Goal: Communication & Community: Answer question/provide support

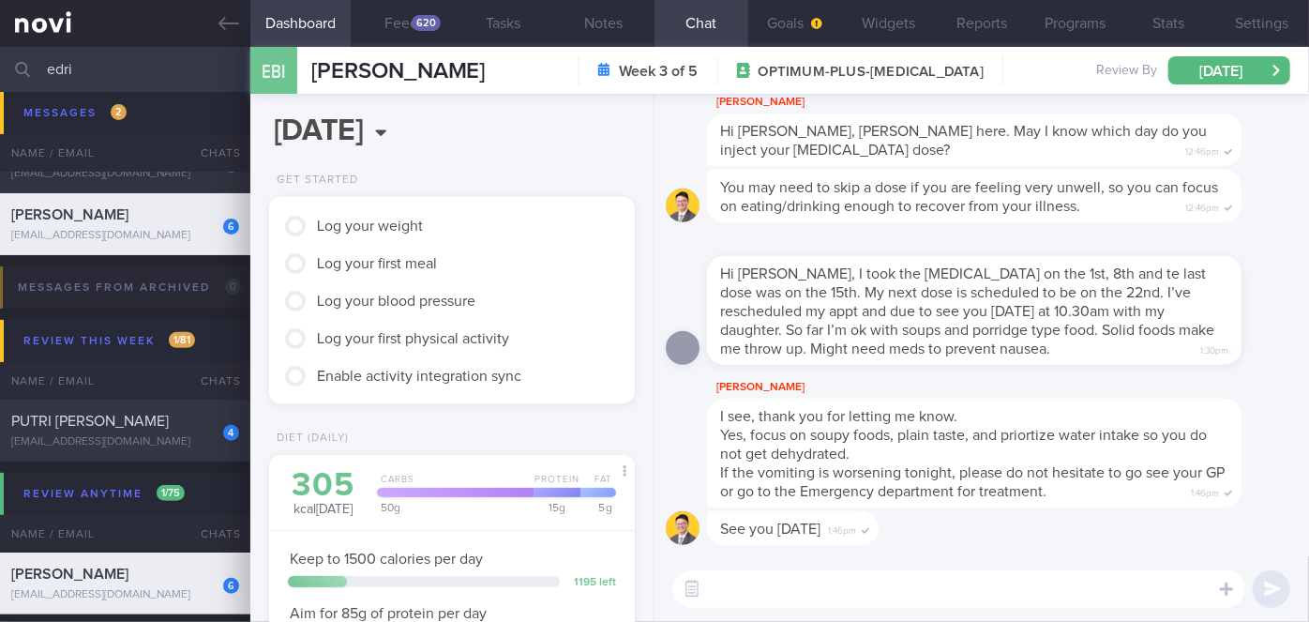
click at [219, 430] on div "PUTRI [PERSON_NAME]" at bounding box center [122, 421] width 223 height 19
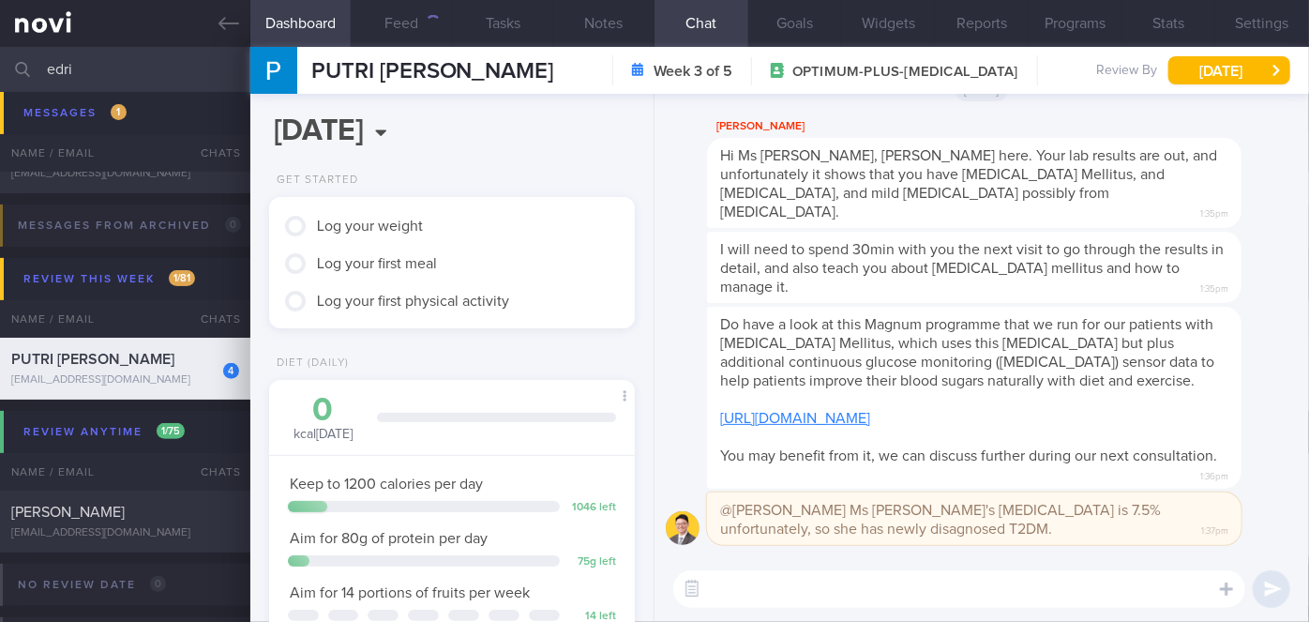
scroll to position [186, 320]
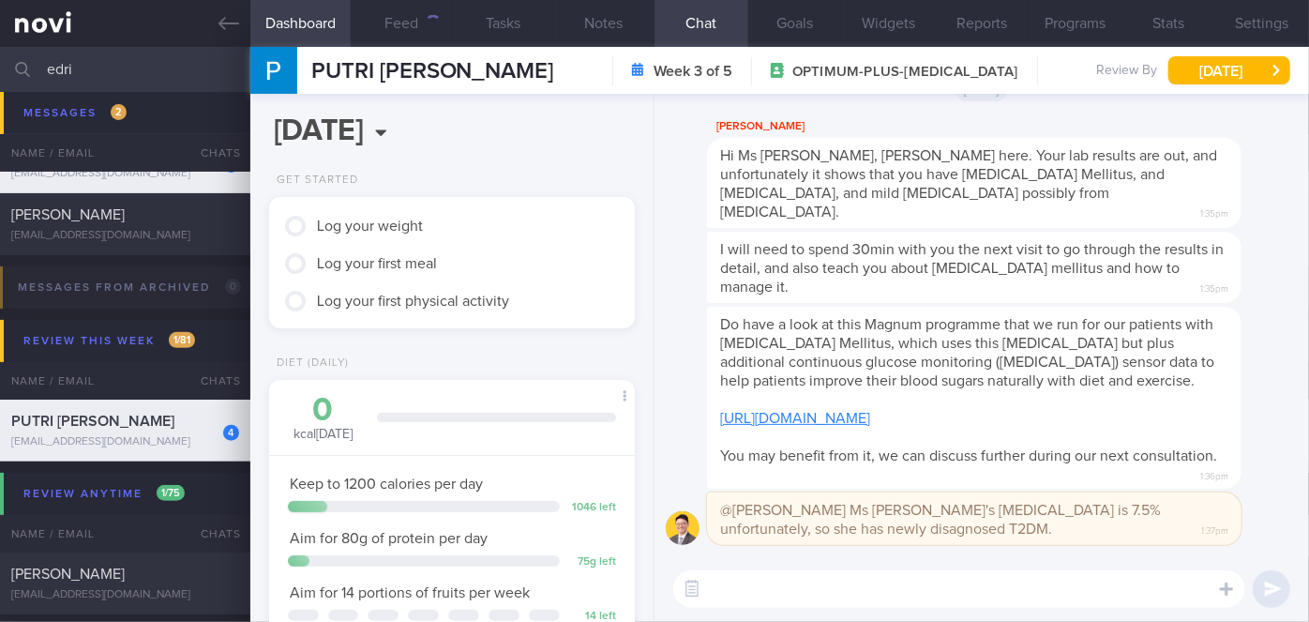
click at [701, 603] on textarea at bounding box center [959, 589] width 572 height 38
click at [687, 585] on button "button" at bounding box center [692, 589] width 34 height 34
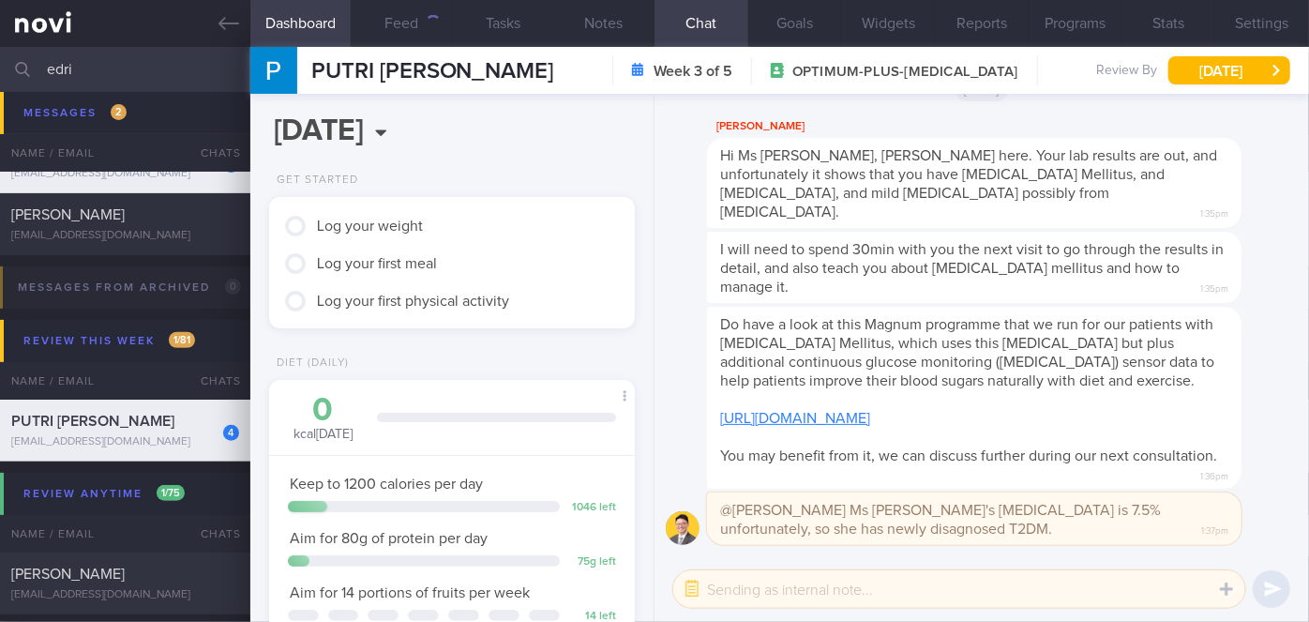
click at [725, 586] on textarea at bounding box center [959, 589] width 572 height 38
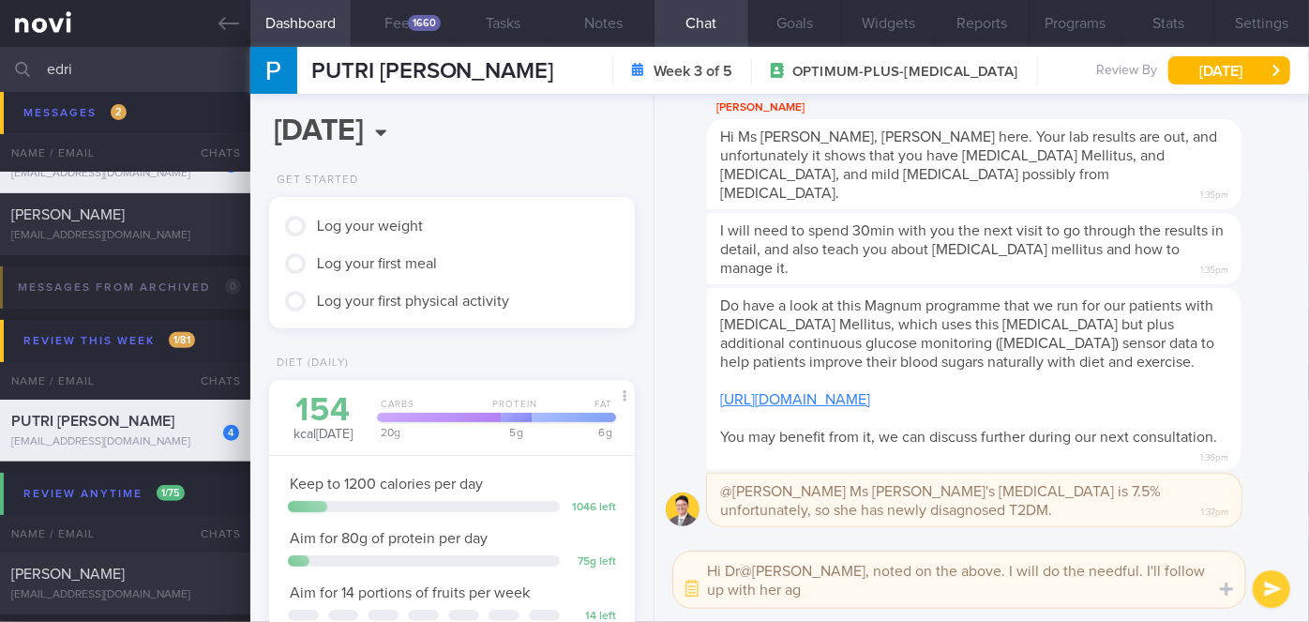
scroll to position [0, 0]
type textarea "Hi Dr@[PERSON_NAME], noted on the above. I will do the needful. I'll follow up …"
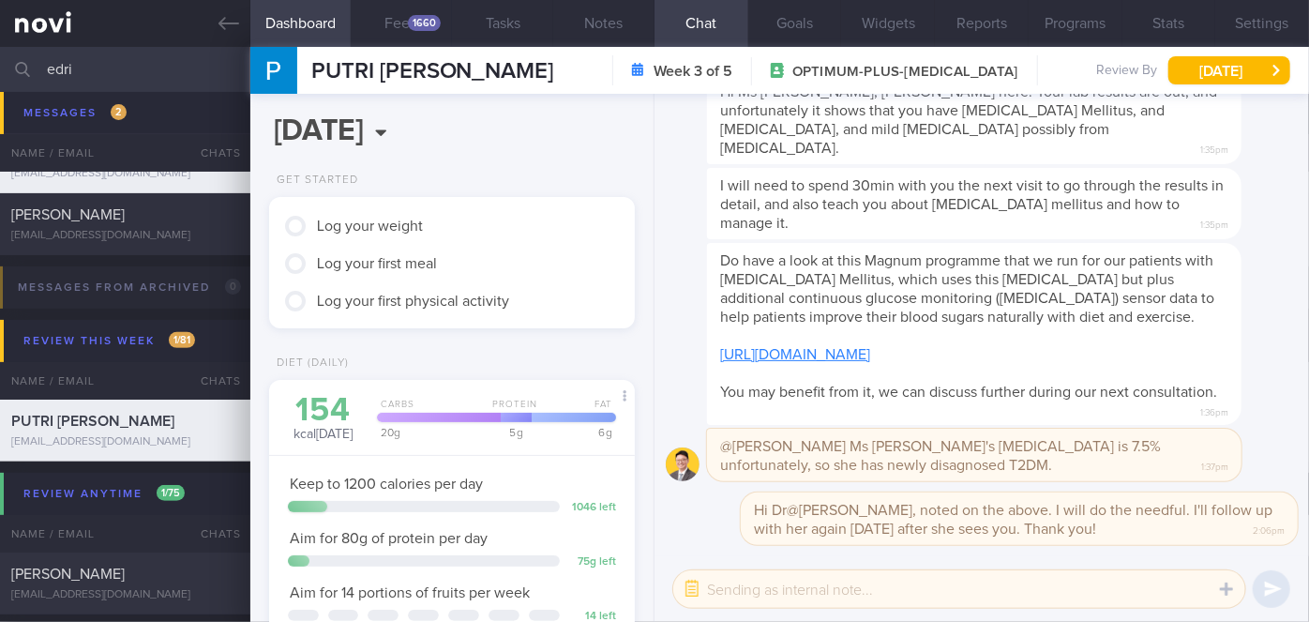
scroll to position [372, 0]
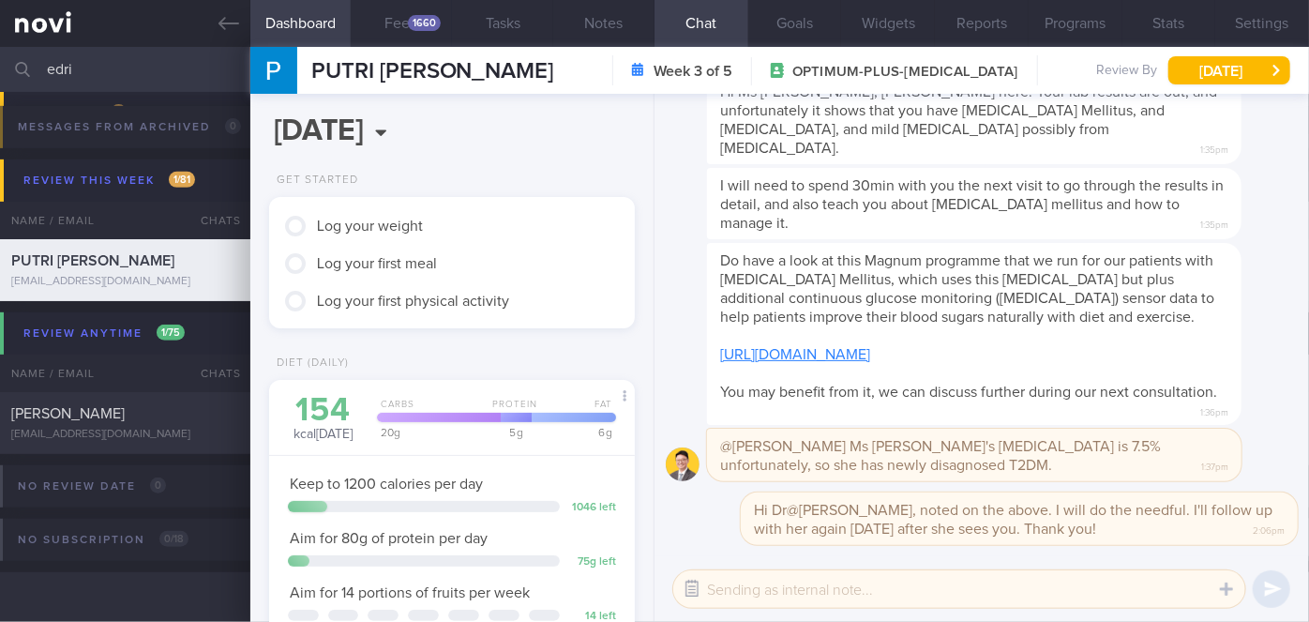
click at [686, 597] on button "button" at bounding box center [692, 589] width 34 height 34
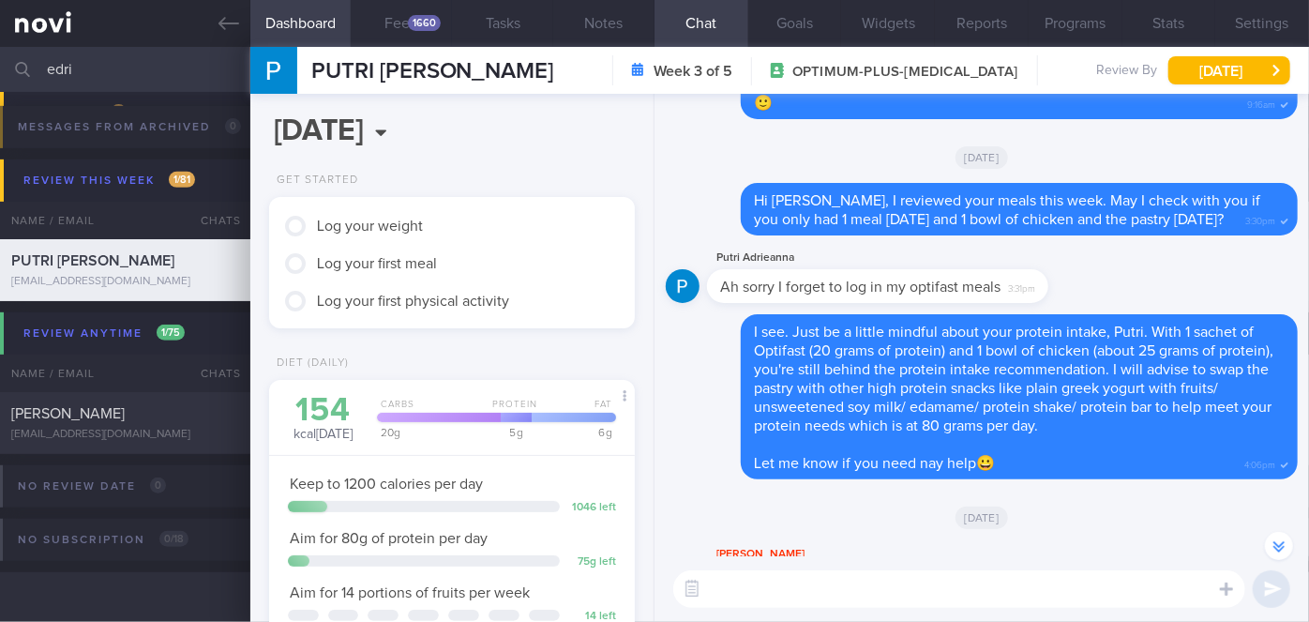
scroll to position [-511, 0]
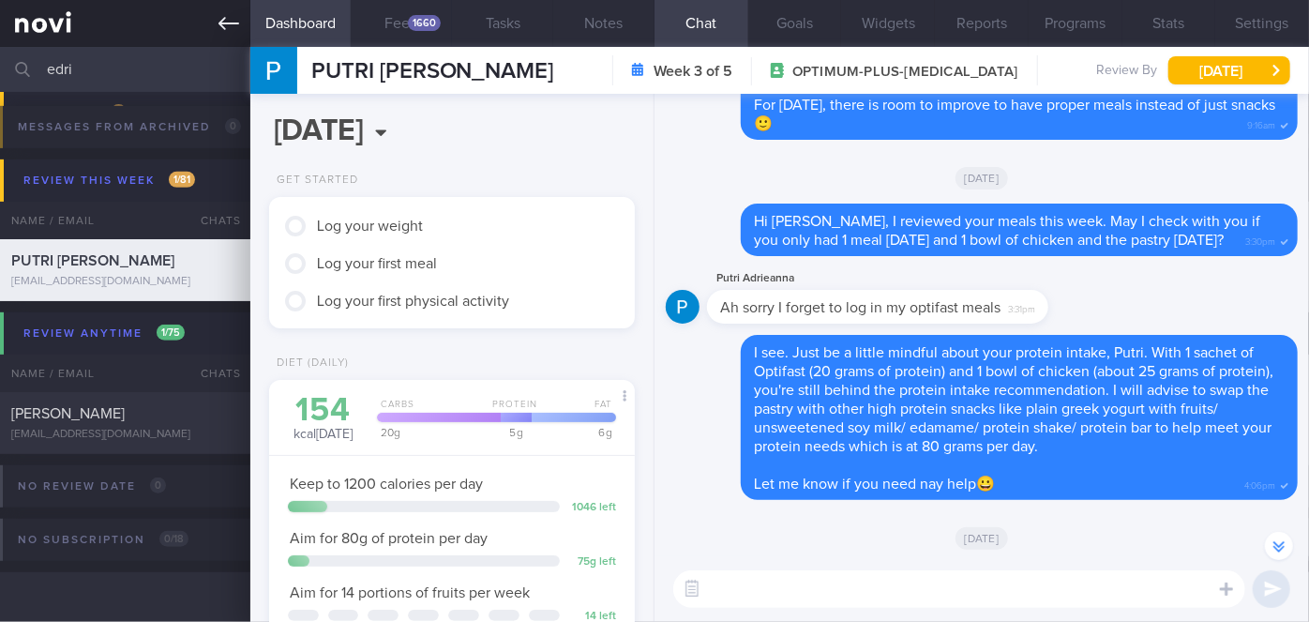
click at [230, 30] on icon at bounding box center [228, 23] width 21 height 21
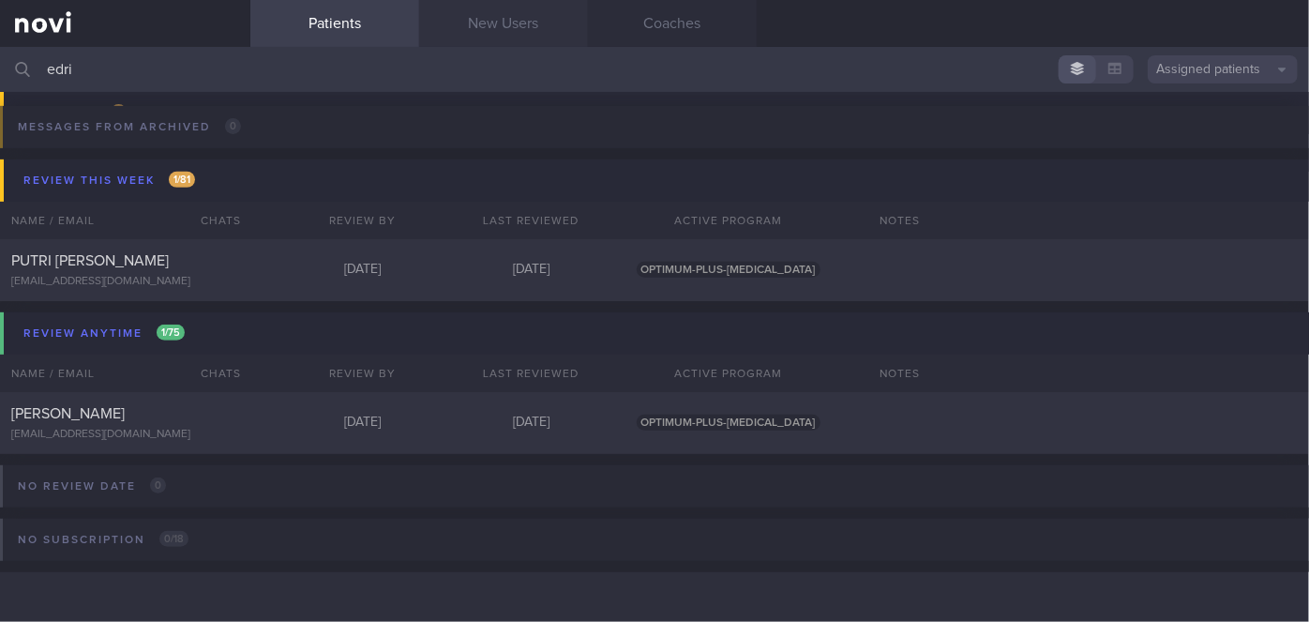
click at [497, 19] on link "New Users" at bounding box center [503, 23] width 169 height 47
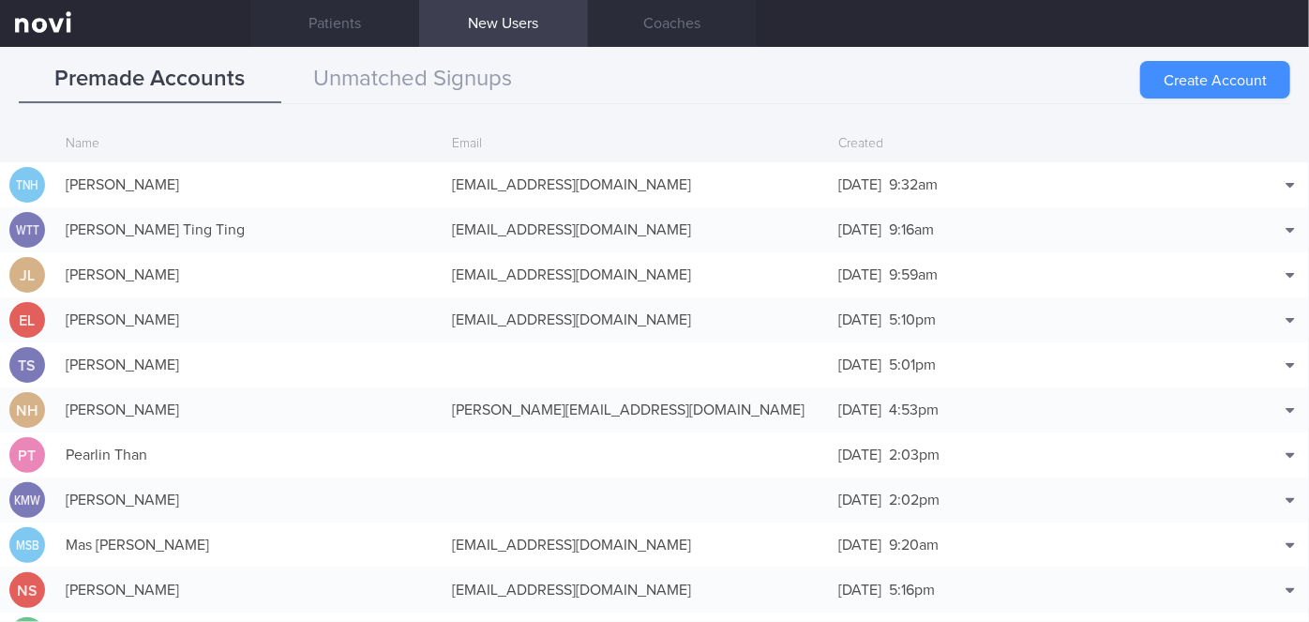
click at [1202, 83] on button "Create Account" at bounding box center [1215, 80] width 150 height 38
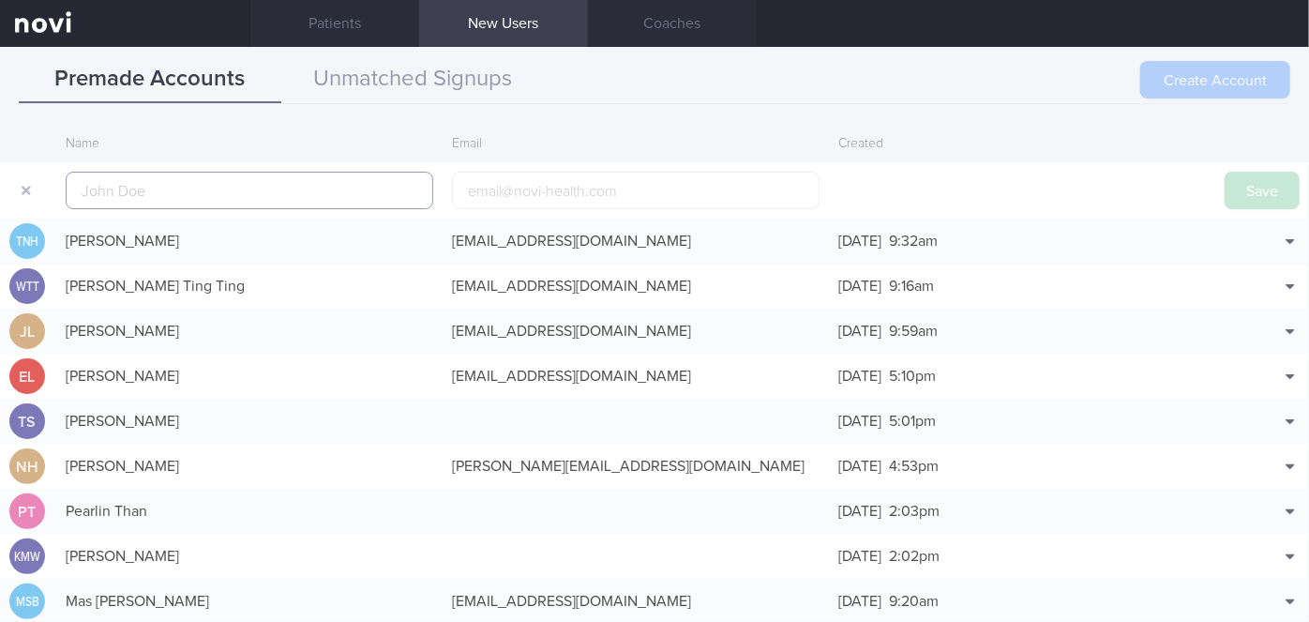
scroll to position [45, 0]
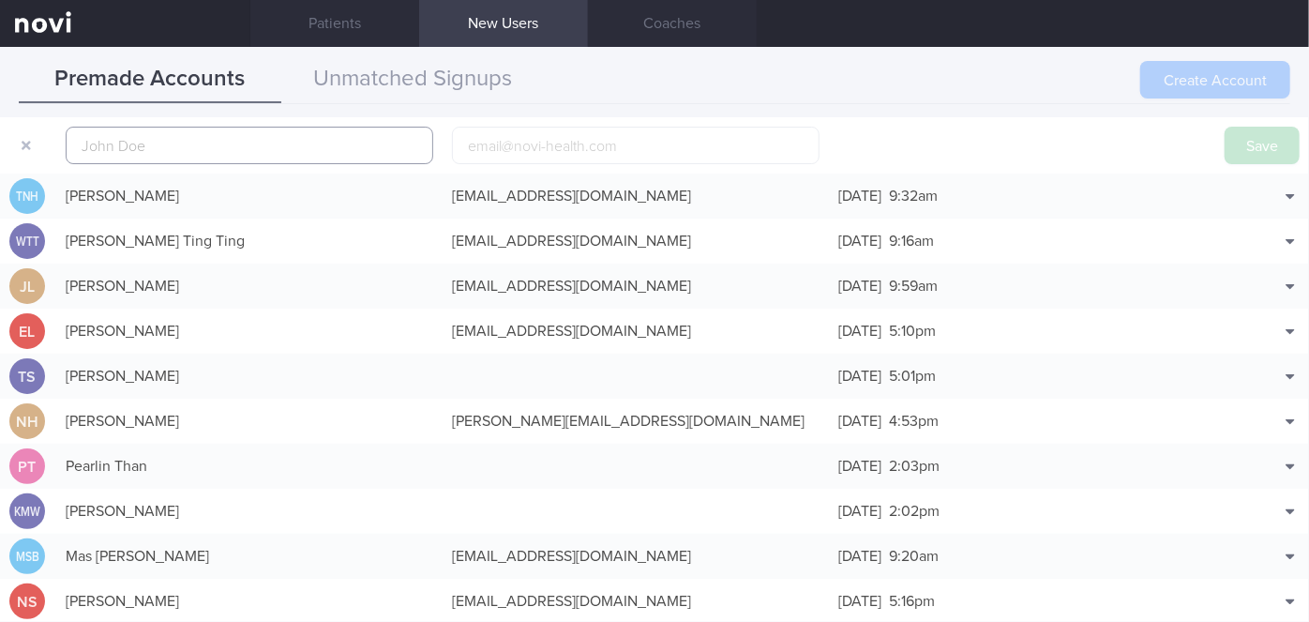
click at [351, 144] on input "text" at bounding box center [250, 146] width 368 height 38
paste input "[PERSON_NAME] ZARA"
type input "[PERSON_NAME] ZARA"
click at [631, 145] on input "email" at bounding box center [636, 146] width 368 height 38
click at [505, 148] on input "email" at bounding box center [636, 146] width 368 height 38
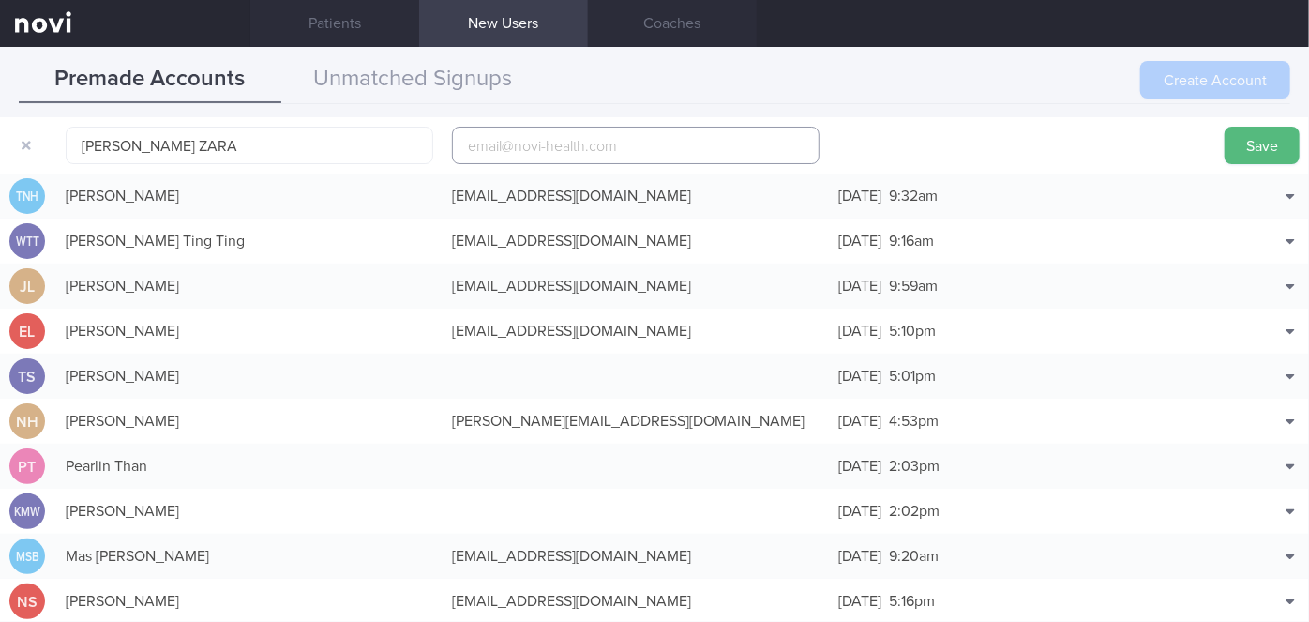
paste input "[EMAIL_ADDRESS][DOMAIN_NAME]"
click at [526, 145] on input "[EMAIL_ADDRESS][DOMAIN_NAME]" at bounding box center [636, 146] width 368 height 38
type input "[EMAIL_ADDRESS][DOMAIN_NAME]"
click at [1248, 154] on button "Save" at bounding box center [1261, 146] width 75 height 38
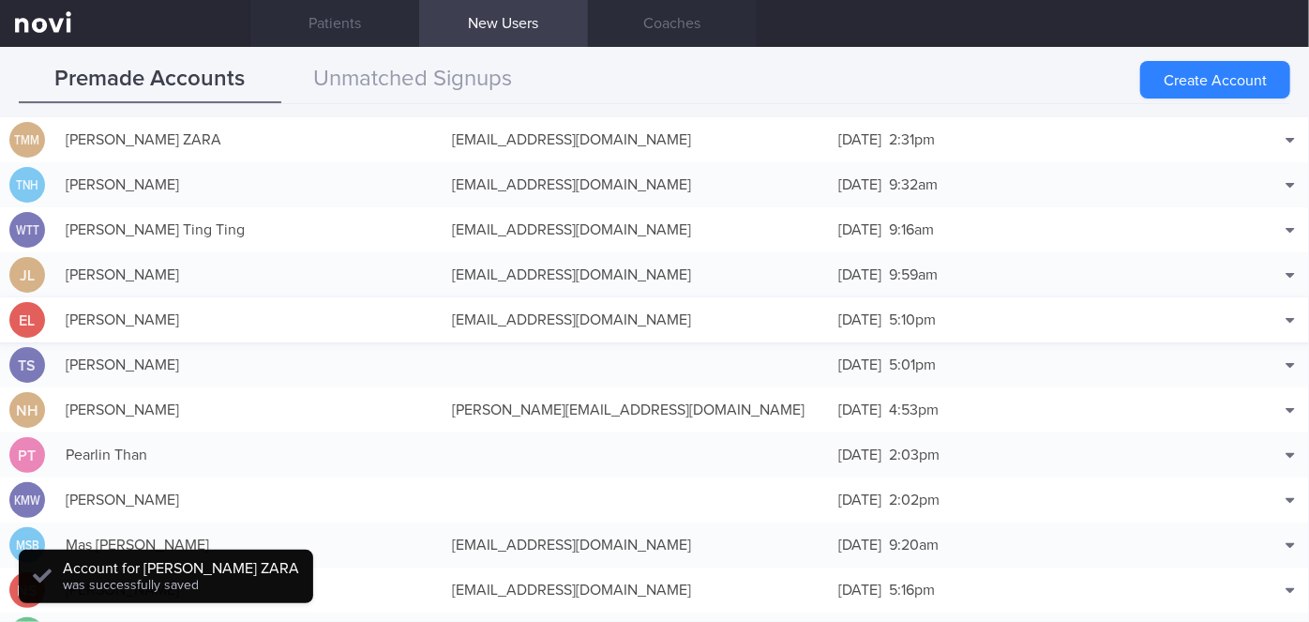
scroll to position [0, 0]
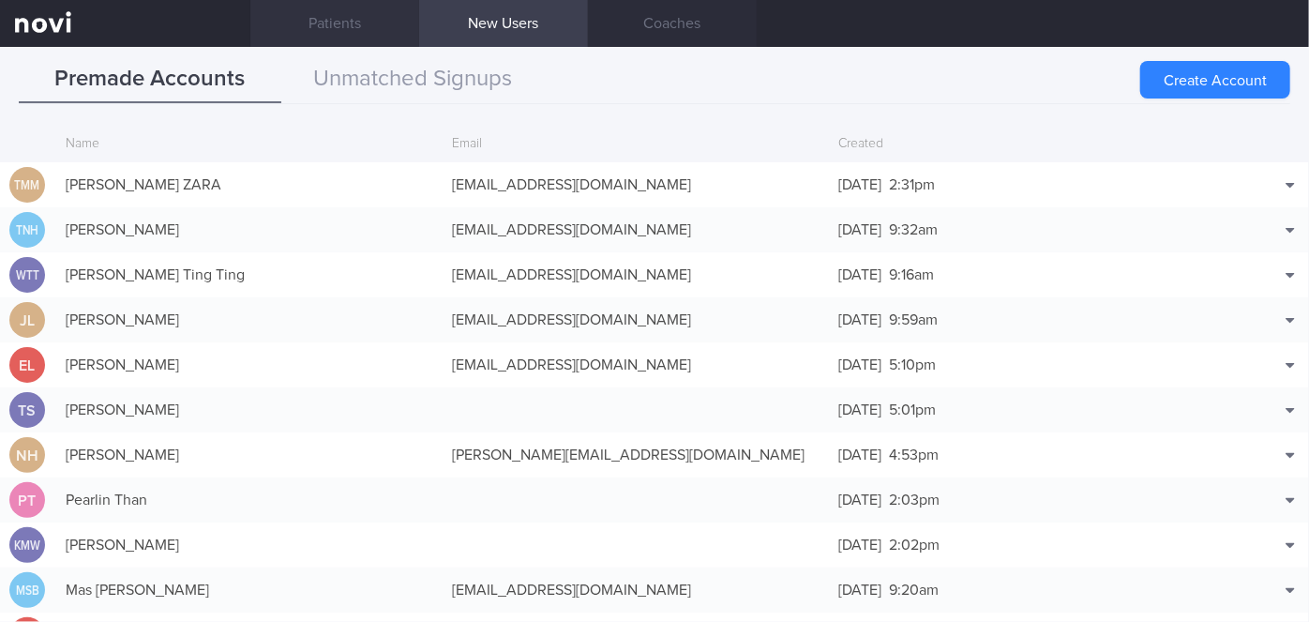
click at [312, 21] on link "Patients" at bounding box center [334, 23] width 169 height 47
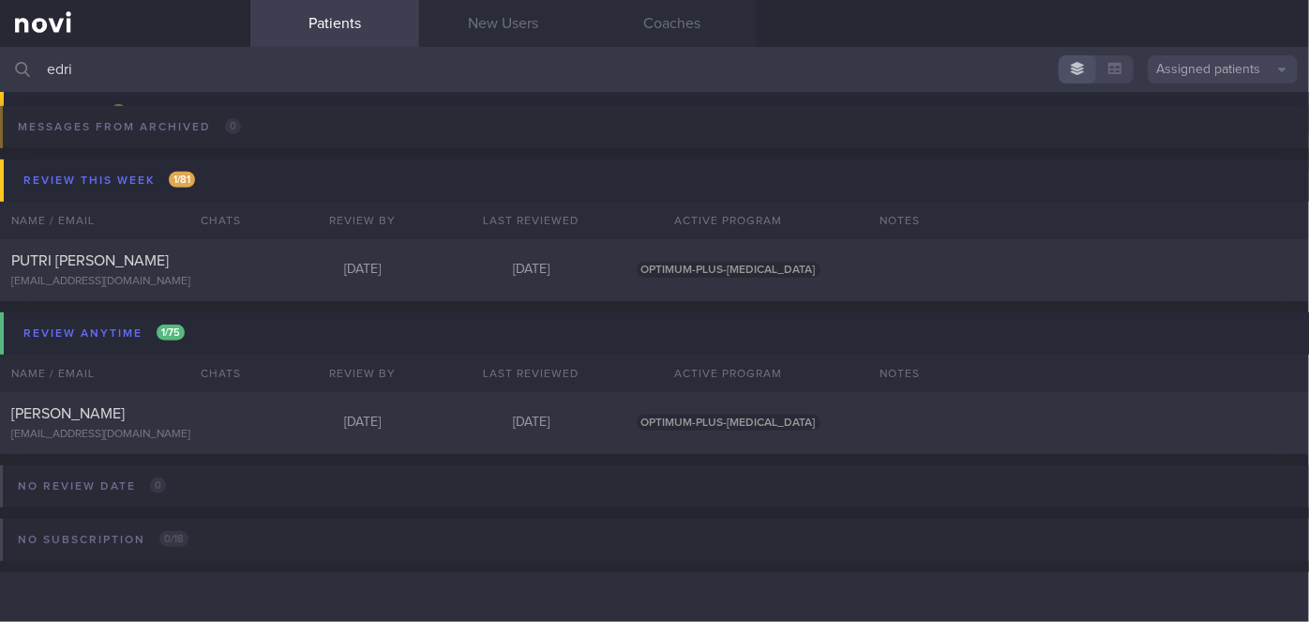
click at [99, 58] on input "edri" at bounding box center [654, 69] width 1309 height 45
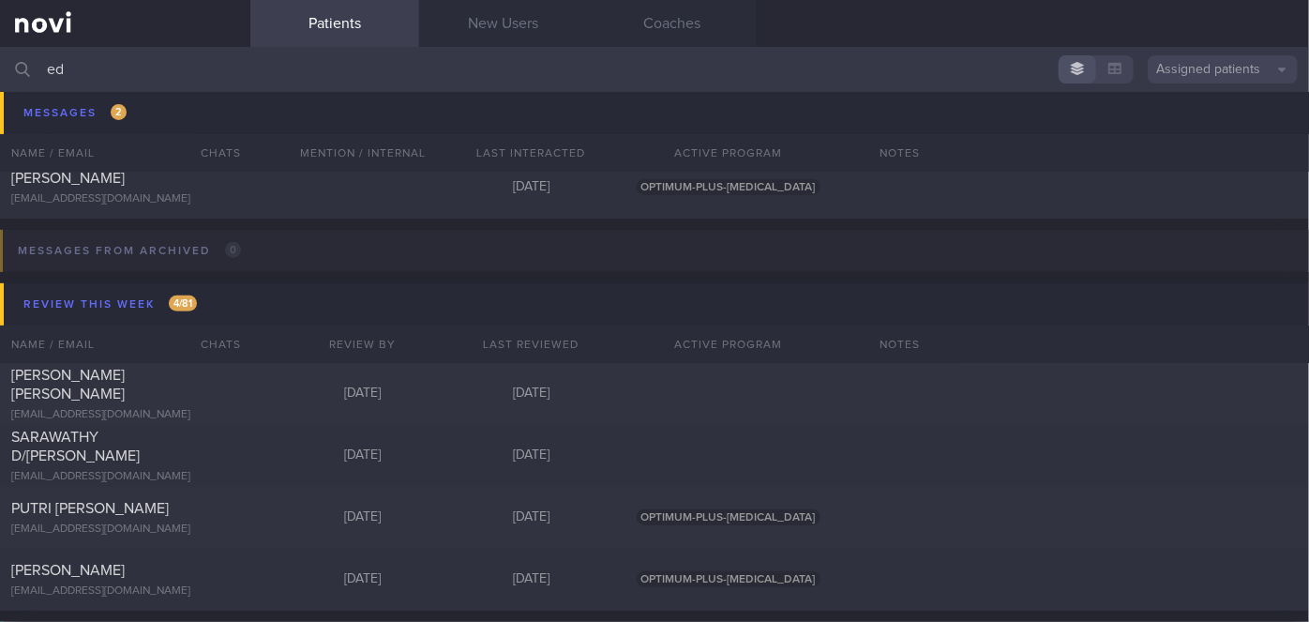
type input "e"
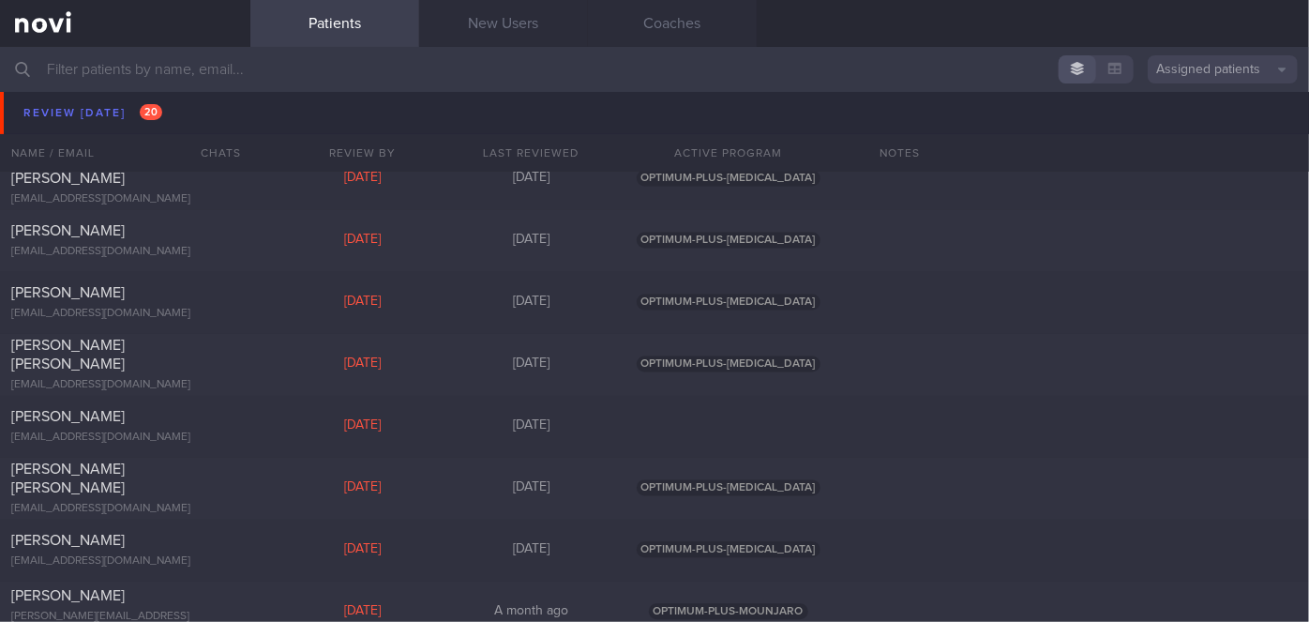
scroll to position [5363, 0]
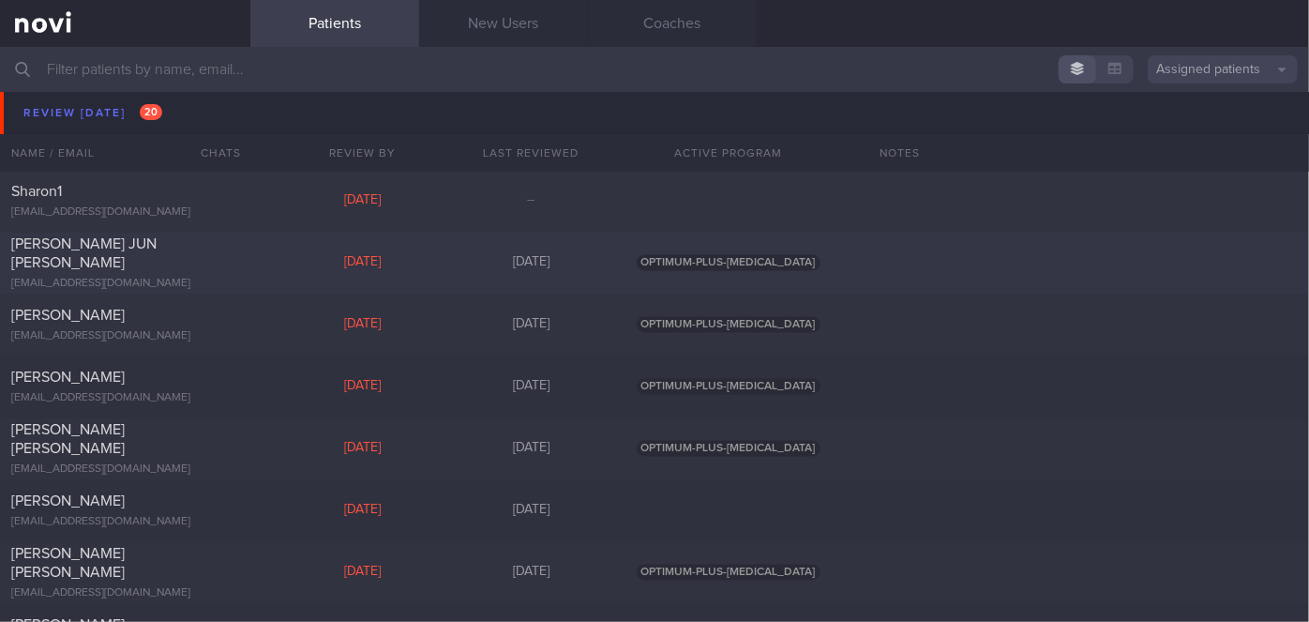
click at [204, 267] on div "[PERSON_NAME] JUN [PERSON_NAME] [EMAIL_ADDRESS][DOMAIN_NAME]" at bounding box center [125, 263] width 250 height 56
select select "7"
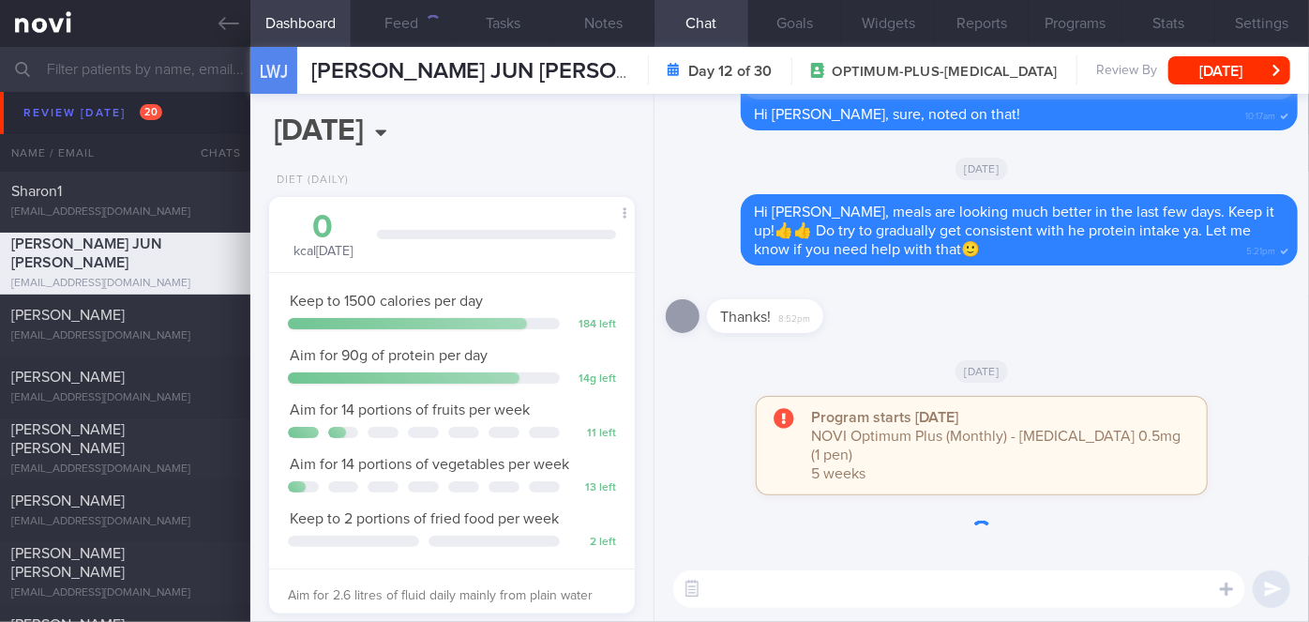
scroll to position [186, 320]
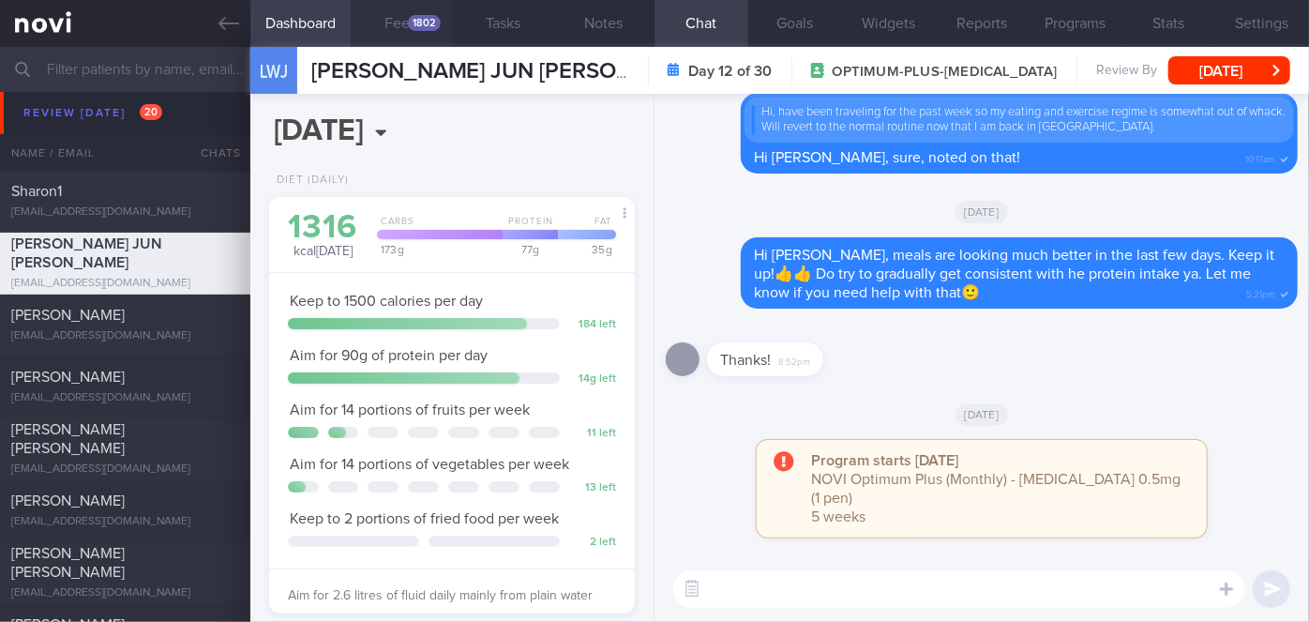
click at [402, 13] on button "Feed 1802" at bounding box center [401, 23] width 101 height 47
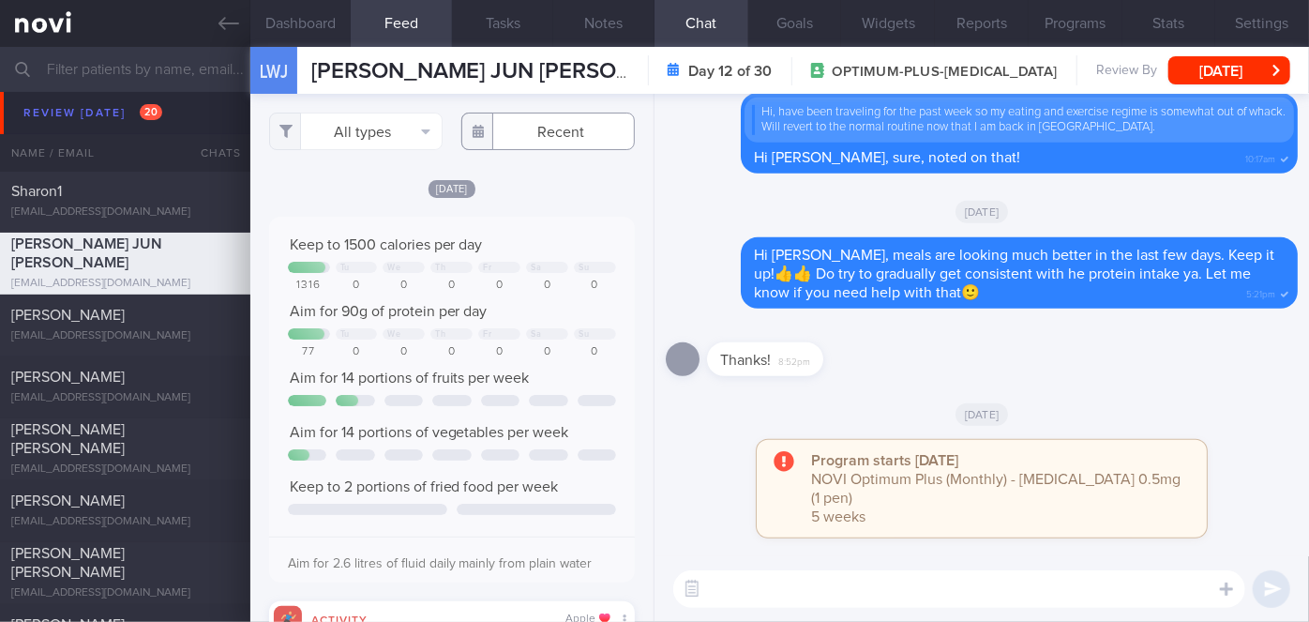
click at [538, 130] on input "text" at bounding box center [547, 132] width 173 height 38
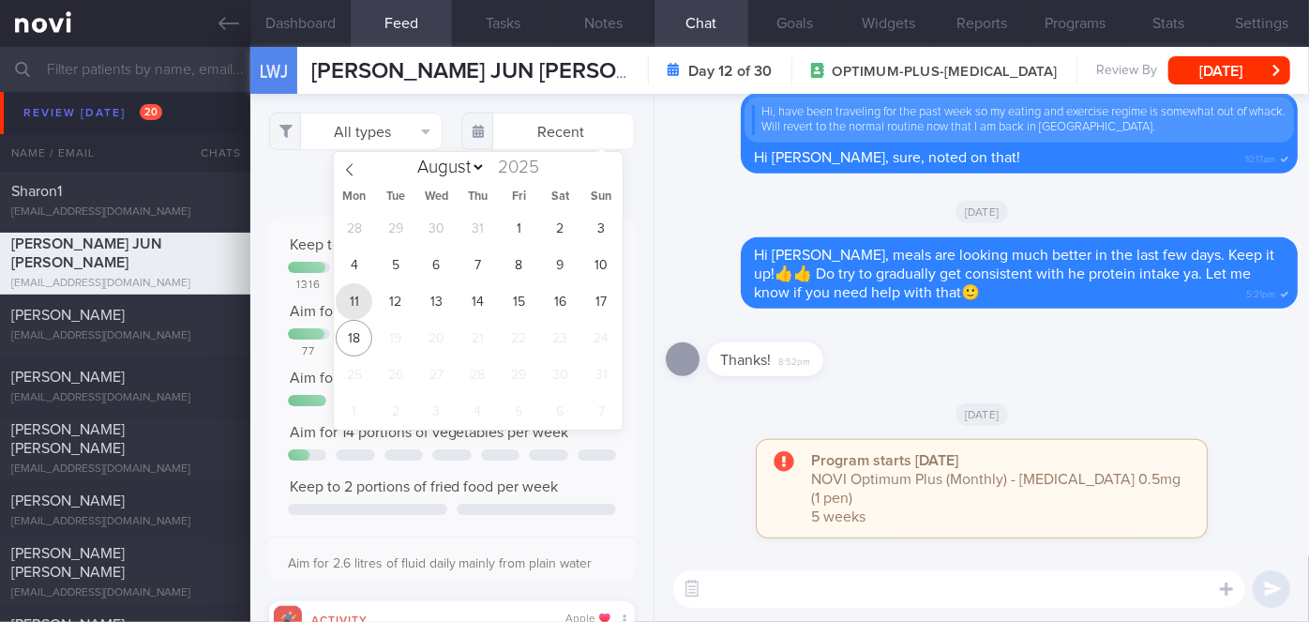
click at [354, 308] on span "11" at bounding box center [354, 301] width 37 height 37
type input "[DATE]"
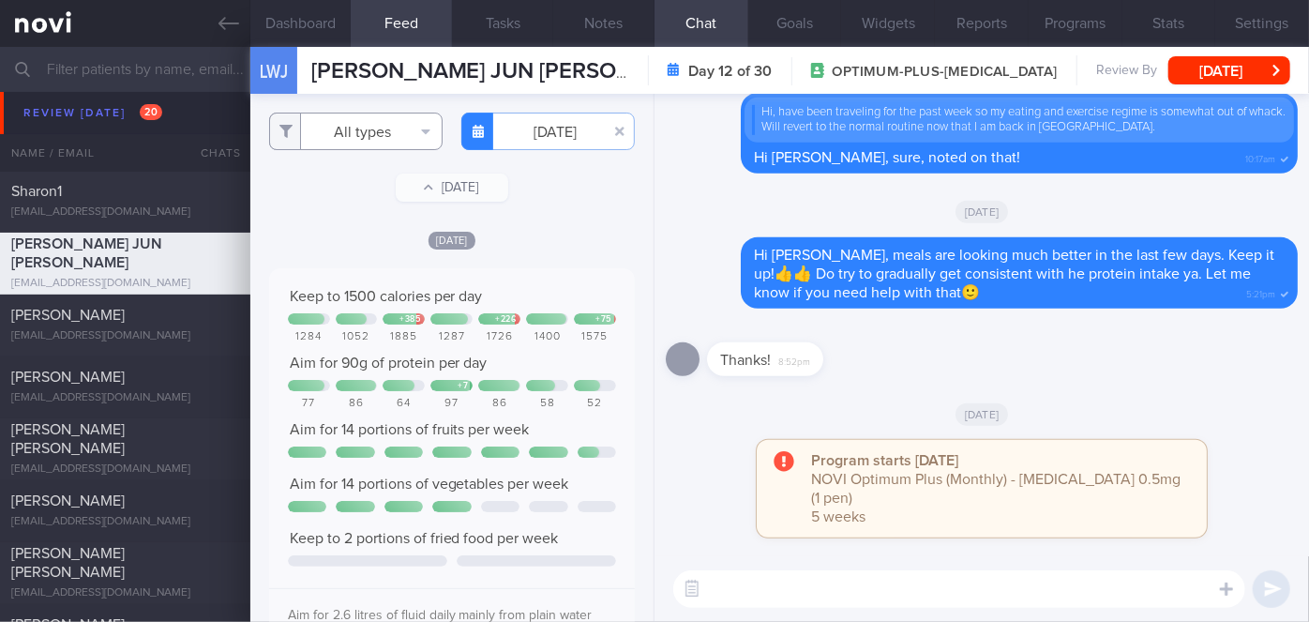
scroll to position [937477, 937230]
click at [386, 128] on button "All types" at bounding box center [355, 132] width 173 height 38
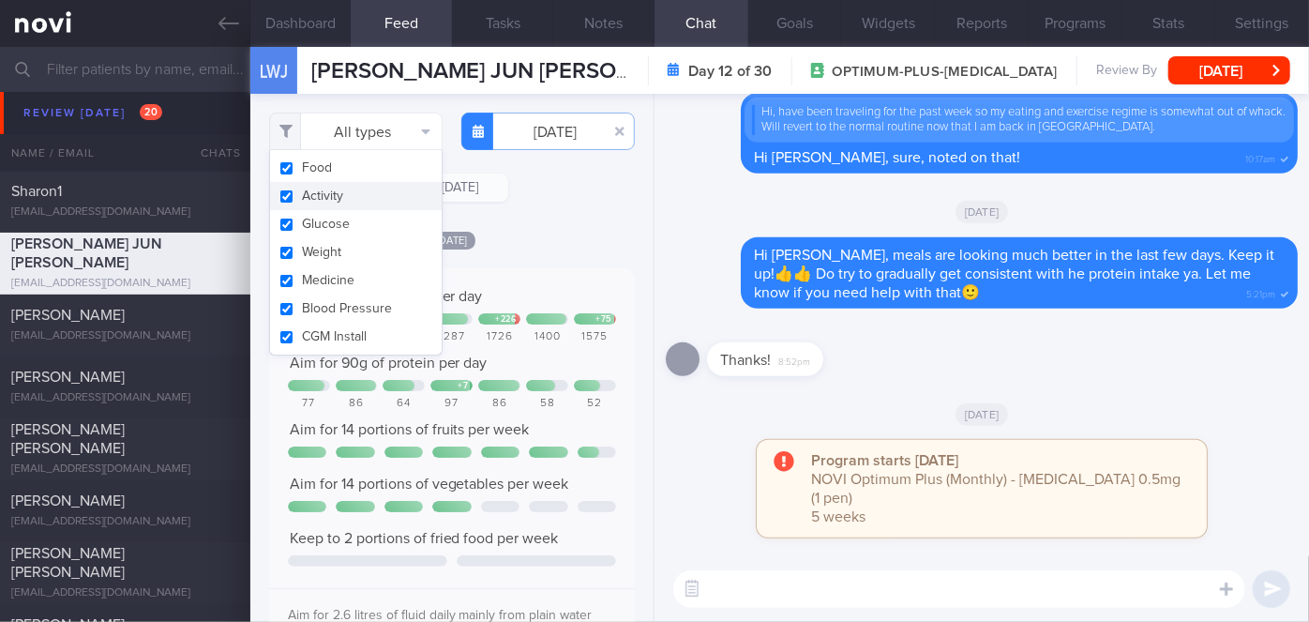
click at [350, 198] on button "Activity" at bounding box center [356, 196] width 172 height 28
checkbox input "false"
click at [595, 224] on div "Filtering type... Food Activity Glucose Weight Medicine Blood Pressure [MEDICAL…" at bounding box center [451, 358] width 403 height 528
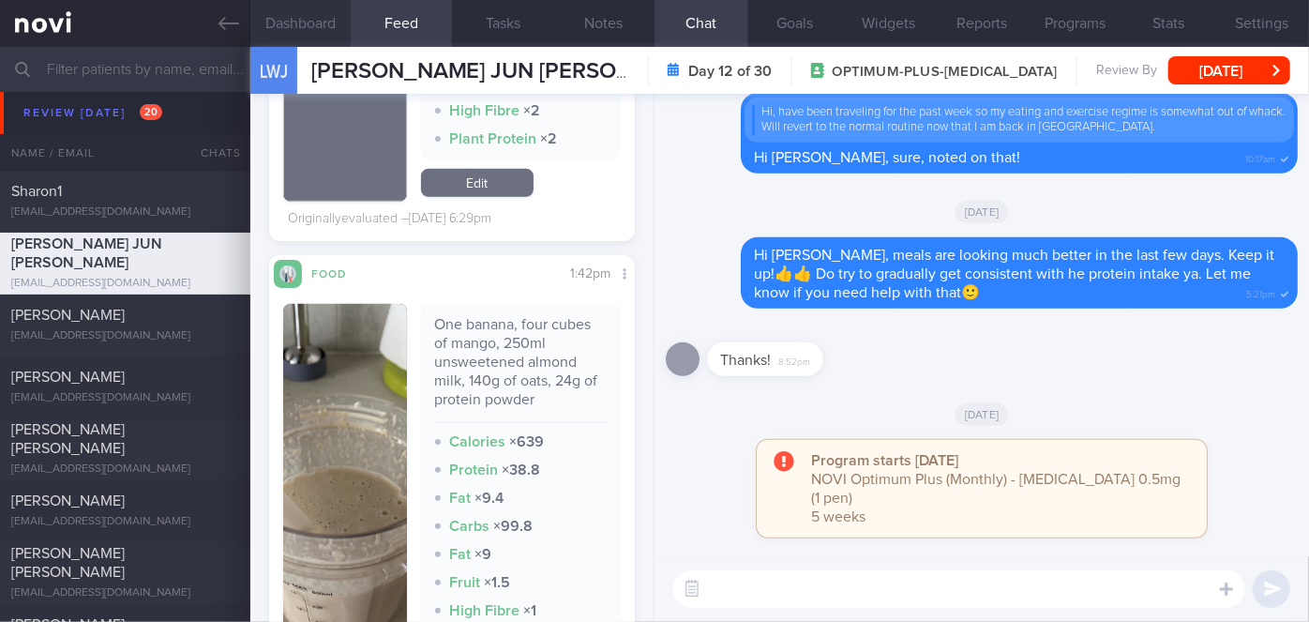
drag, startPoint x: 323, startPoint y: 10, endPoint x: 323, endPoint y: 42, distance: 31.9
click at [323, 10] on button "Dashboard" at bounding box center [300, 23] width 101 height 47
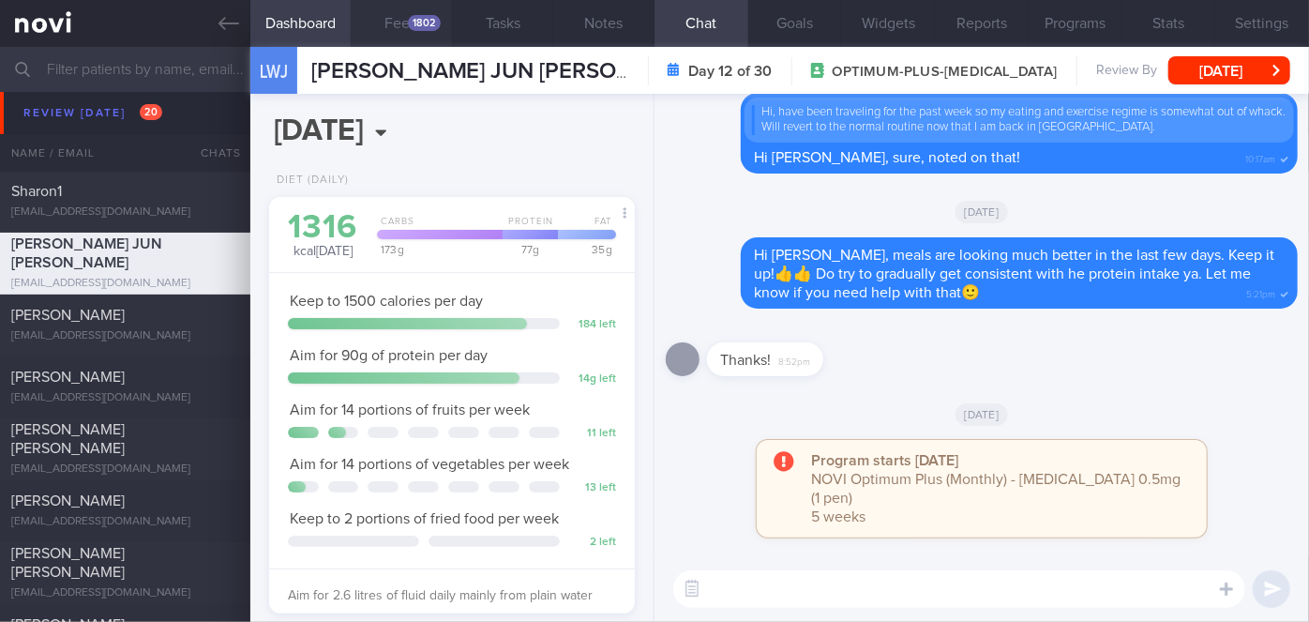
click at [427, 33] on button "Feed 1802" at bounding box center [401, 23] width 101 height 47
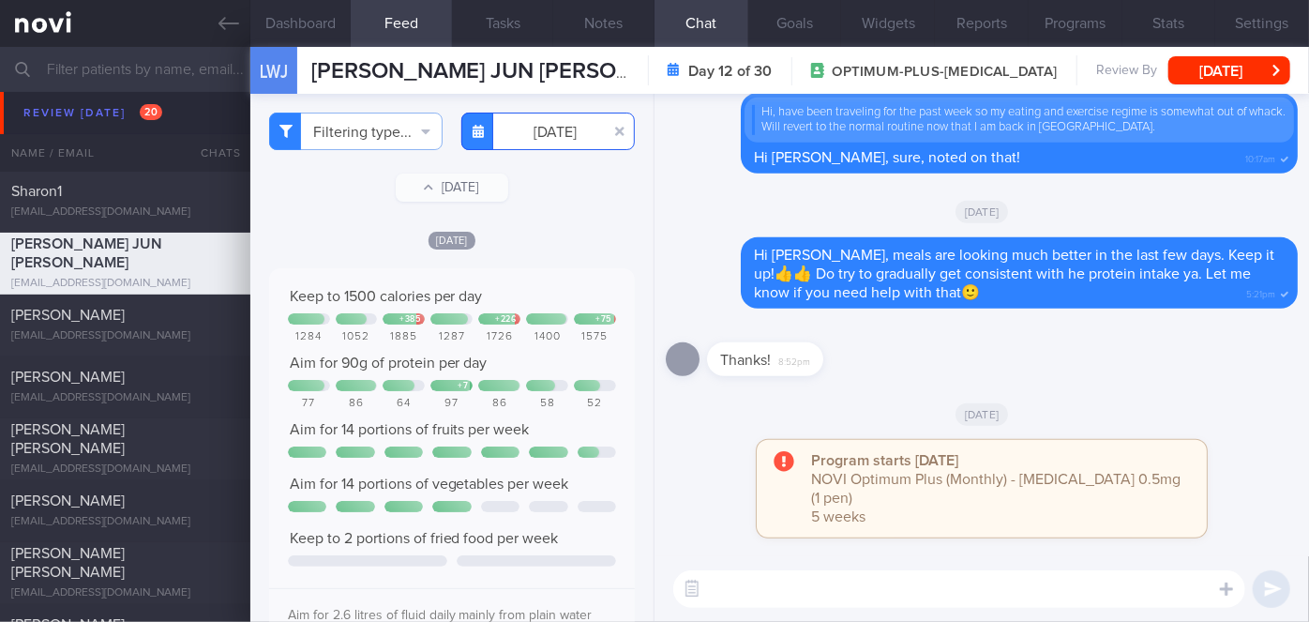
click at [535, 133] on input "[DATE]" at bounding box center [547, 132] width 173 height 38
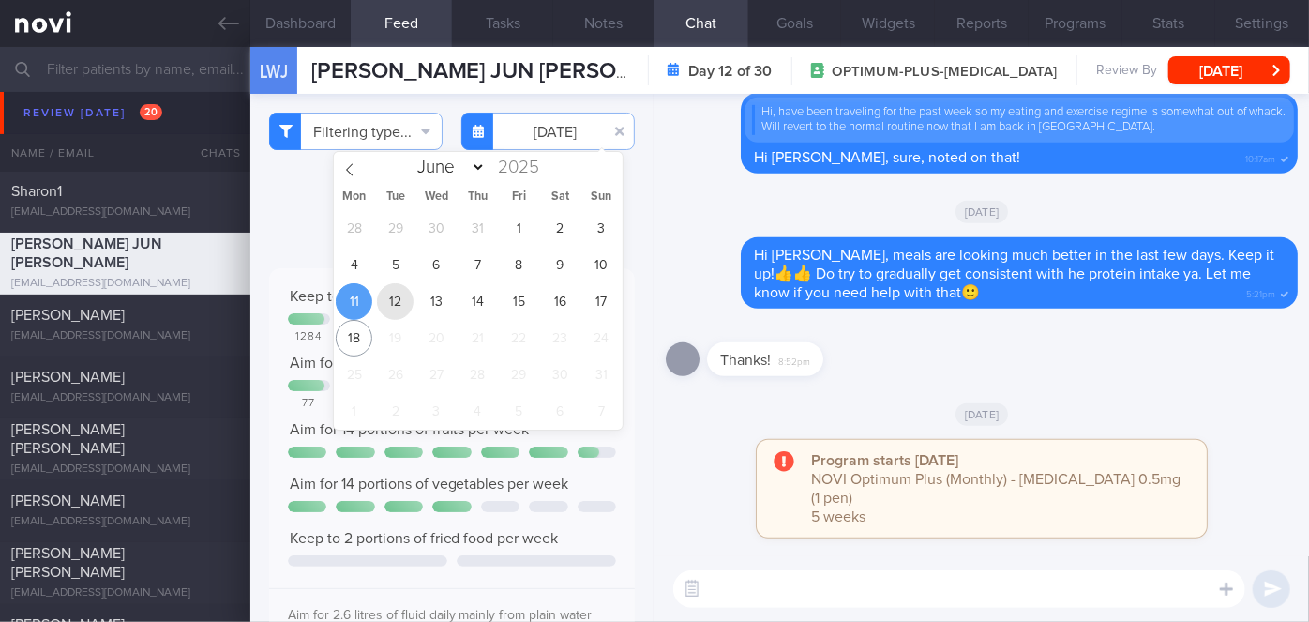
click at [398, 303] on span "12" at bounding box center [395, 301] width 37 height 37
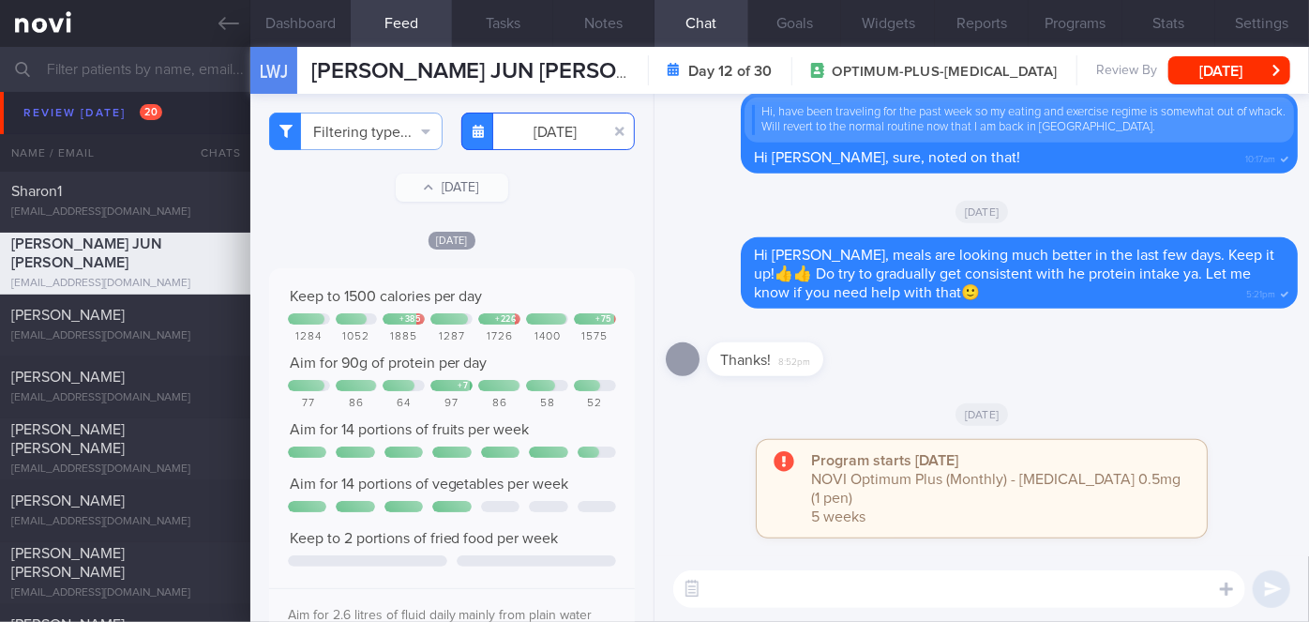
click at [524, 140] on input "[DATE]" at bounding box center [547, 132] width 173 height 38
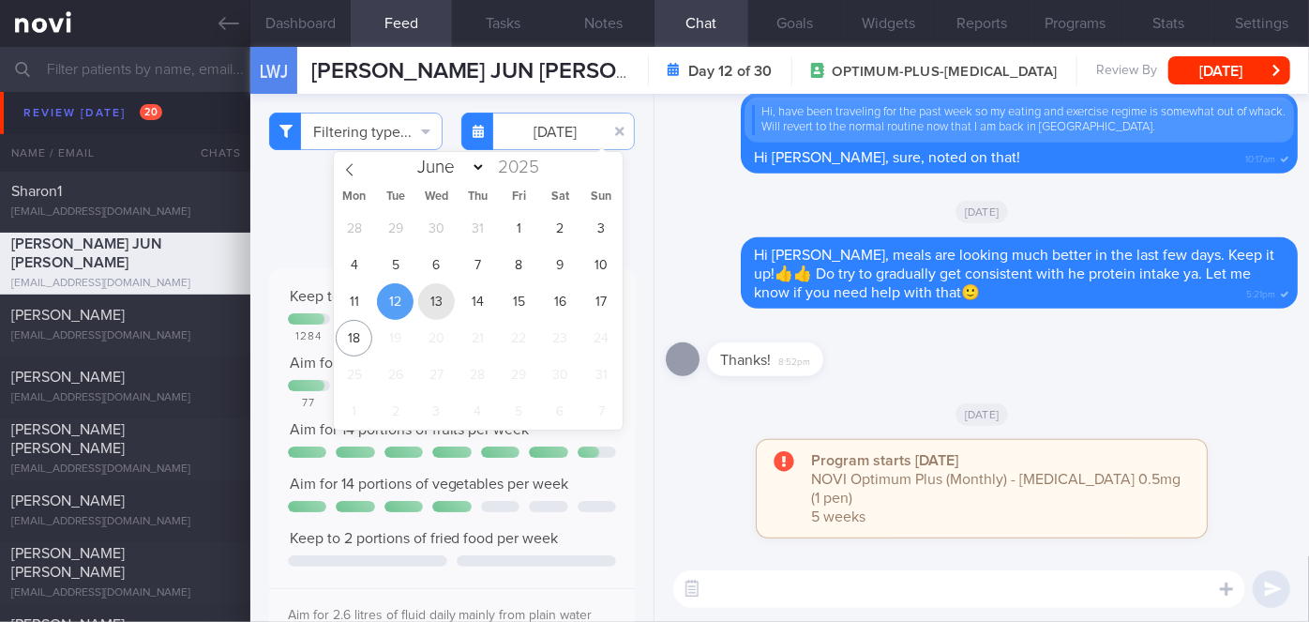
click at [432, 303] on span "13" at bounding box center [436, 301] width 37 height 37
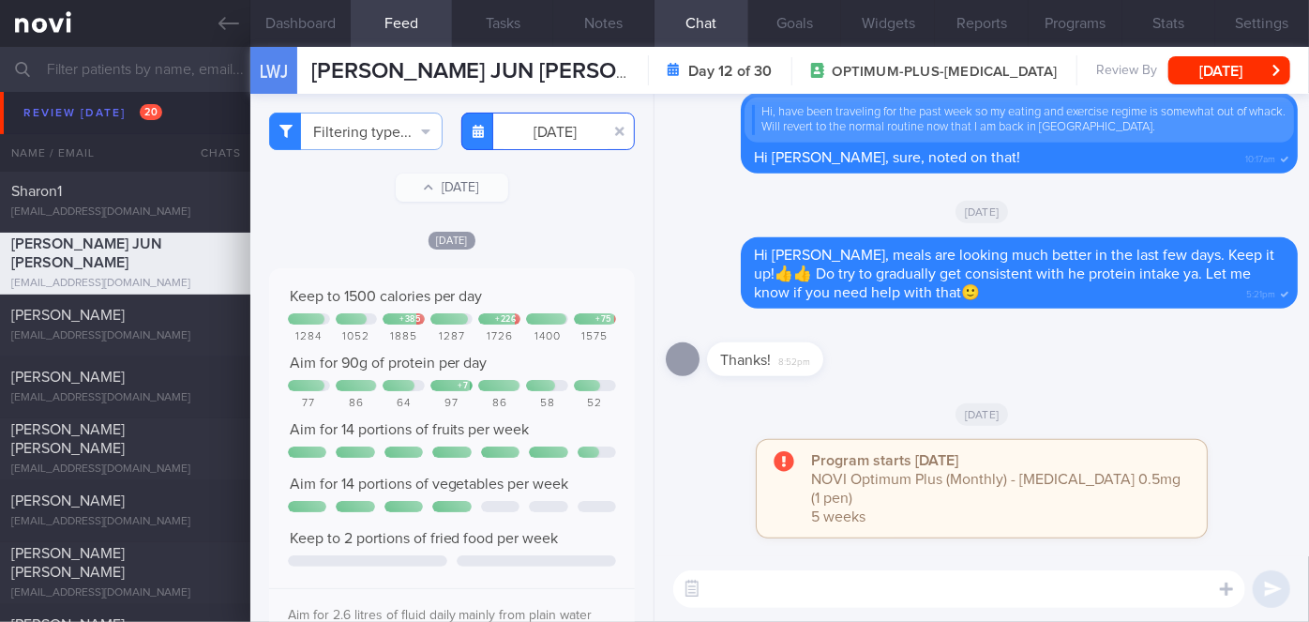
click at [545, 113] on input "[DATE]" at bounding box center [547, 132] width 173 height 38
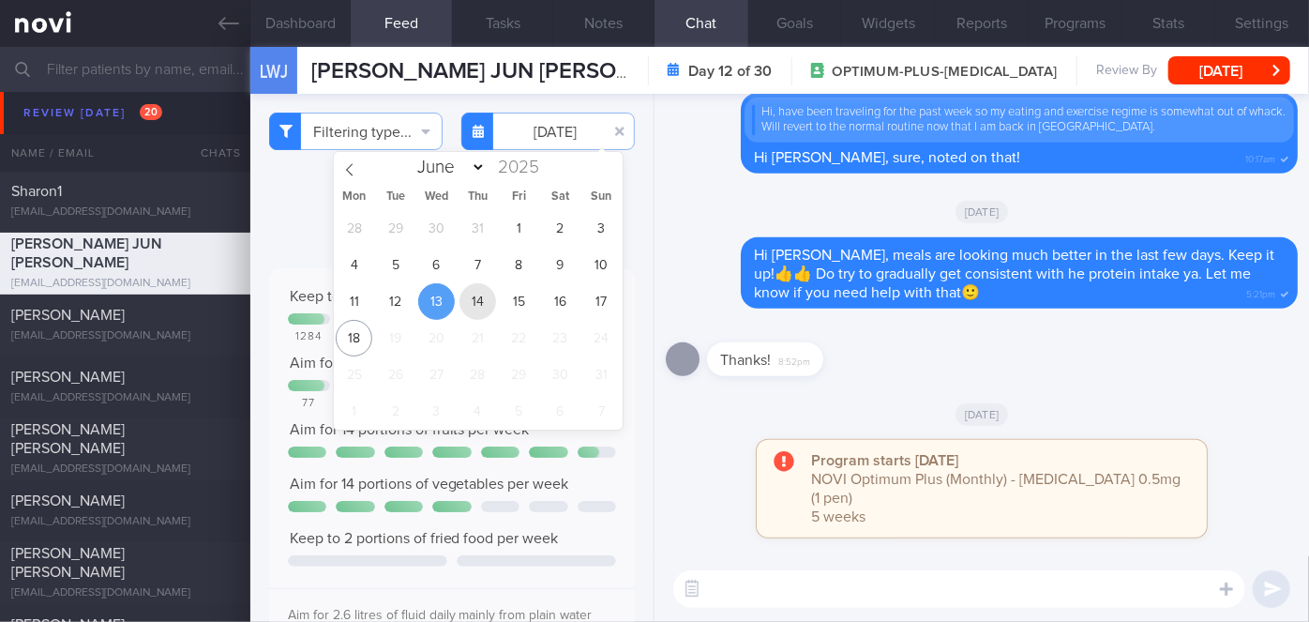
click at [481, 306] on span "14" at bounding box center [477, 301] width 37 height 37
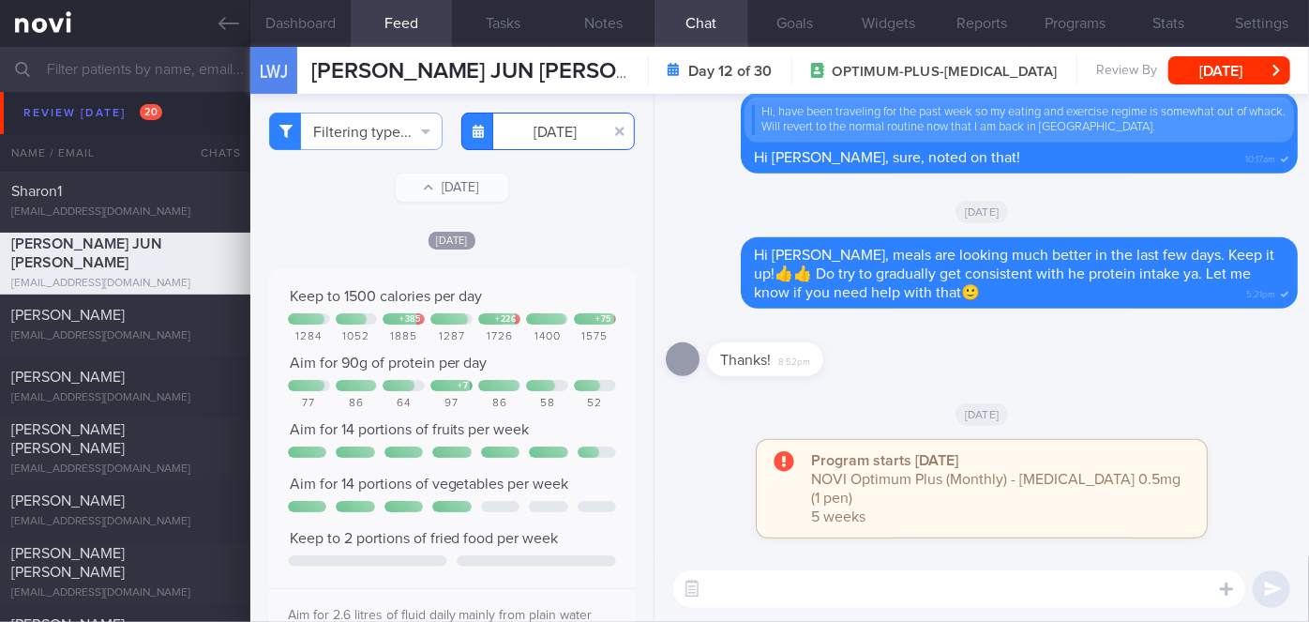
click at [558, 143] on input "[DATE]" at bounding box center [547, 132] width 173 height 38
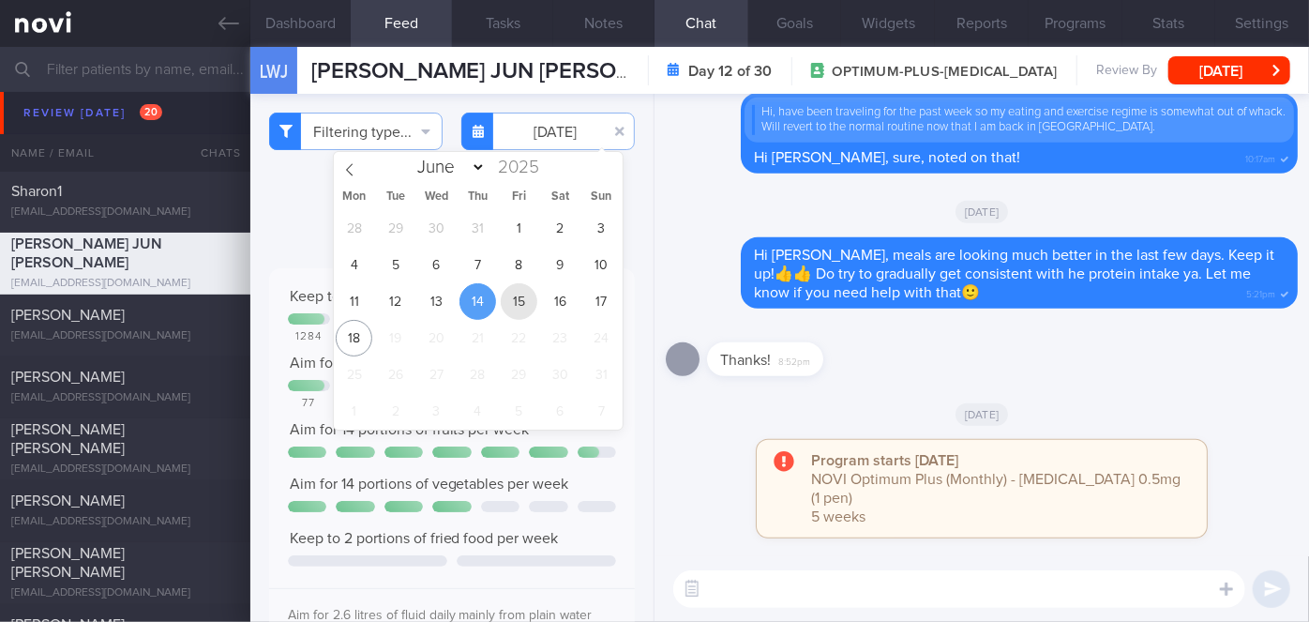
click at [530, 295] on span "15" at bounding box center [519, 301] width 37 height 37
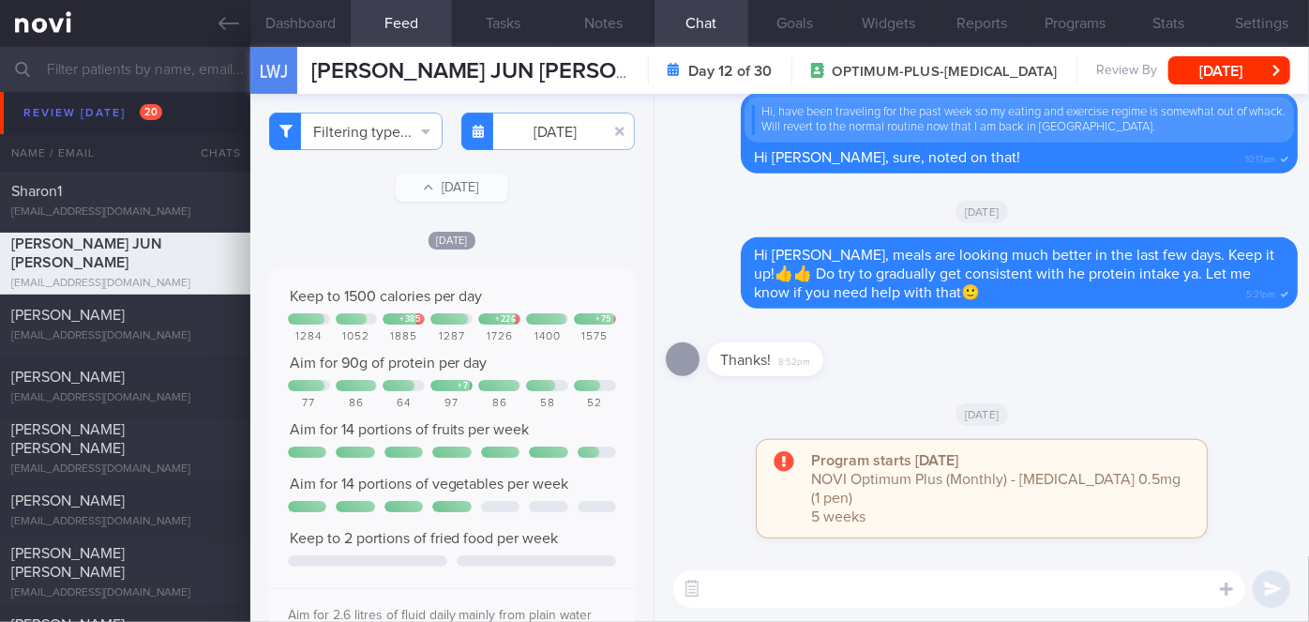
click at [559, 150] on div "Filtering type... Food Activity Glucose Weight Medicine Blood Pressure [MEDICAL…" at bounding box center [451, 358] width 403 height 528
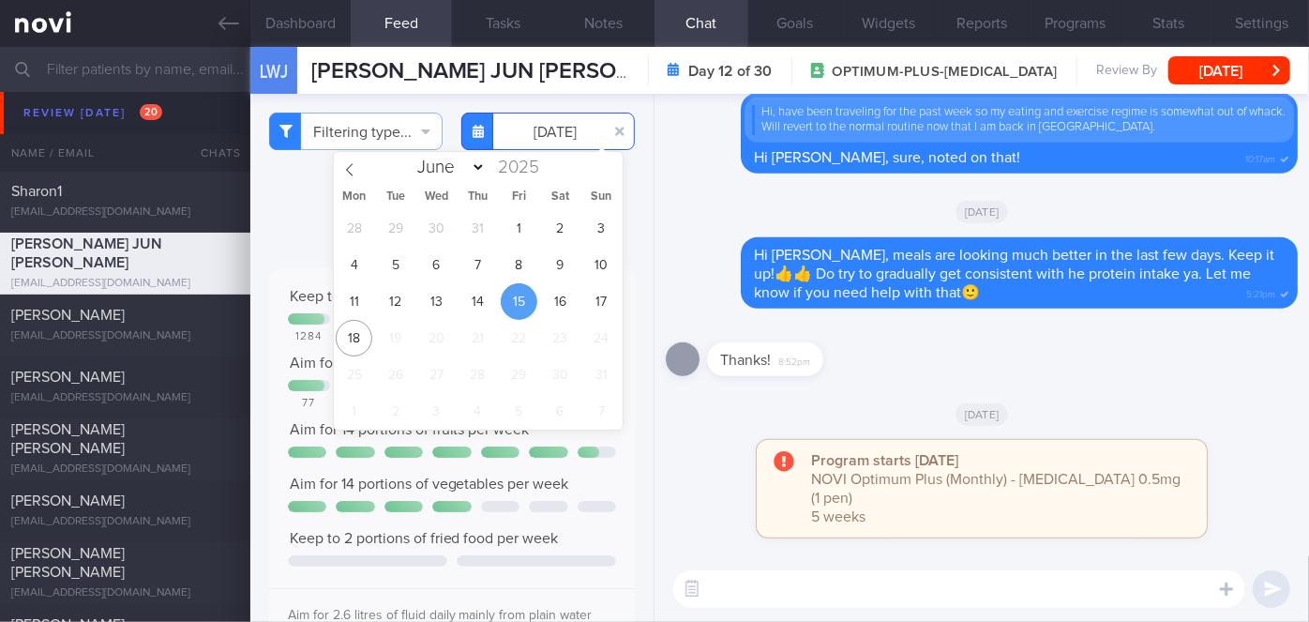
click at [560, 144] on body "You are offline! Some functionality will be unavailable Patients New Users Coac…" at bounding box center [654, 311] width 1309 height 622
click at [558, 306] on span "16" at bounding box center [560, 301] width 37 height 37
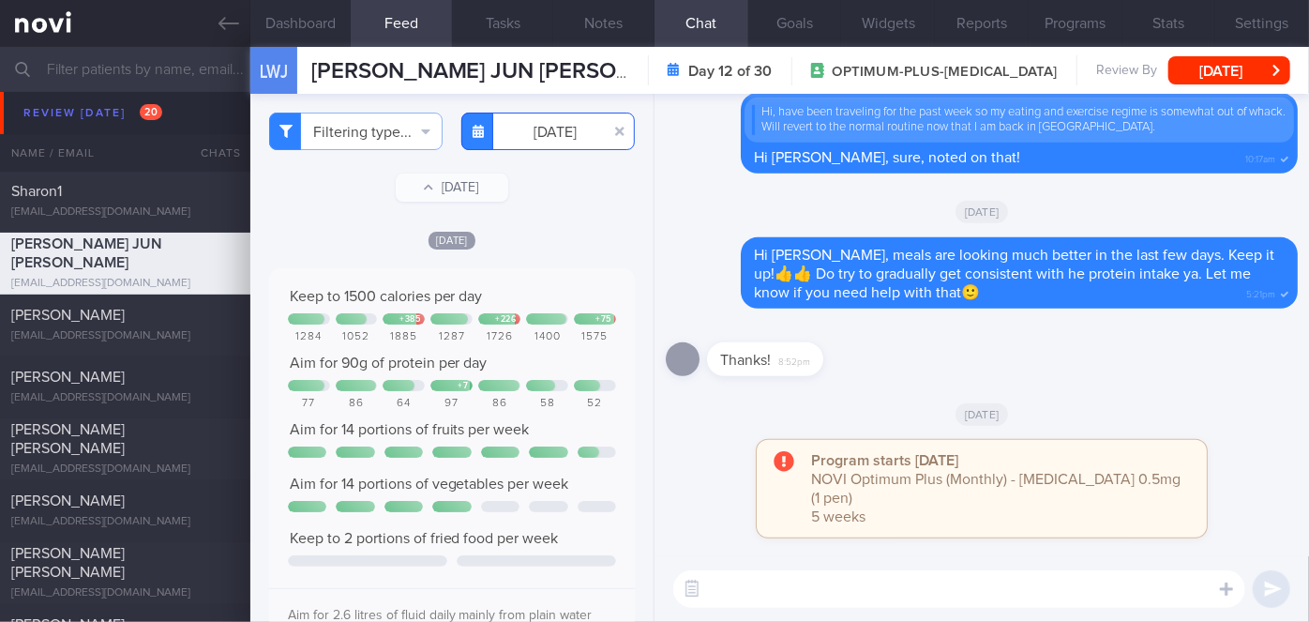
click at [552, 134] on input "[DATE]" at bounding box center [547, 132] width 173 height 38
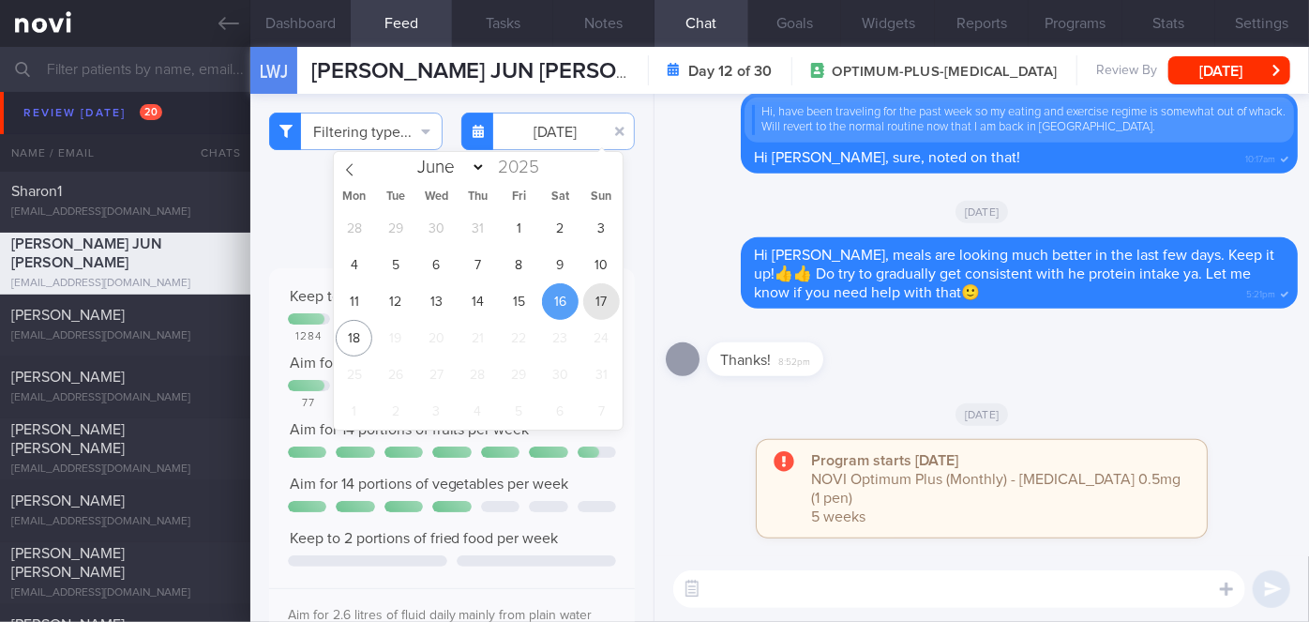
click at [603, 297] on span "17" at bounding box center [601, 301] width 37 height 37
type input "[DATE]"
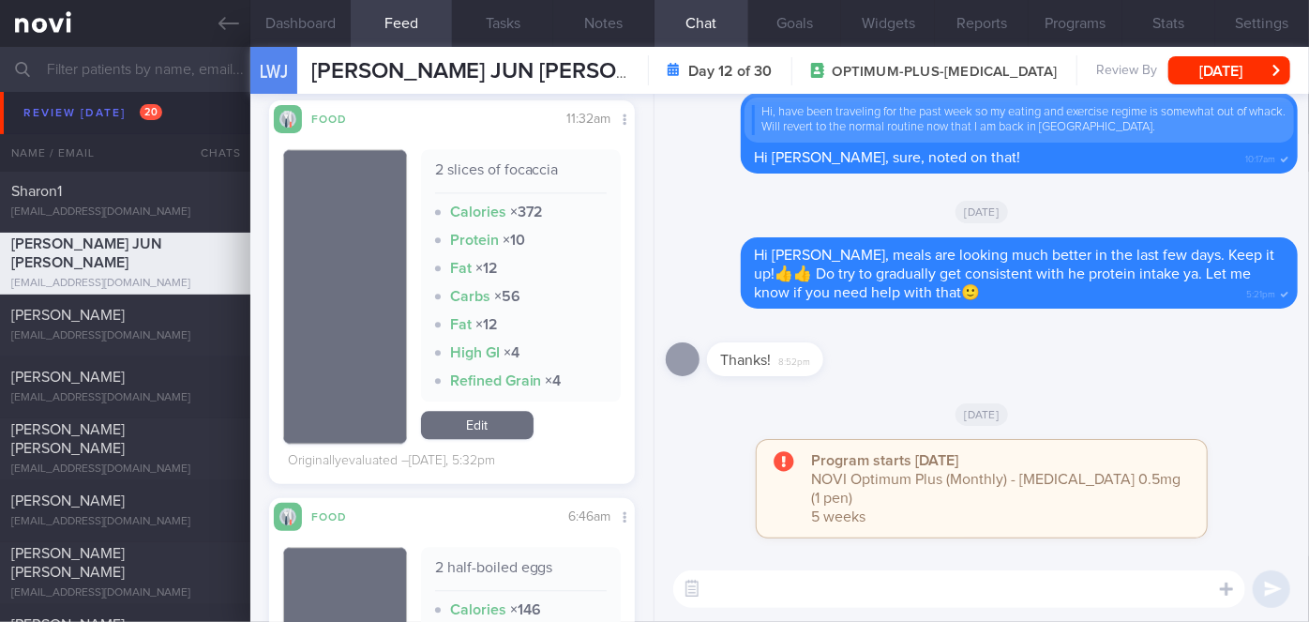
scroll to position [2557, 0]
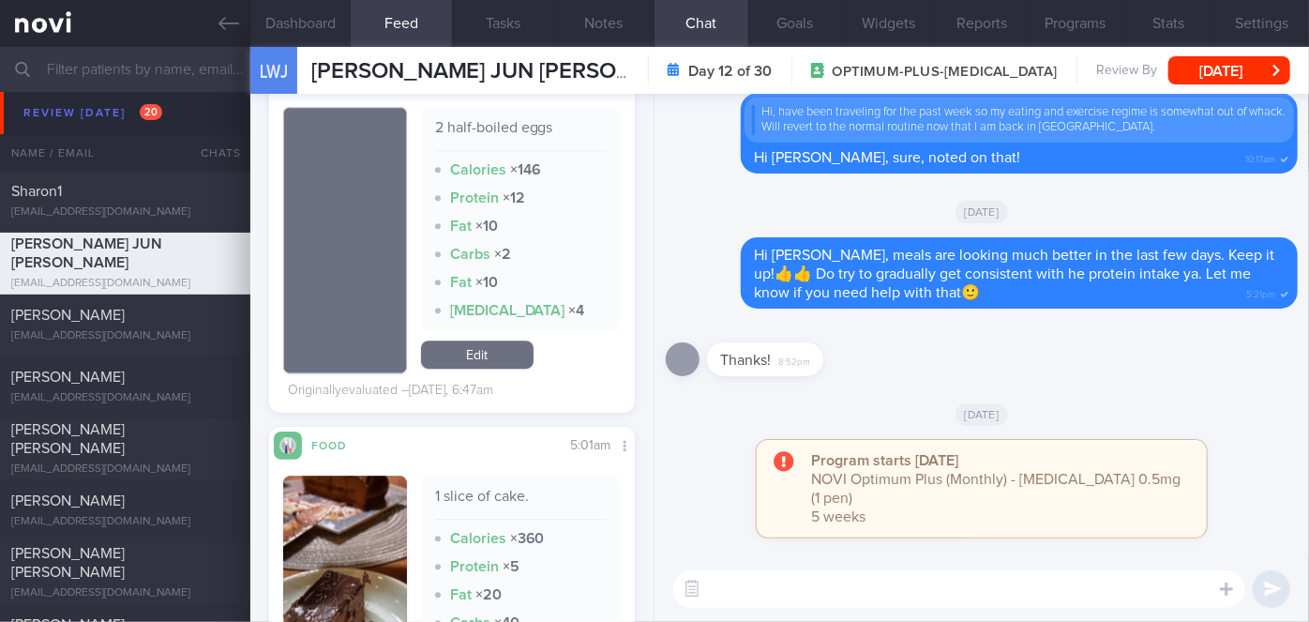
click at [755, 601] on textarea at bounding box center [959, 589] width 572 height 38
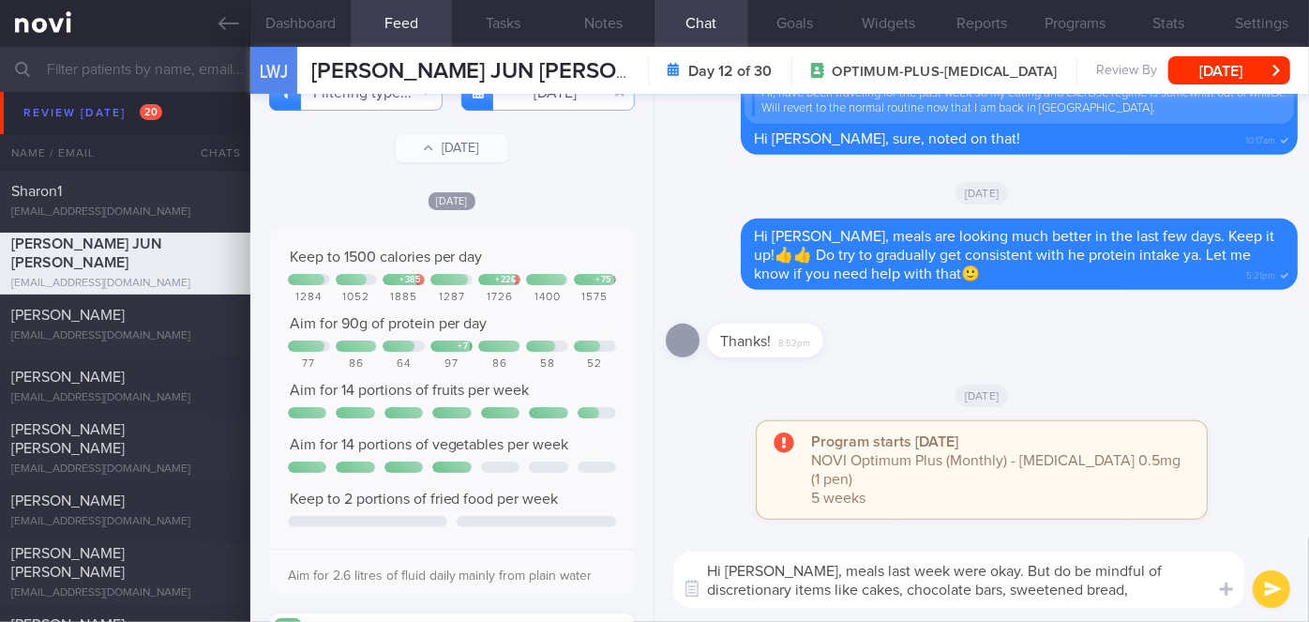
scroll to position [0, 0]
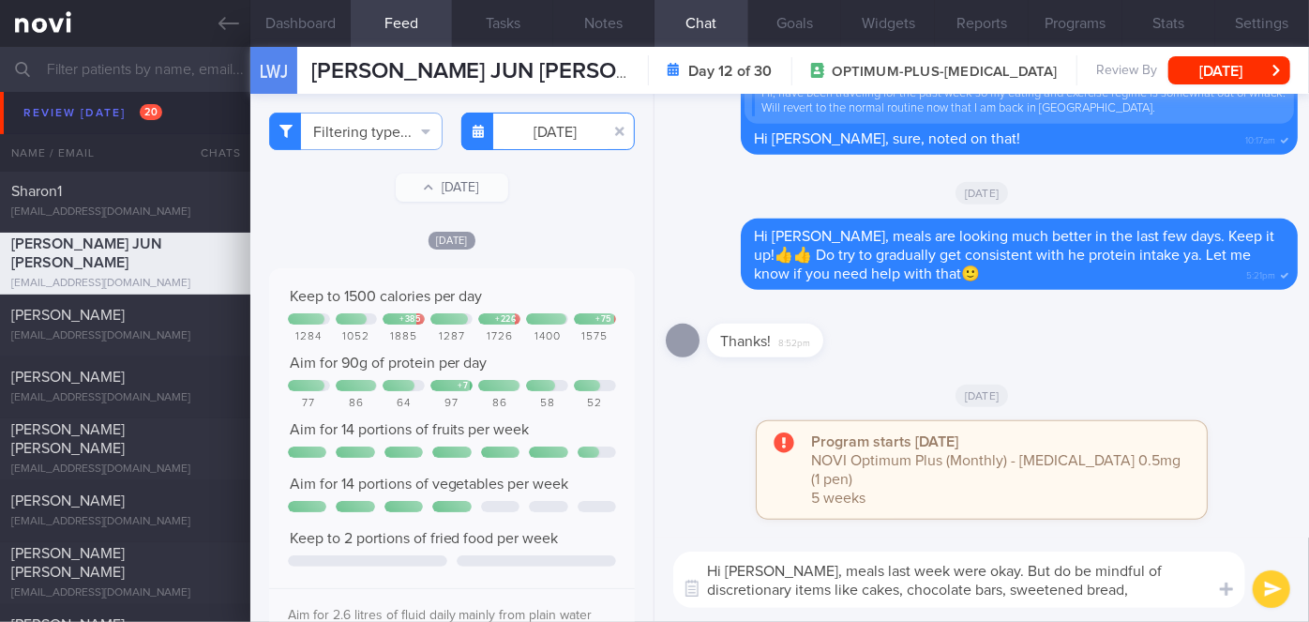
type textarea "Hi [PERSON_NAME], meals last week were okay. But do be mindful of discretionary…"
click at [555, 147] on body "You are offline! Some functionality will be unavailable Patients New Users Coac…" at bounding box center [654, 311] width 1309 height 622
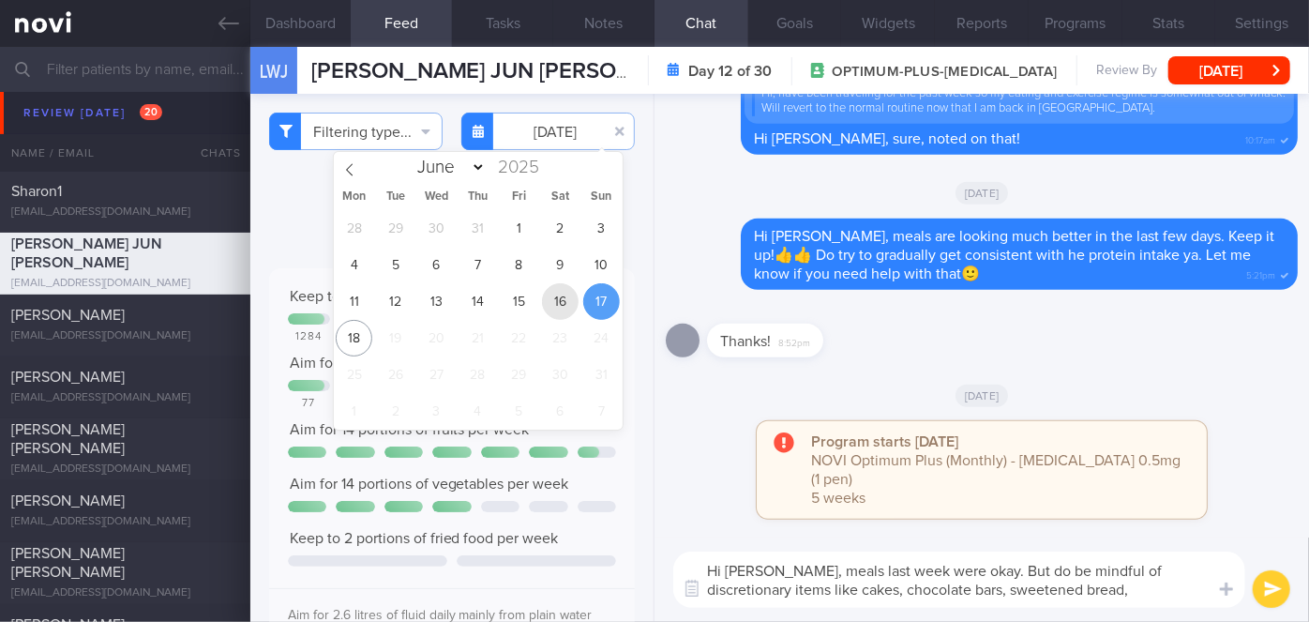
click at [555, 301] on span "16" at bounding box center [560, 301] width 37 height 37
type input "[DATE]"
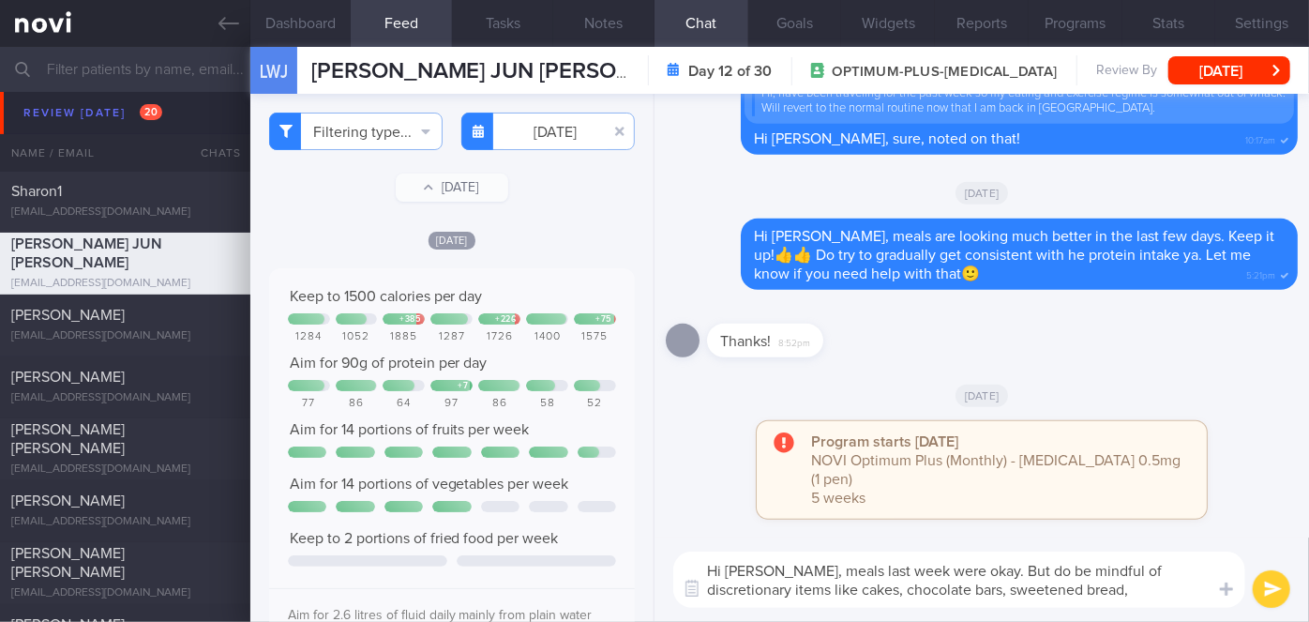
click at [1052, 592] on textarea "Hi [PERSON_NAME], meals last week were okay. But do be mindful of discretionary…" at bounding box center [959, 579] width 572 height 56
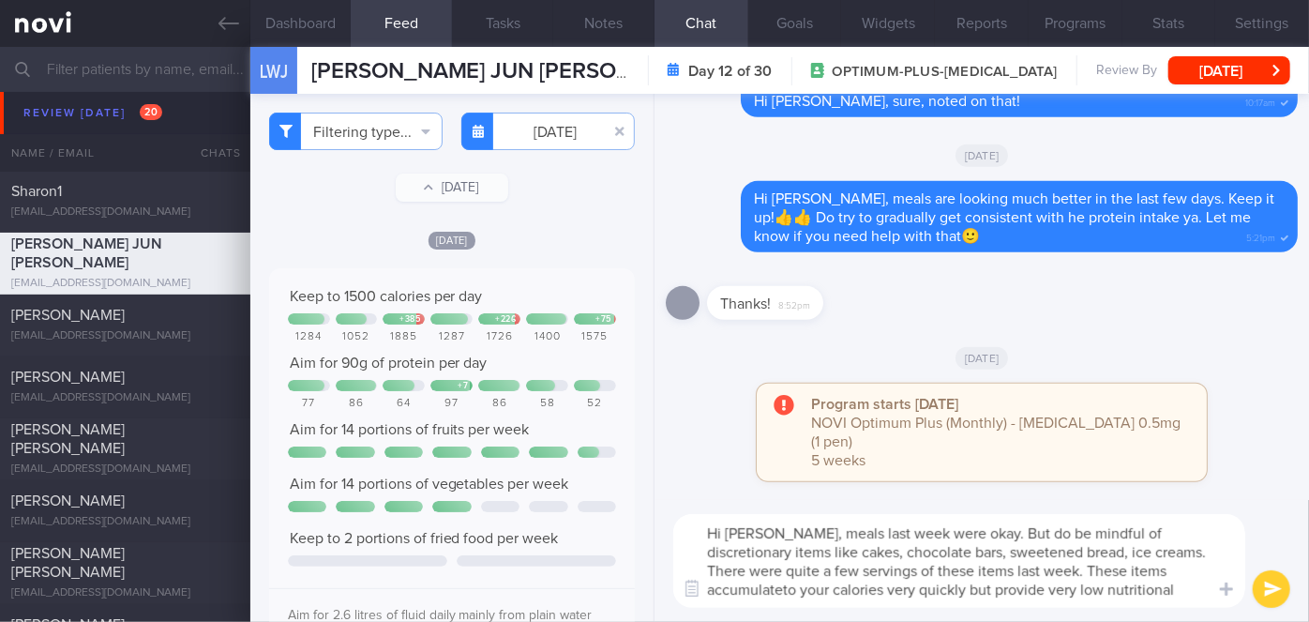
click at [1166, 576] on textarea "Hi [PERSON_NAME], meals last week were okay. But do be mindful of discretionary…" at bounding box center [959, 561] width 572 height 94
click at [1160, 590] on textarea "Hi [PERSON_NAME], meals last week were okay. But do be mindful of discretionary…" at bounding box center [959, 561] width 572 height 94
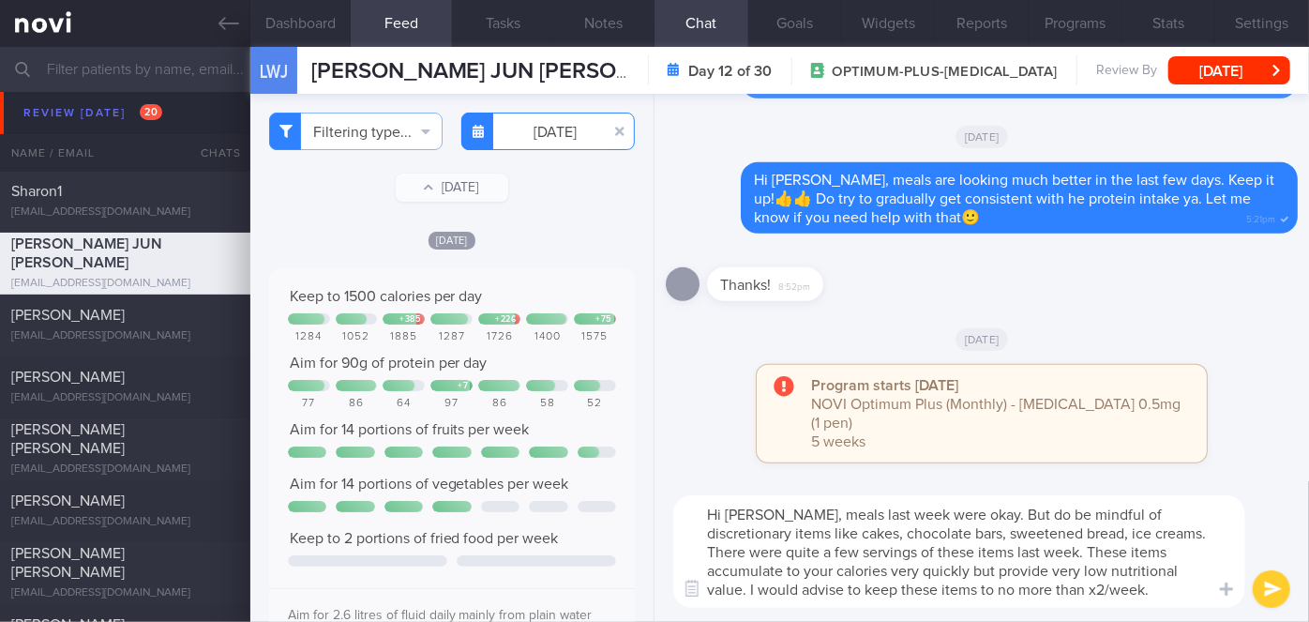
type textarea "Hi [PERSON_NAME], meals last week were okay. But do be mindful of discretionary…"
click at [575, 148] on body "You are offline! Some functionality will be unavailable Patients New Users Coac…" at bounding box center [654, 311] width 1309 height 622
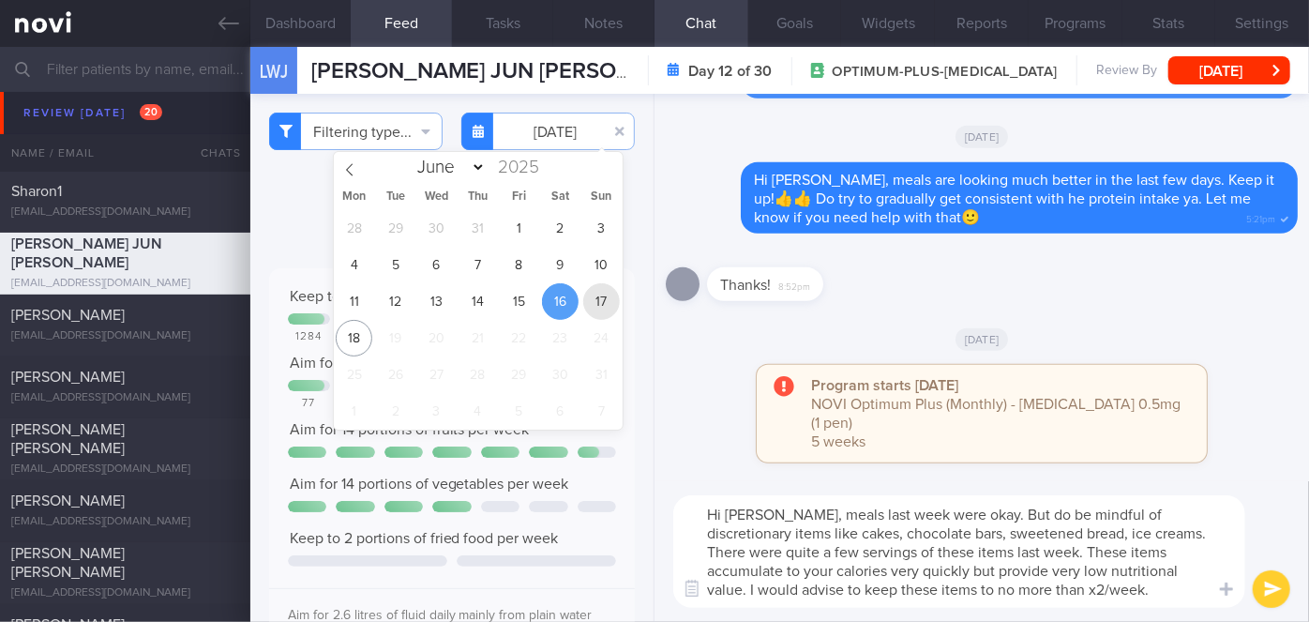
click at [593, 303] on span "17" at bounding box center [601, 301] width 37 height 37
type input "[DATE]"
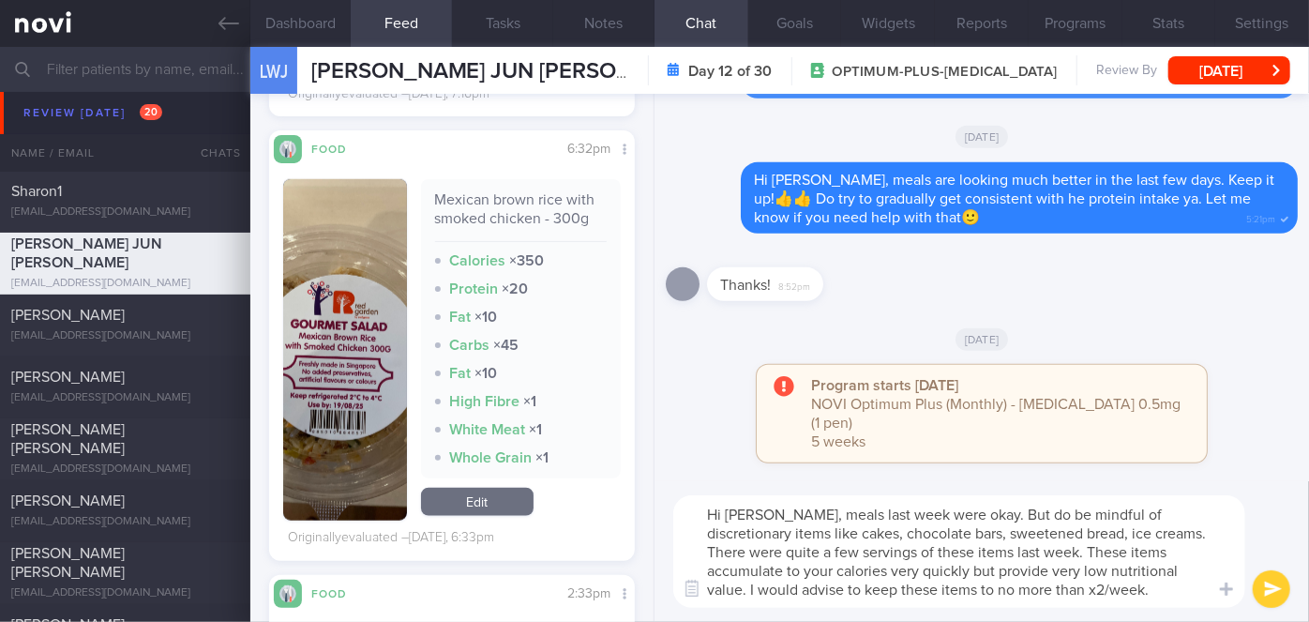
scroll to position [1363, 0]
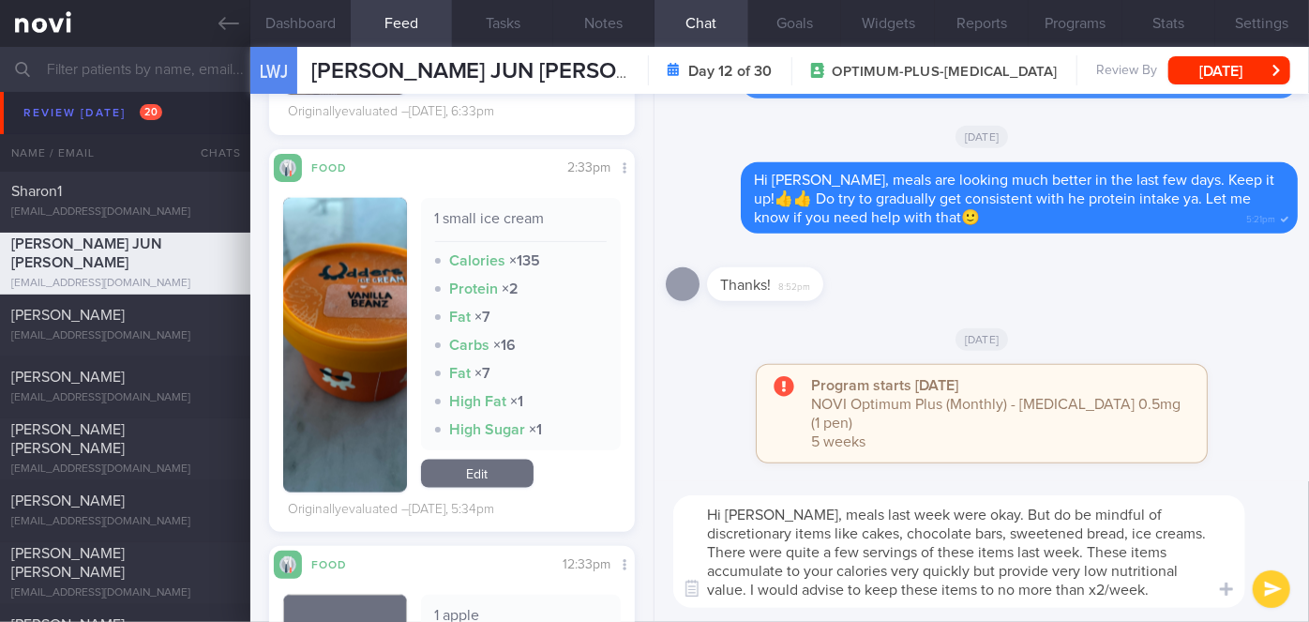
click at [1091, 594] on textarea "Hi [PERSON_NAME], meals last week were okay. But do be mindful of discretionary…" at bounding box center [959, 551] width 572 height 113
type textarea "Hi [PERSON_NAME], meals last week were okay. But do be mindful of discretionary…"
click at [1275, 587] on button "submit" at bounding box center [1272, 589] width 38 height 38
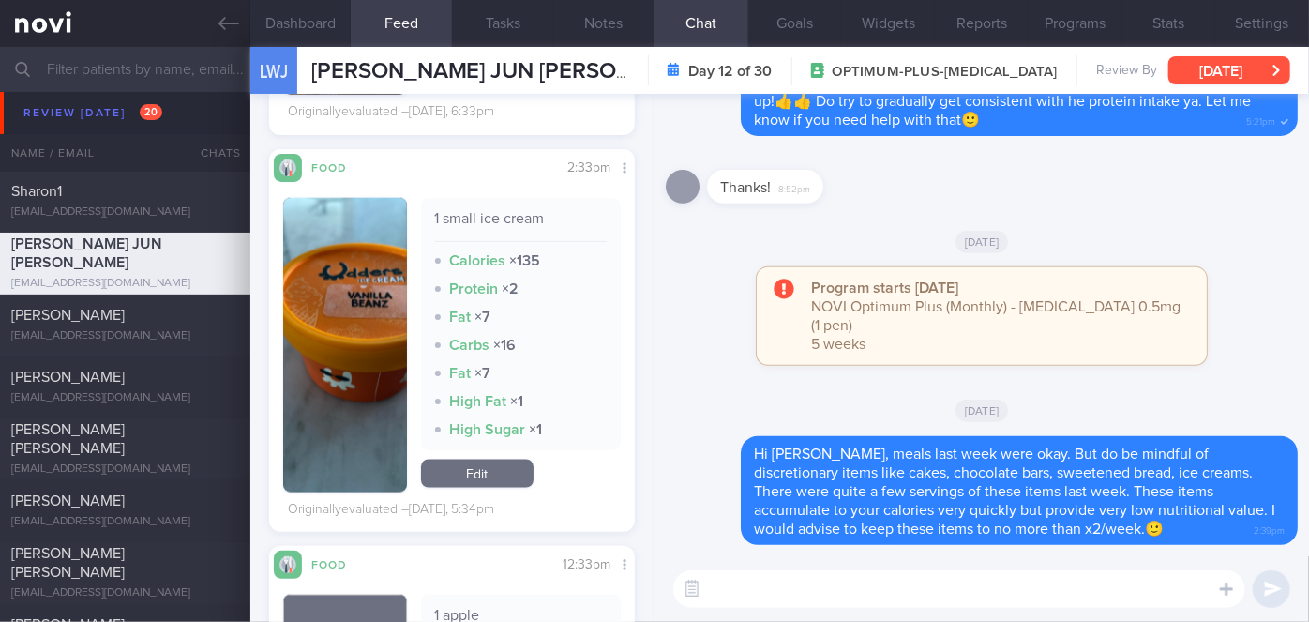
click at [1220, 68] on button "[DATE]" at bounding box center [1229, 70] width 122 height 28
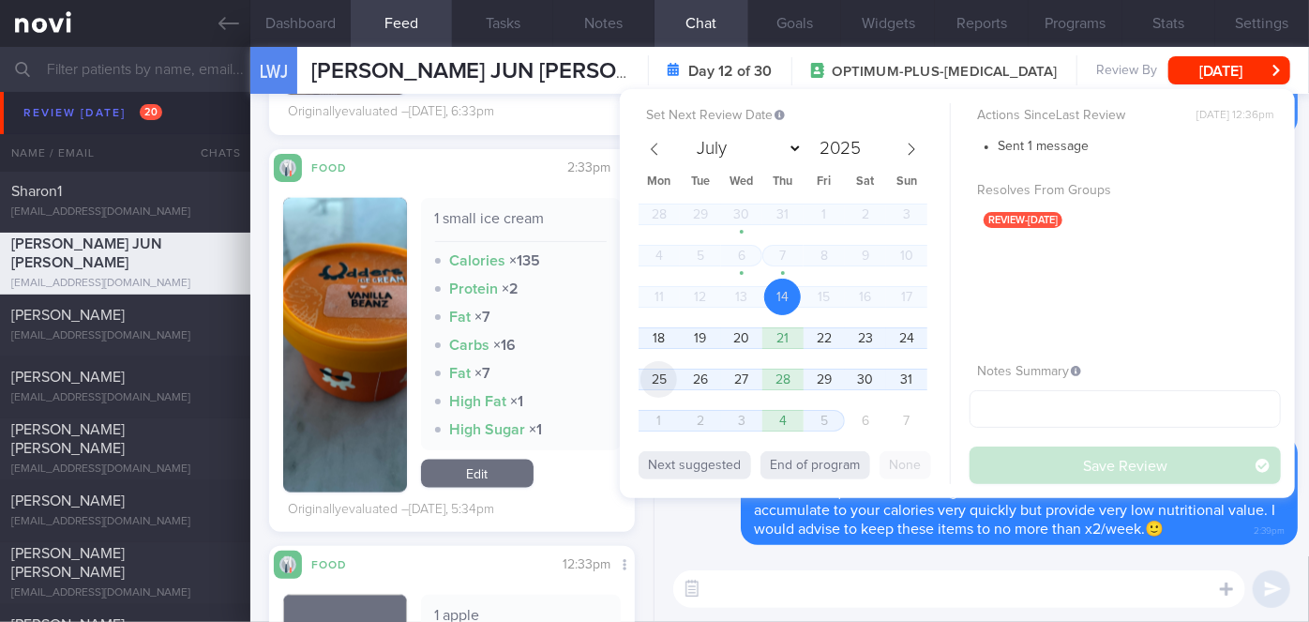
click at [652, 374] on span "25" at bounding box center [658, 379] width 37 height 37
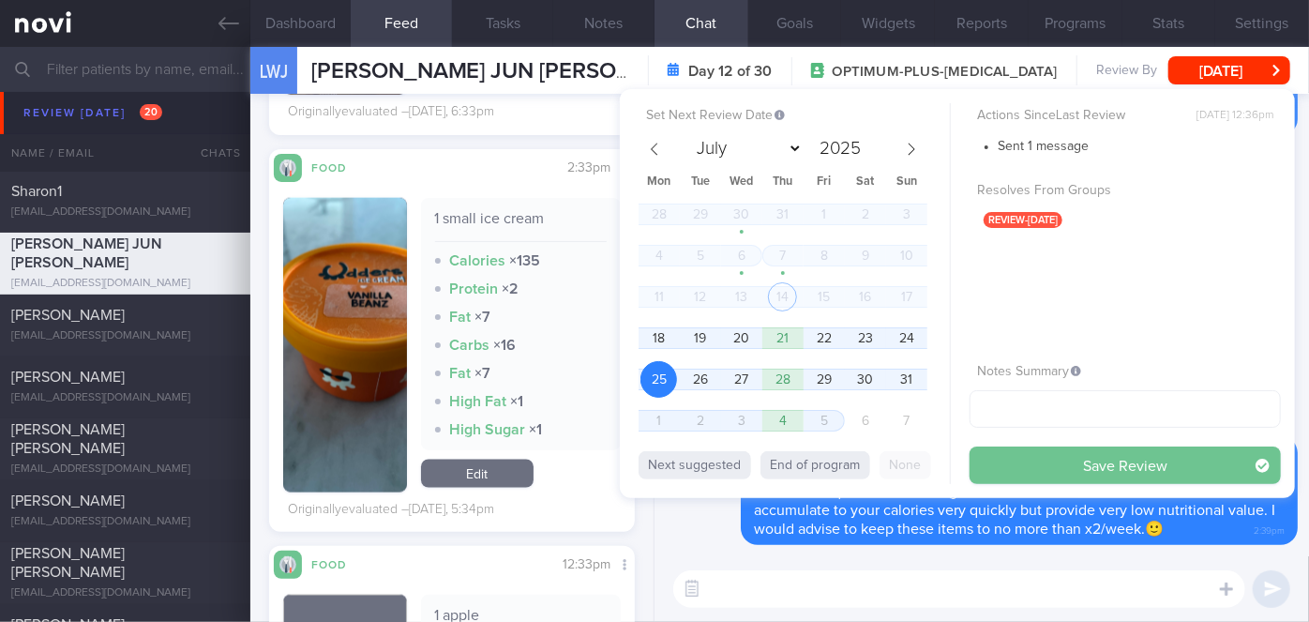
click at [1060, 464] on button "Save Review" at bounding box center [1124, 465] width 311 height 38
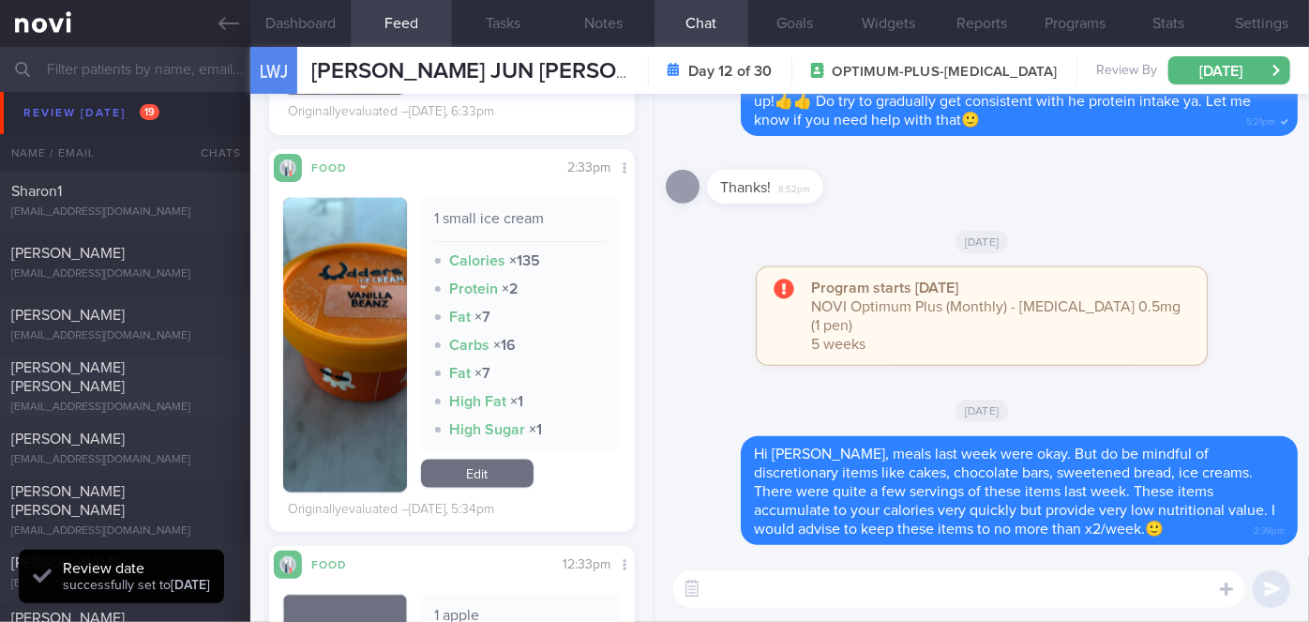
click at [125, 378] on span "[PERSON_NAME] [PERSON_NAME]" at bounding box center [67, 378] width 113 height 34
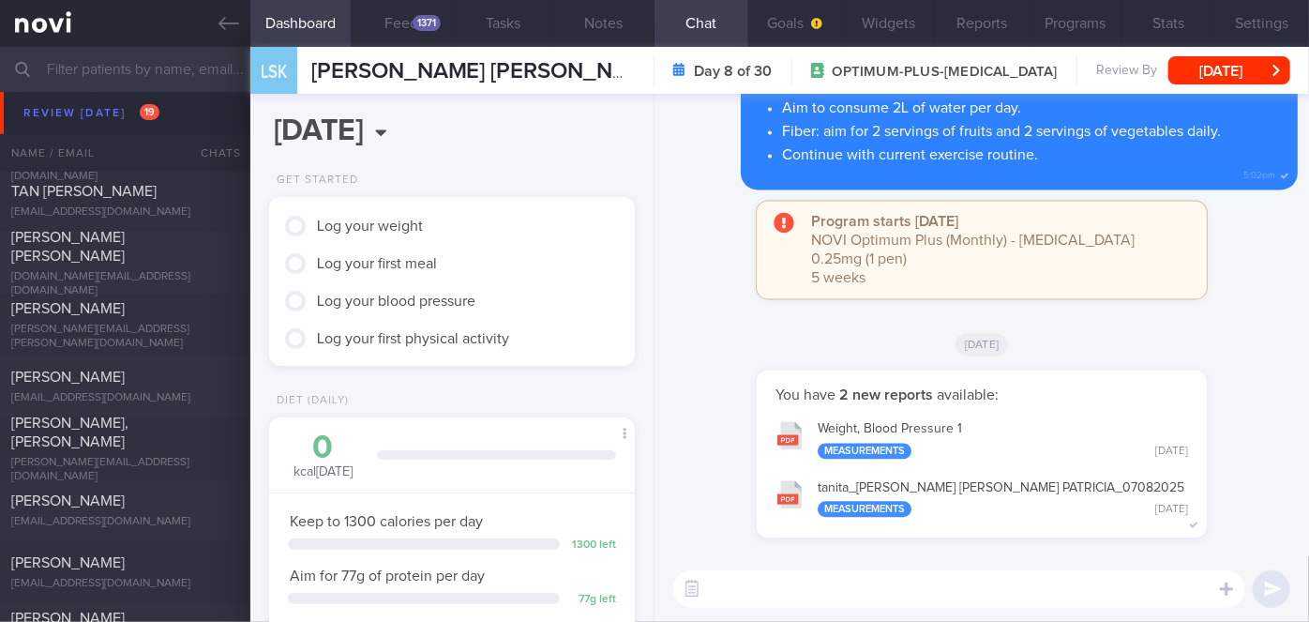
scroll to position [163, 327]
click at [429, 22] on div "1371" at bounding box center [427, 23] width 28 height 16
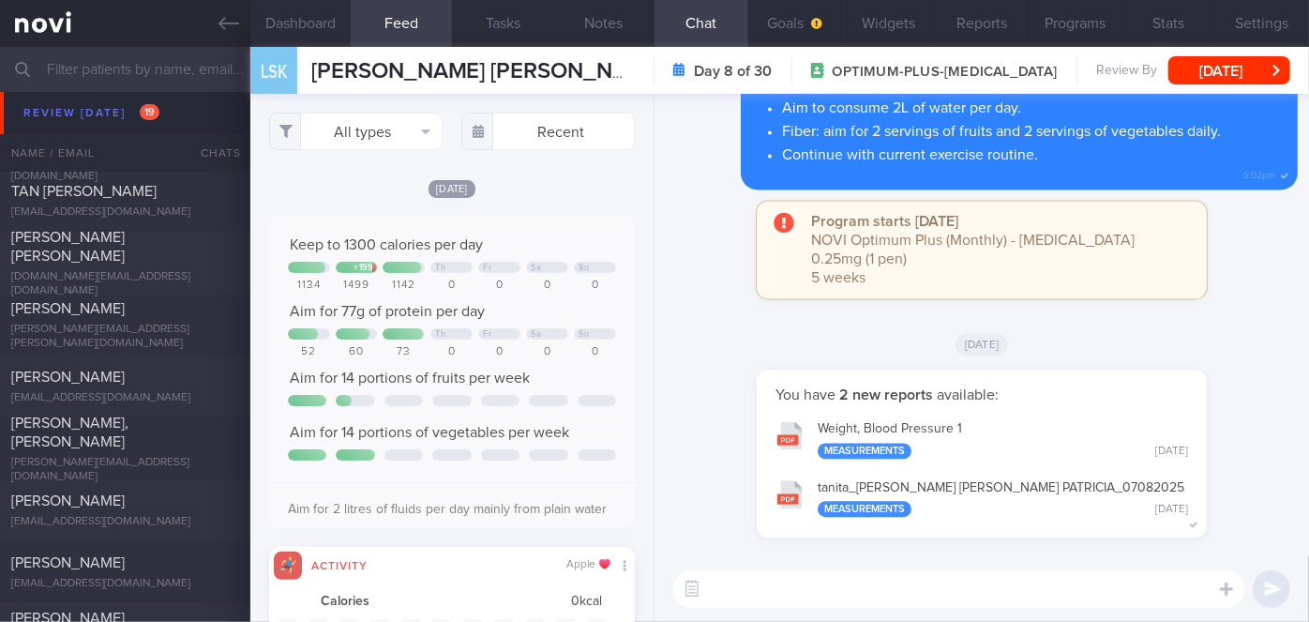
scroll to position [81, 328]
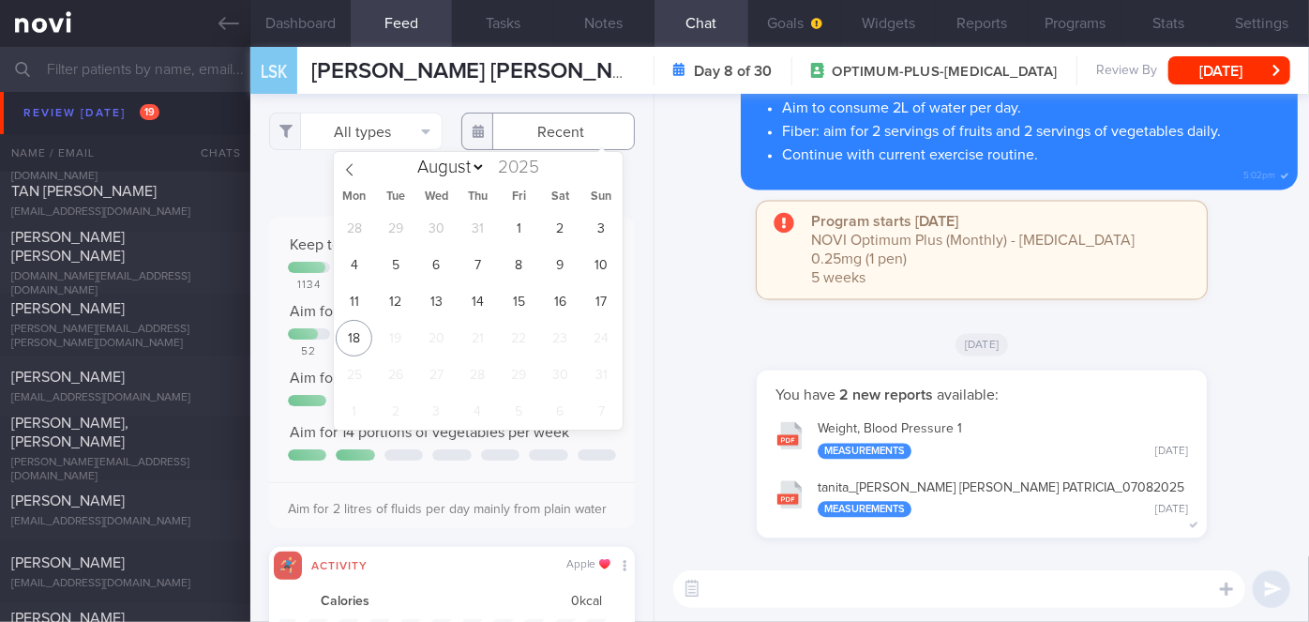
click at [559, 126] on input "text" at bounding box center [547, 132] width 173 height 38
click at [378, 294] on span "12" at bounding box center [395, 301] width 37 height 37
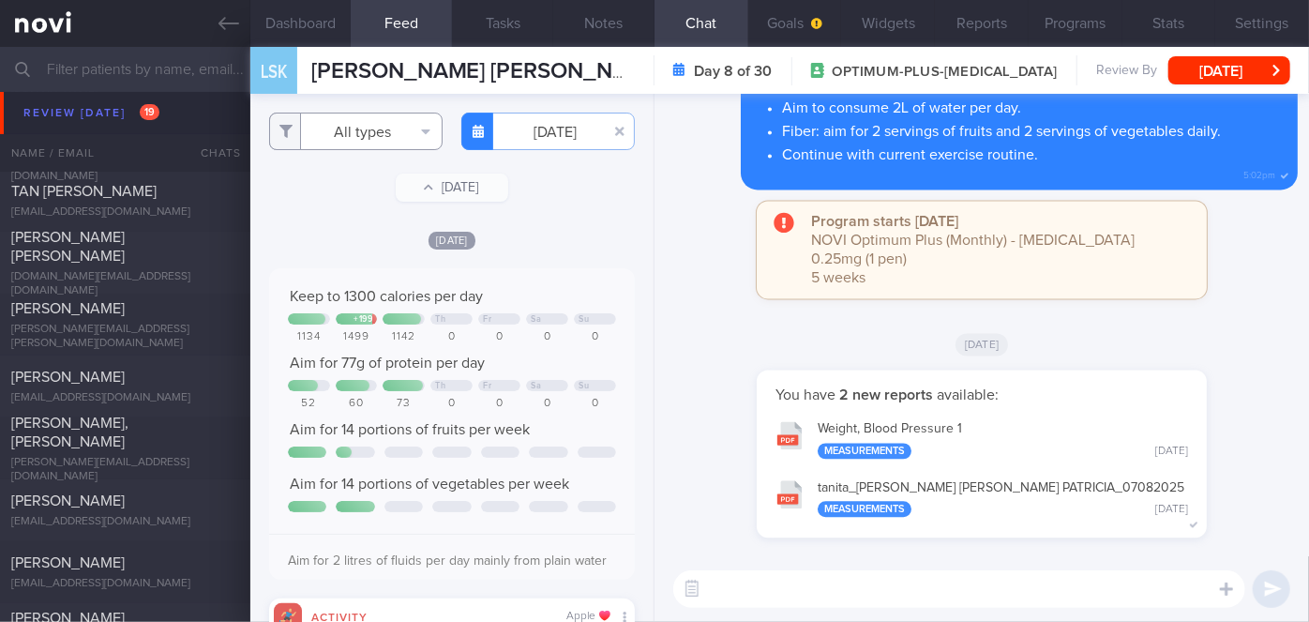
click at [347, 130] on button "All types" at bounding box center [355, 132] width 173 height 38
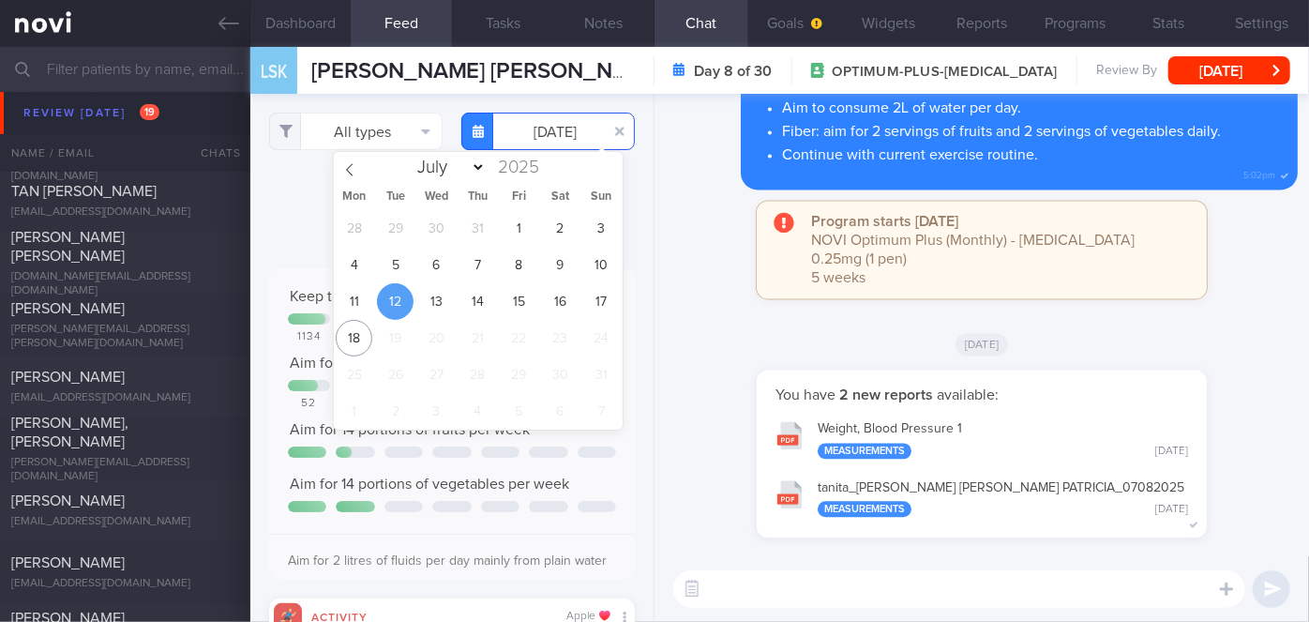
click at [530, 130] on input "[DATE]" at bounding box center [547, 132] width 173 height 38
click at [357, 298] on span "11" at bounding box center [354, 301] width 37 height 37
type input "[DATE]"
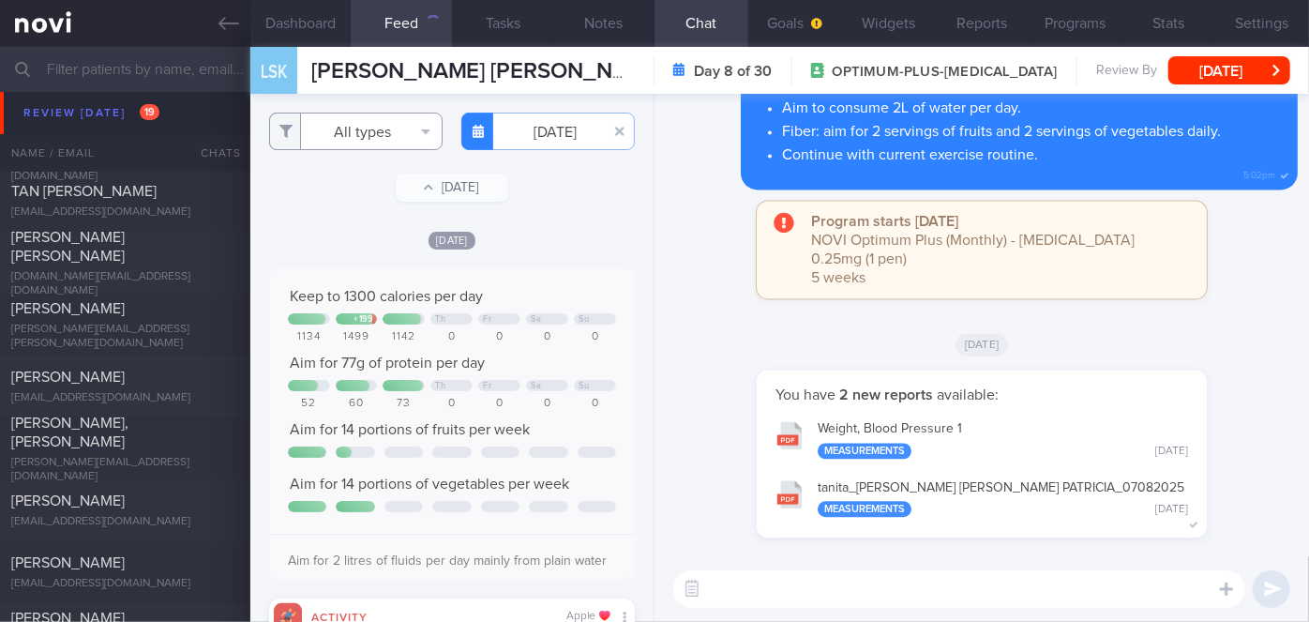
click at [357, 134] on button "All types" at bounding box center [355, 132] width 173 height 38
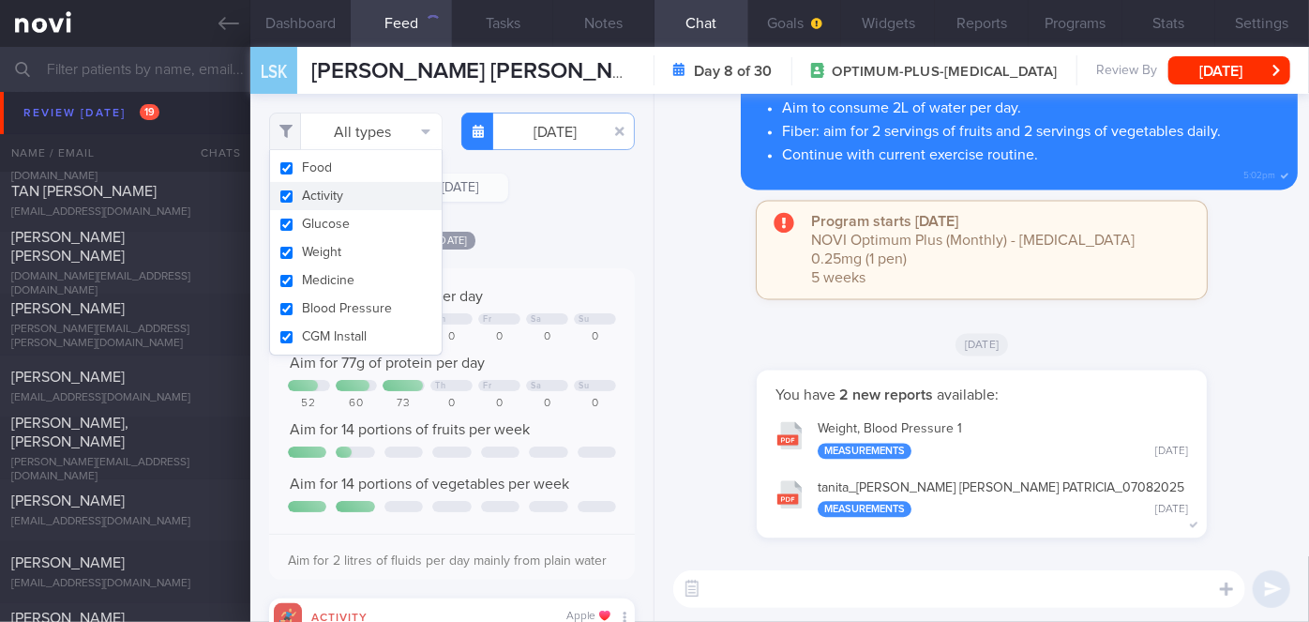
click at [346, 198] on button "Activity" at bounding box center [356, 196] width 172 height 28
checkbox input "false"
click at [567, 240] on div "[DATE]" at bounding box center [452, 240] width 366 height 20
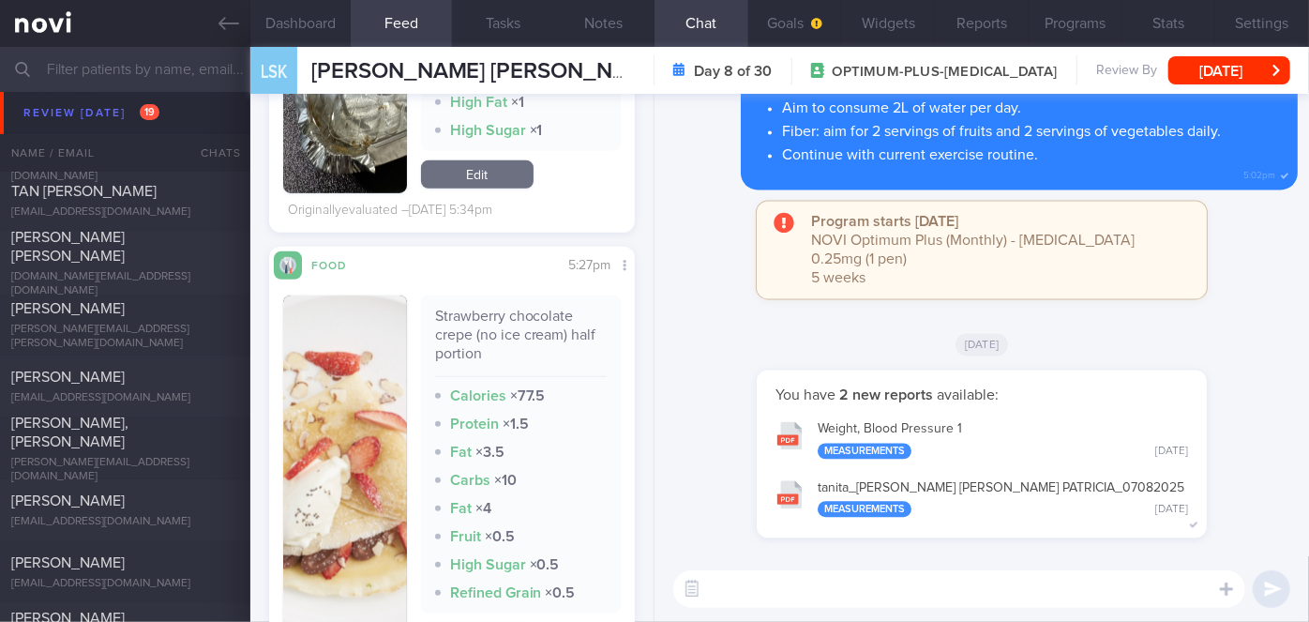
click at [324, 428] on button "button" at bounding box center [345, 475] width 124 height 360
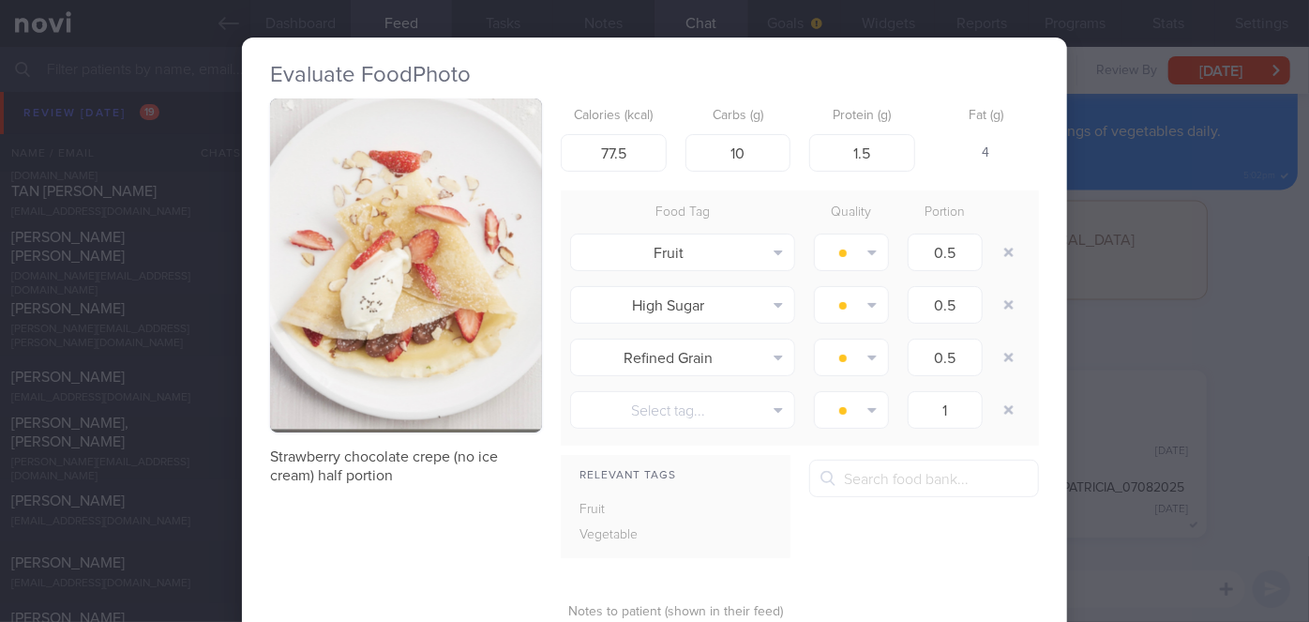
drag, startPoint x: 1119, startPoint y: 370, endPoint x: 770, endPoint y: 326, distance: 352.5
click at [1118, 368] on div "Evaluate Food Photo Strawberry chocolate crepe (no ice cream) half portion Calo…" at bounding box center [654, 311] width 1309 height 622
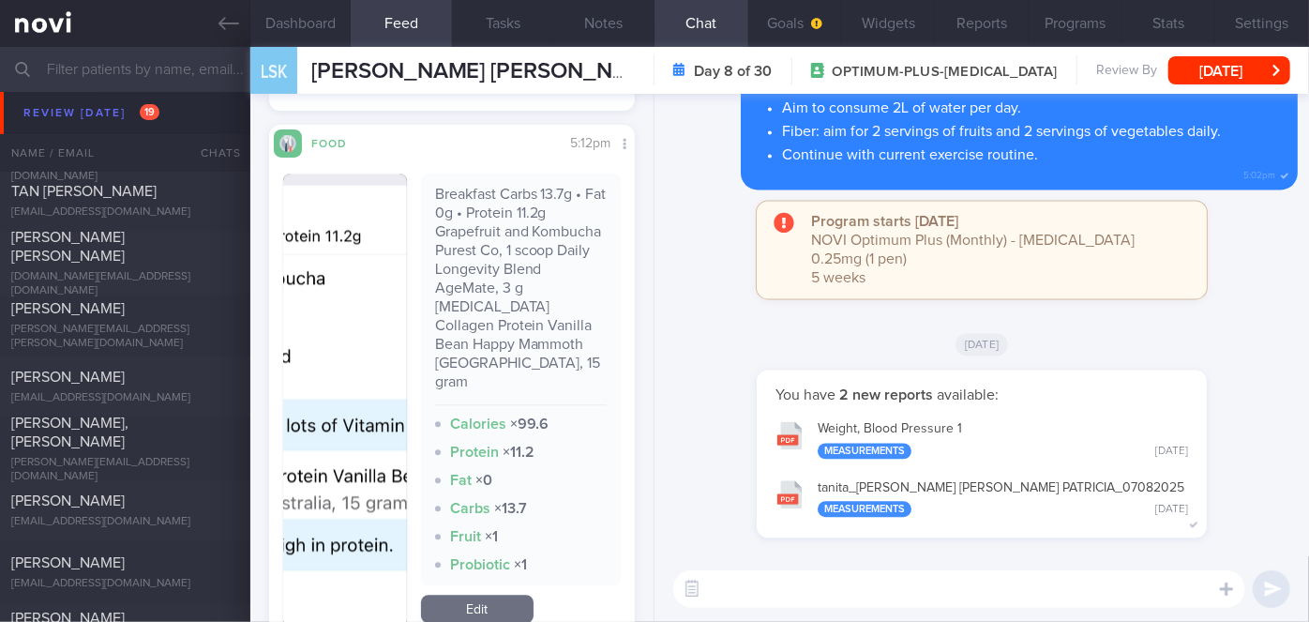
click at [333, 364] on button "button" at bounding box center [345, 400] width 124 height 454
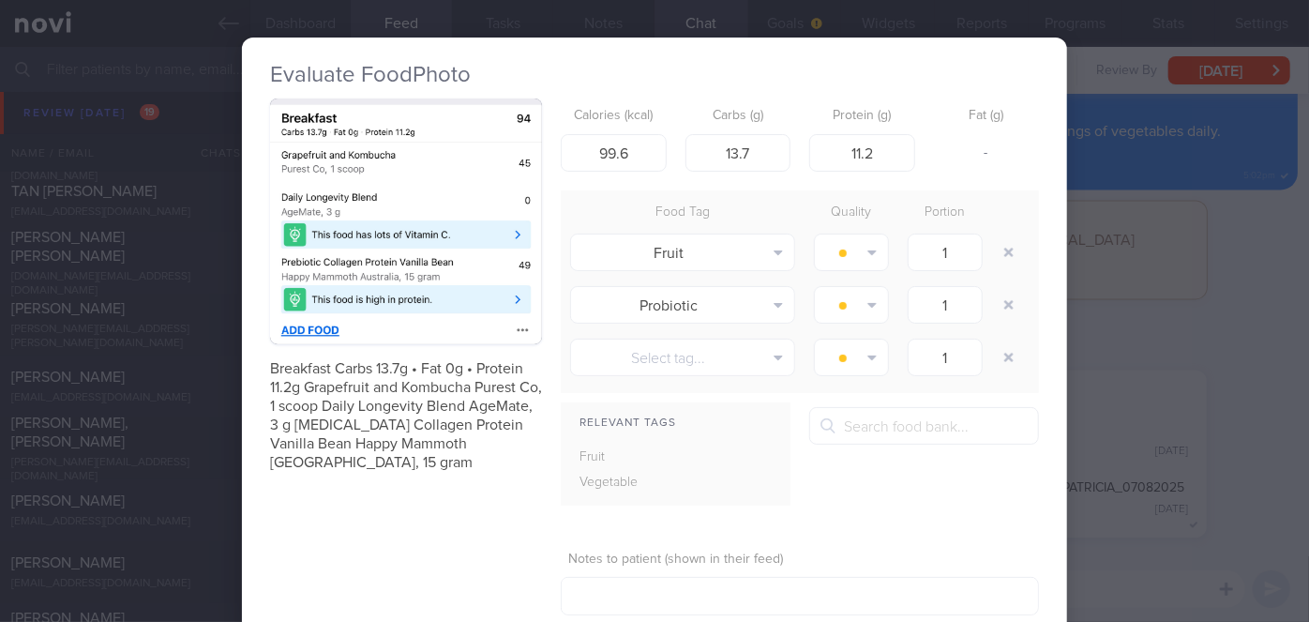
click at [1178, 345] on div "Evaluate Food Photo Breakfast Carbs 13.7g • Fat 0g • Protein 11.2g Grapefruit a…" at bounding box center [654, 311] width 1309 height 622
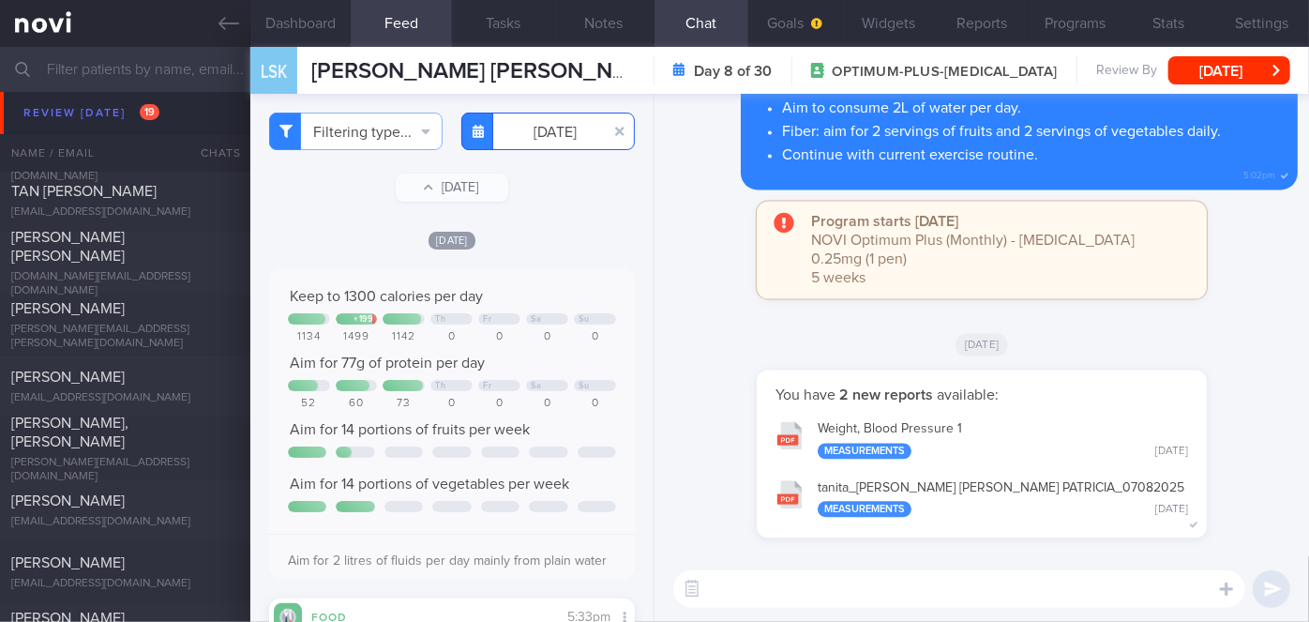
click at [533, 133] on input "[DATE]" at bounding box center [547, 132] width 173 height 38
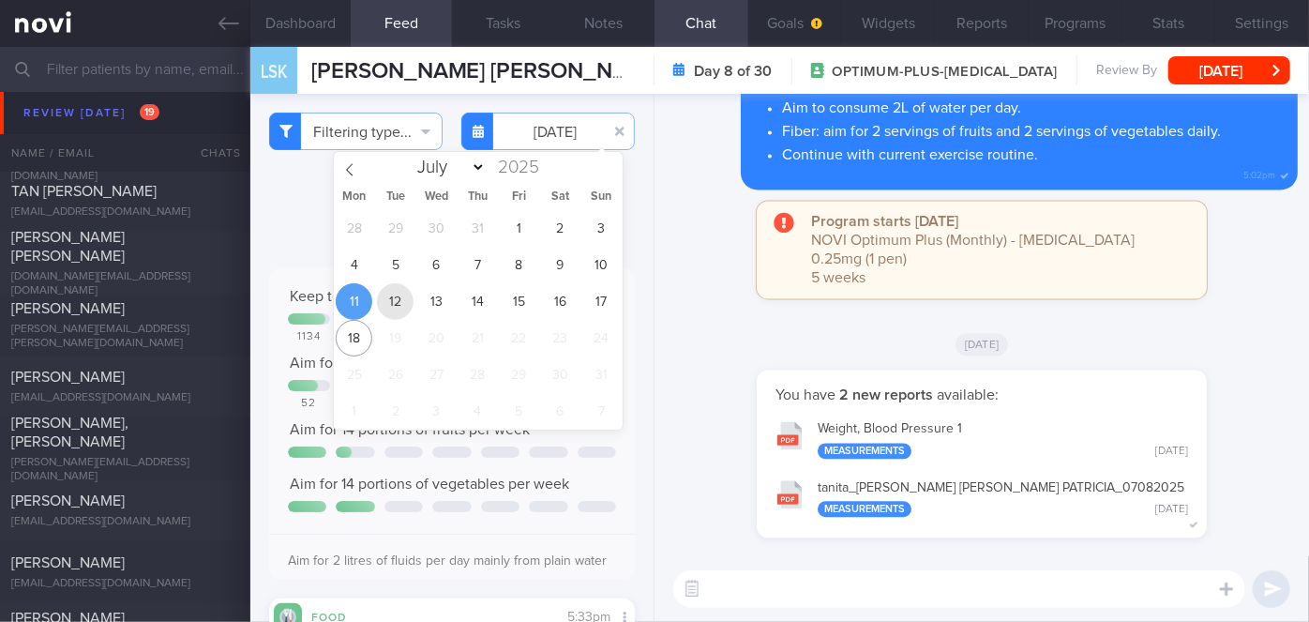
click at [398, 298] on span "12" at bounding box center [395, 301] width 37 height 37
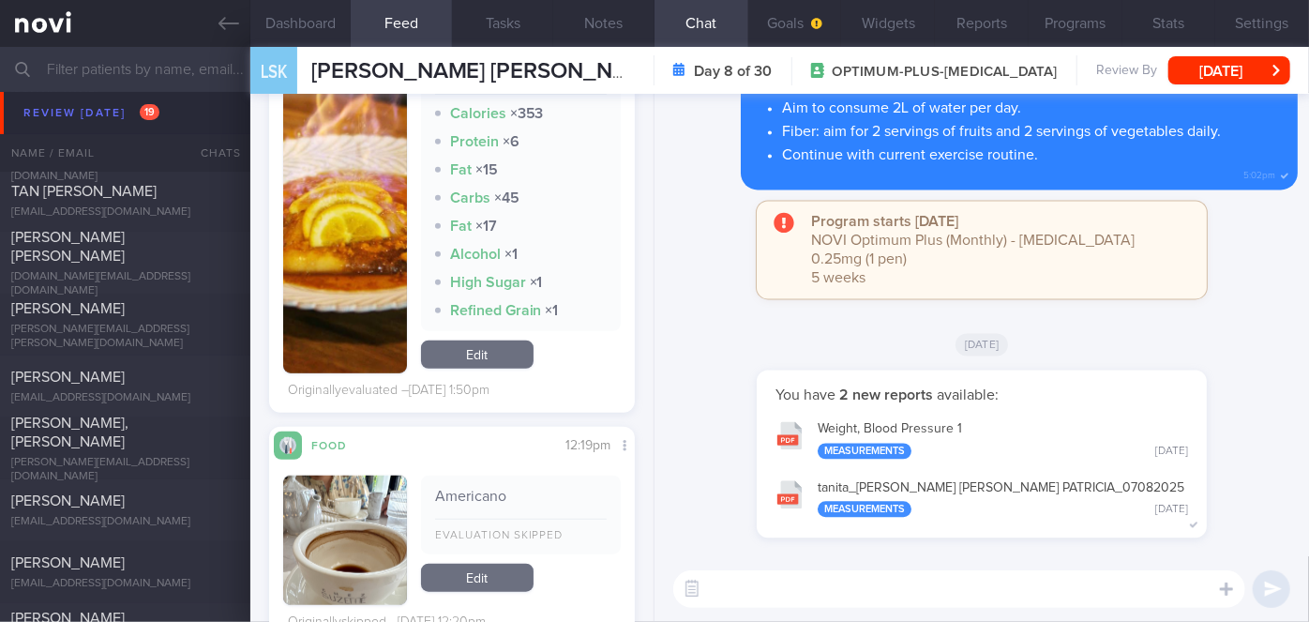
click at [379, 280] on button "button" at bounding box center [345, 212] width 124 height 323
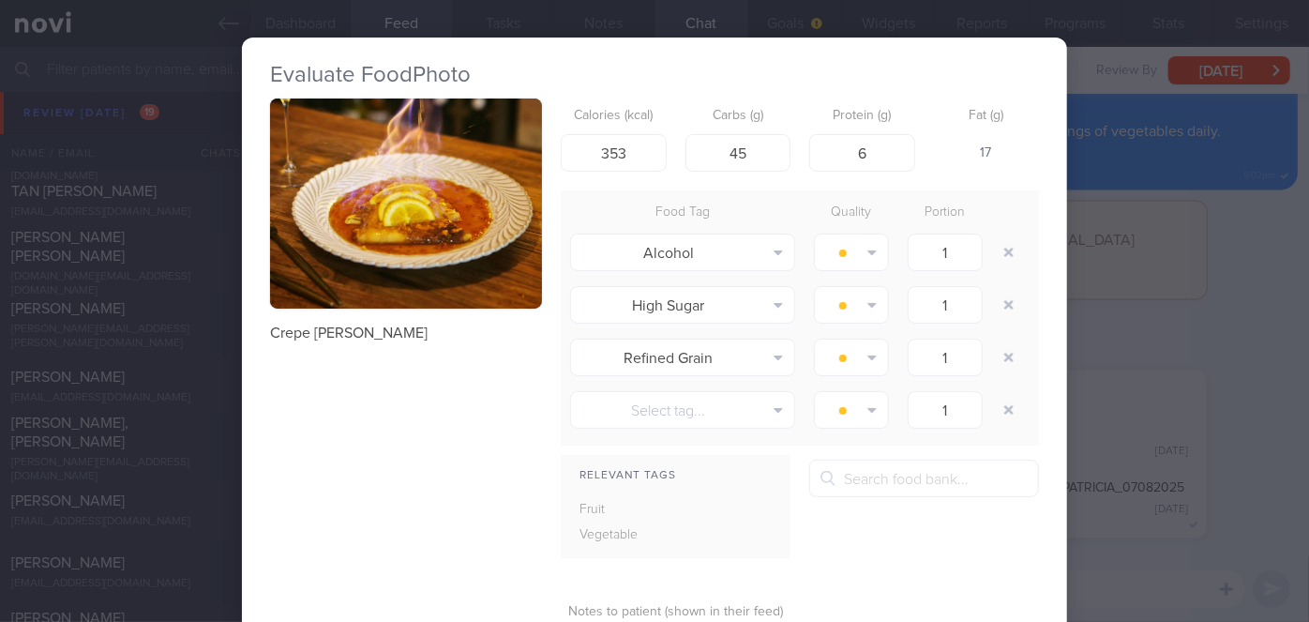
click at [1249, 310] on div "Evaluate Food Photo Crepe [PERSON_NAME] Calories (kcal) 353 Carbs (g) 45 Protei…" at bounding box center [654, 311] width 1309 height 622
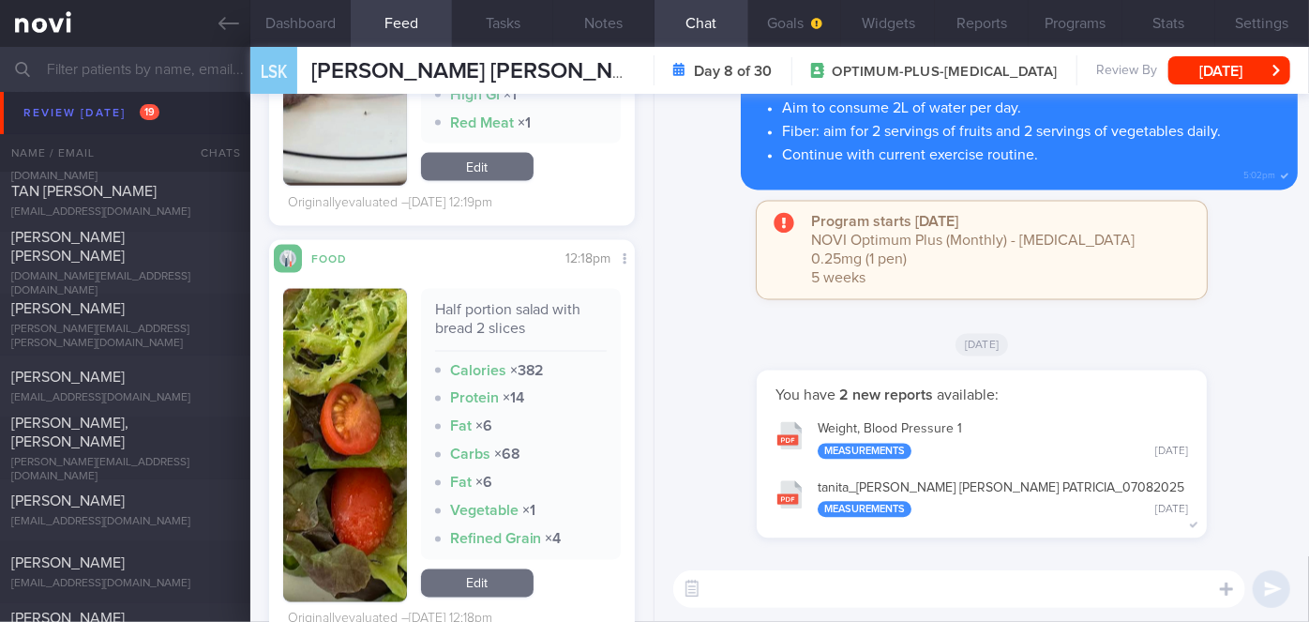
scroll to position [2027, 0]
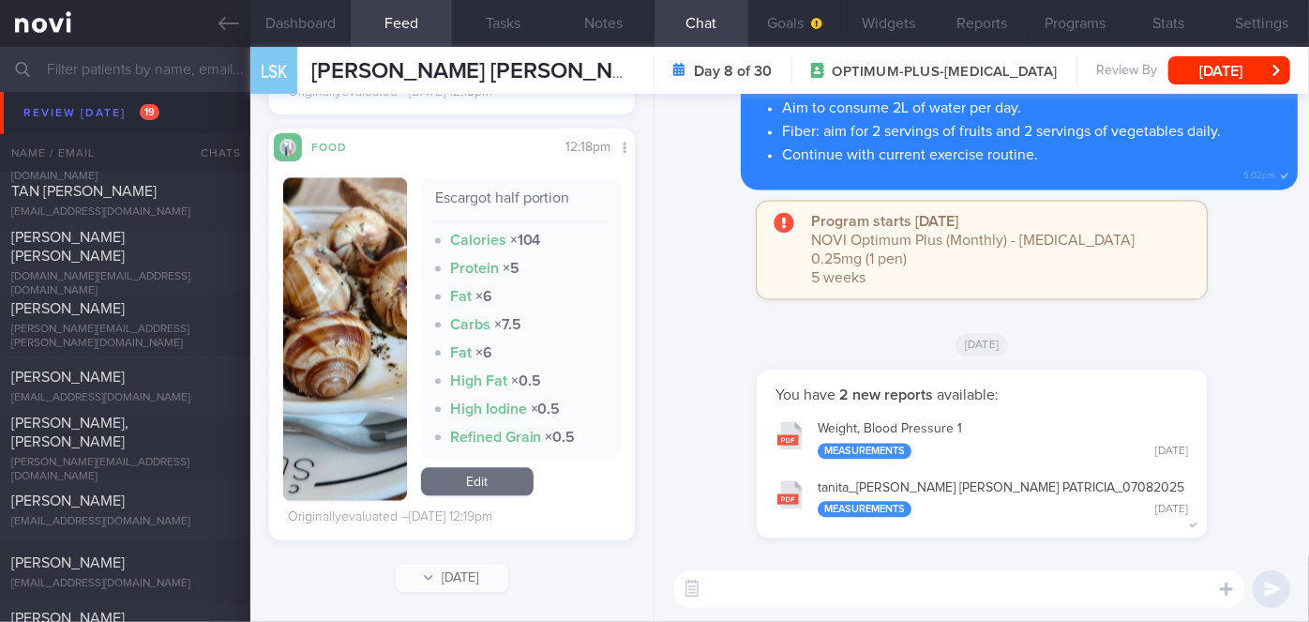
click at [368, 303] on button "button" at bounding box center [345, 338] width 124 height 323
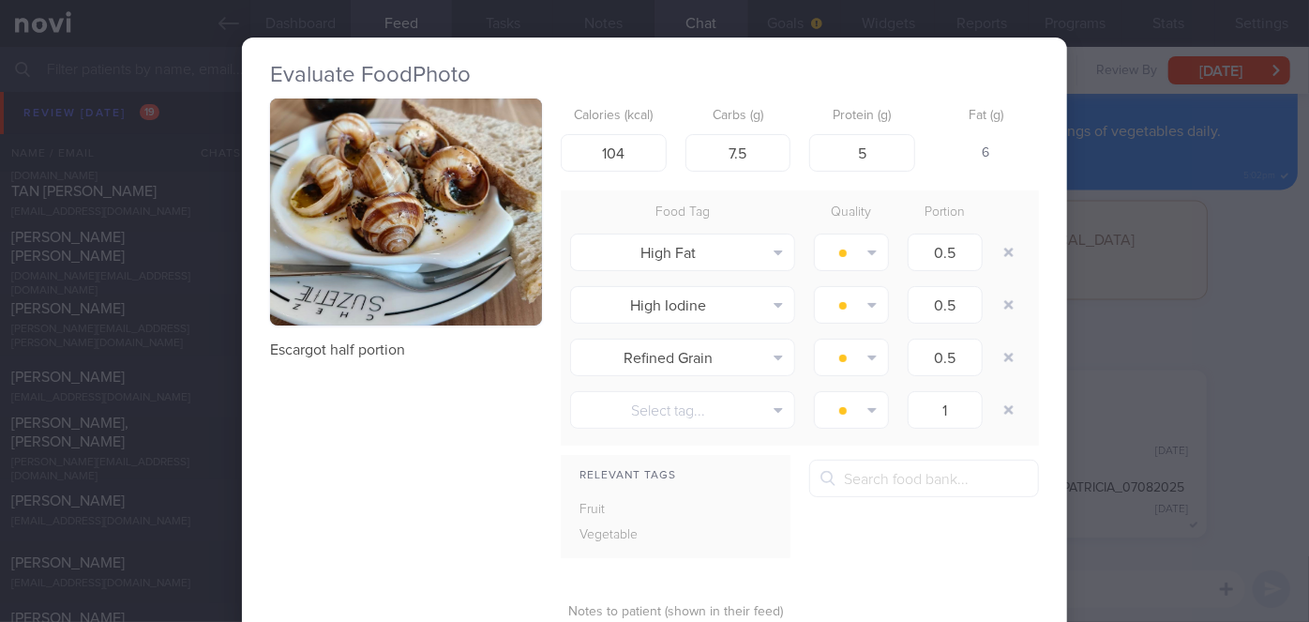
click at [1127, 375] on div "Evaluate Food Photo Escargot half portion Calories (kcal) 104 Carbs (g) 7.5 Pro…" at bounding box center [654, 311] width 1309 height 622
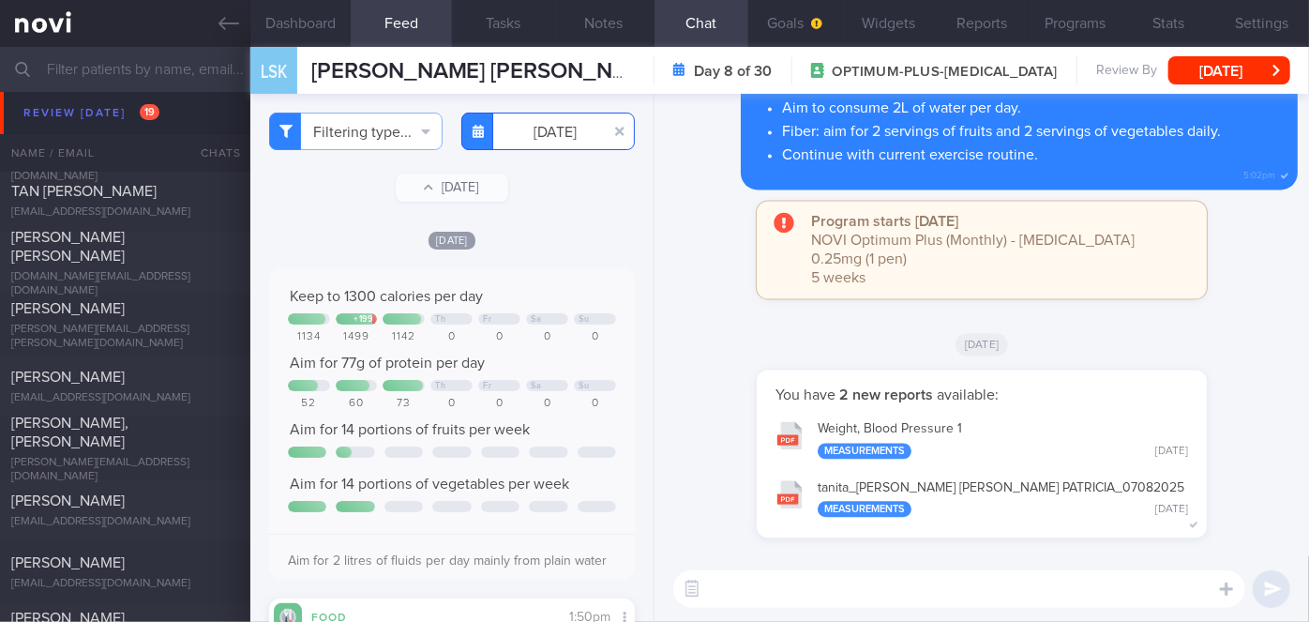
click at [530, 131] on input "[DATE]" at bounding box center [547, 132] width 173 height 38
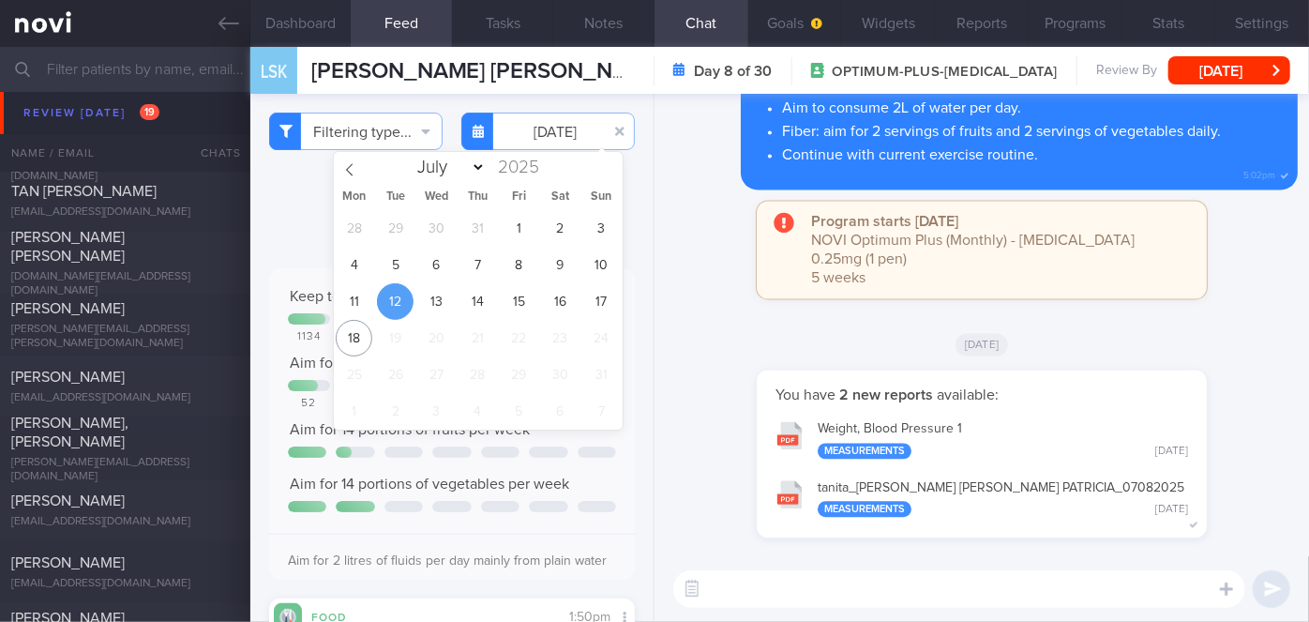
click at [451, 290] on div "28 29 30 31 1 2 3 4 5 6 7 8 9 10 11 12 13 14 15 16 17 18 19 20 21 22 23 24 25 2…" at bounding box center [478, 319] width 289 height 219
click at [445, 294] on span "13" at bounding box center [436, 301] width 37 height 37
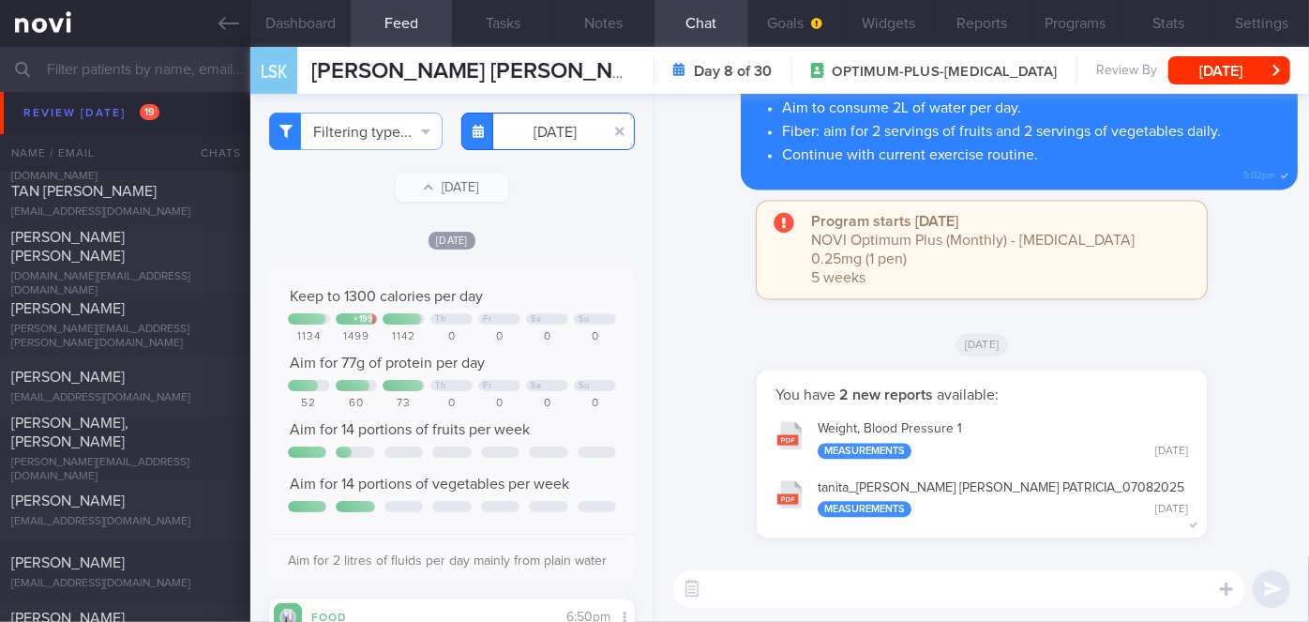
click at [547, 135] on input "[DATE]" at bounding box center [547, 132] width 173 height 38
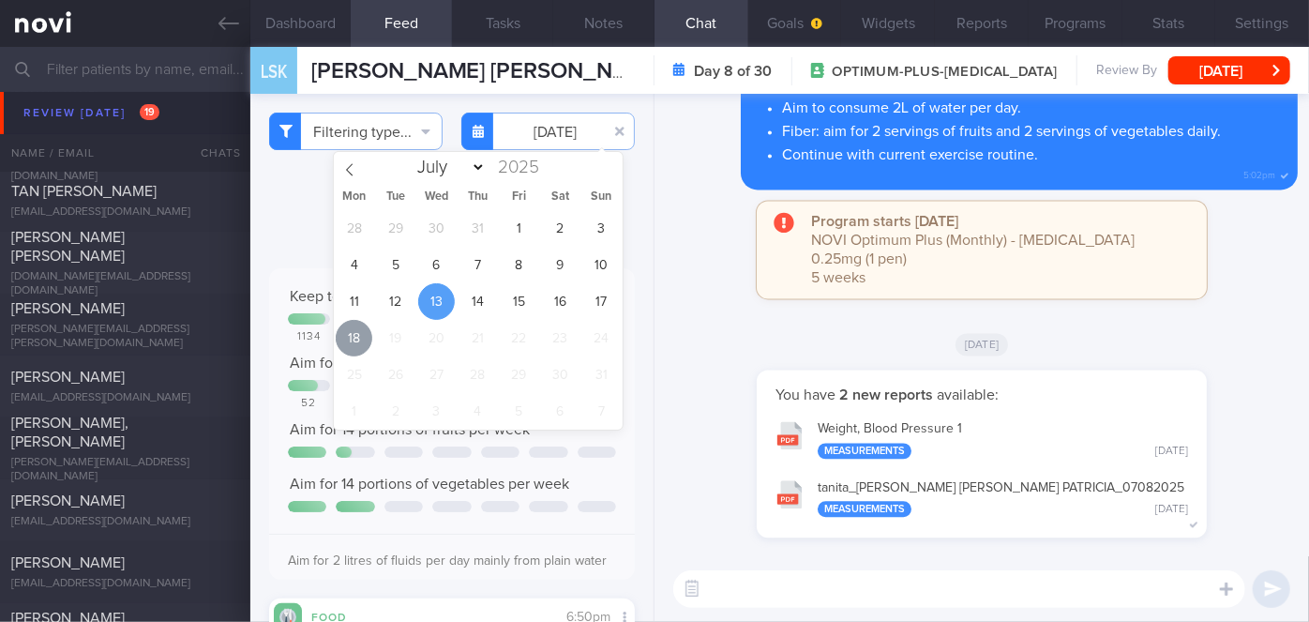
click at [361, 336] on span "18" at bounding box center [354, 338] width 37 height 37
type input "[DATE]"
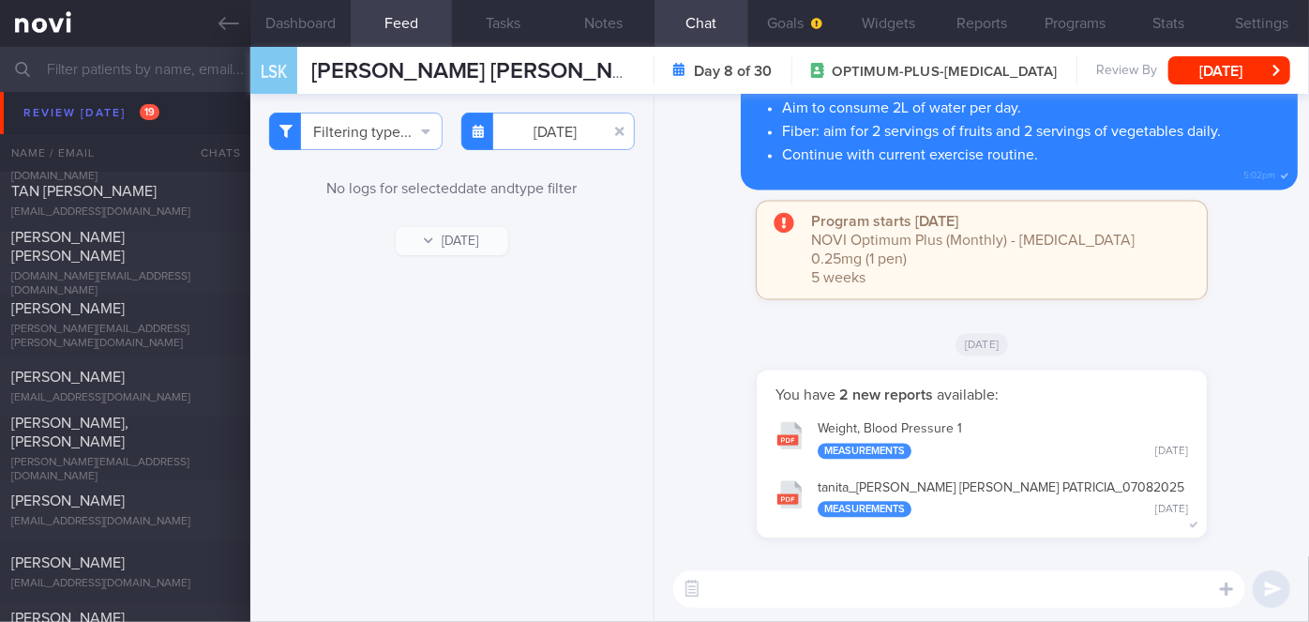
click at [788, 579] on textarea at bounding box center [959, 589] width 572 height 38
type textarea "Hi [PERSON_NAME], thank you for logging your meals. Meals last week"
click at [555, 148] on body "You are offline! Some functionality will be unavailable Patients New Users Coac…" at bounding box center [654, 311] width 1309 height 622
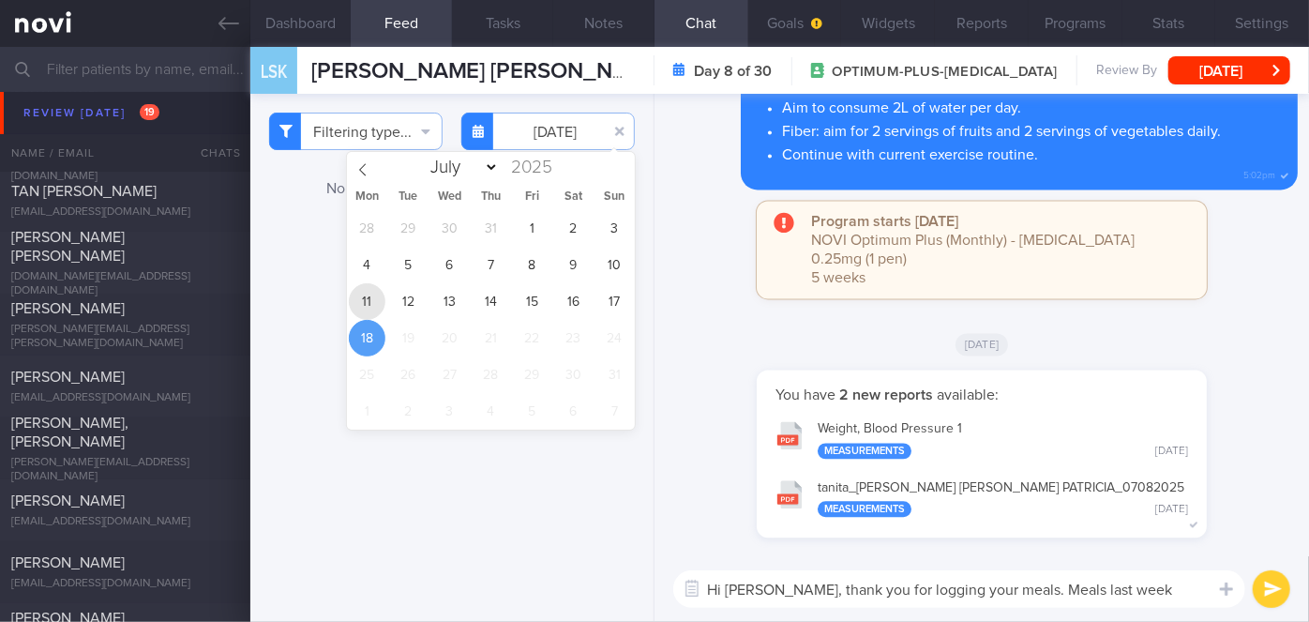
click at [362, 296] on span "11" at bounding box center [367, 301] width 37 height 37
type input "[DATE]"
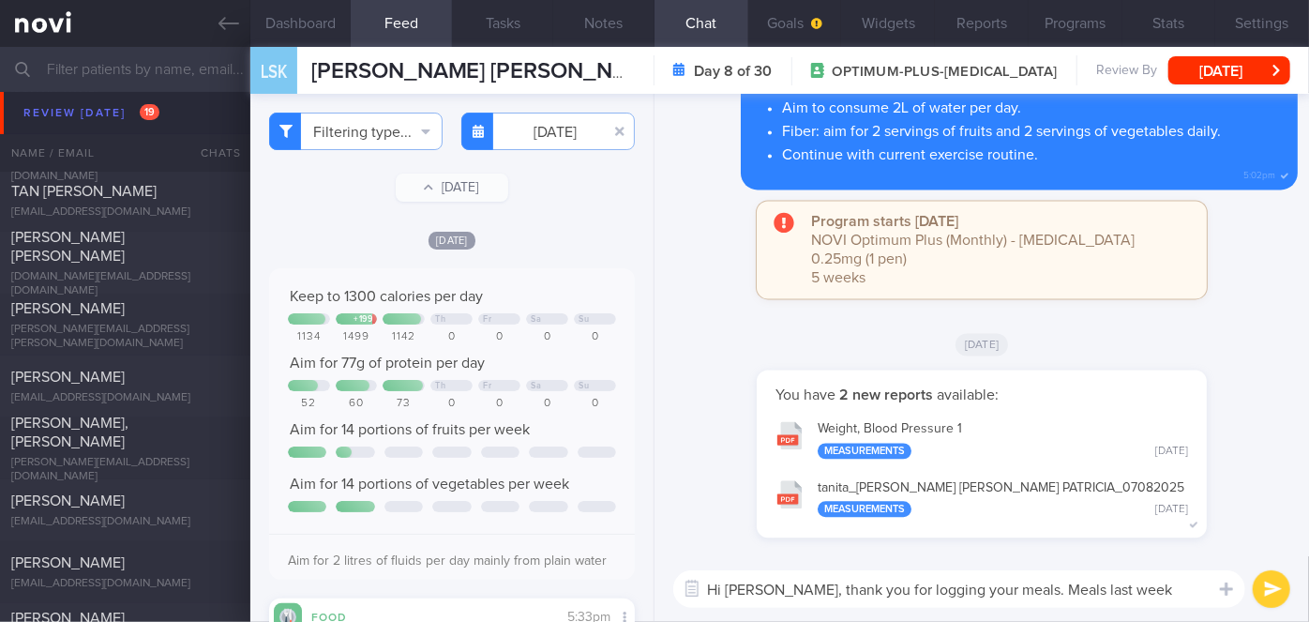
click at [1107, 583] on textarea "Hi [PERSON_NAME], thank you for logging your meals. Meals last week" at bounding box center [959, 589] width 572 height 38
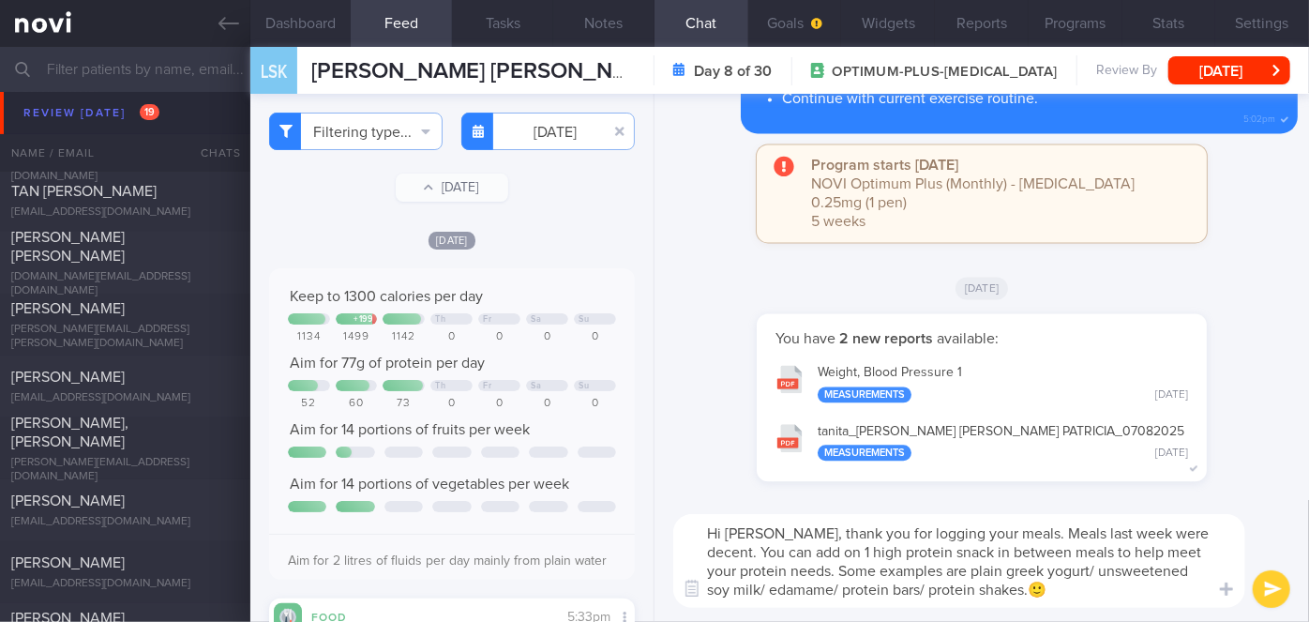
type textarea "Hi [PERSON_NAME], thank you for logging your meals. Meals last week were decent…"
click at [1275, 582] on button "submit" at bounding box center [1272, 589] width 38 height 38
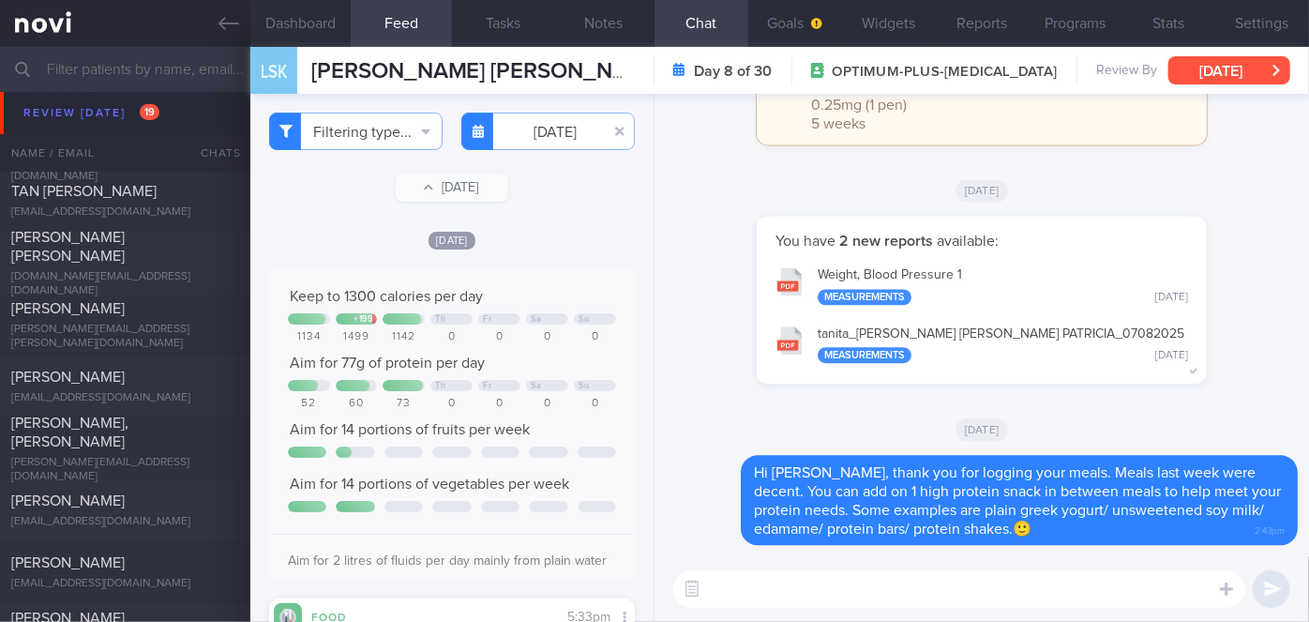
click at [1213, 63] on button "[DATE]" at bounding box center [1229, 70] width 122 height 28
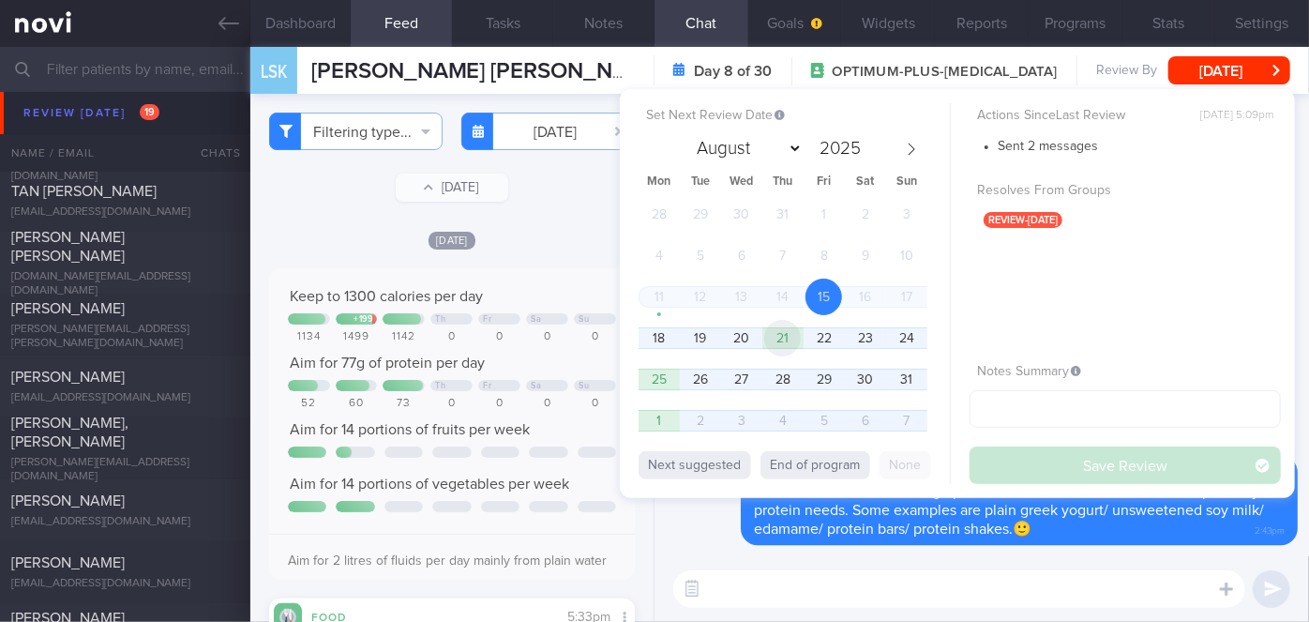
click at [770, 343] on span "21" at bounding box center [782, 338] width 37 height 37
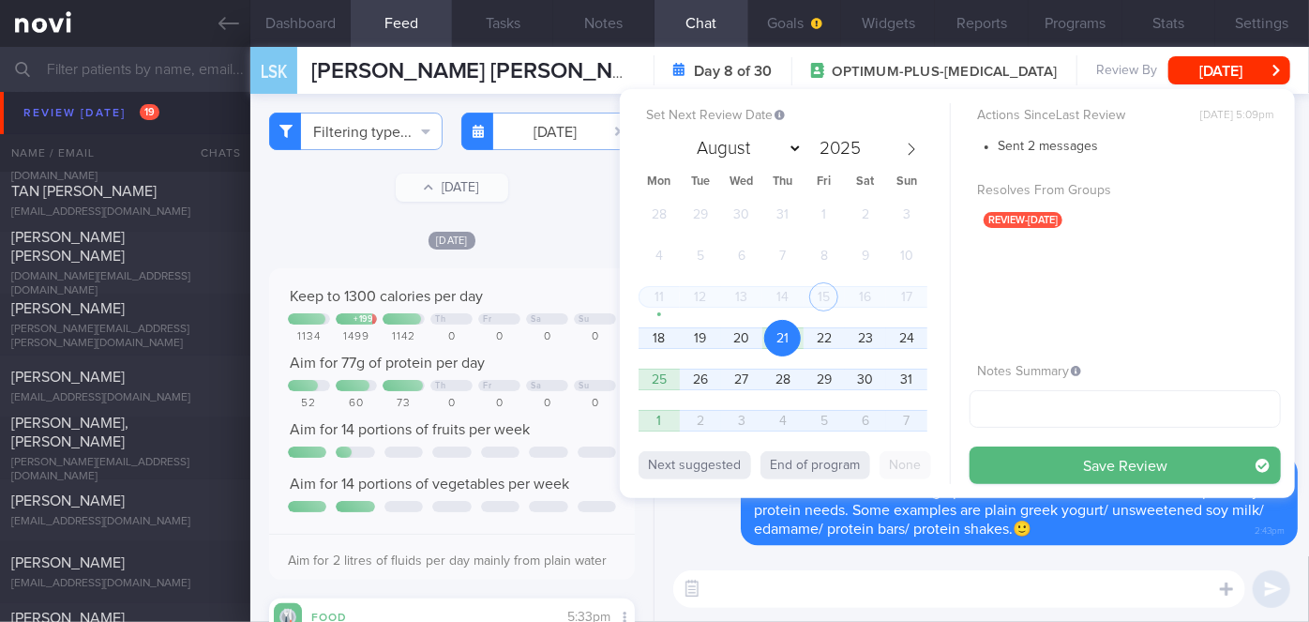
click at [1052, 459] on button "Save Review" at bounding box center [1124, 465] width 311 height 38
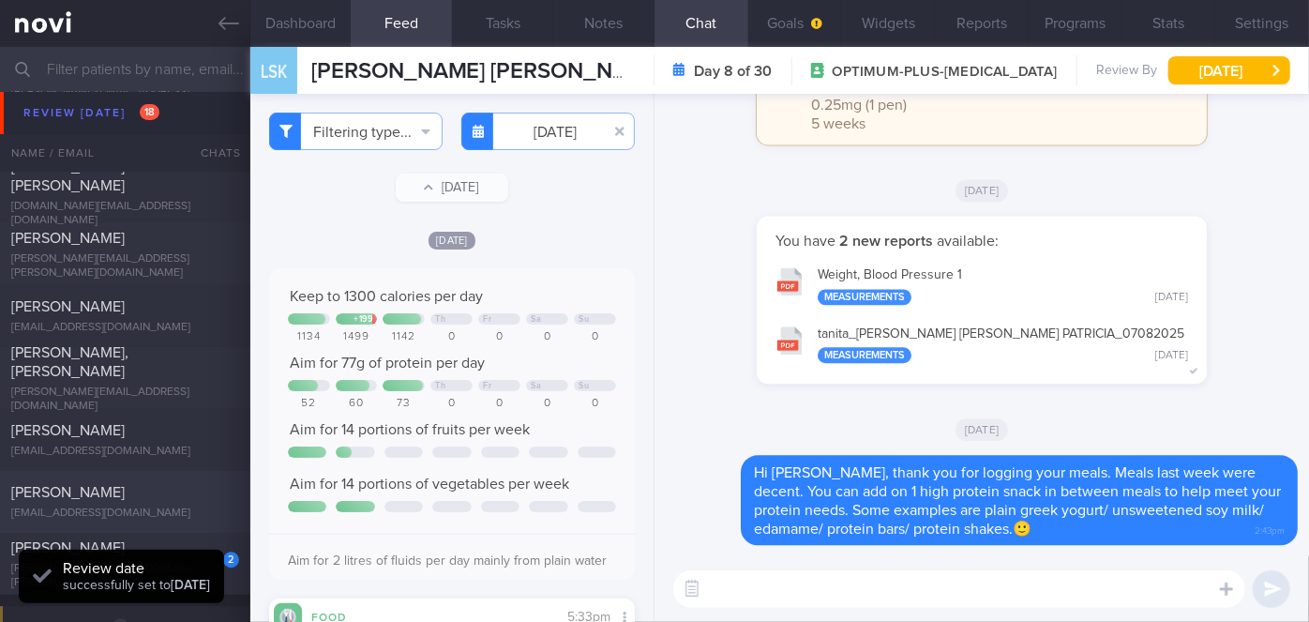
scroll to position [6138, 0]
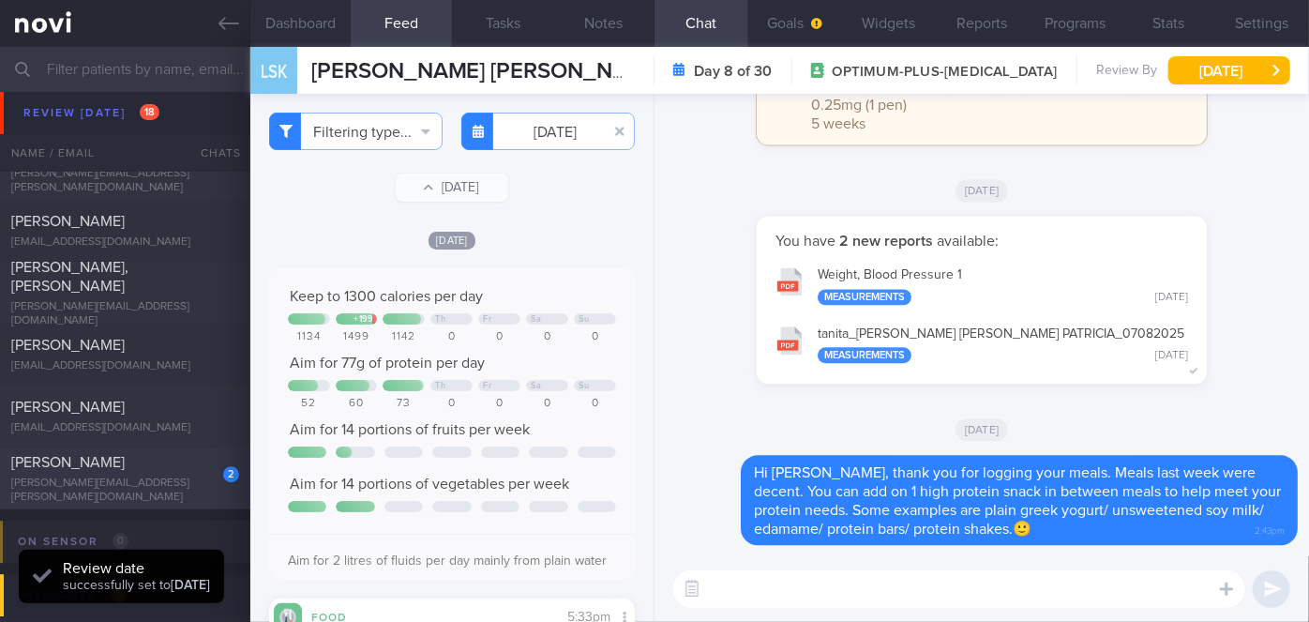
click at [172, 472] on div "[PERSON_NAME]" at bounding box center [122, 462] width 223 height 19
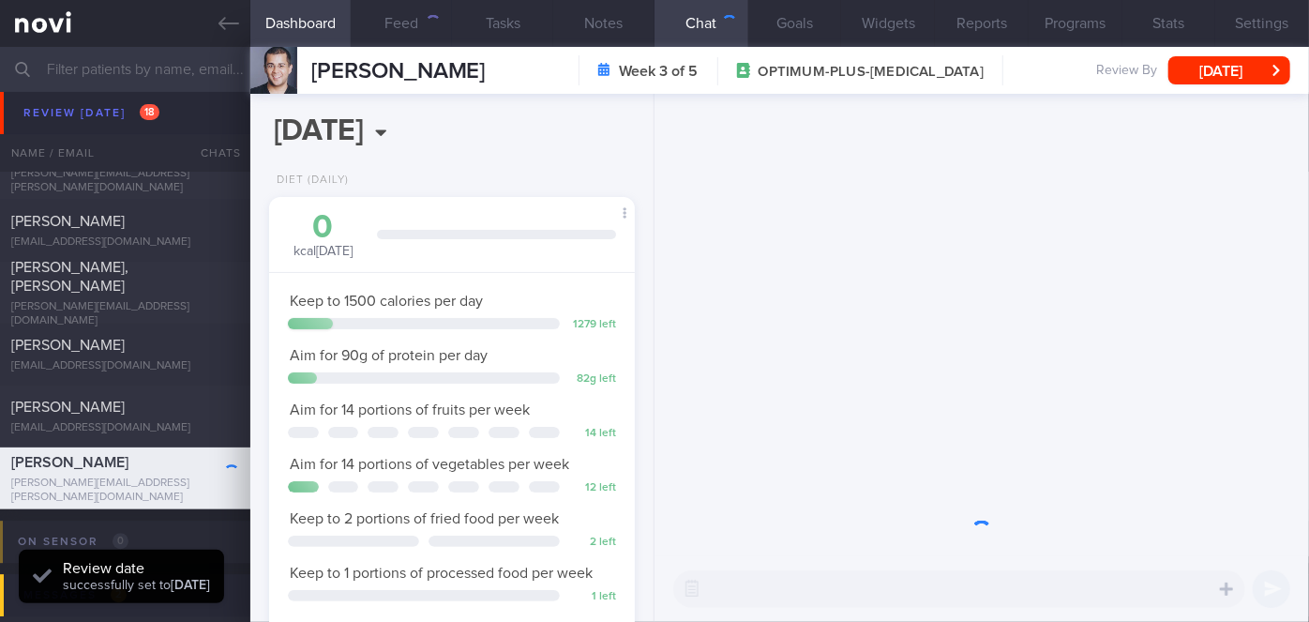
scroll to position [186, 320]
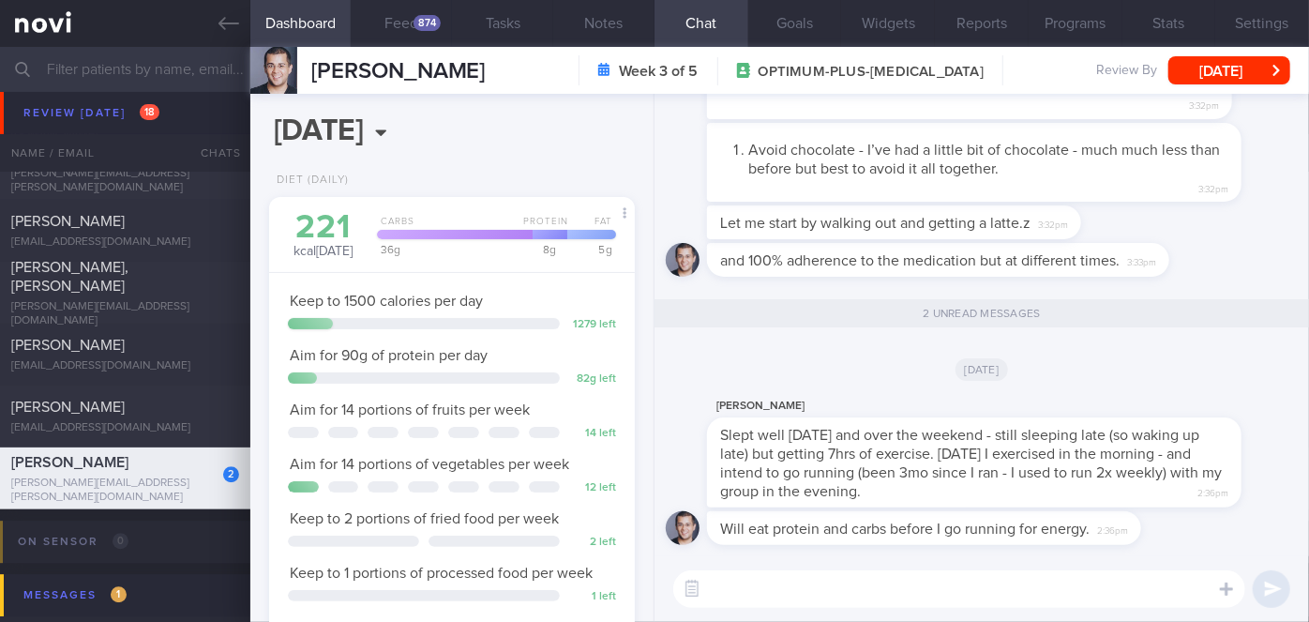
click at [791, 583] on textarea at bounding box center [959, 589] width 572 height 38
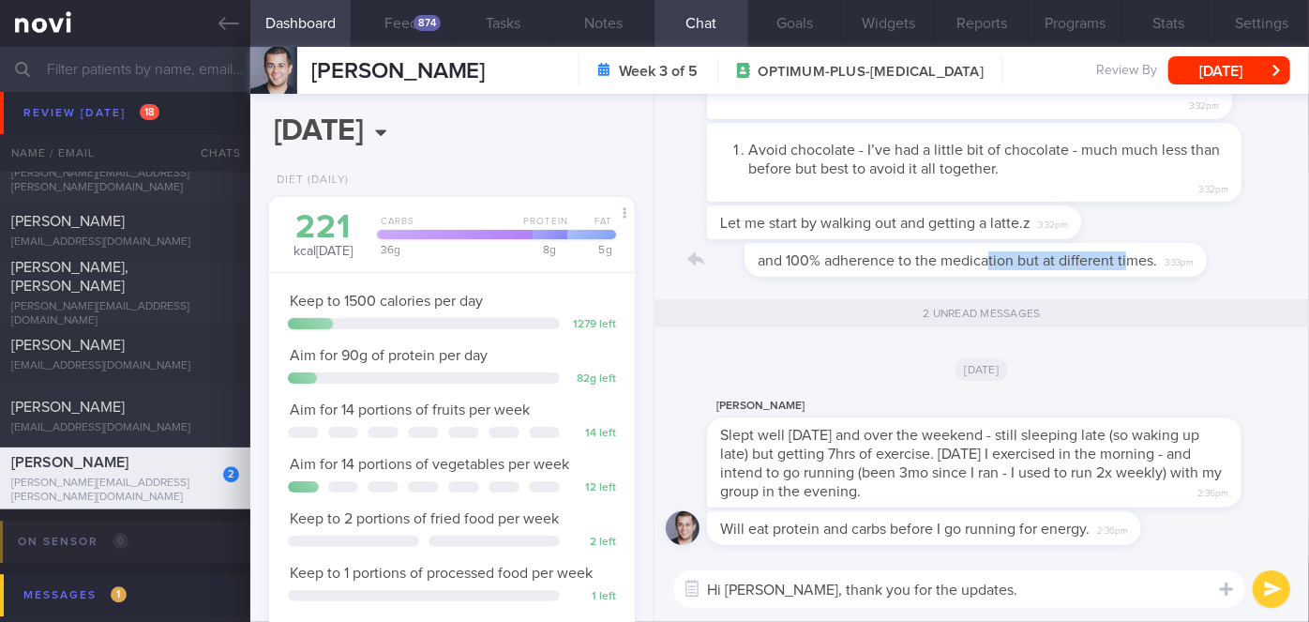
drag, startPoint x: 953, startPoint y: 275, endPoint x: 1092, endPoint y: 263, distance: 140.1
click at [1092, 263] on div "and 100% adherence to the medication but at different times. 3:33pm" at bounding box center [966, 260] width 518 height 34
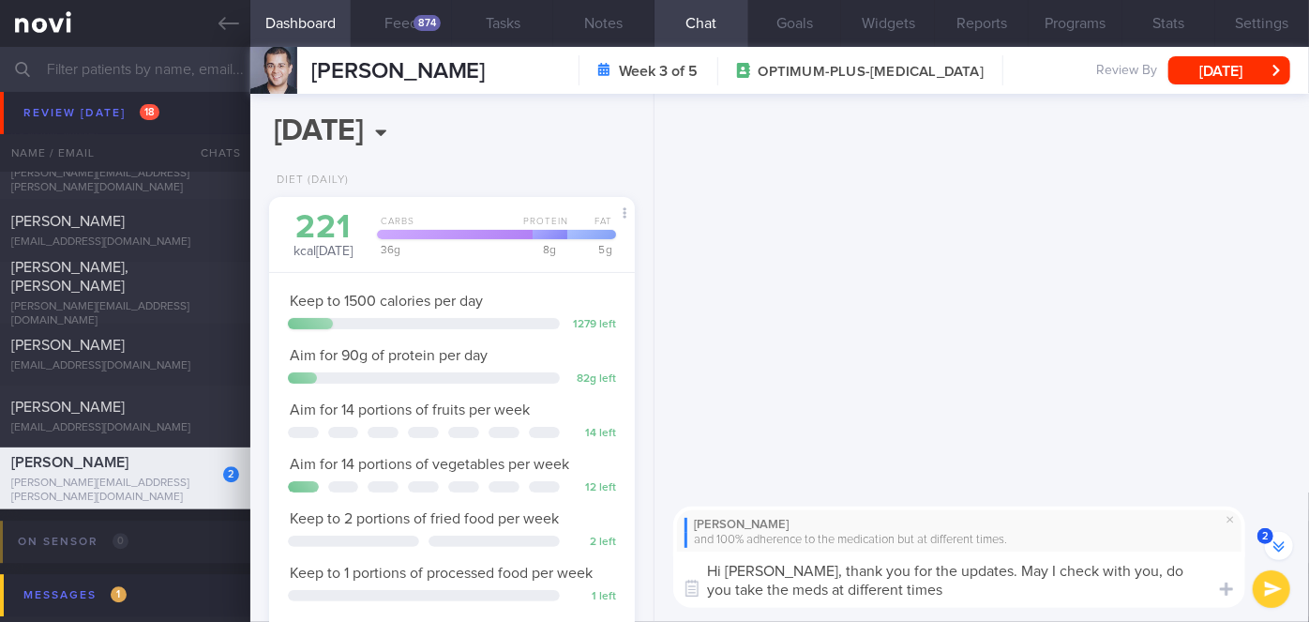
scroll to position [0, 0]
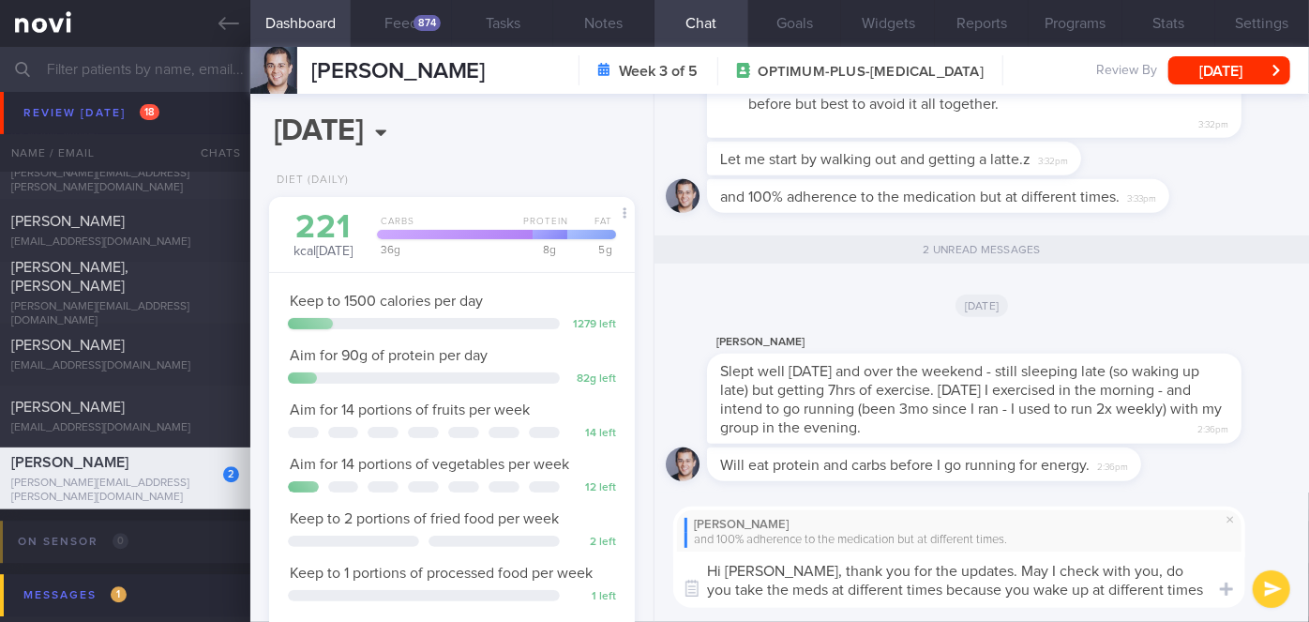
type textarea "Hi [PERSON_NAME], thank you for the updates. May I check with you, do you take …"
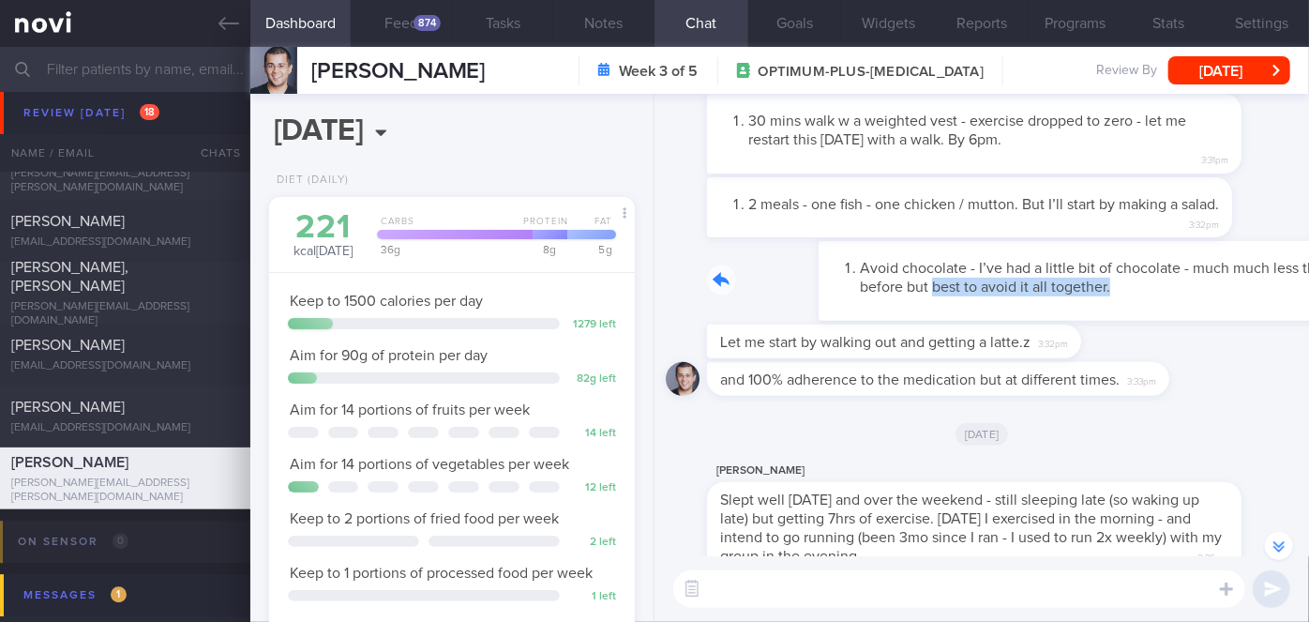
drag, startPoint x: 874, startPoint y: 310, endPoint x: 1183, endPoint y: 317, distance: 309.5
click at [1183, 317] on div "Avoid chocolate - I’ve had a little bit of chocolate - much much less than befo…" at bounding box center [1002, 281] width 591 height 80
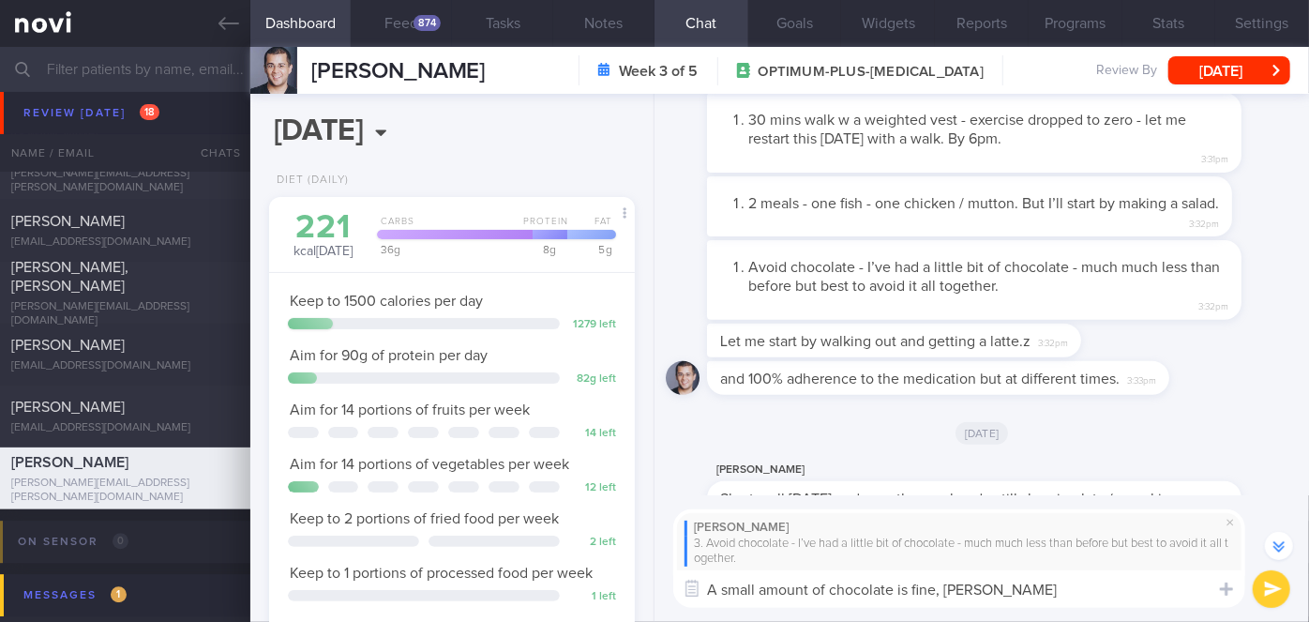
click at [1047, 589] on textarea "A small amount of chocolate is fine, [PERSON_NAME]" at bounding box center [959, 589] width 572 height 38
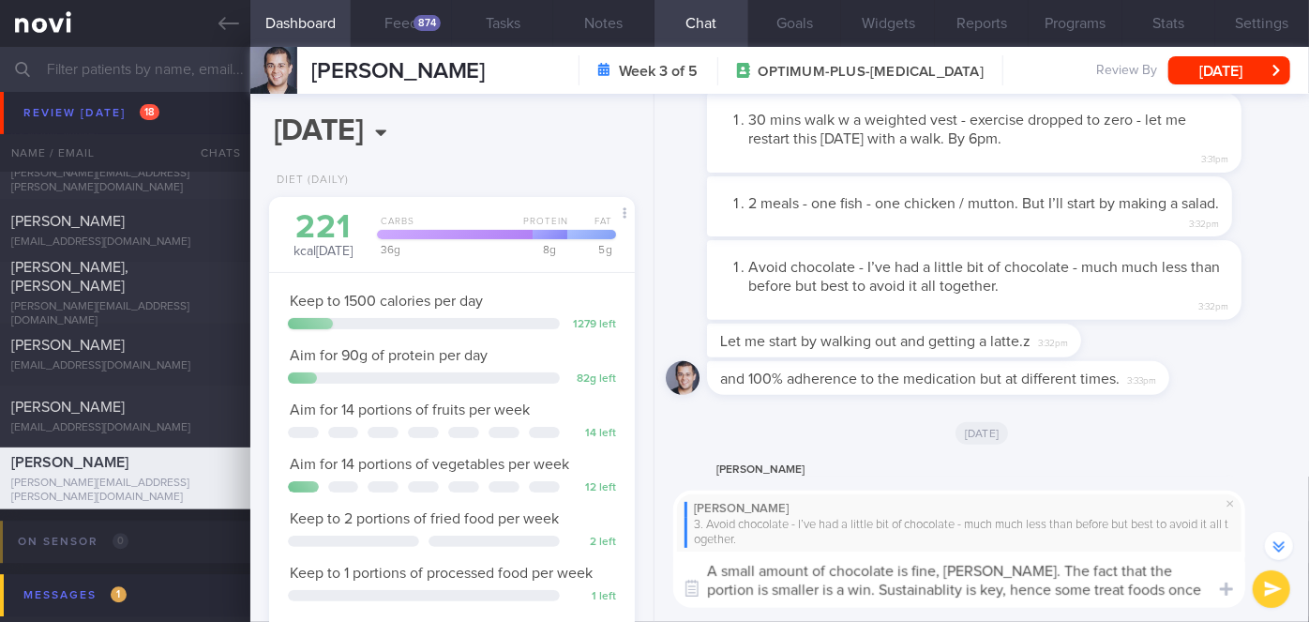
scroll to position [-272, 0]
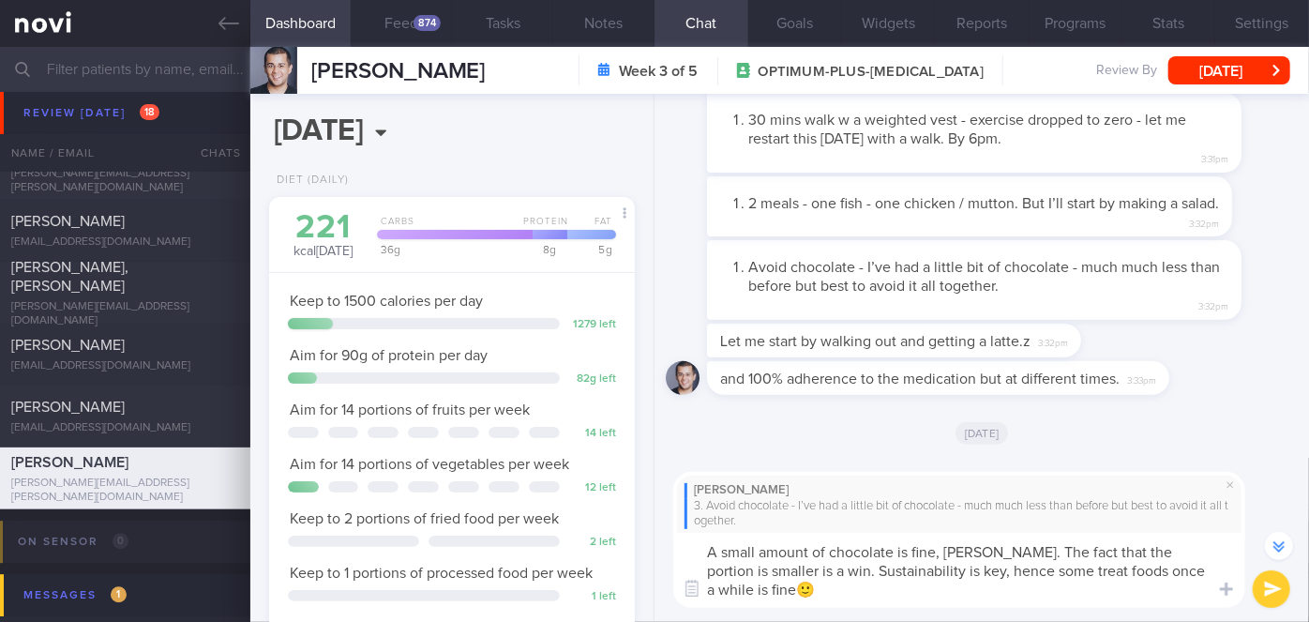
click at [810, 574] on textarea "A small amount of chocolate is fine, [PERSON_NAME]. The fact that the portion i…" at bounding box center [959, 570] width 572 height 75
type textarea "A small amount of chocolate is fine, [PERSON_NAME]. The fact that the portion i…"
click at [1269, 586] on button "submit" at bounding box center [1272, 589] width 38 height 38
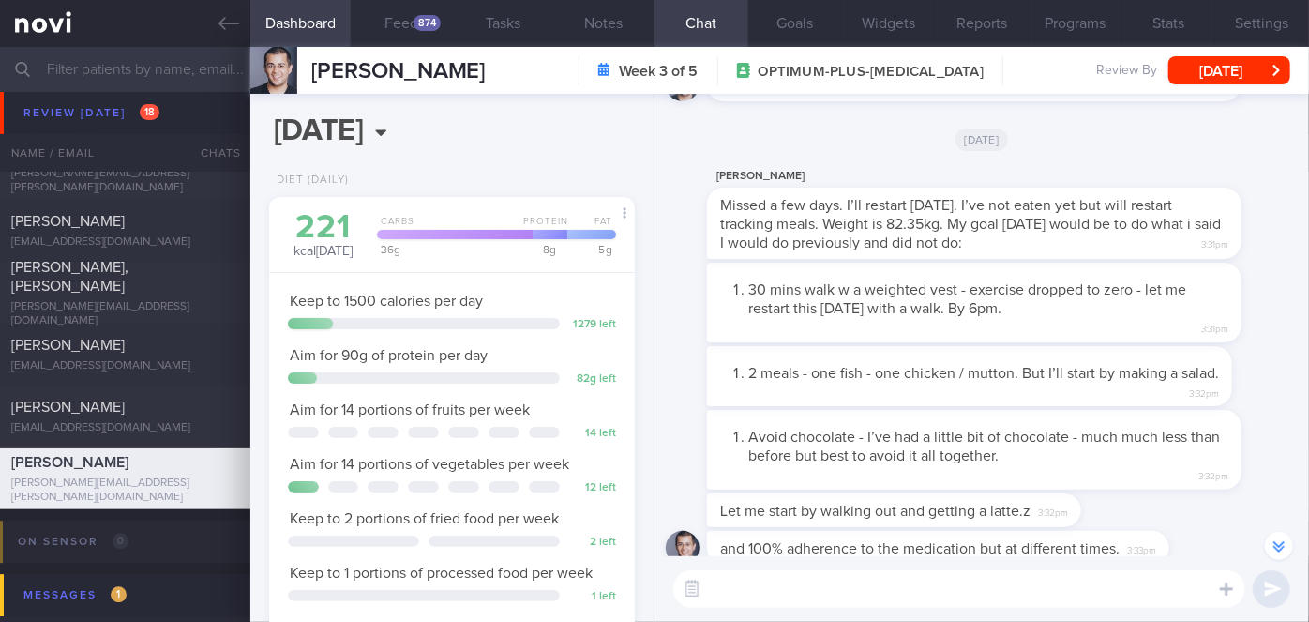
scroll to position [-510, 0]
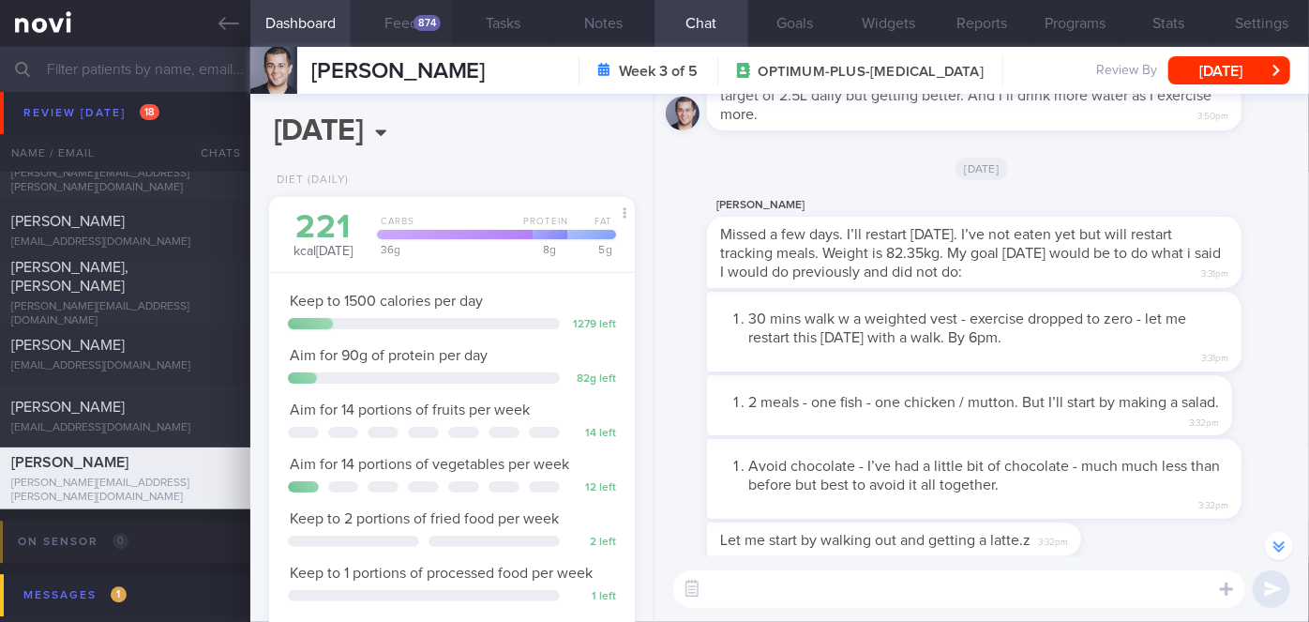
click at [429, 25] on div "874" at bounding box center [426, 23] width 27 height 16
select select "7"
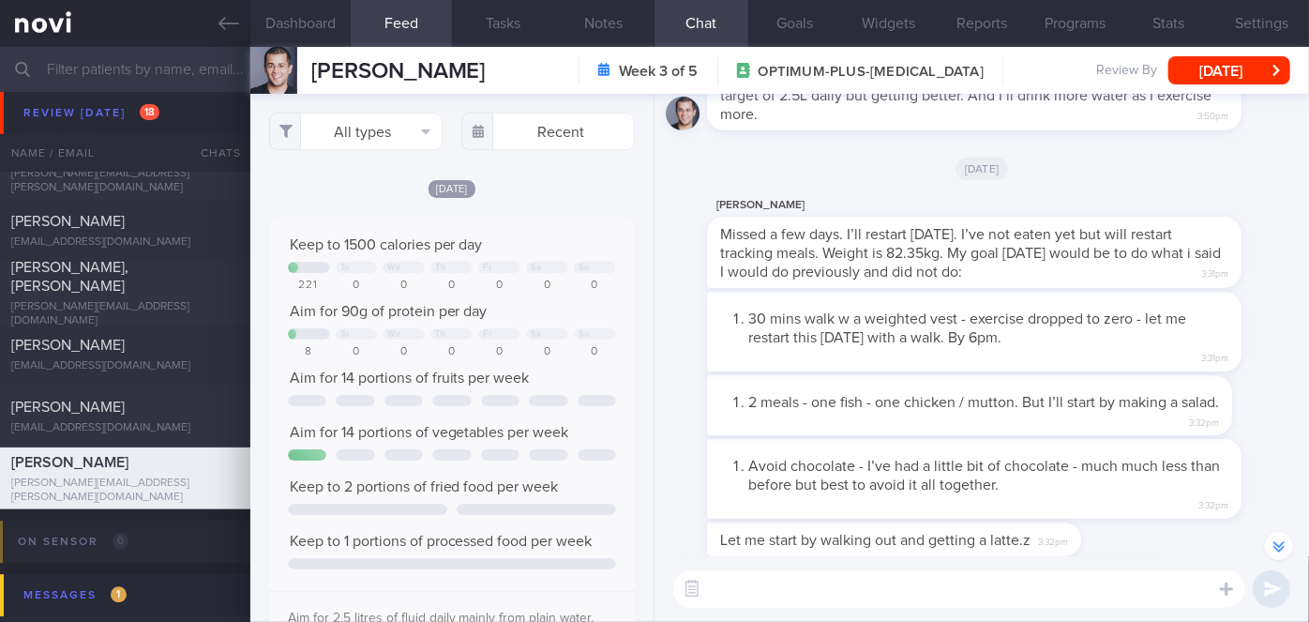
scroll to position [81, 328]
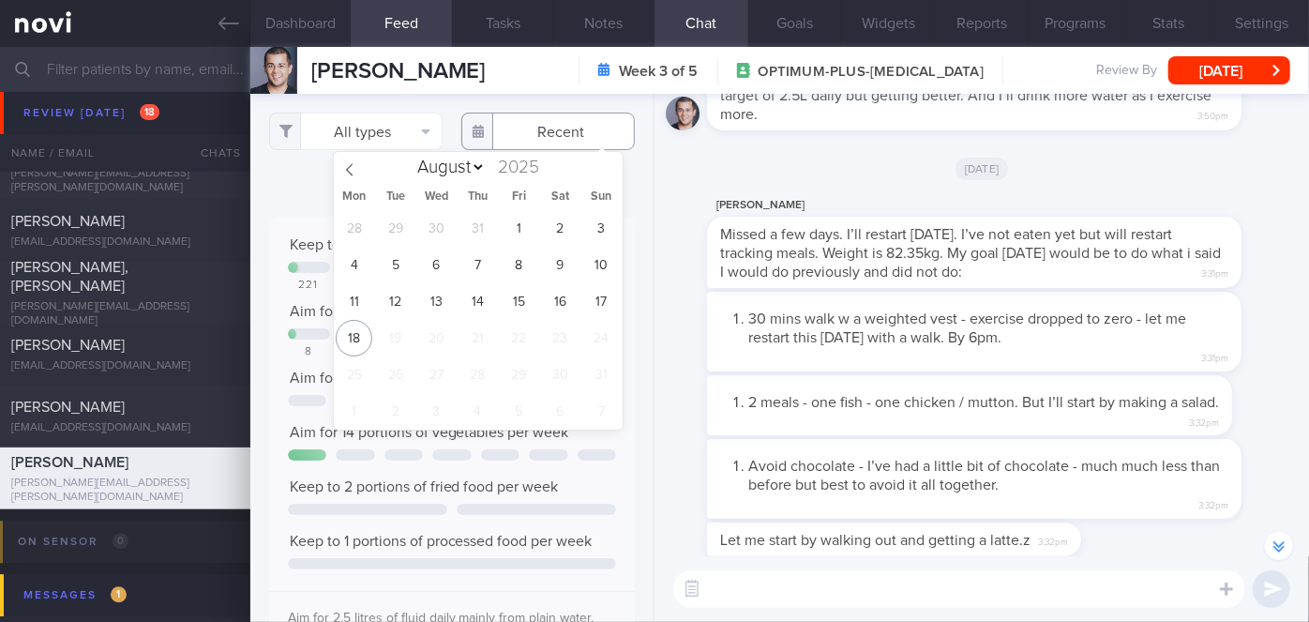
click at [540, 129] on input "text" at bounding box center [547, 132] width 173 height 38
click at [402, 306] on span "12" at bounding box center [395, 301] width 37 height 37
type input "[DATE]"
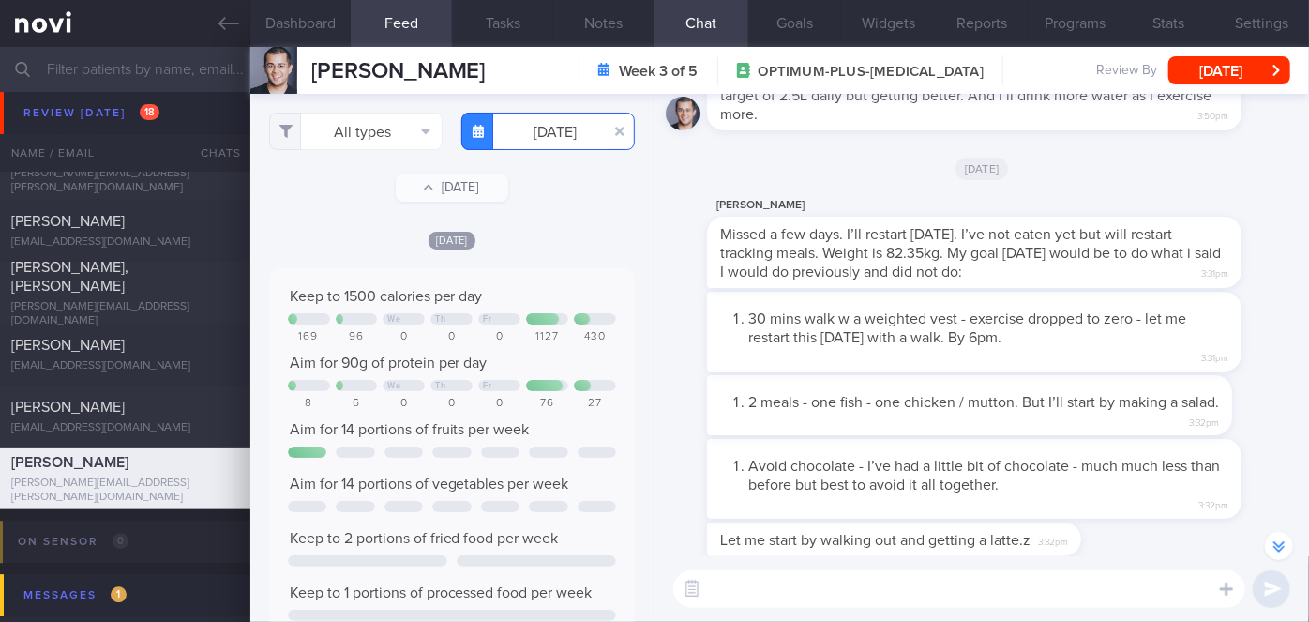
scroll to position [81, 328]
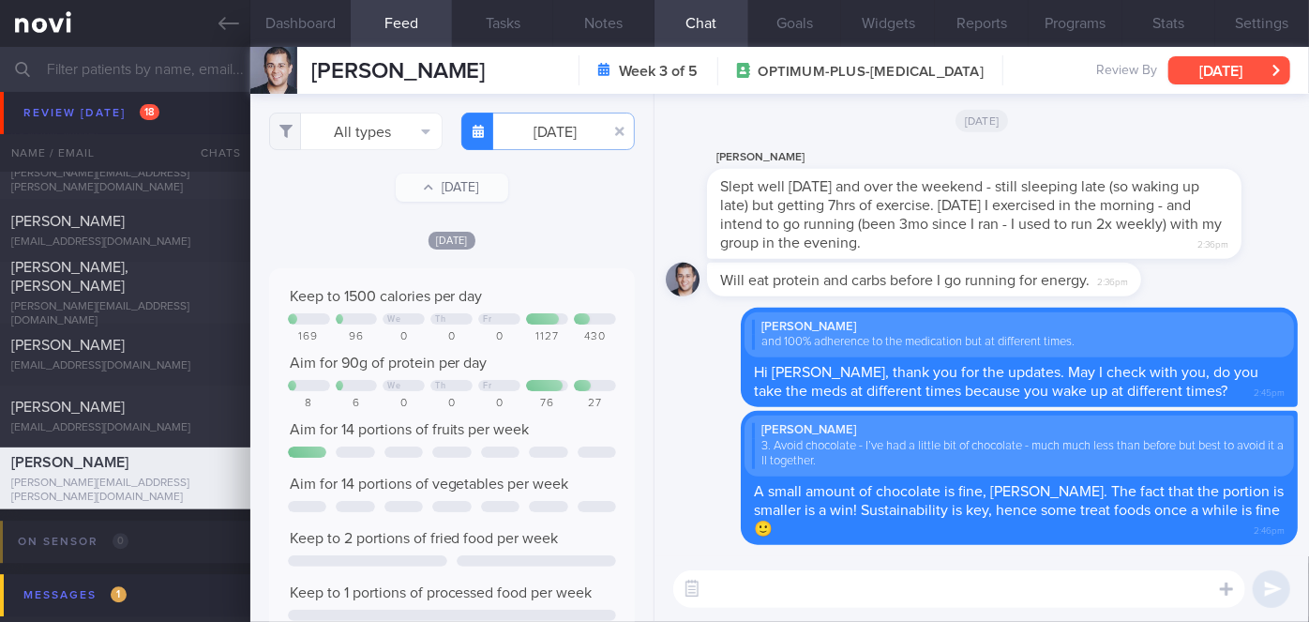
click at [1224, 69] on button "[DATE]" at bounding box center [1229, 70] width 122 height 28
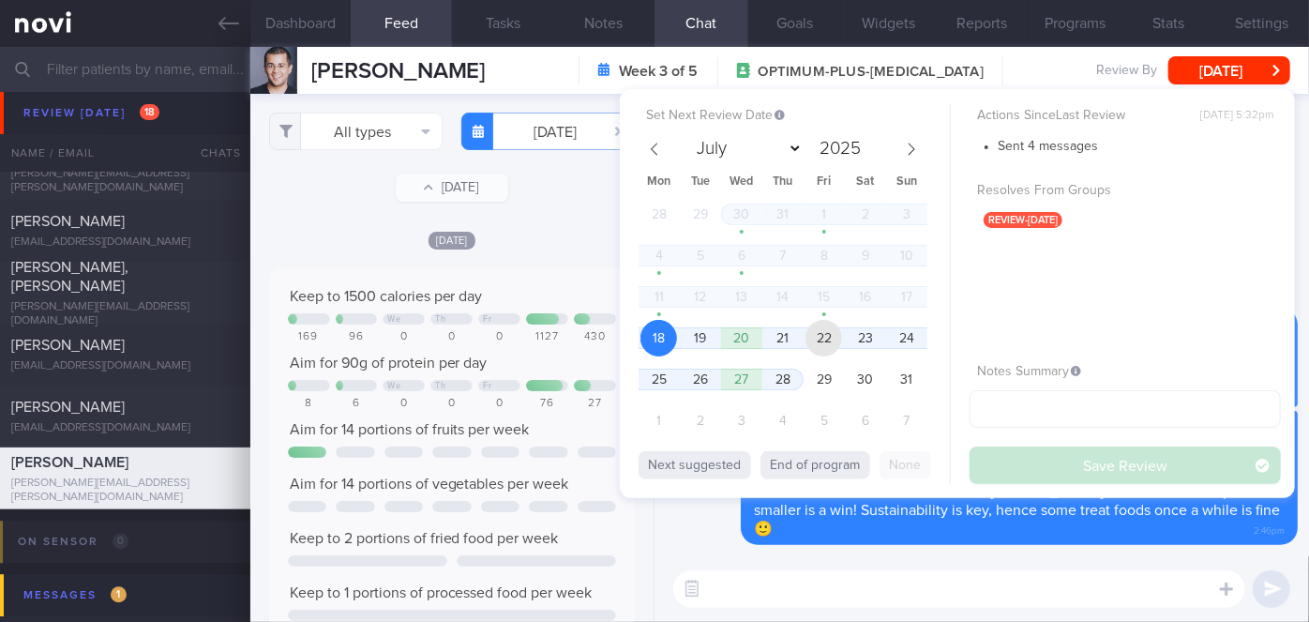
click at [812, 336] on span "22" at bounding box center [823, 338] width 37 height 37
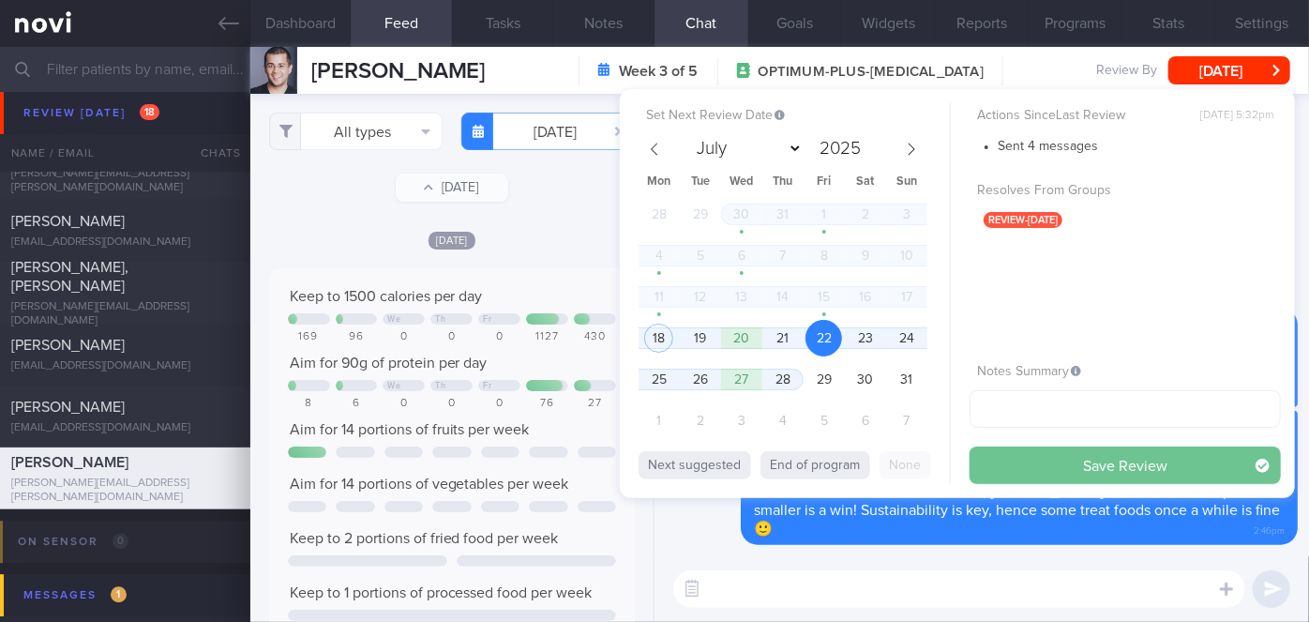
click at [1013, 469] on button "Save Review" at bounding box center [1124, 465] width 311 height 38
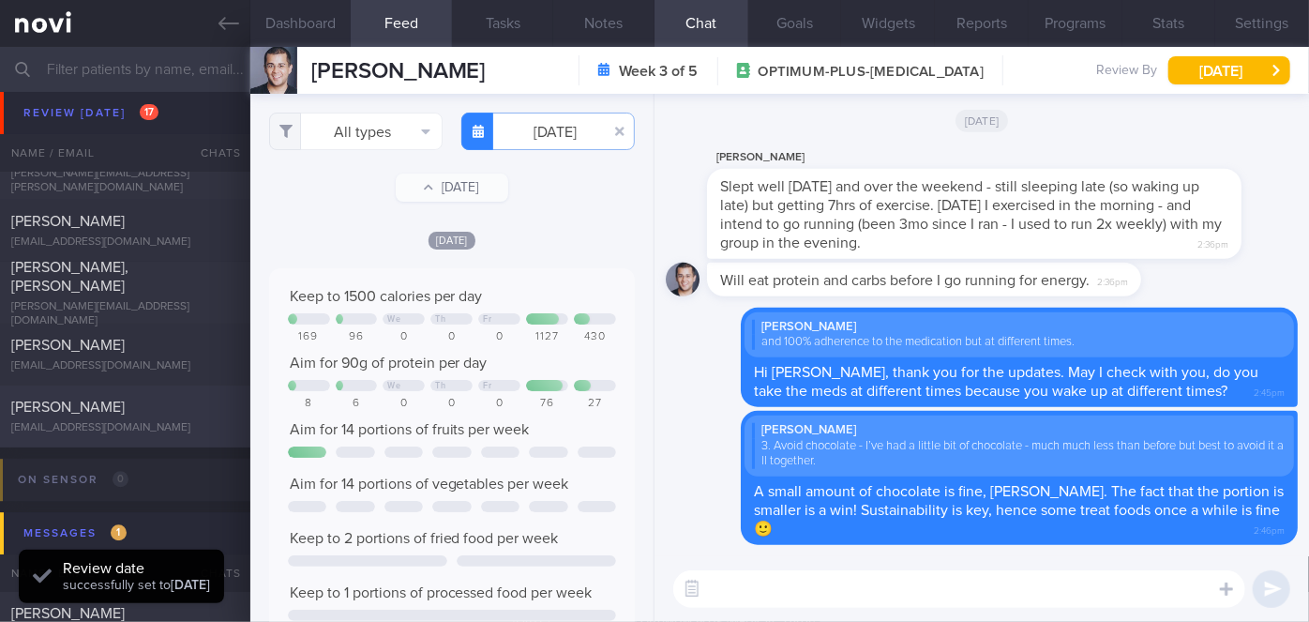
click at [159, 413] on div "[PERSON_NAME]" at bounding box center [122, 407] width 223 height 19
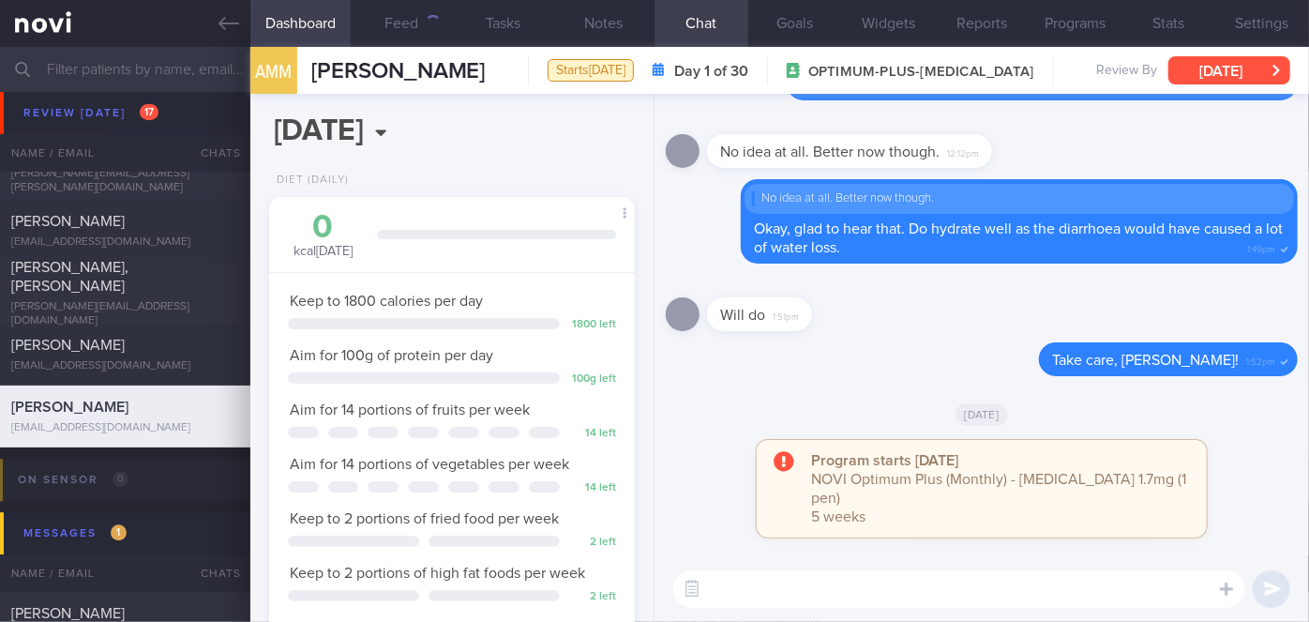
click at [1200, 83] on button "[DATE]" at bounding box center [1229, 70] width 122 height 28
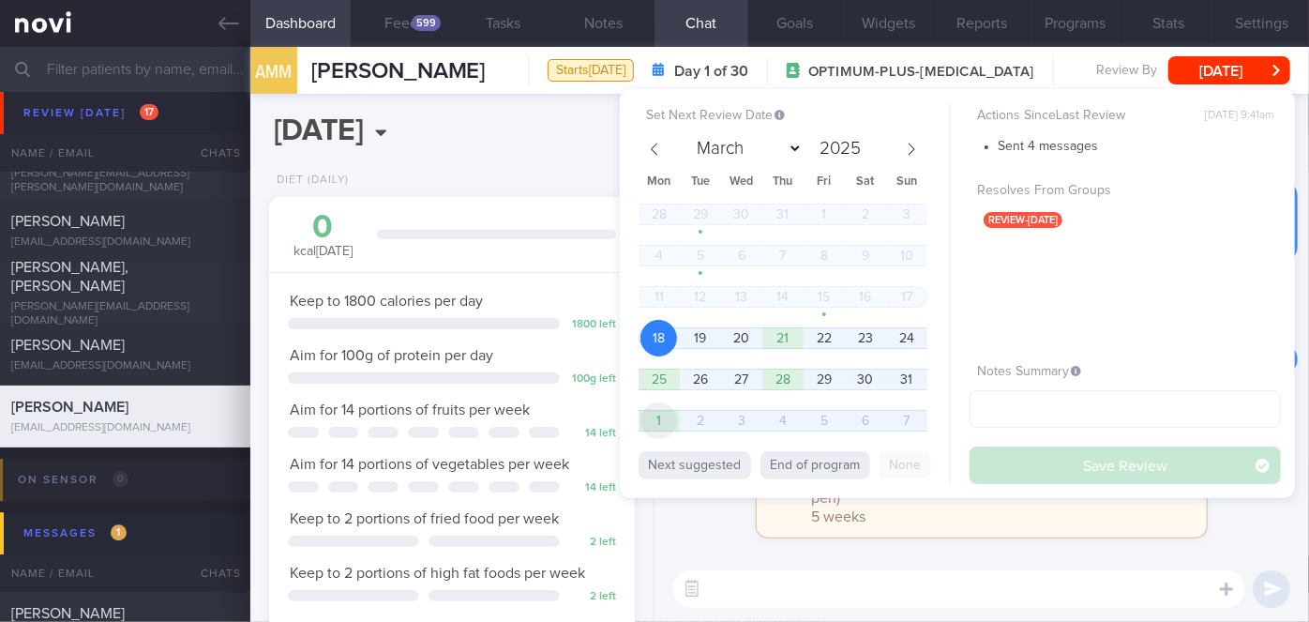
click at [664, 427] on span "1" at bounding box center [658, 420] width 37 height 37
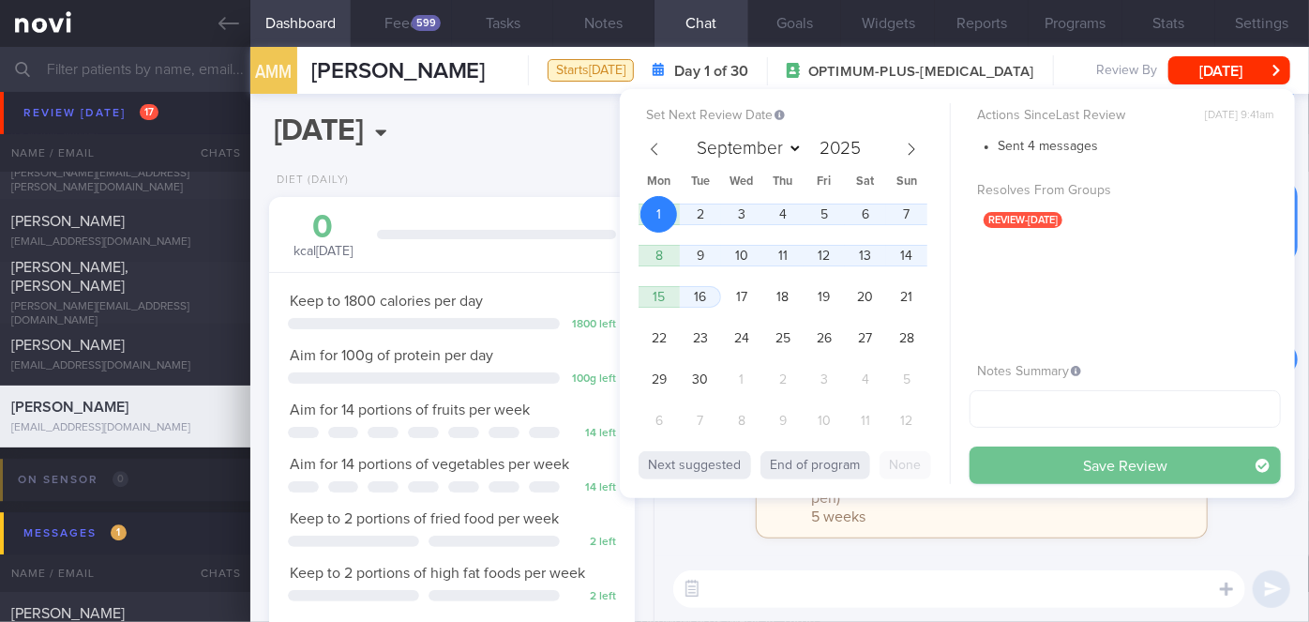
click at [1077, 473] on button "Save Review" at bounding box center [1124, 465] width 311 height 38
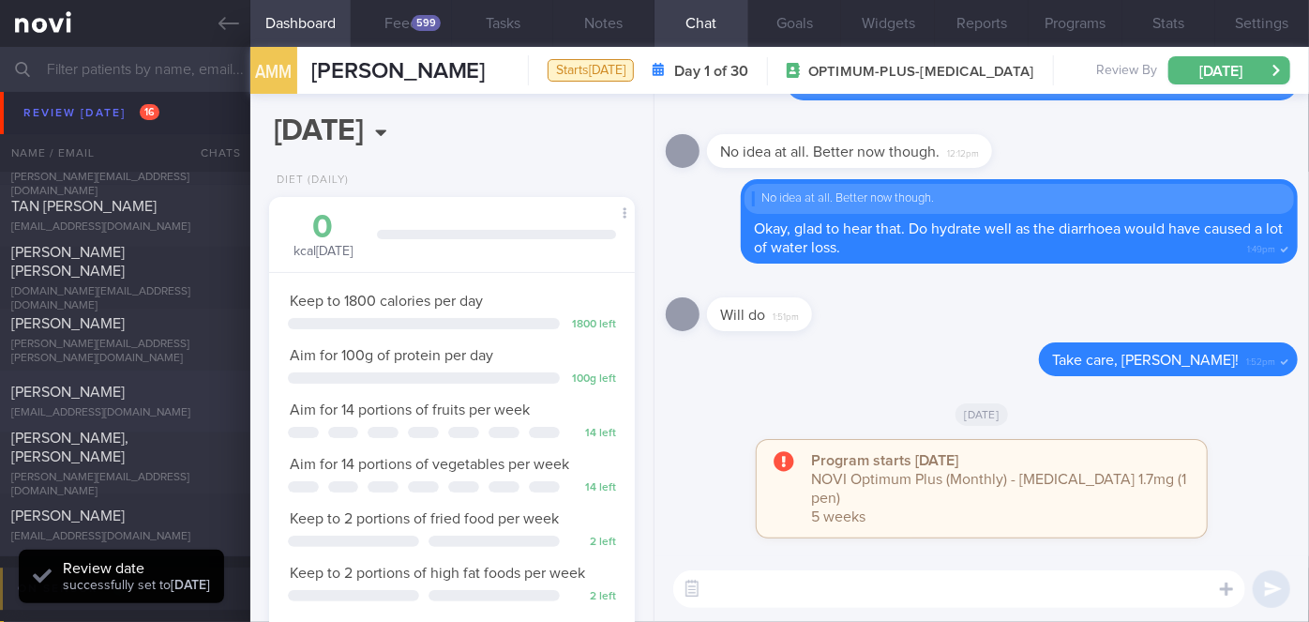
click at [168, 395] on div "[PERSON_NAME]" at bounding box center [122, 392] width 223 height 19
select select "7"
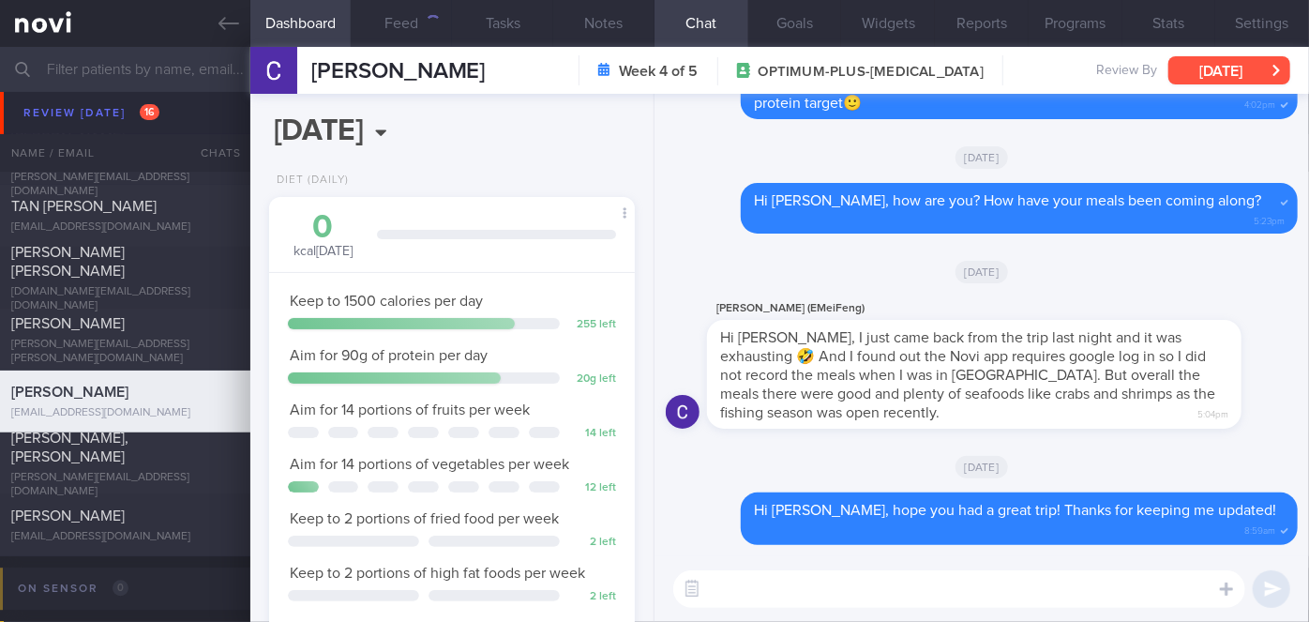
click at [1236, 70] on button "[DATE]" at bounding box center [1229, 70] width 122 height 28
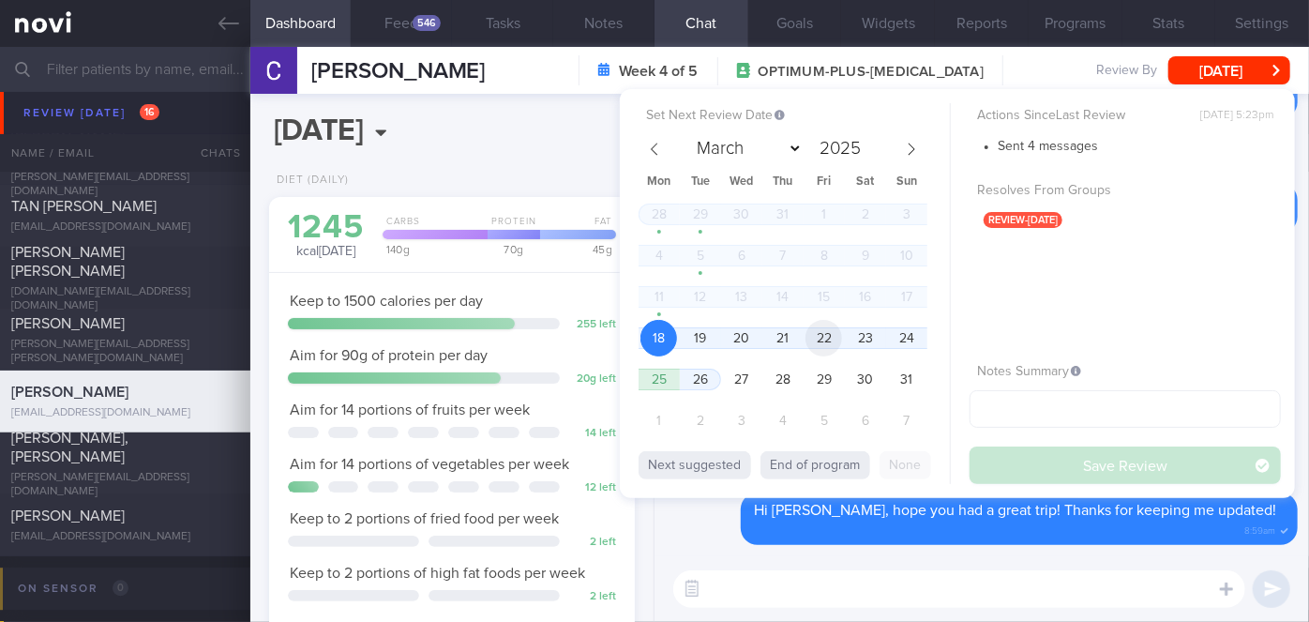
click at [828, 342] on span "22" at bounding box center [823, 338] width 37 height 37
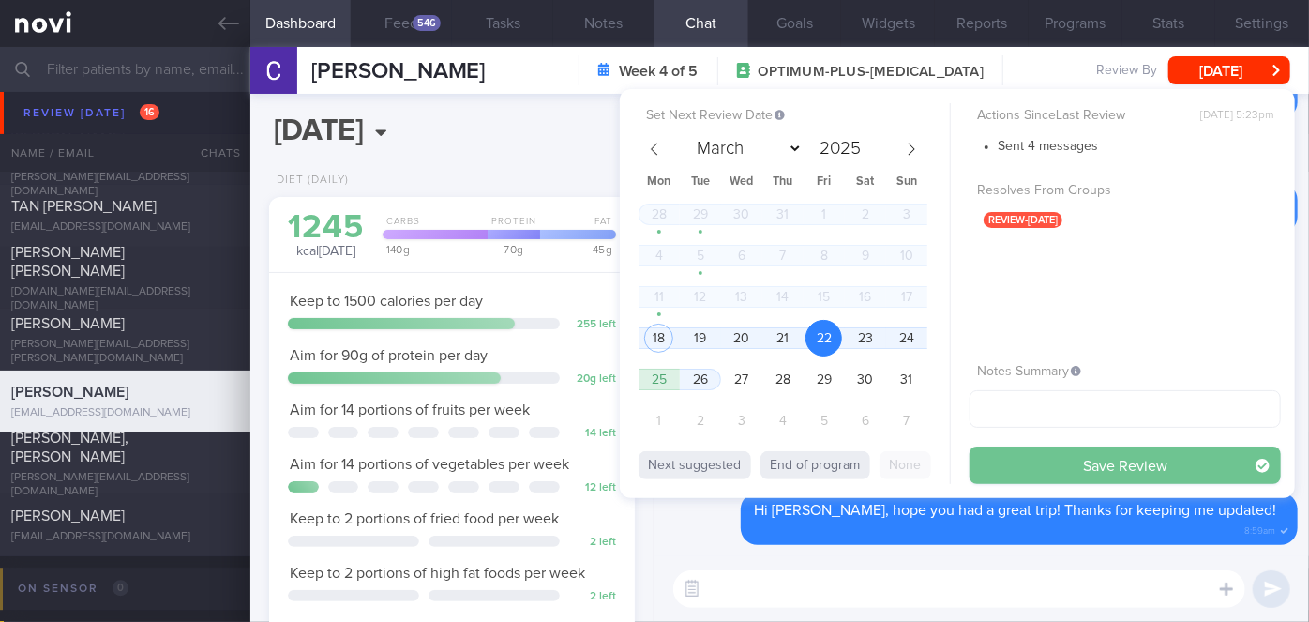
click at [1032, 464] on button "Save Review" at bounding box center [1124, 465] width 311 height 38
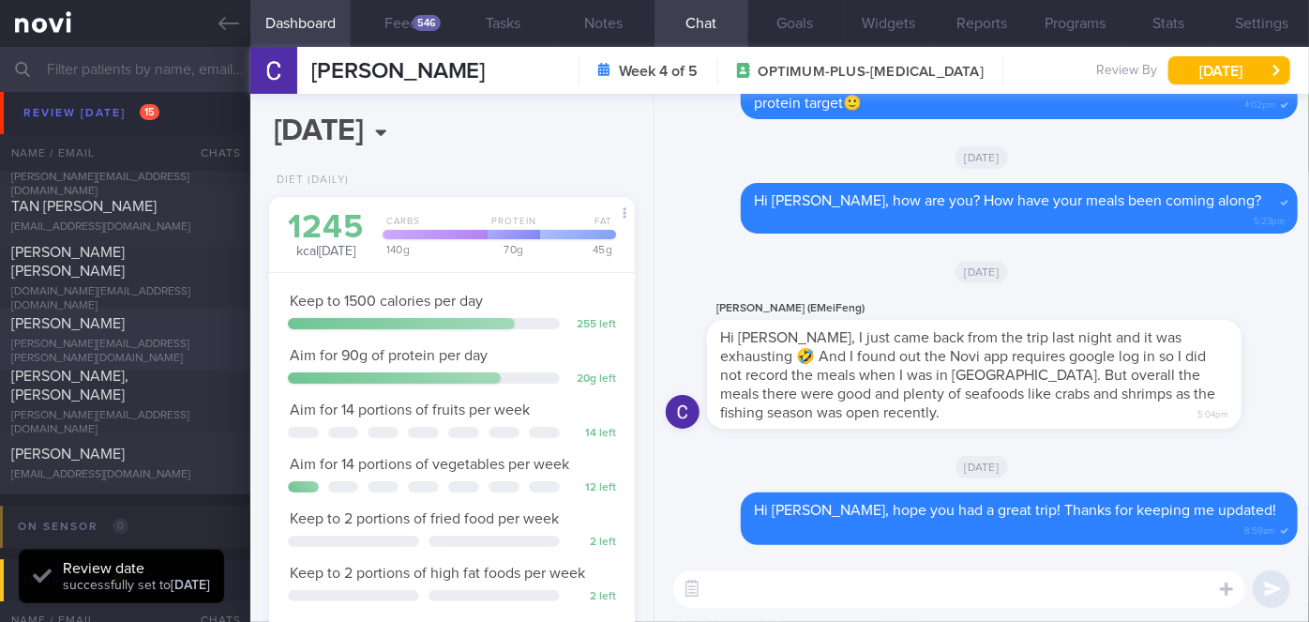
click at [143, 343] on div "[PERSON_NAME][EMAIL_ADDRESS][PERSON_NAME][DOMAIN_NAME]" at bounding box center [125, 352] width 228 height 28
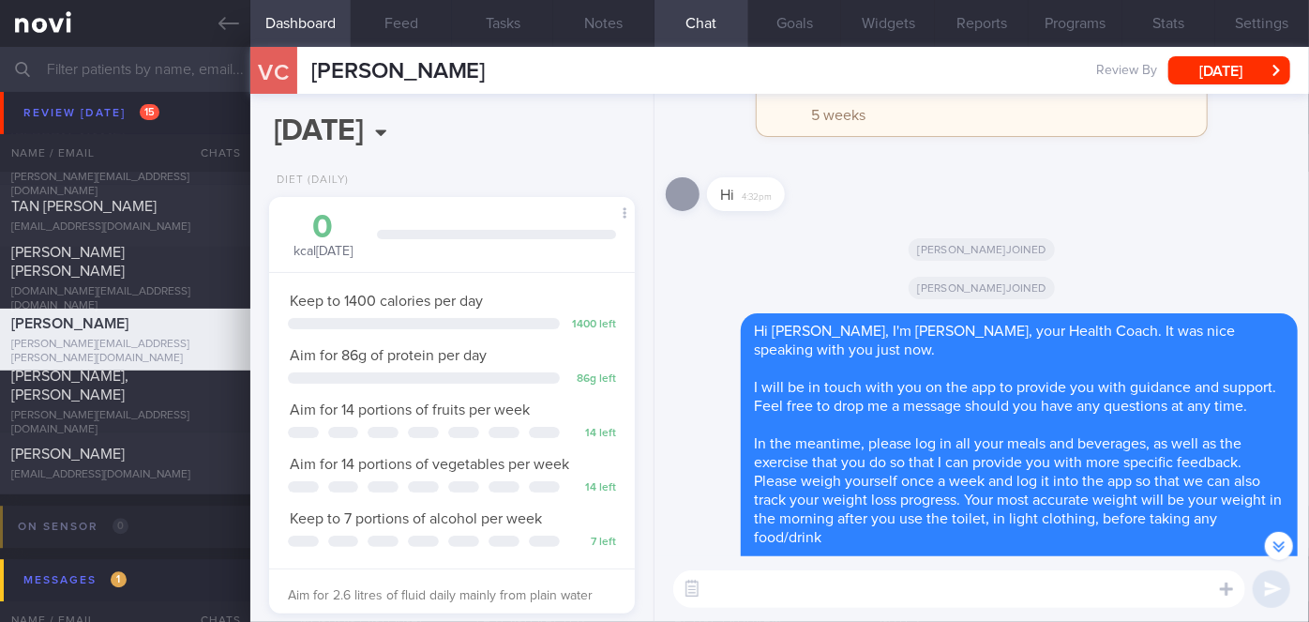
click at [750, 580] on textarea at bounding box center [959, 589] width 572 height 38
paste textarea "[URL][DOMAIN_NAME]"
type textarea "[URL][DOMAIN_NAME]"
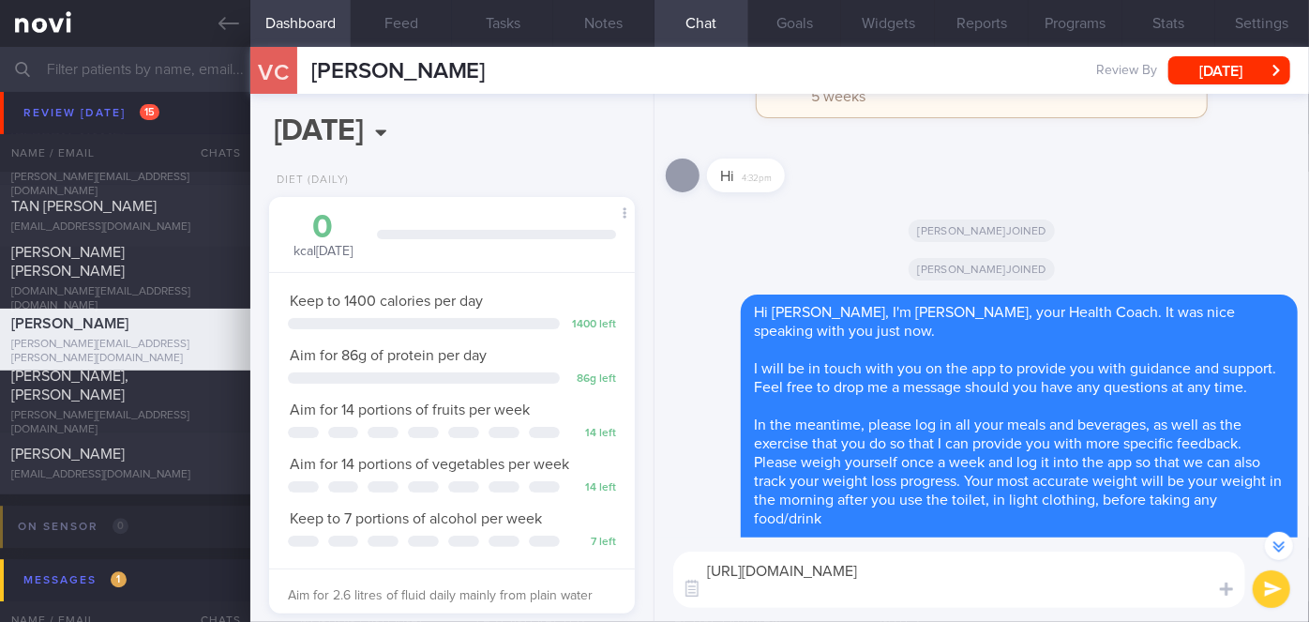
scroll to position [-3089, 0]
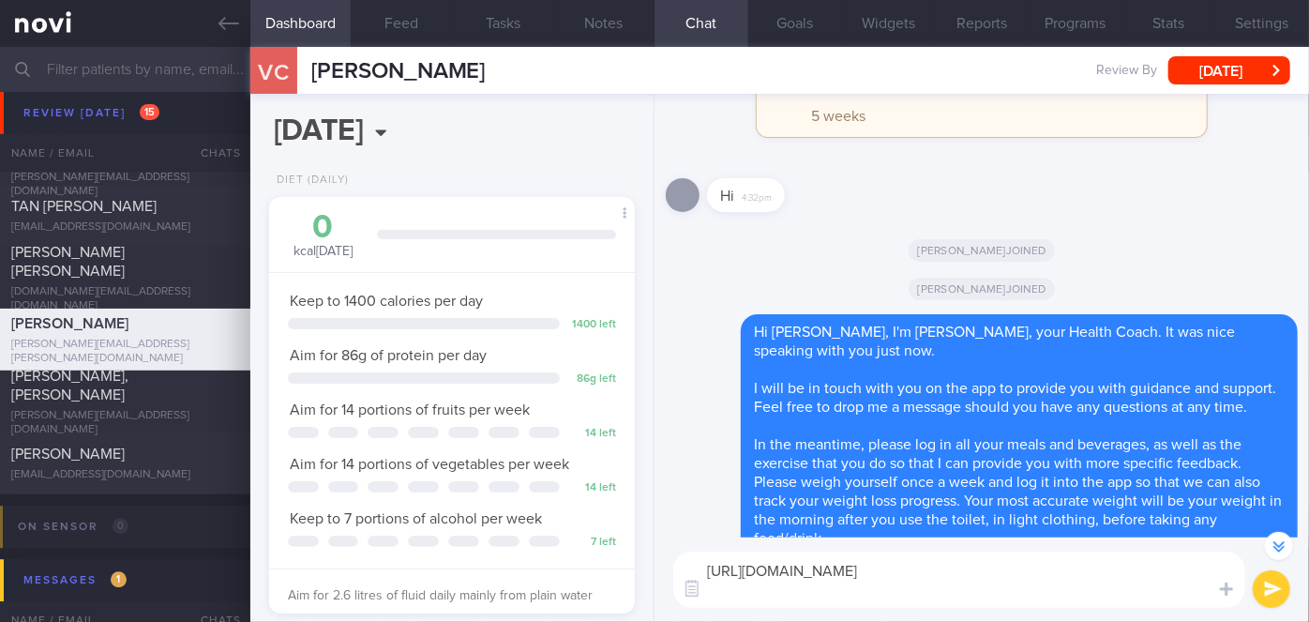
drag, startPoint x: 1014, startPoint y: 585, endPoint x: 706, endPoint y: 571, distance: 308.8
click at [706, 571] on textarea "[URL][DOMAIN_NAME]" at bounding box center [959, 579] width 572 height 56
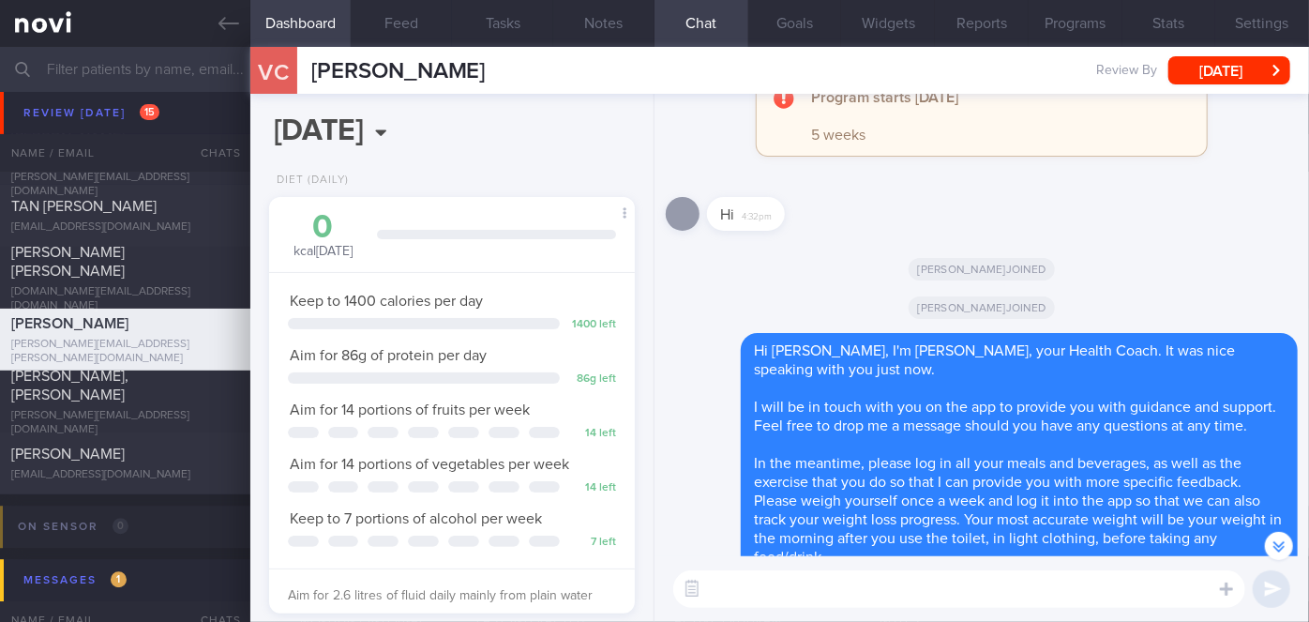
scroll to position [-3070, 0]
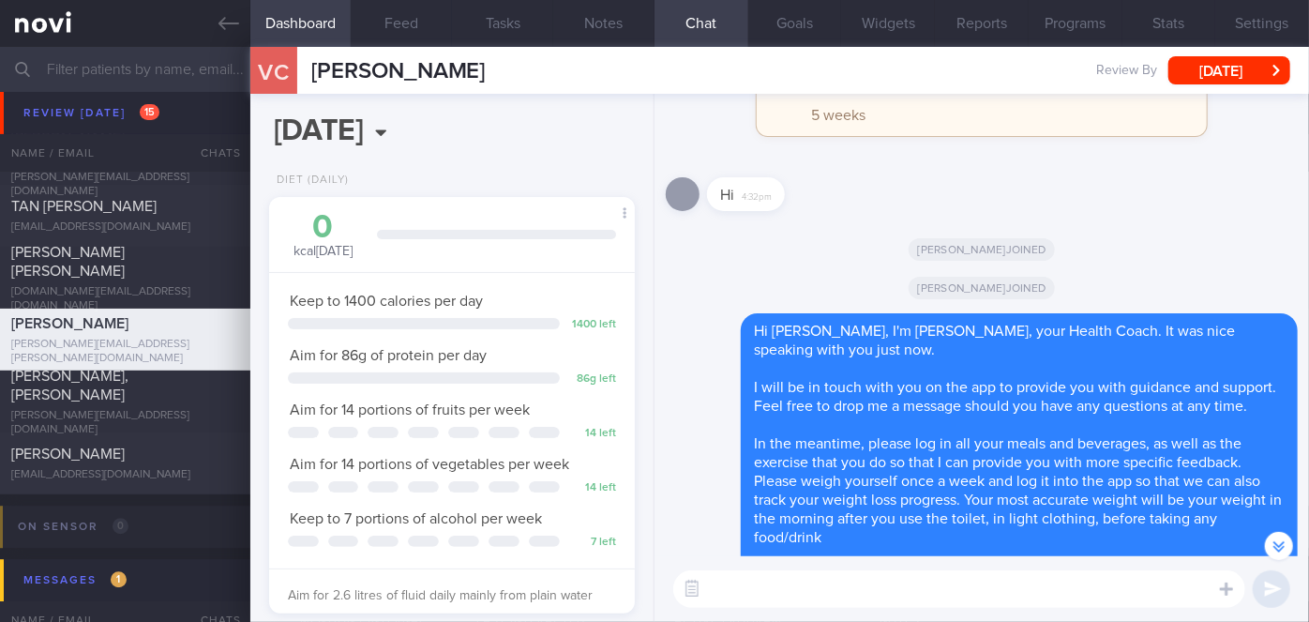
click at [754, 576] on textarea at bounding box center [959, 589] width 572 height 38
paste textarea "Hi [Patient's Name], We noticed your Optimum Plus programme has ended, and ther…"
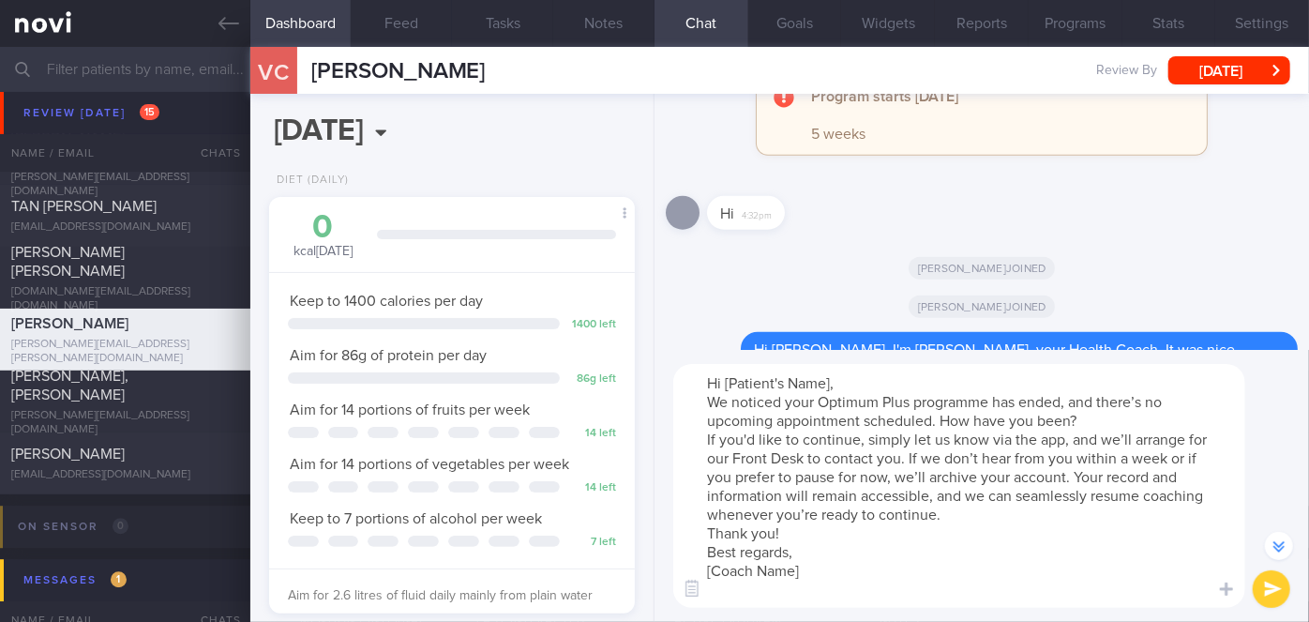
drag, startPoint x: 830, startPoint y: 383, endPoint x: 741, endPoint y: 382, distance: 89.1
click at [741, 382] on textarea "Hi [Patient's Name], We noticed your Optimum Plus programme has ended, and ther…" at bounding box center [959, 486] width 572 height 244
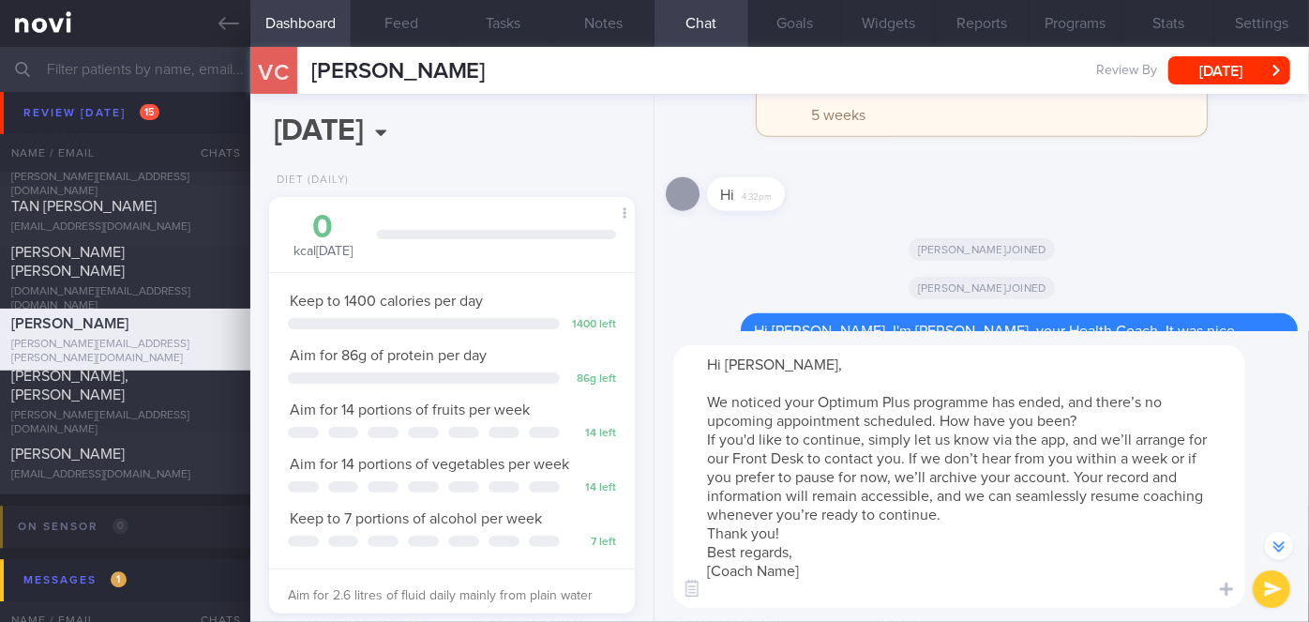
scroll to position [-3295, 0]
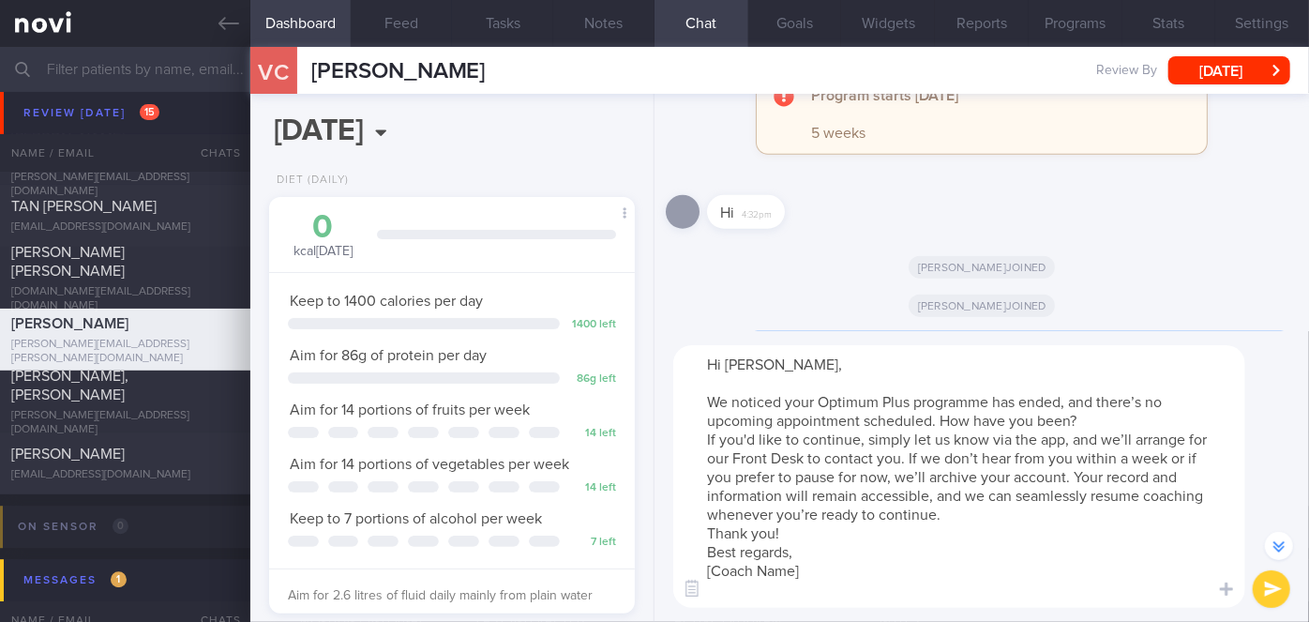
click at [1095, 420] on textarea "Hi [PERSON_NAME], We noticed your Optimum Plus programme has ended, and there’s…" at bounding box center [959, 476] width 572 height 263
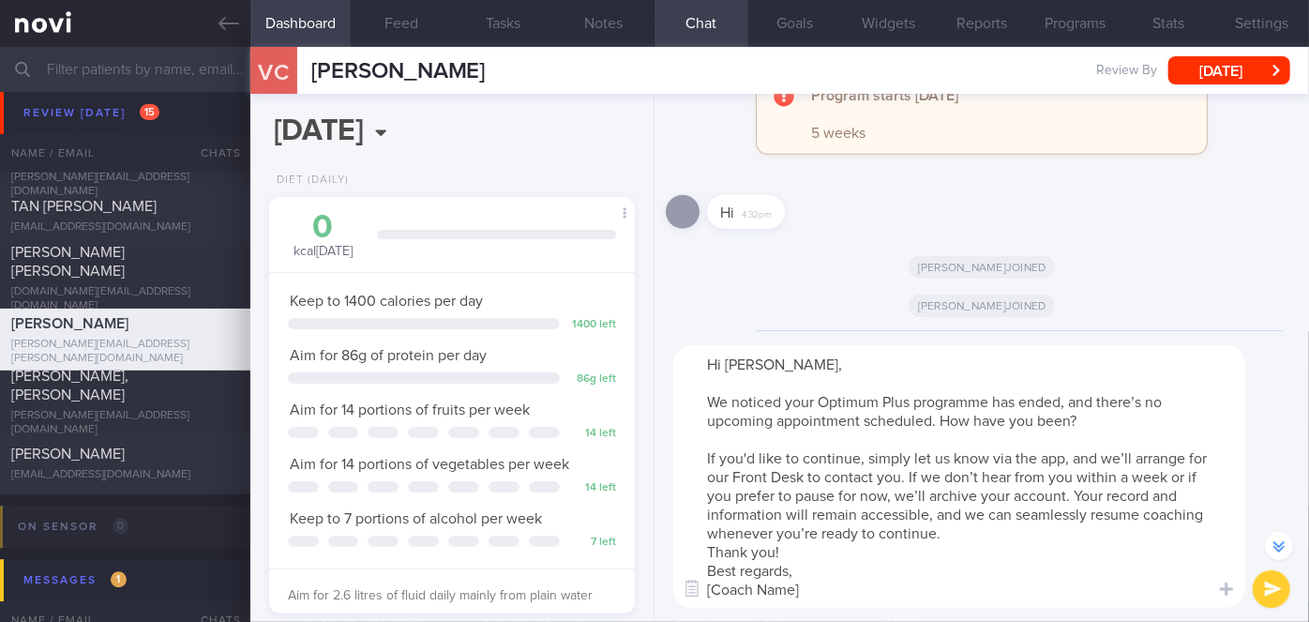
scroll to position [-3314, 0]
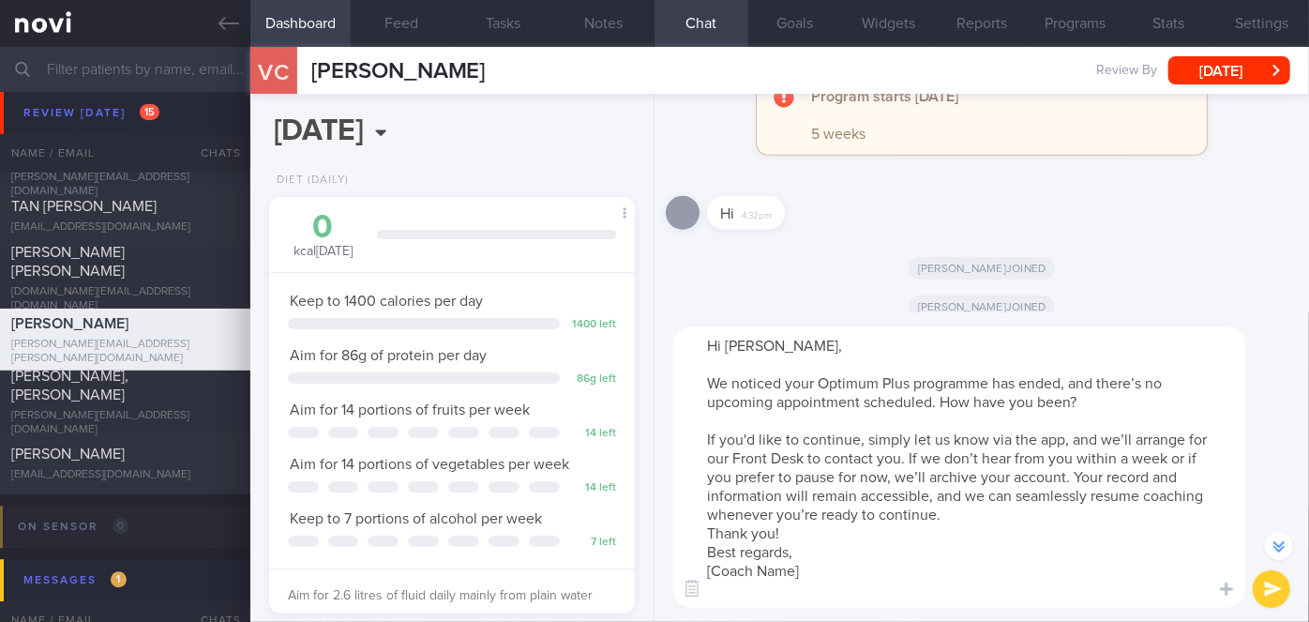
click at [969, 513] on textarea "Hi [PERSON_NAME], We noticed your Optimum Plus programme has ended, and there’s…" at bounding box center [959, 466] width 572 height 281
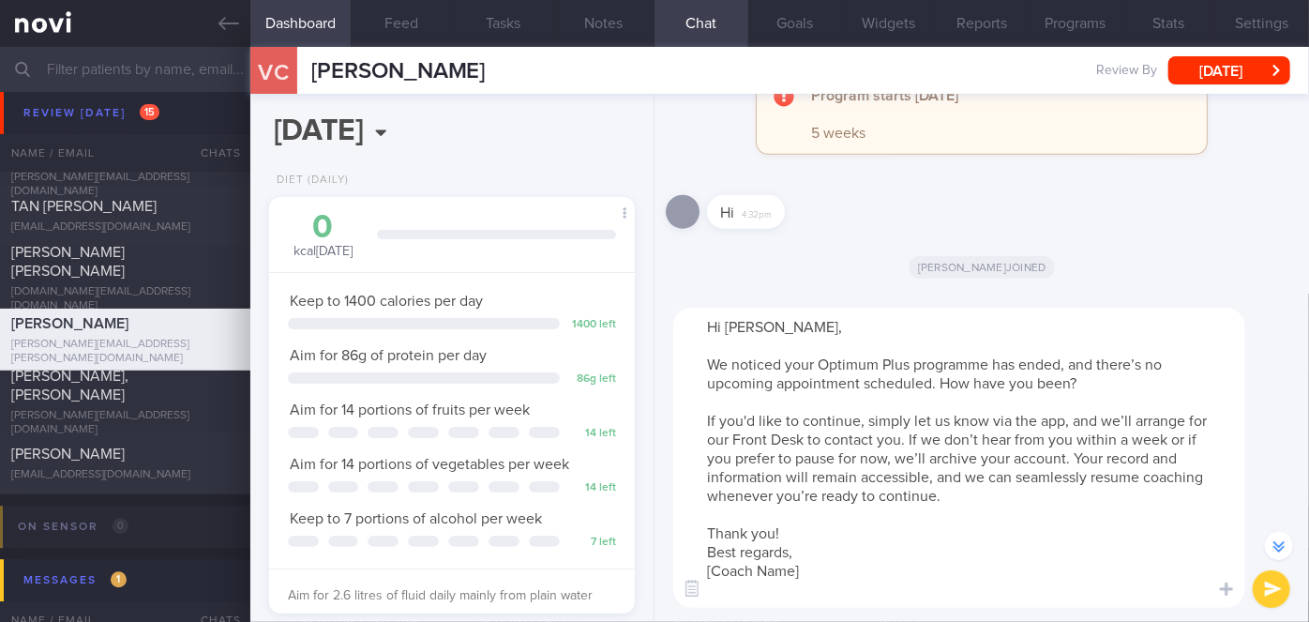
drag, startPoint x: 777, startPoint y: 576, endPoint x: 720, endPoint y: 579, distance: 57.3
click at [720, 579] on textarea "Hi [PERSON_NAME], We noticed your Optimum Plus programme has ended, and there’s…" at bounding box center [959, 458] width 572 height 300
type textarea "Hi [PERSON_NAME], We noticed your Optimum Plus programme has ended, and there’s…"
click at [1269, 593] on button "submit" at bounding box center [1272, 589] width 38 height 38
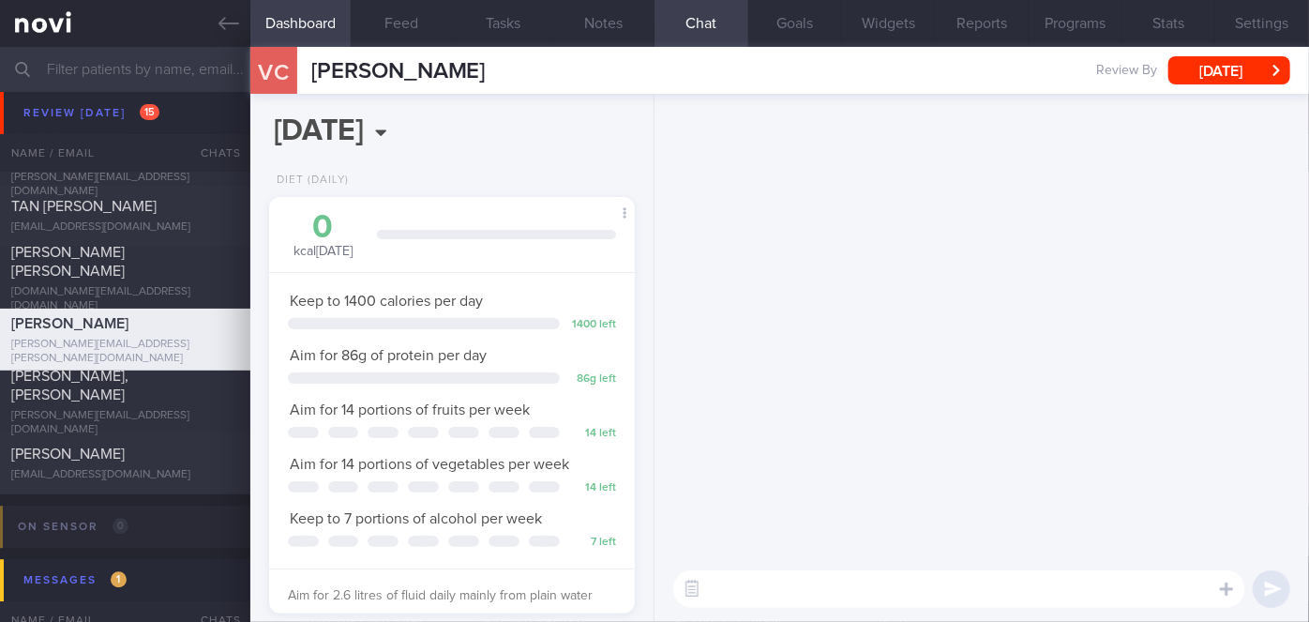
scroll to position [0, 0]
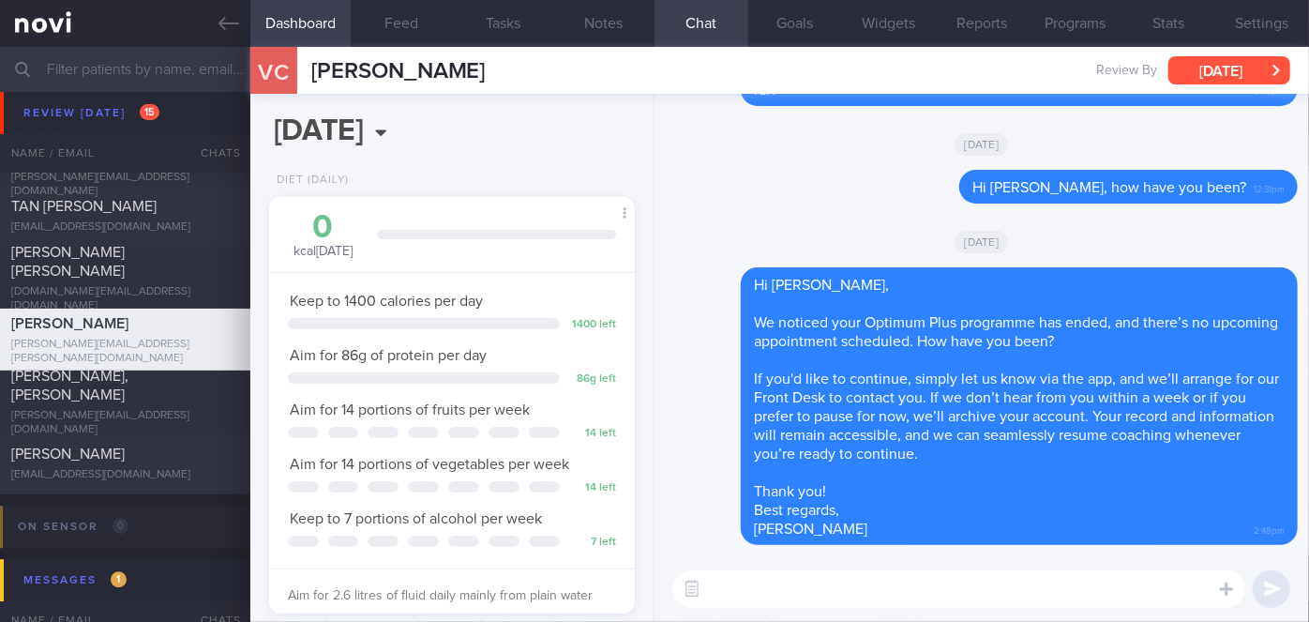
click at [1262, 78] on button "[DATE]" at bounding box center [1229, 70] width 122 height 28
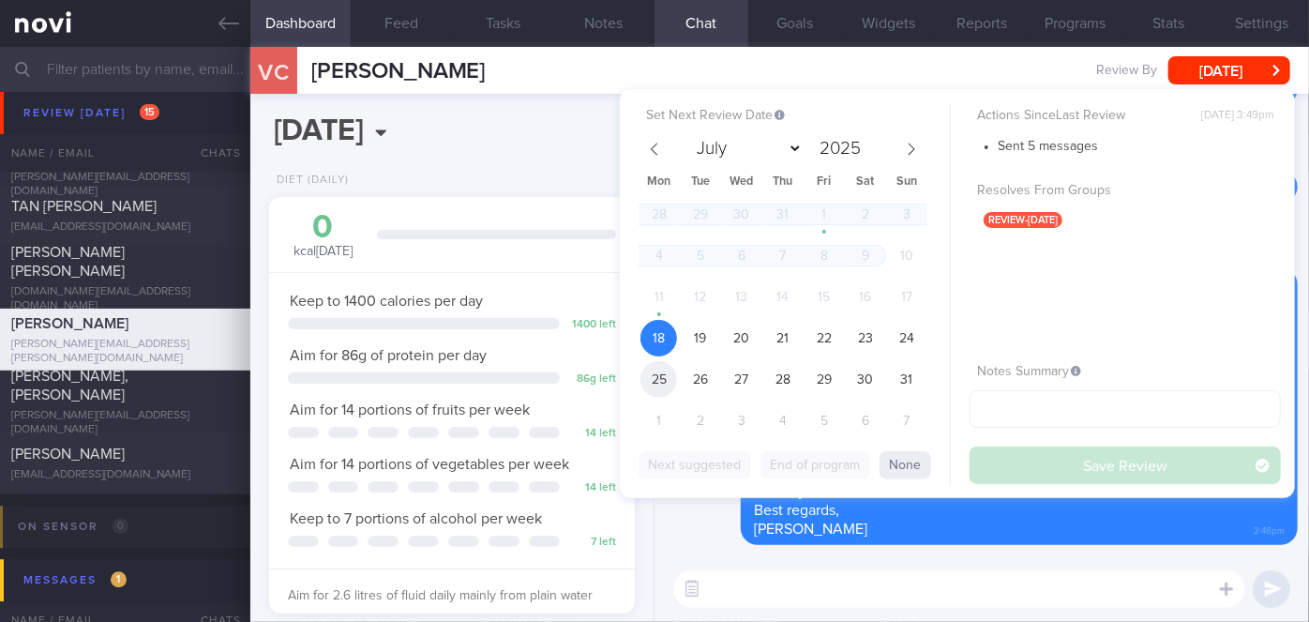
click at [663, 383] on span "25" at bounding box center [658, 379] width 37 height 37
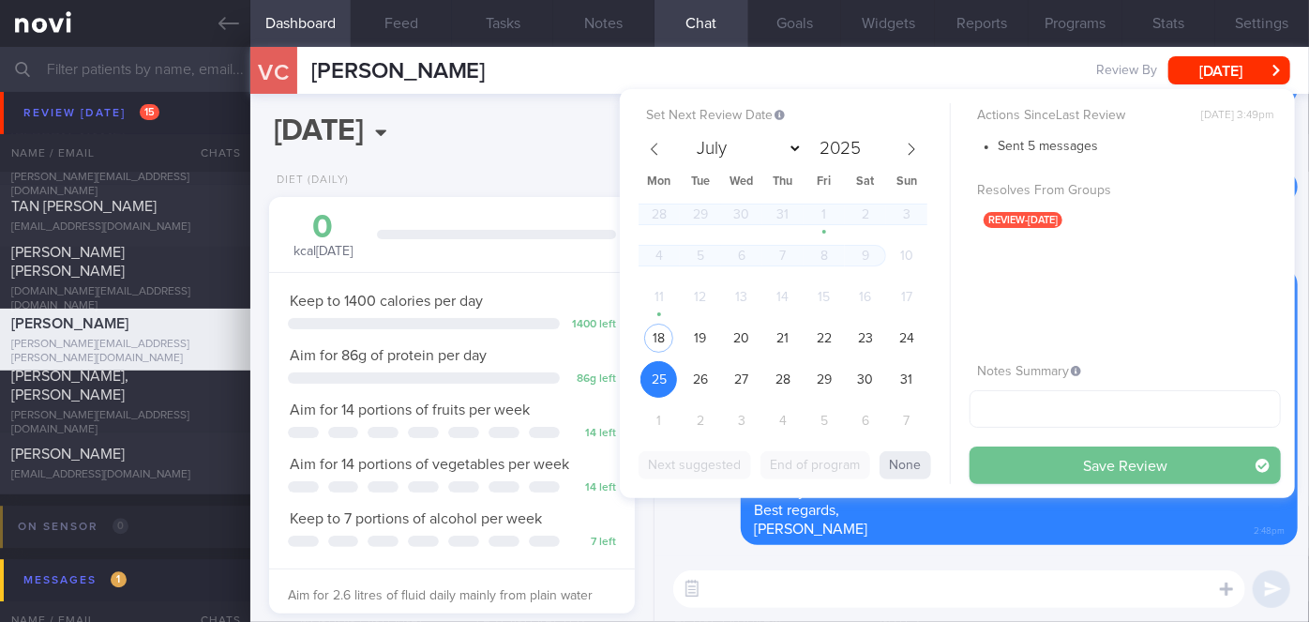
click at [1040, 458] on button "Save Review" at bounding box center [1124, 465] width 311 height 38
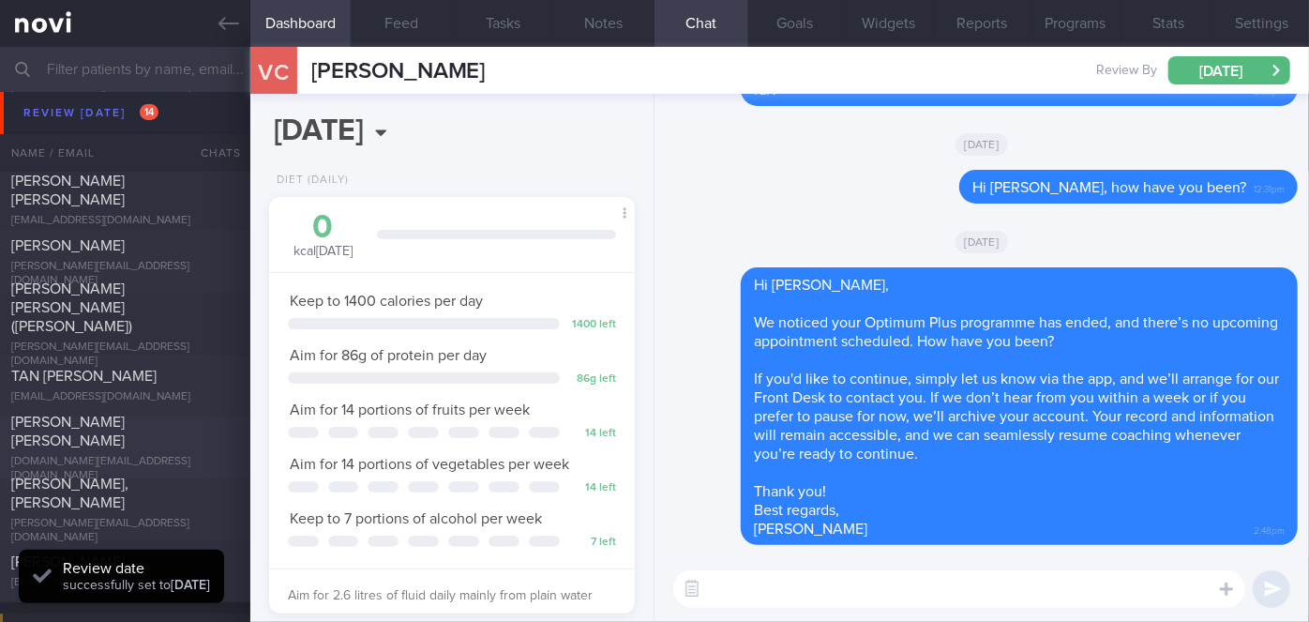
scroll to position [5713, 0]
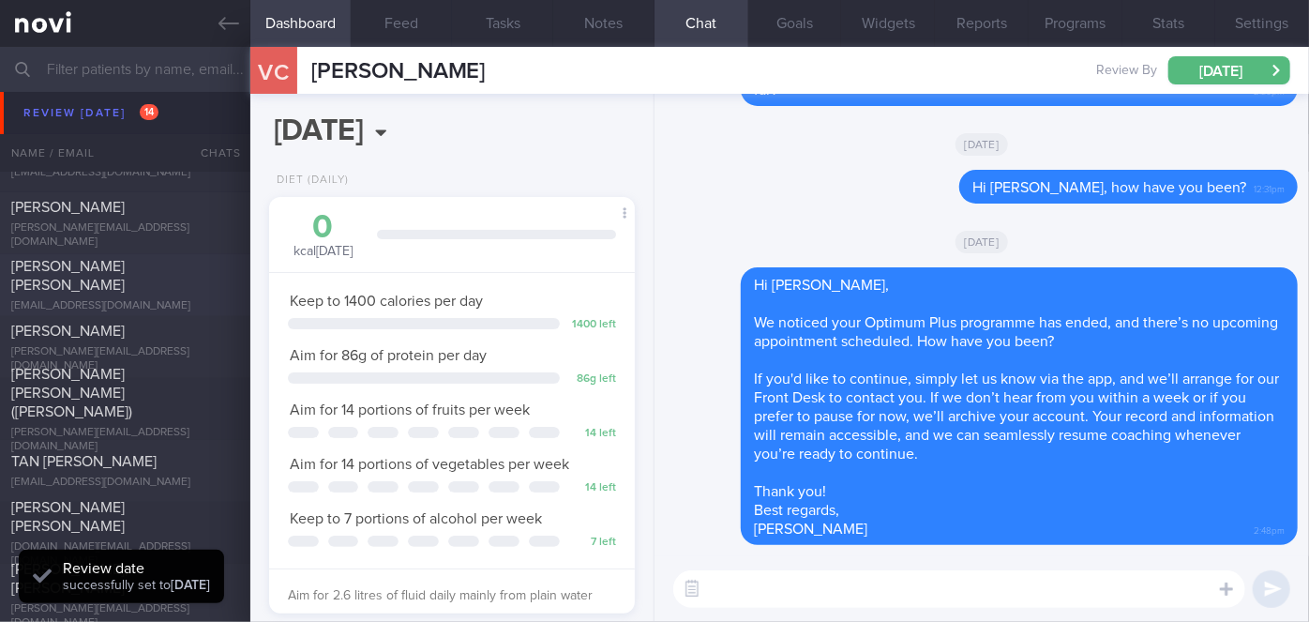
click at [143, 284] on div "[PERSON_NAME] [PERSON_NAME]" at bounding box center [122, 276] width 223 height 38
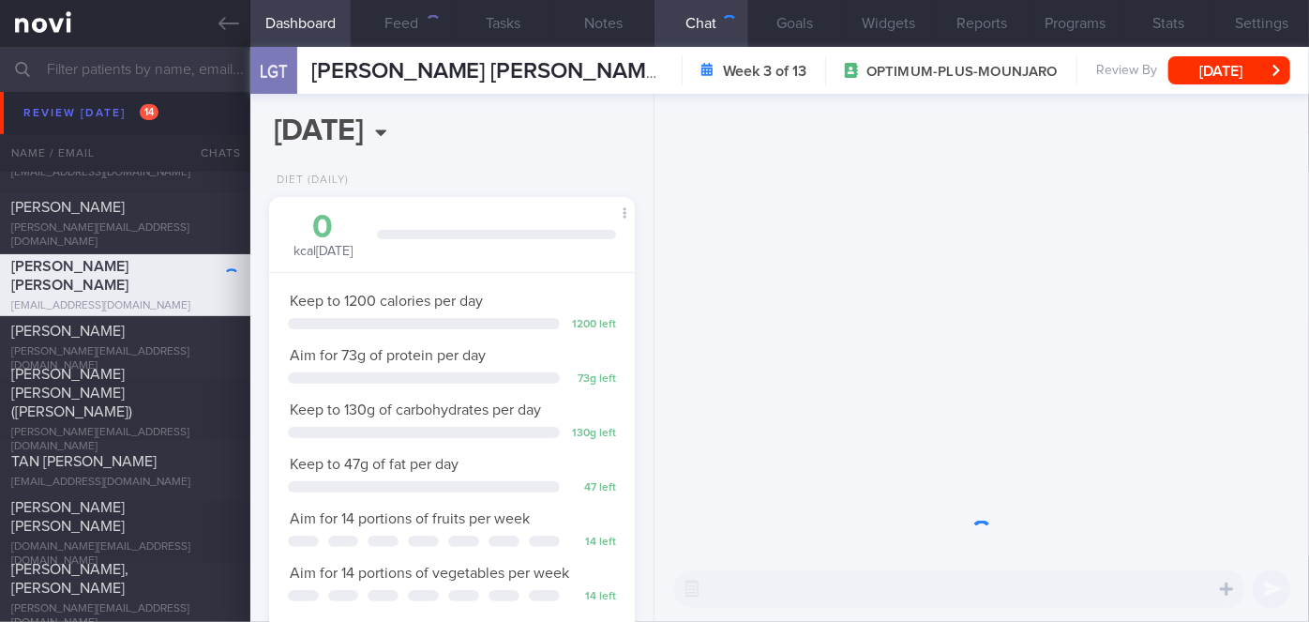
scroll to position [186, 320]
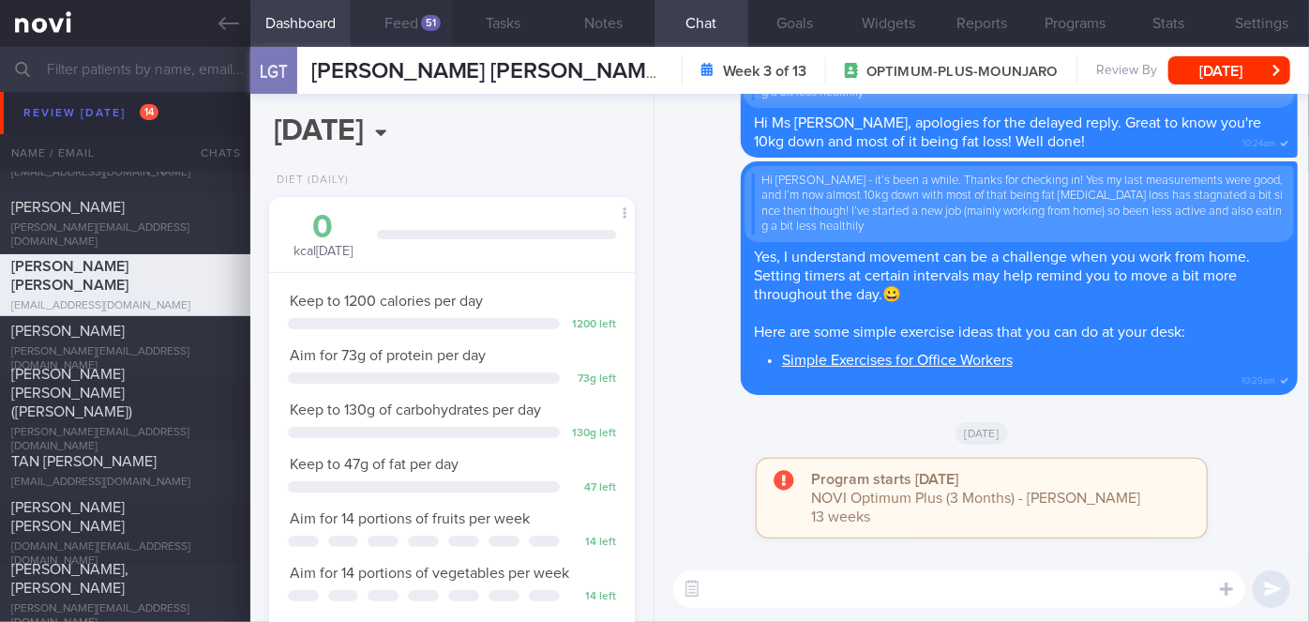
click at [420, 21] on button "Feed 51" at bounding box center [401, 23] width 101 height 47
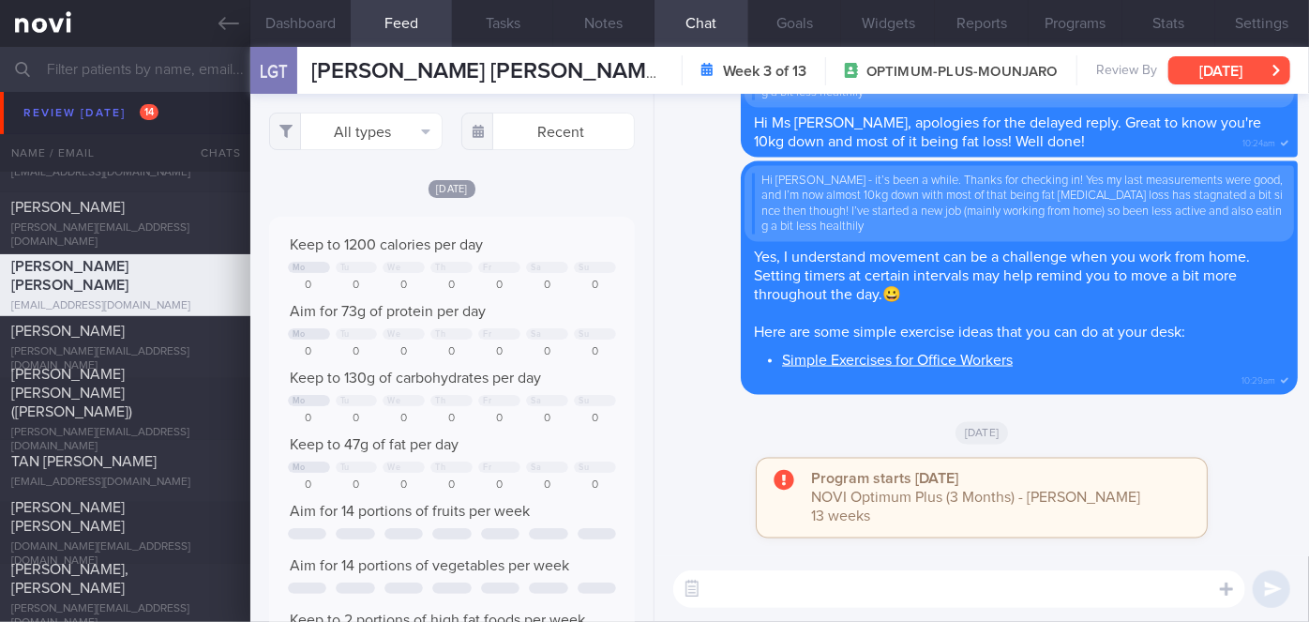
click at [1247, 73] on button "[DATE]" at bounding box center [1229, 70] width 122 height 28
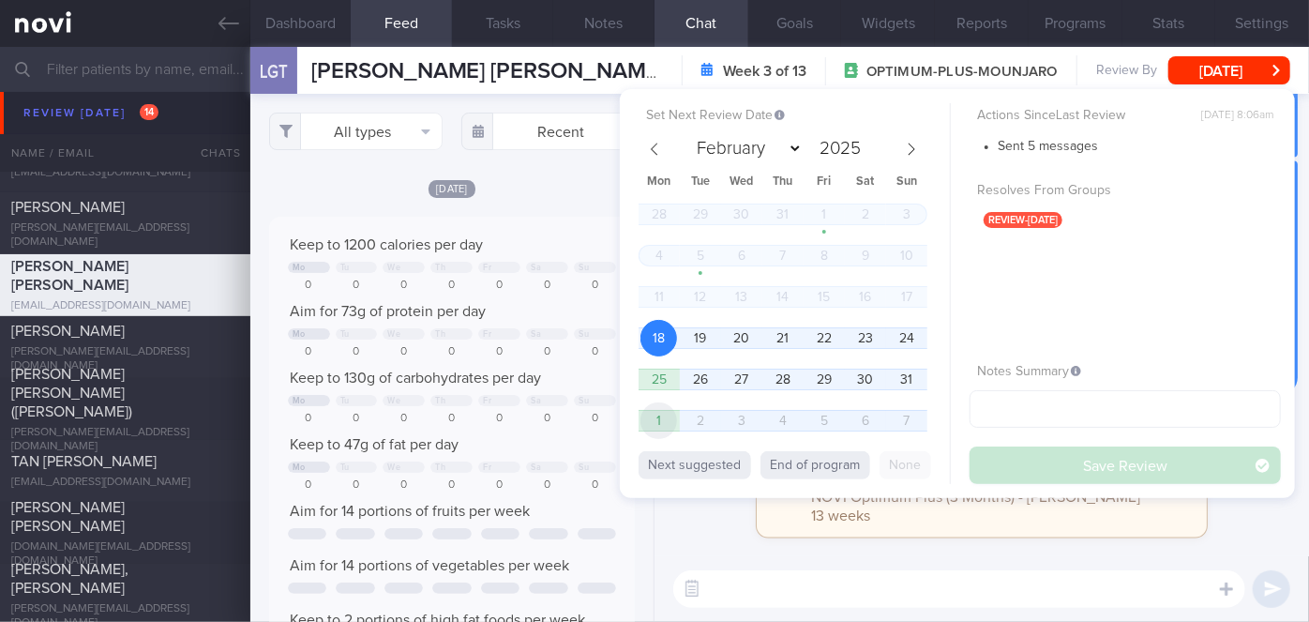
click at [660, 420] on span "1" at bounding box center [658, 420] width 37 height 37
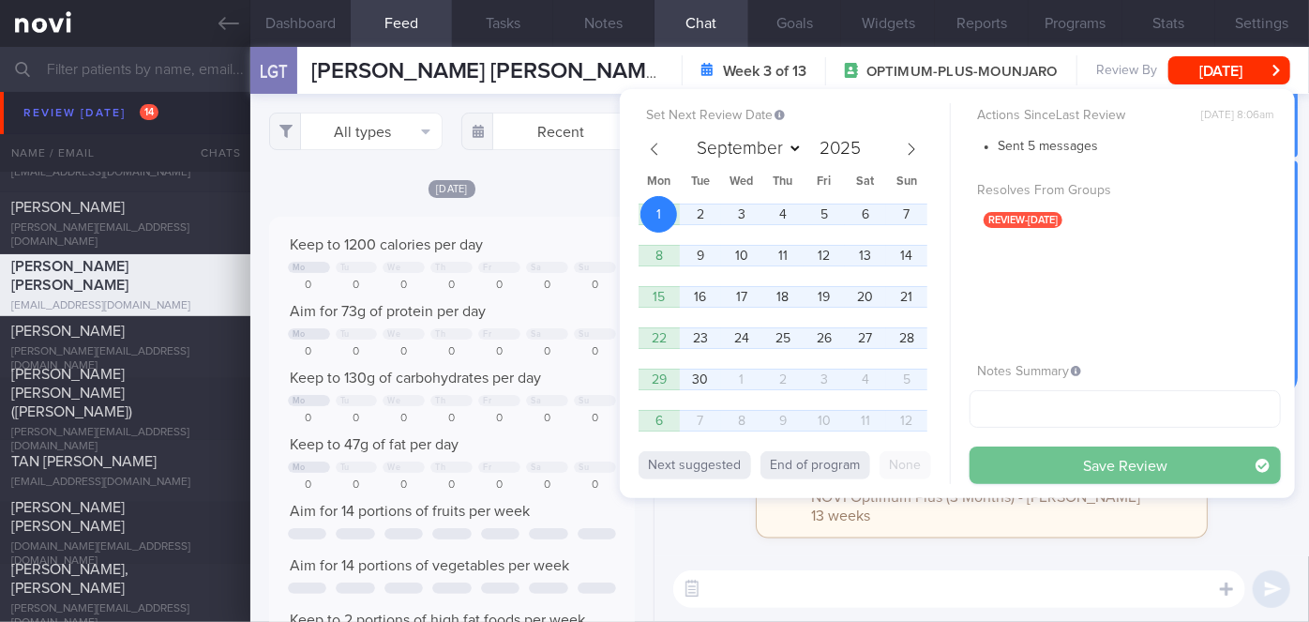
click at [1025, 464] on button "Save Review" at bounding box center [1124, 465] width 311 height 38
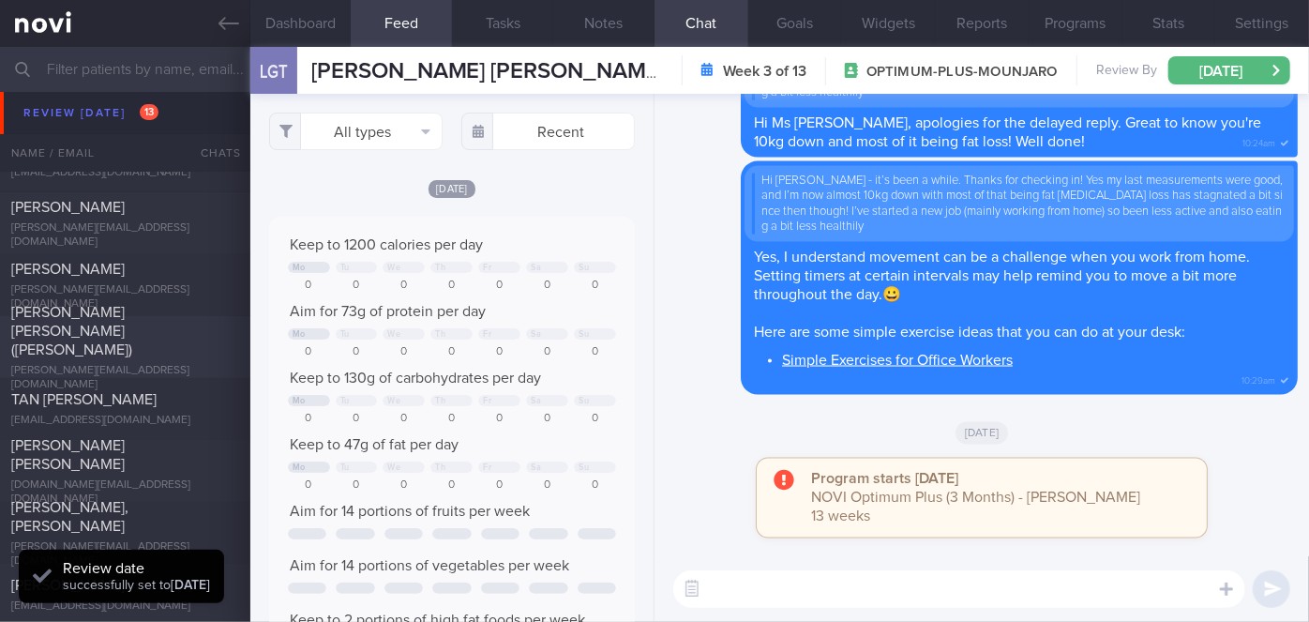
scroll to position [5627, 0]
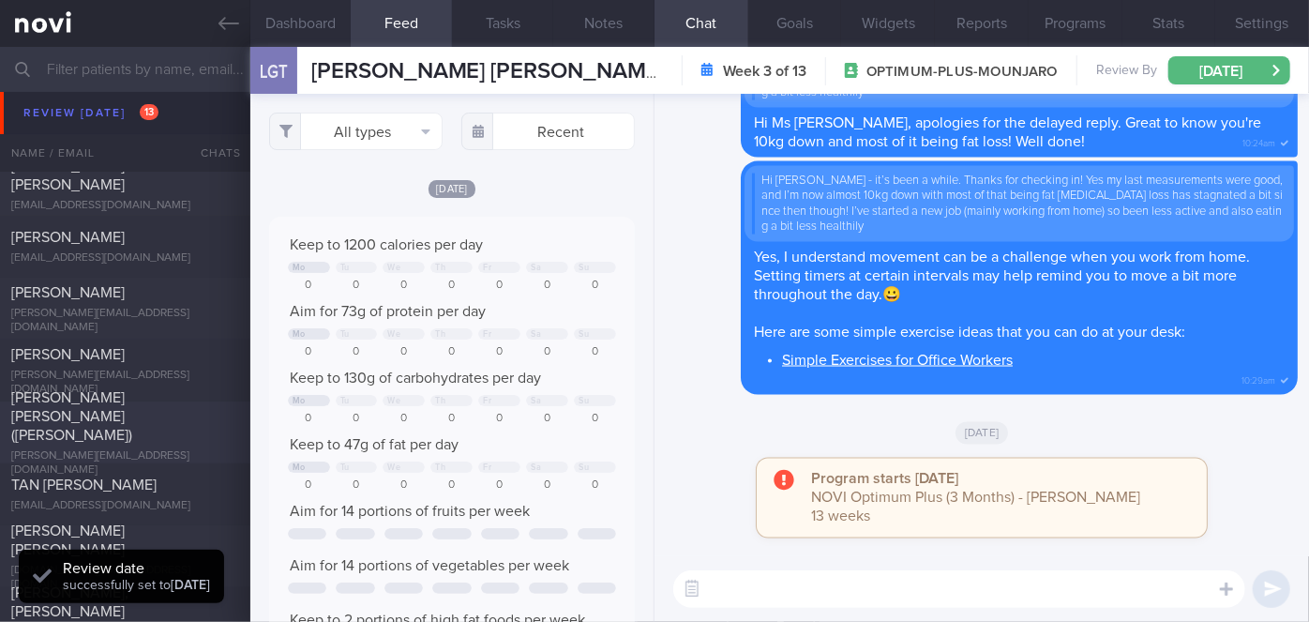
click at [60, 354] on span "[PERSON_NAME]" at bounding box center [67, 354] width 113 height 15
select select "7"
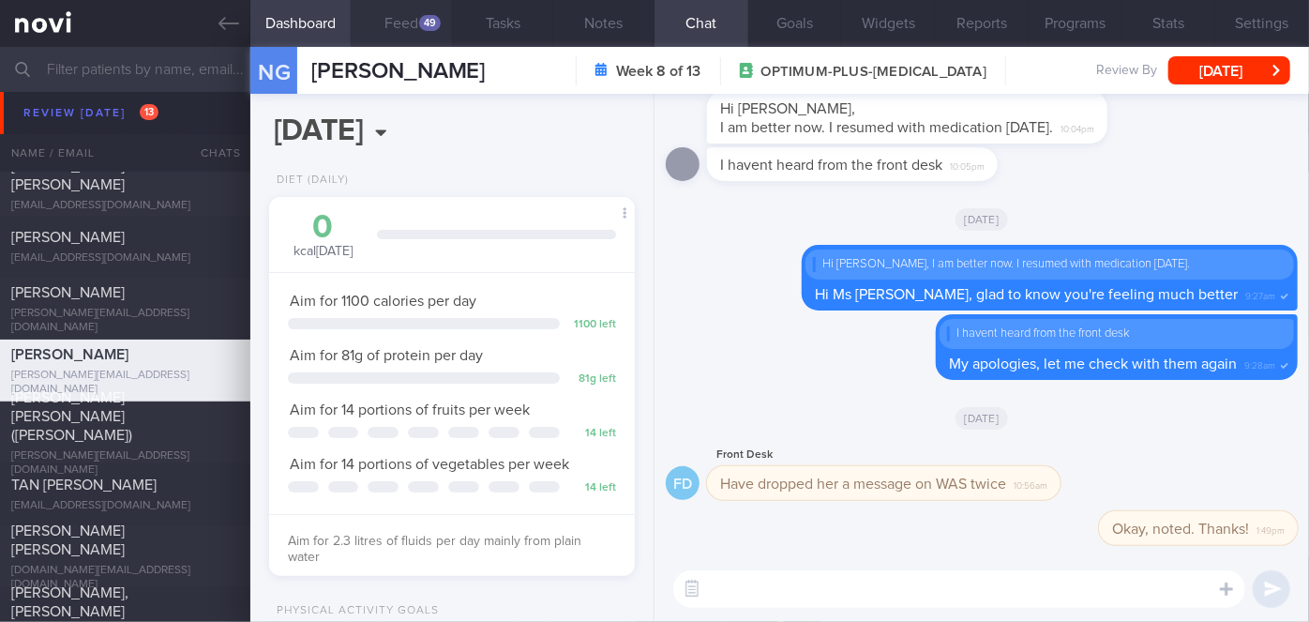
click at [425, 18] on div "49" at bounding box center [430, 23] width 22 height 16
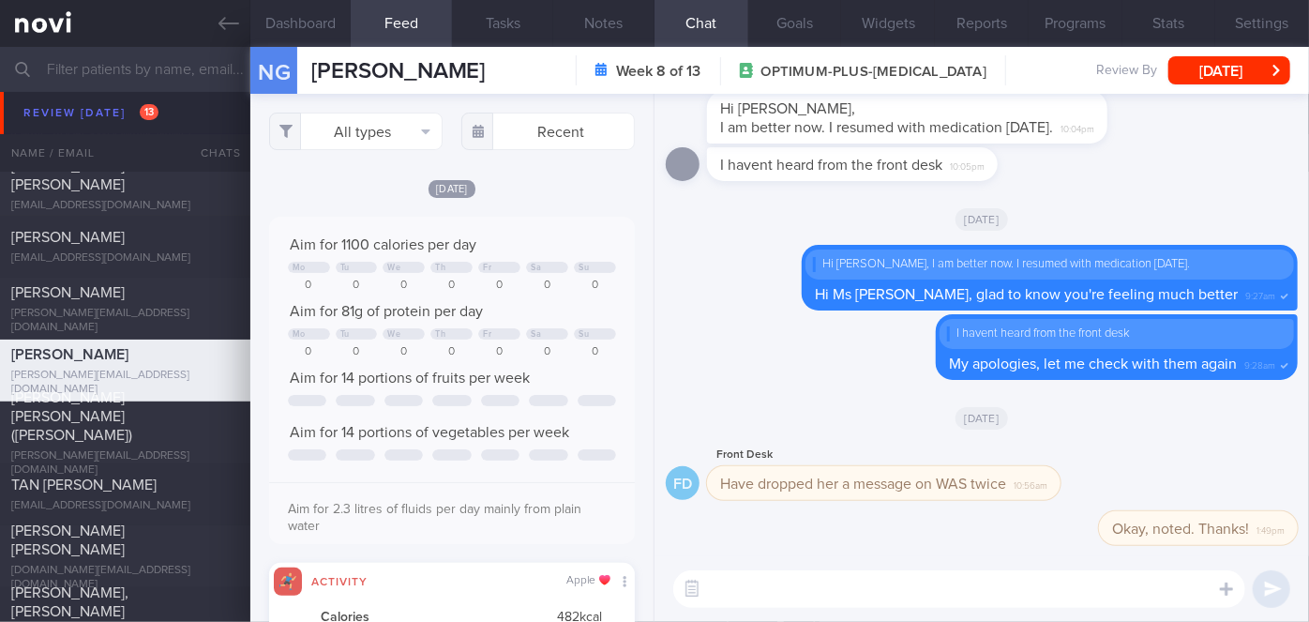
click at [804, 582] on textarea at bounding box center [959, 589] width 572 height 38
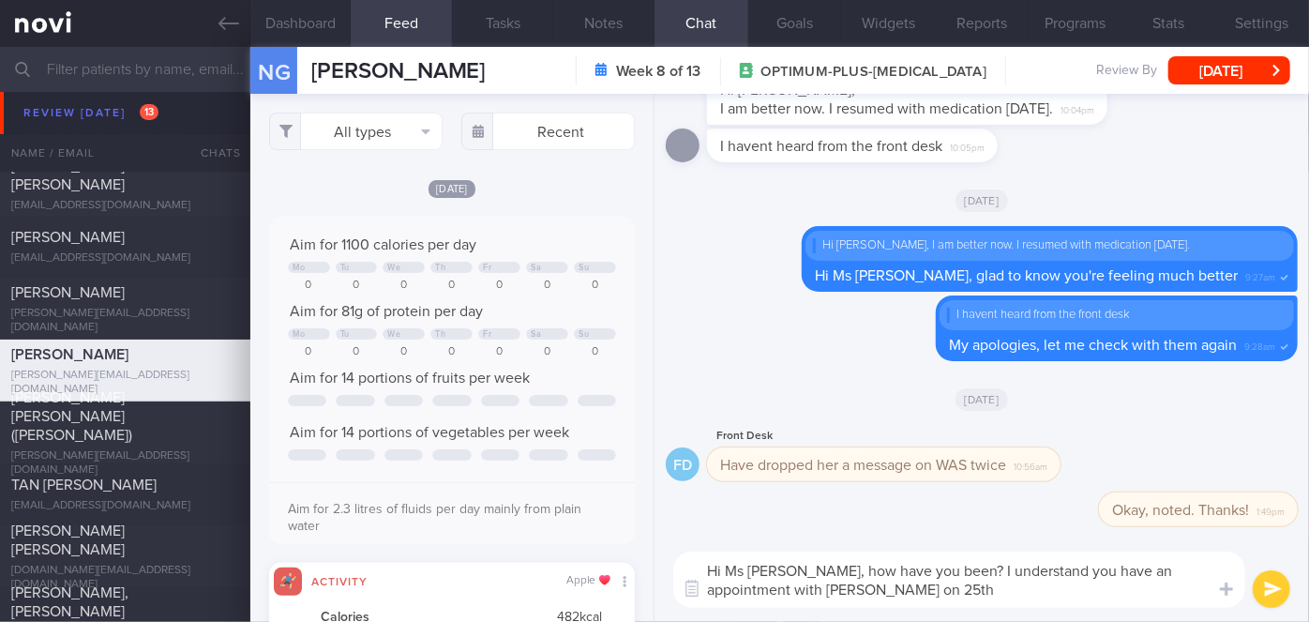
click at [872, 588] on textarea "Hi Ms [PERSON_NAME], how have you been? I understand you have an appointment wi…" at bounding box center [959, 579] width 572 height 56
click at [780, 589] on textarea "Hi Ms [PERSON_NAME], how have you been? I understand you have an appointment wi…" at bounding box center [959, 579] width 572 height 56
type textarea "Hi Ms [PERSON_NAME], how have you been? I understand you have an appointment wi…"
click at [1268, 594] on button "submit" at bounding box center [1272, 589] width 38 height 38
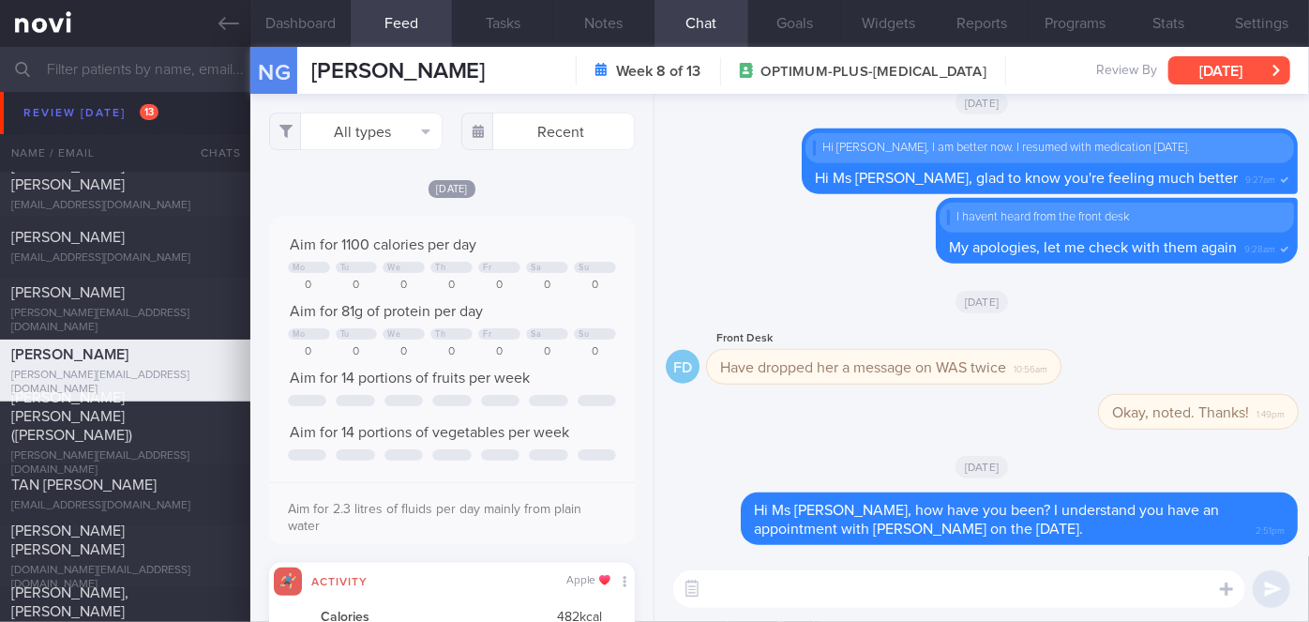
click at [1274, 73] on button "[DATE]" at bounding box center [1229, 70] width 122 height 28
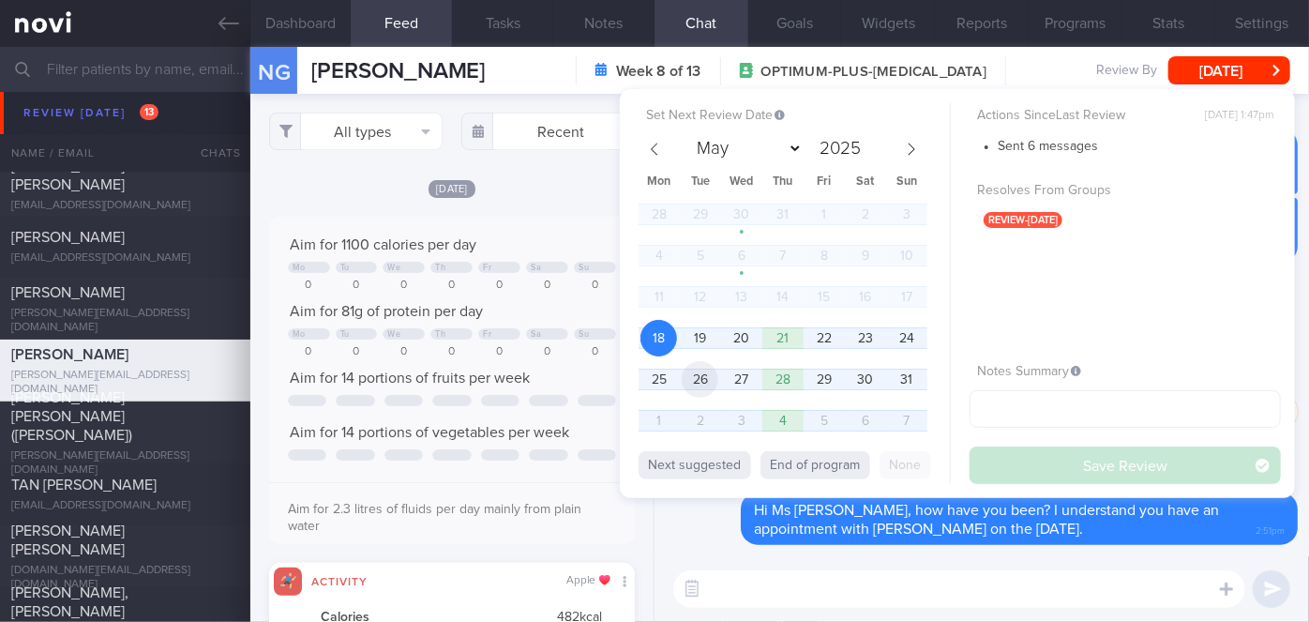
click at [717, 378] on span "26" at bounding box center [700, 379] width 37 height 37
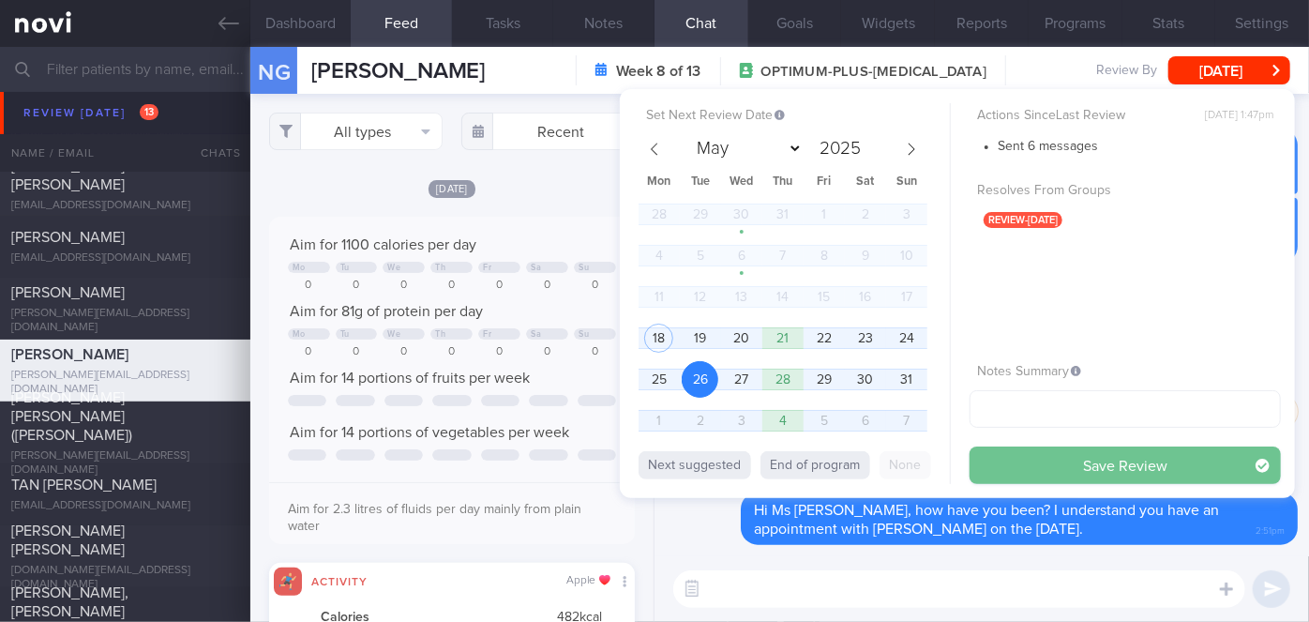
click at [999, 458] on button "Save Review" at bounding box center [1124, 465] width 311 height 38
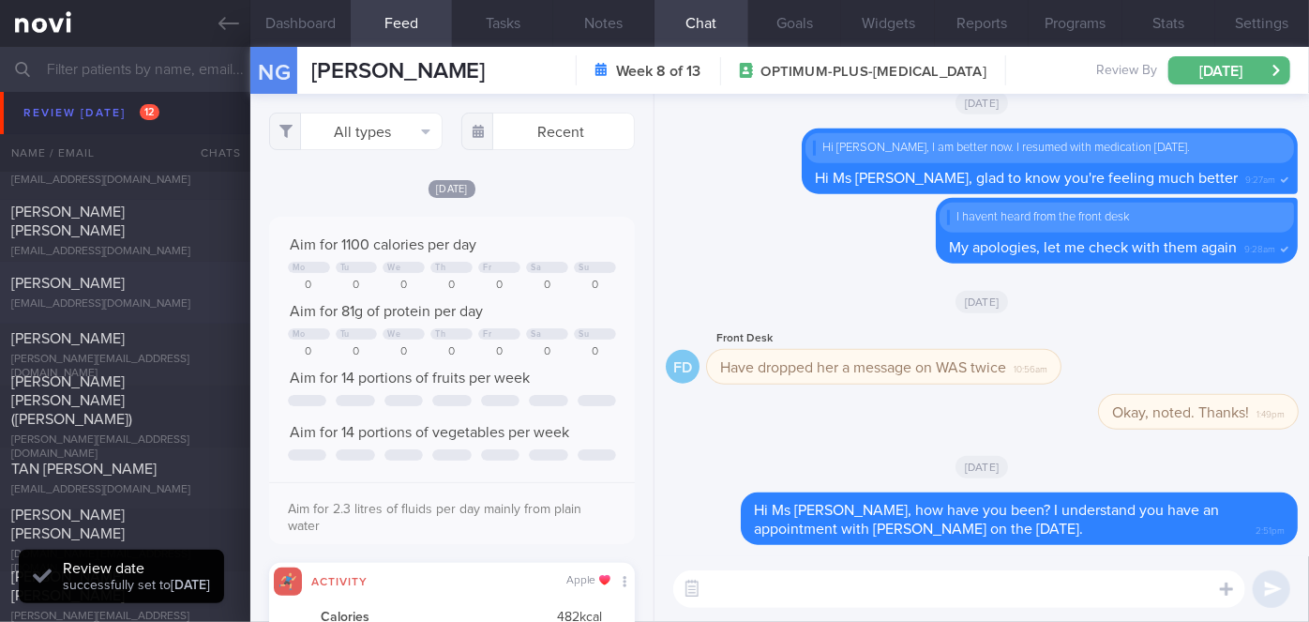
scroll to position [5542, 0]
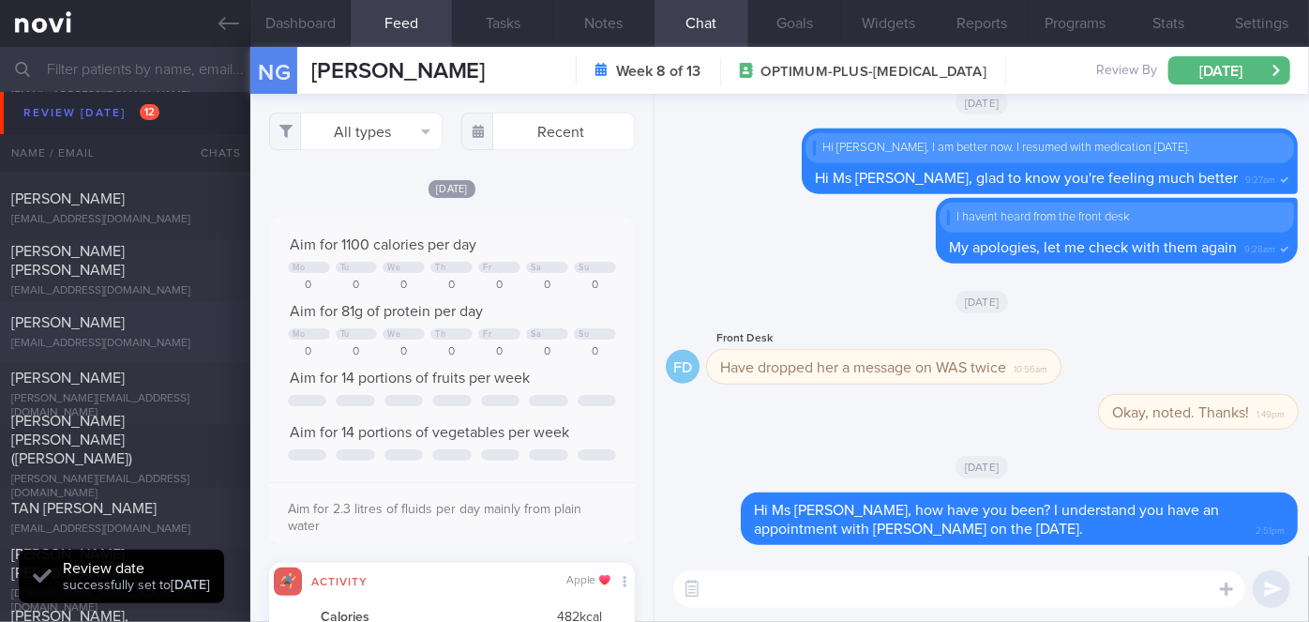
click at [195, 325] on div "[PERSON_NAME]" at bounding box center [122, 322] width 223 height 19
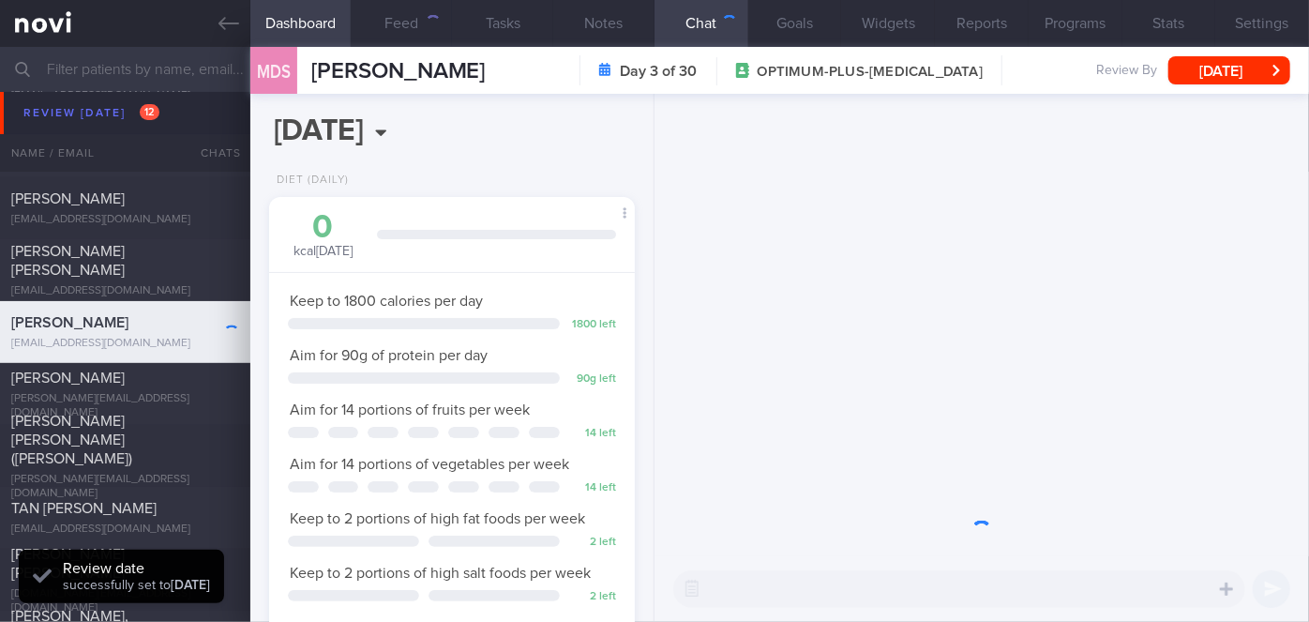
scroll to position [186, 320]
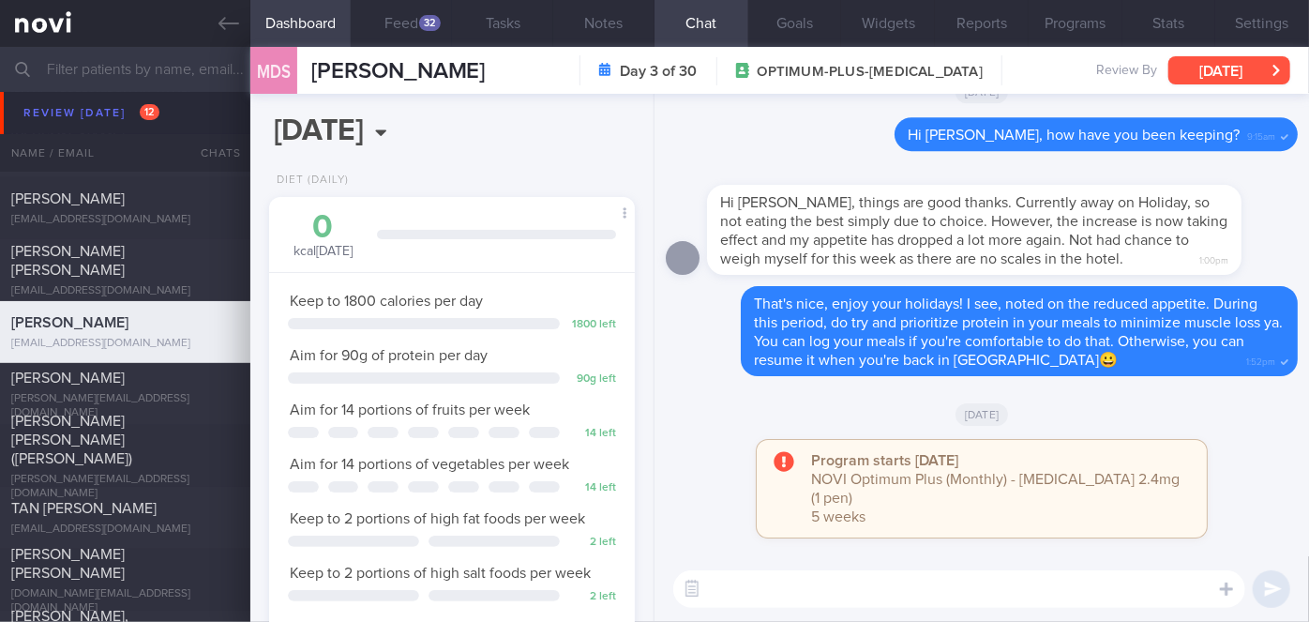
click at [1208, 74] on button "[DATE]" at bounding box center [1229, 70] width 122 height 28
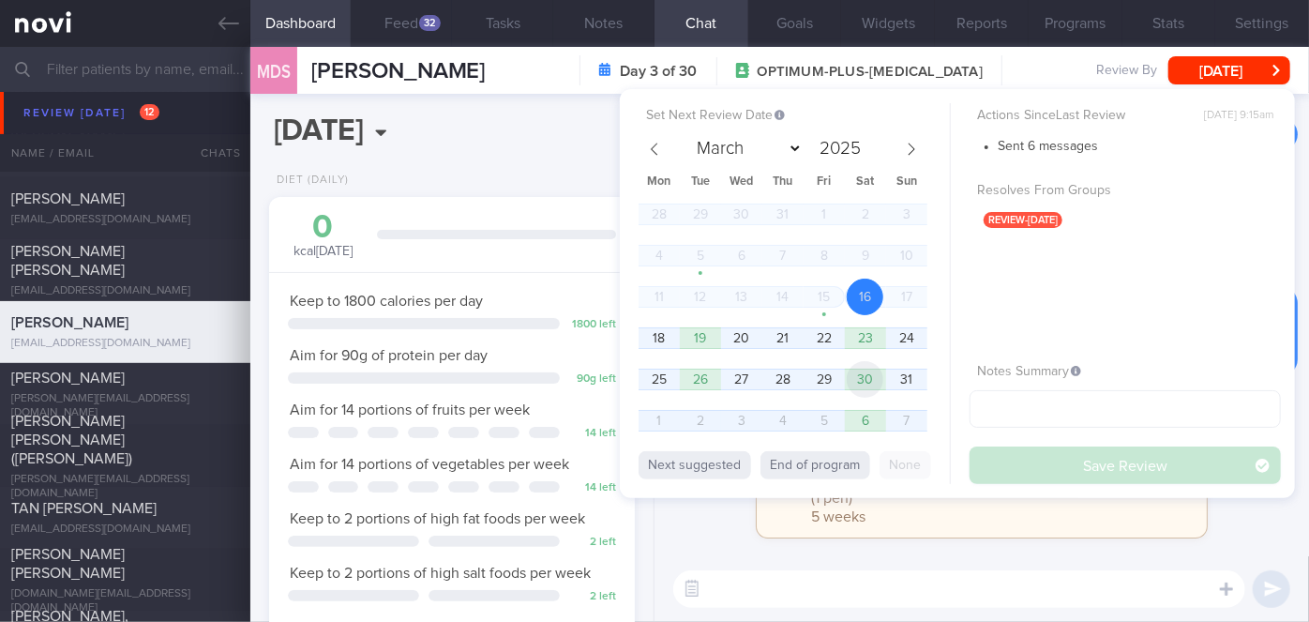
click at [857, 375] on span "30" at bounding box center [865, 379] width 37 height 37
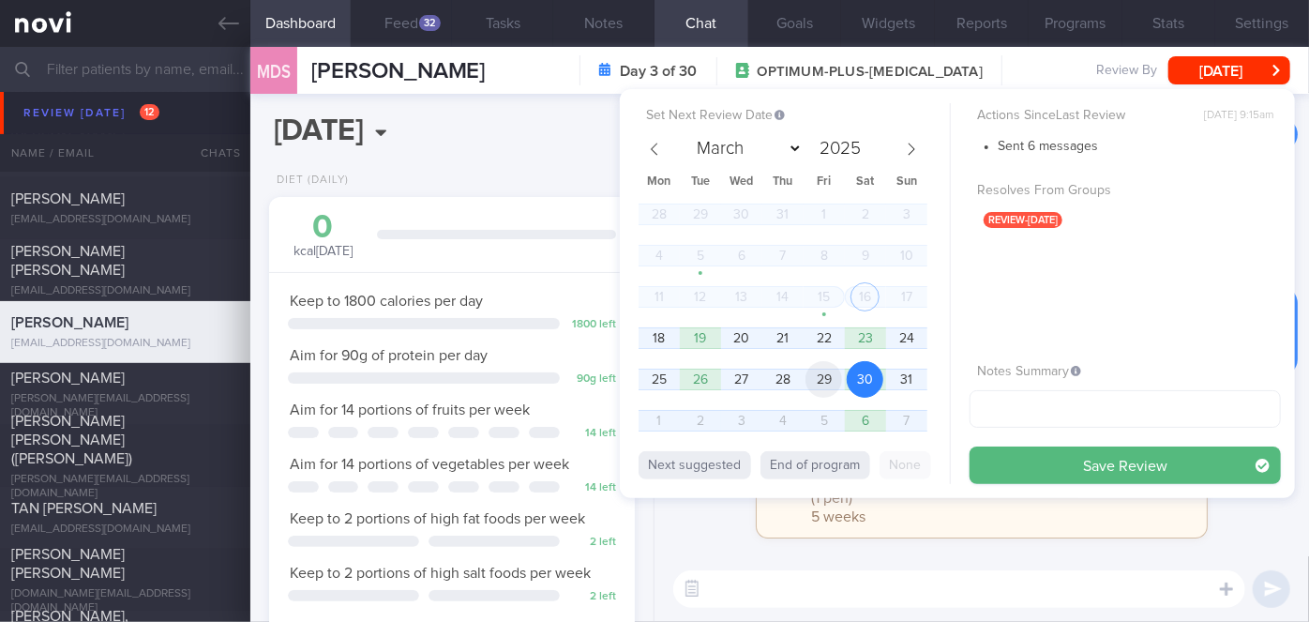
click at [810, 370] on span "29" at bounding box center [823, 379] width 37 height 37
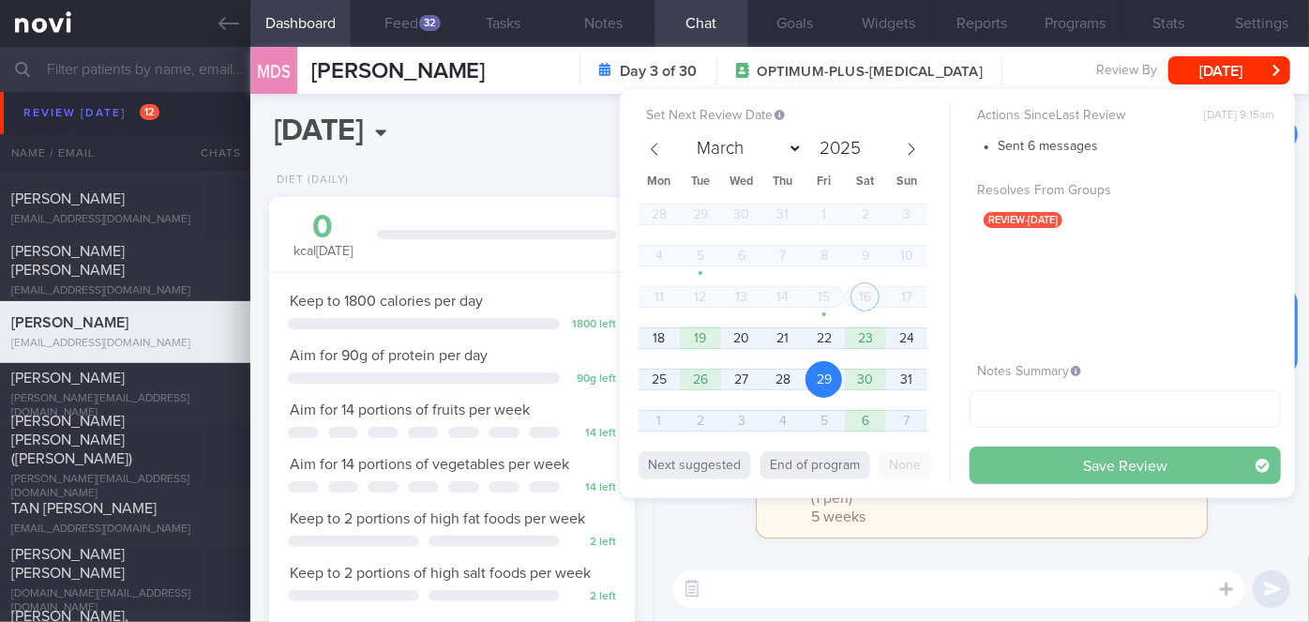
click at [1088, 460] on button "Save Review" at bounding box center [1124, 465] width 311 height 38
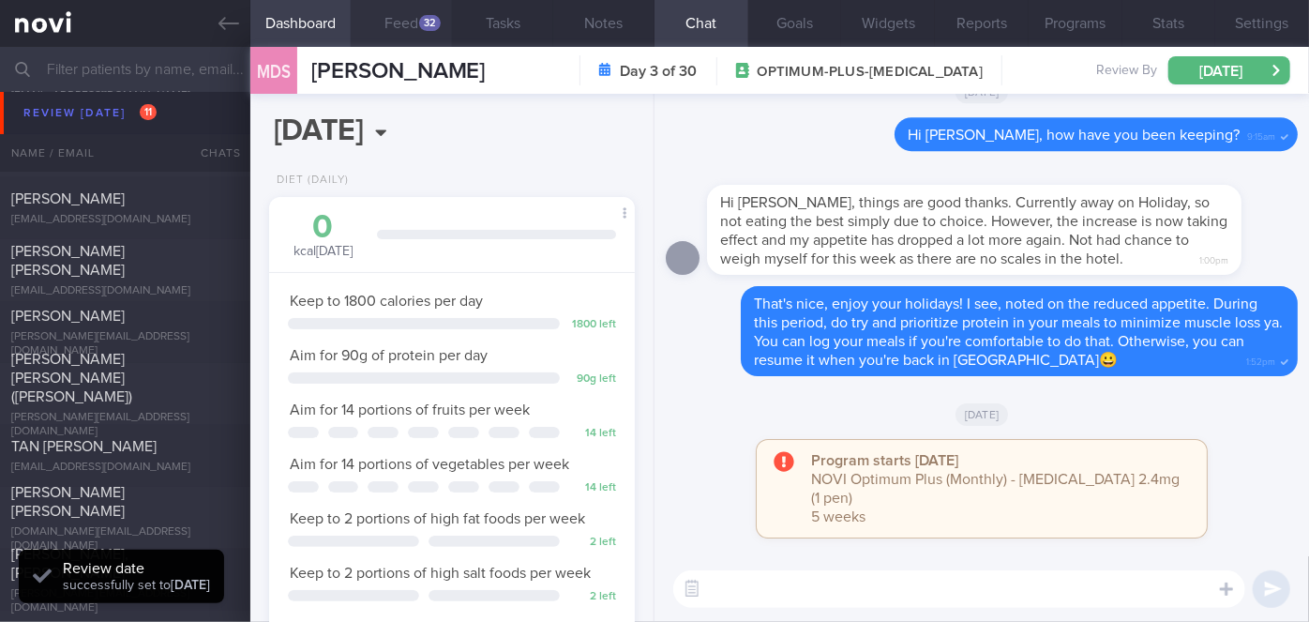
click at [442, 15] on button "Feed 32" at bounding box center [401, 23] width 101 height 47
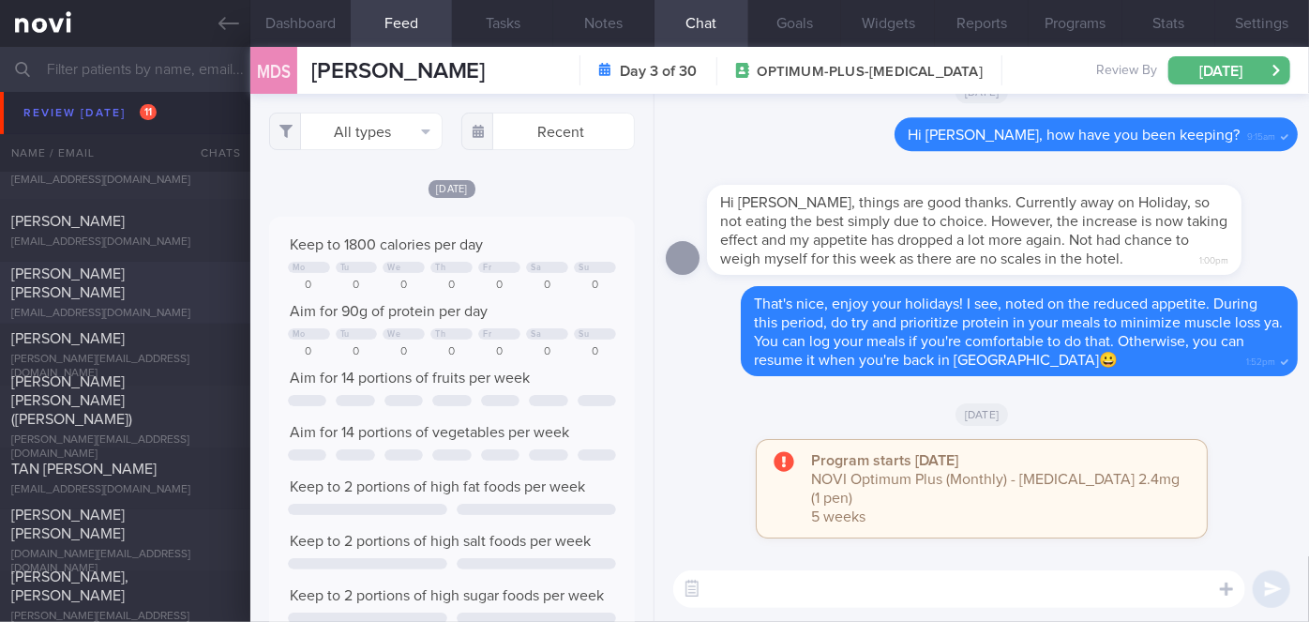
scroll to position [5457, 0]
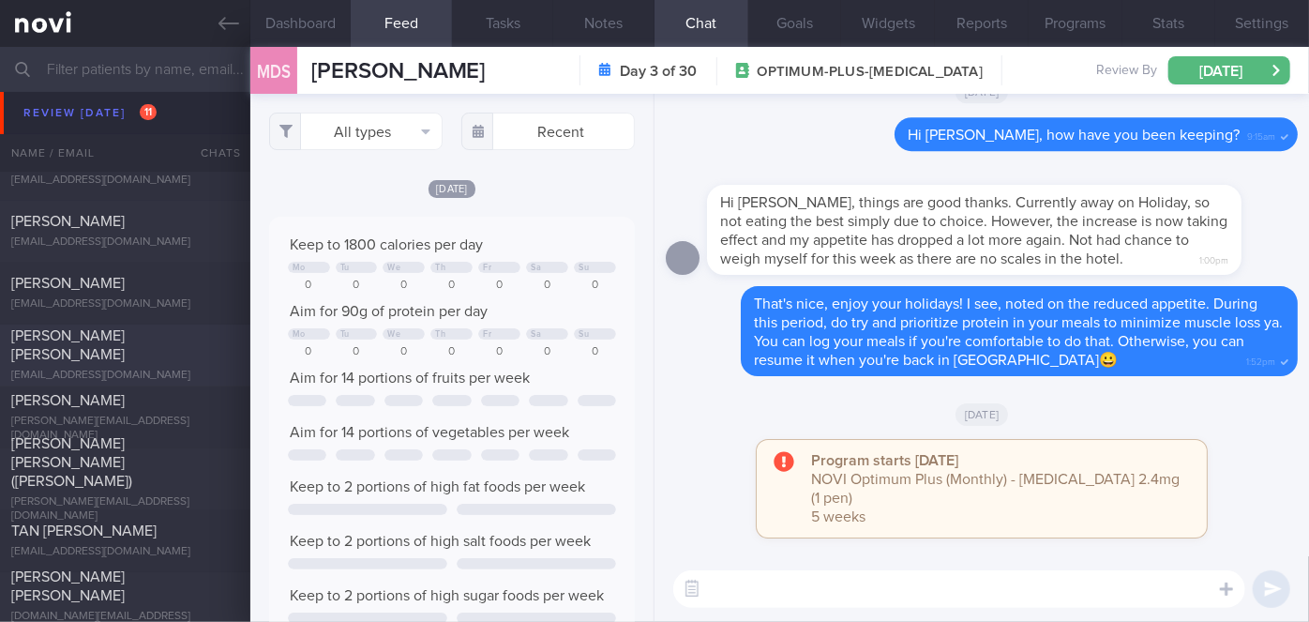
click at [174, 355] on div "[PERSON_NAME] [PERSON_NAME]" at bounding box center [122, 346] width 223 height 38
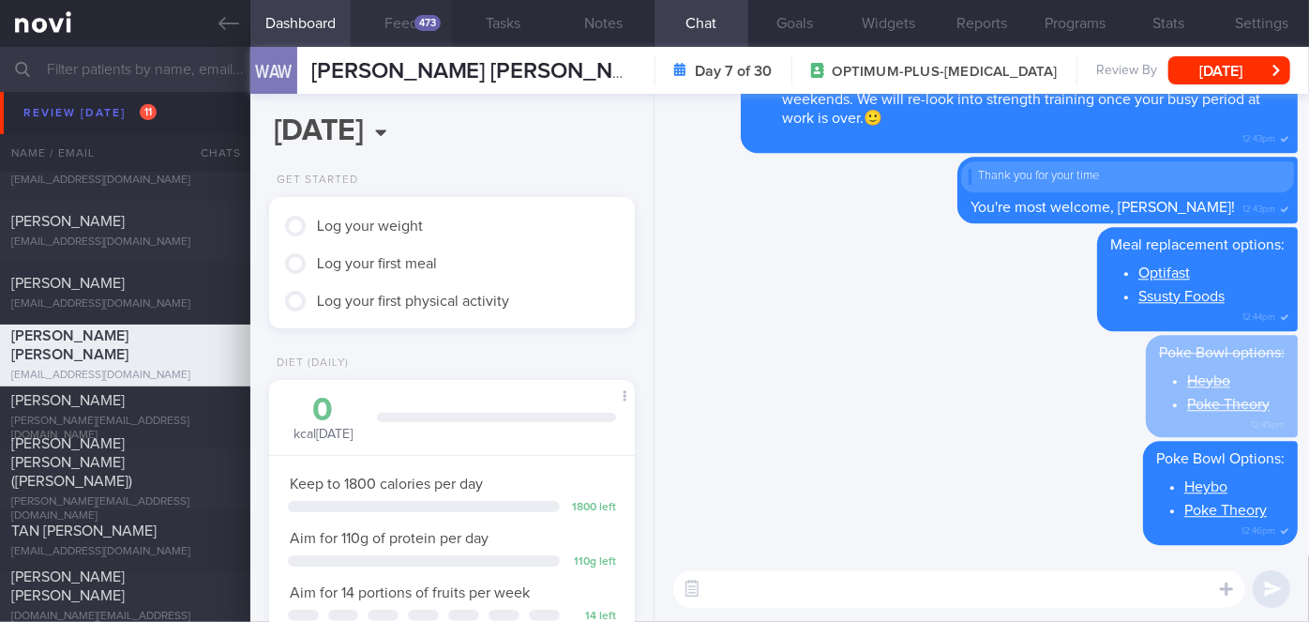
click at [428, 25] on div "473" at bounding box center [427, 23] width 26 height 16
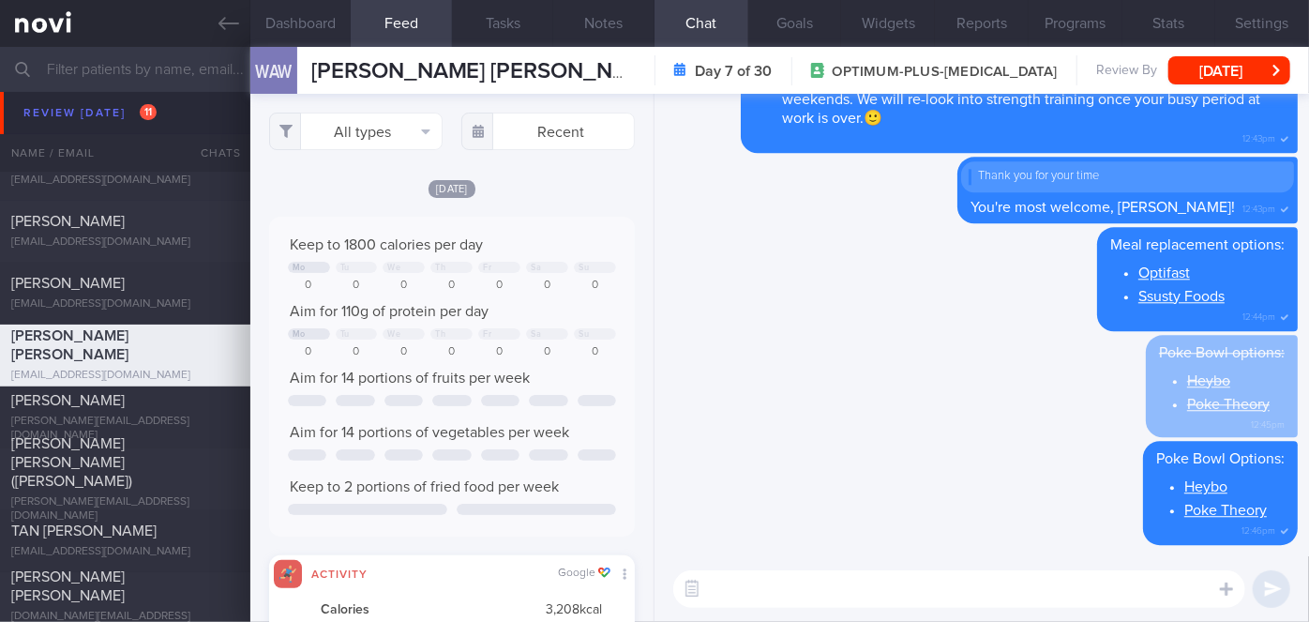
scroll to position [937477, 937230]
click at [531, 142] on input "text" at bounding box center [547, 132] width 173 height 38
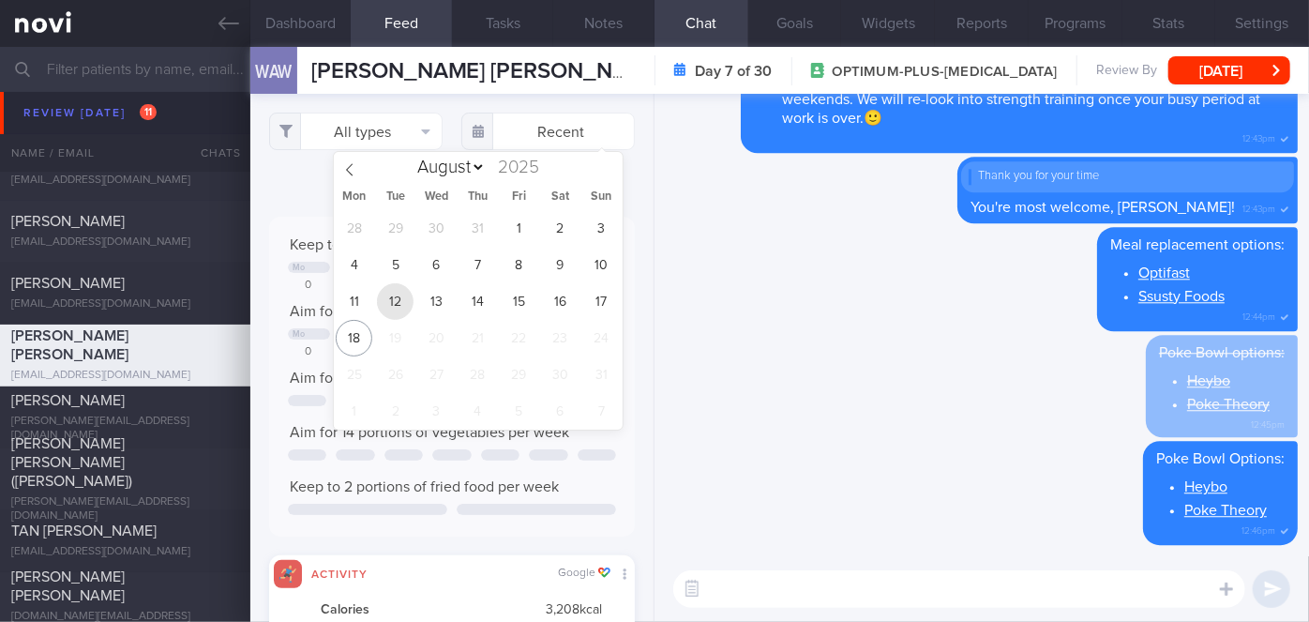
click at [386, 295] on span "12" at bounding box center [395, 301] width 37 height 37
type input "[DATE]"
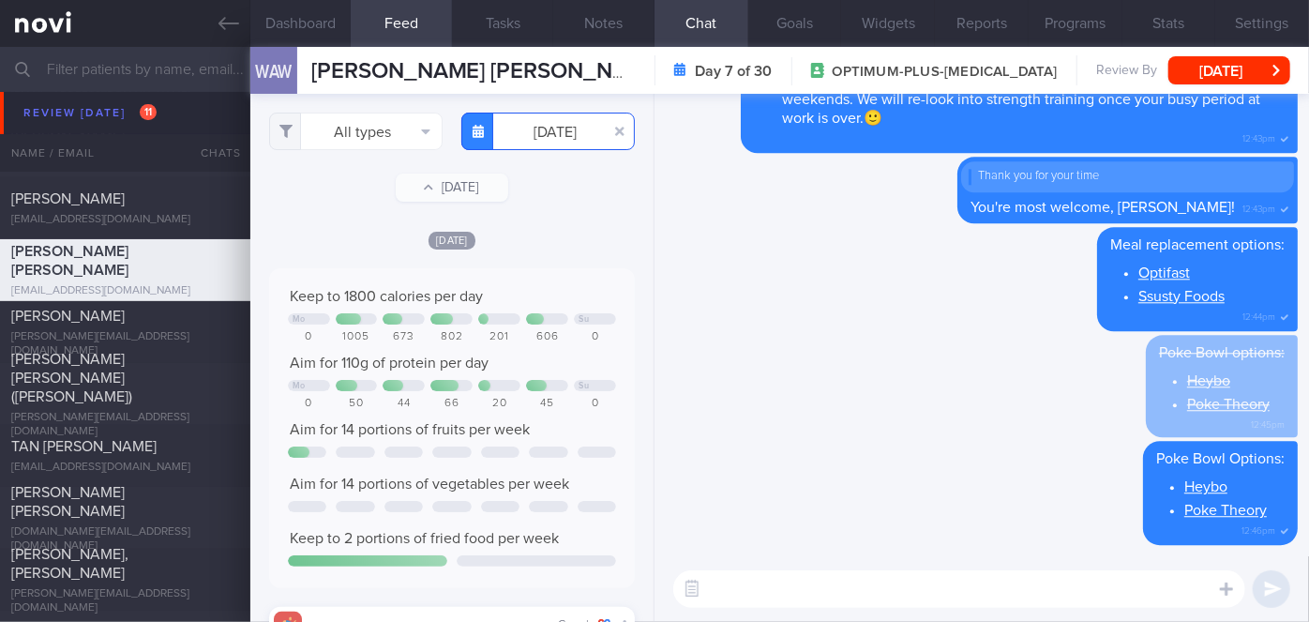
click at [539, 131] on input "[DATE]" at bounding box center [547, 132] width 173 height 38
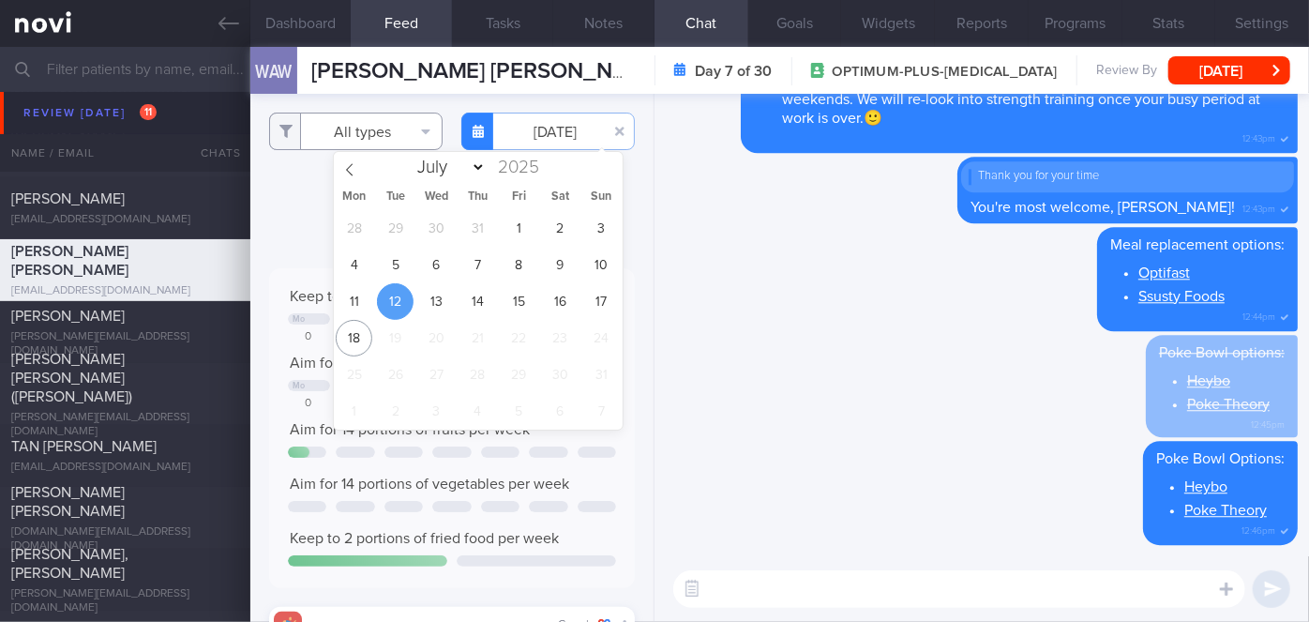
click at [352, 123] on button "All types" at bounding box center [355, 132] width 173 height 38
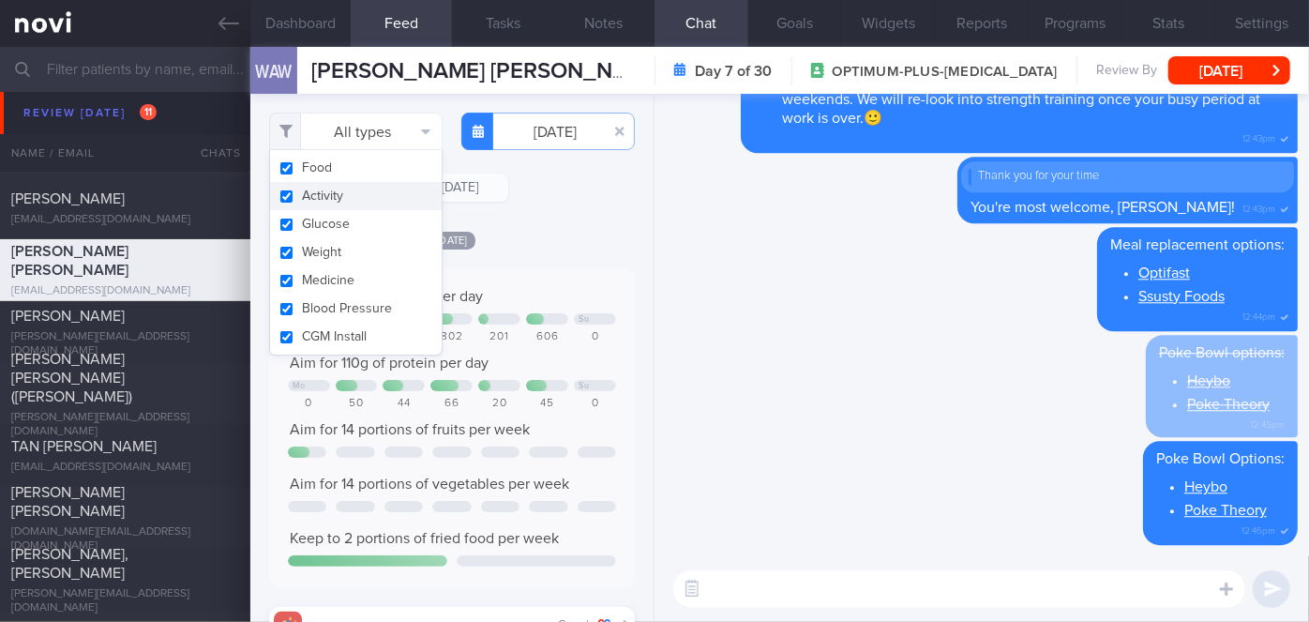
click at [325, 196] on button "Activity" at bounding box center [356, 196] width 172 height 28
checkbox input "false"
click at [533, 221] on div "Filtering type... Food Activity Glucose Weight Medicine Blood Pressure [MEDICAL…" at bounding box center [451, 358] width 403 height 528
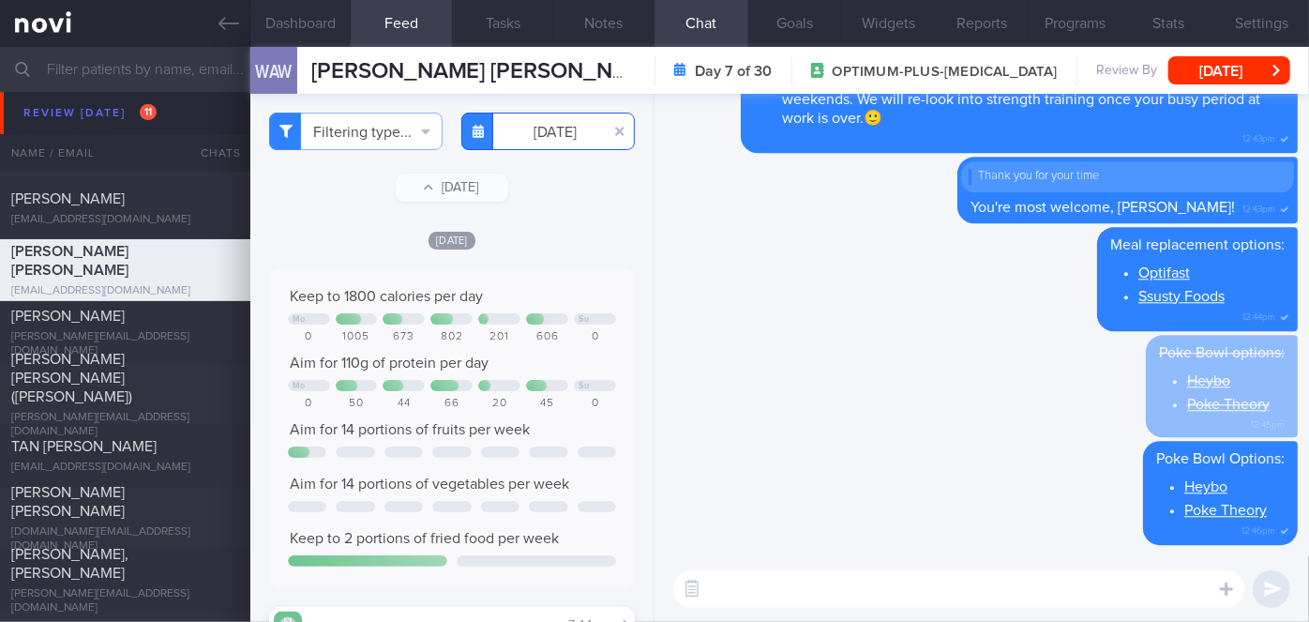
click at [563, 126] on input "[DATE]" at bounding box center [547, 132] width 173 height 38
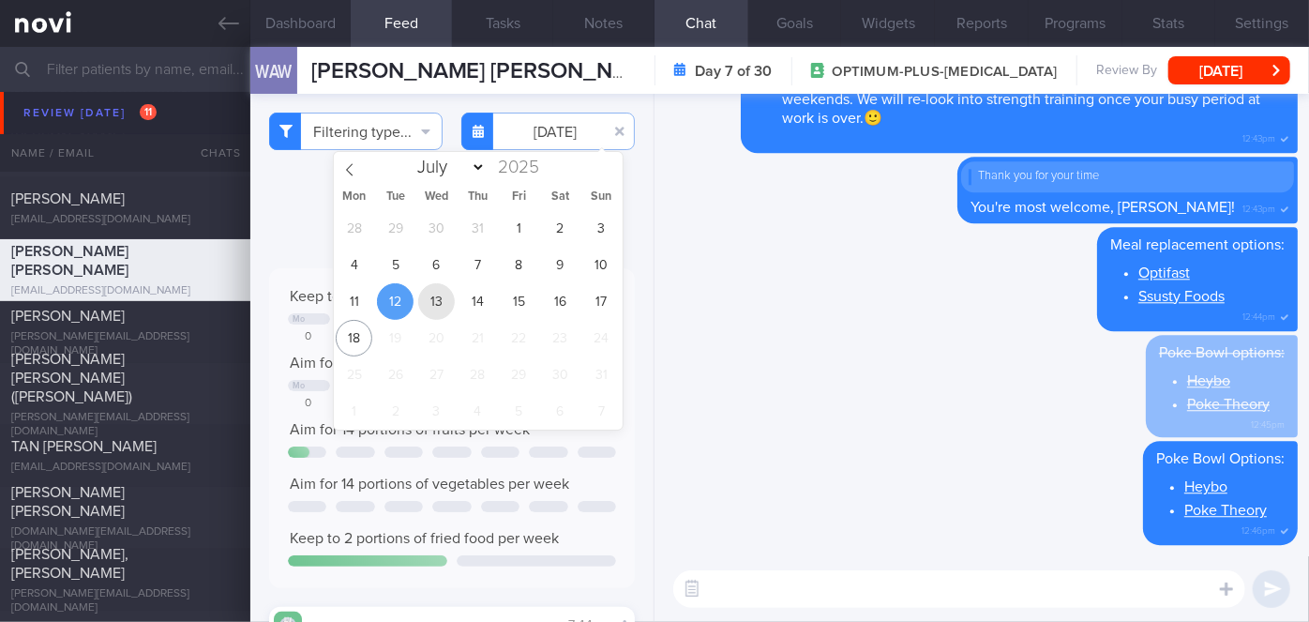
click at [452, 295] on span "13" at bounding box center [436, 301] width 37 height 37
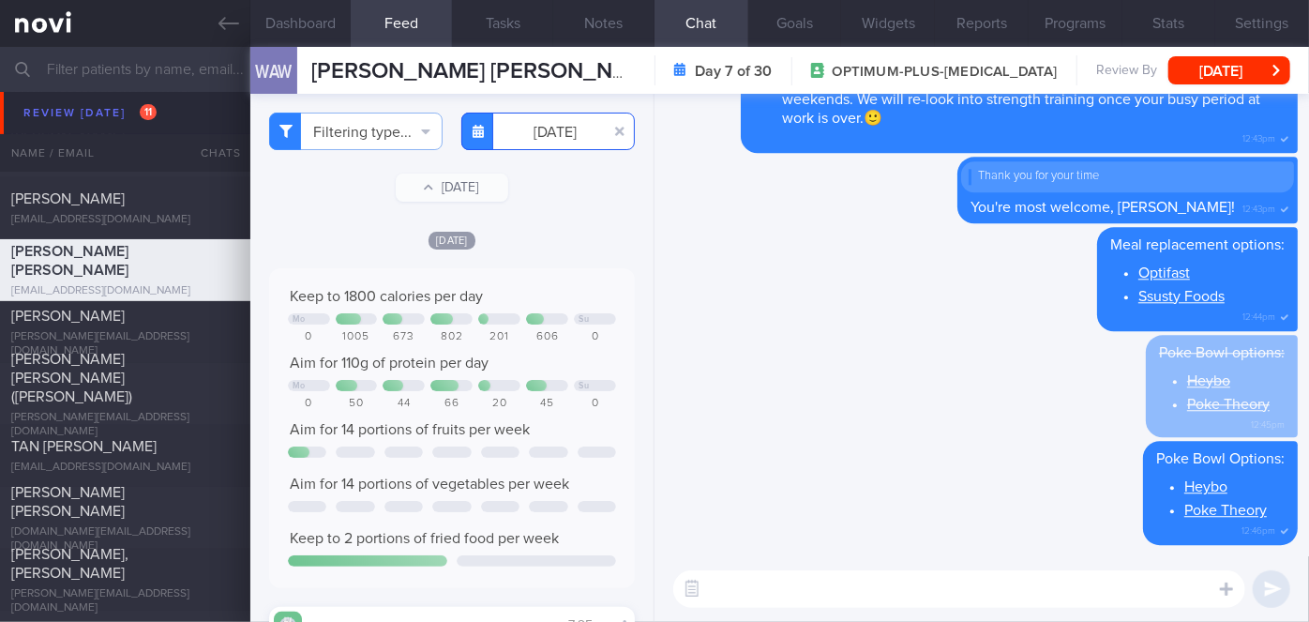
click at [525, 139] on input "[DATE]" at bounding box center [547, 132] width 173 height 38
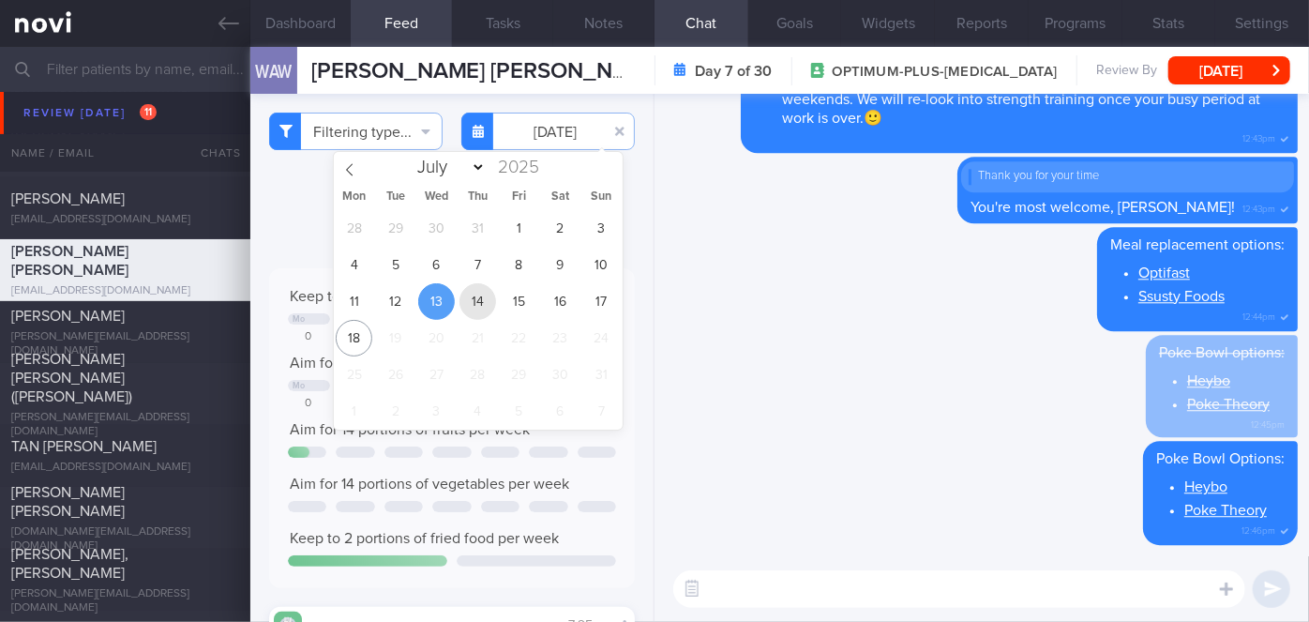
click at [484, 285] on span "14" at bounding box center [477, 301] width 37 height 37
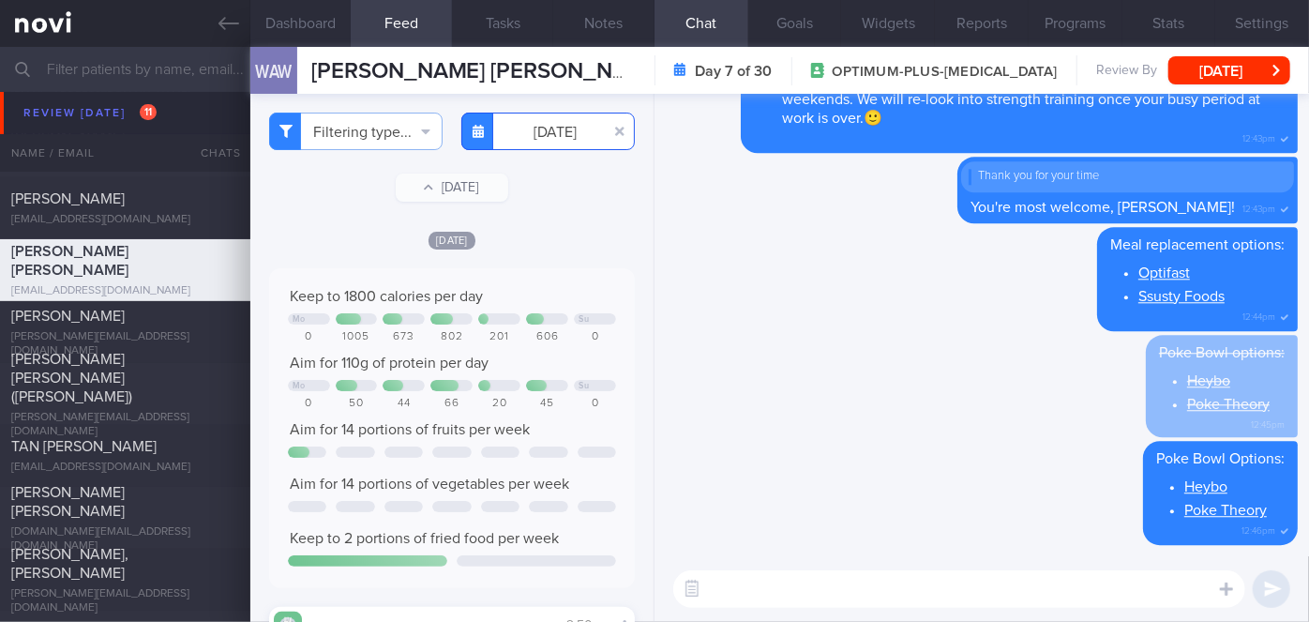
click at [537, 138] on input "[DATE]" at bounding box center [547, 132] width 173 height 38
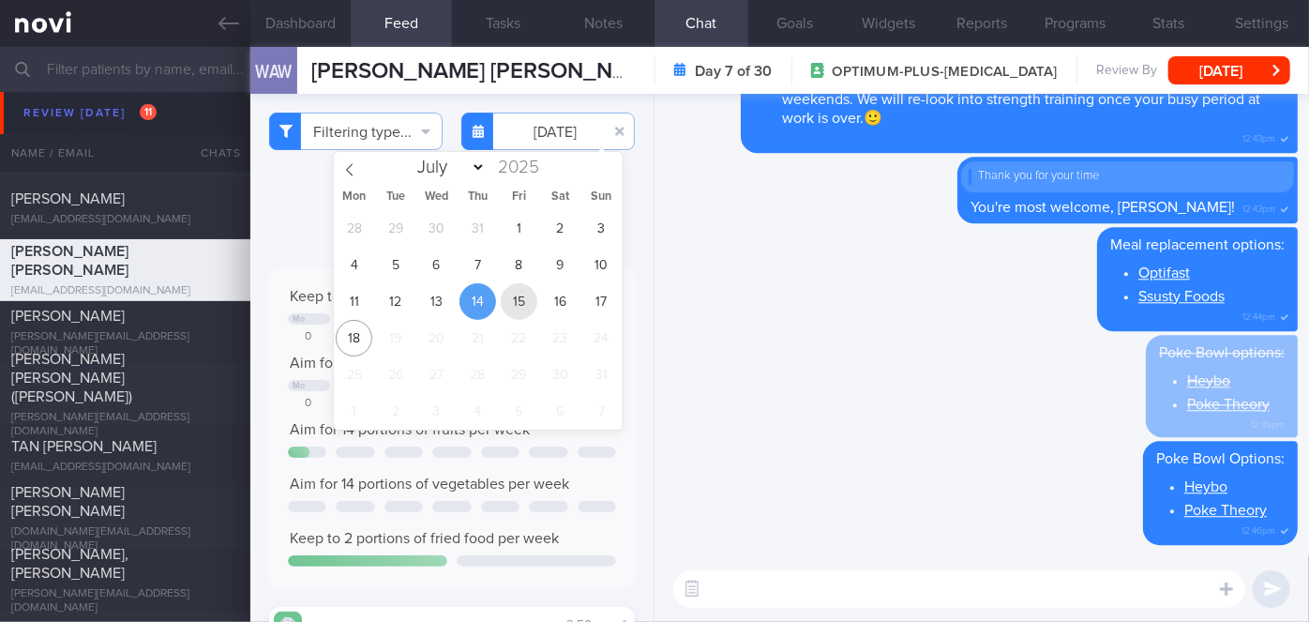
click at [510, 312] on span "15" at bounding box center [519, 301] width 37 height 37
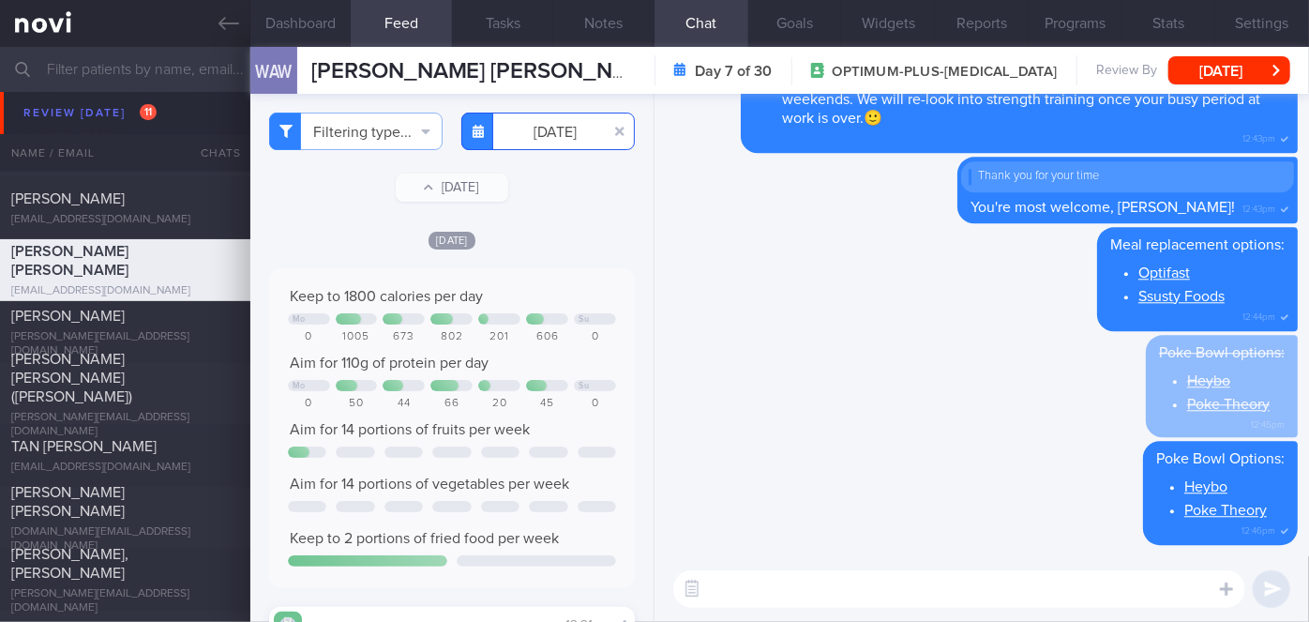
click at [564, 128] on input "[DATE]" at bounding box center [547, 132] width 173 height 38
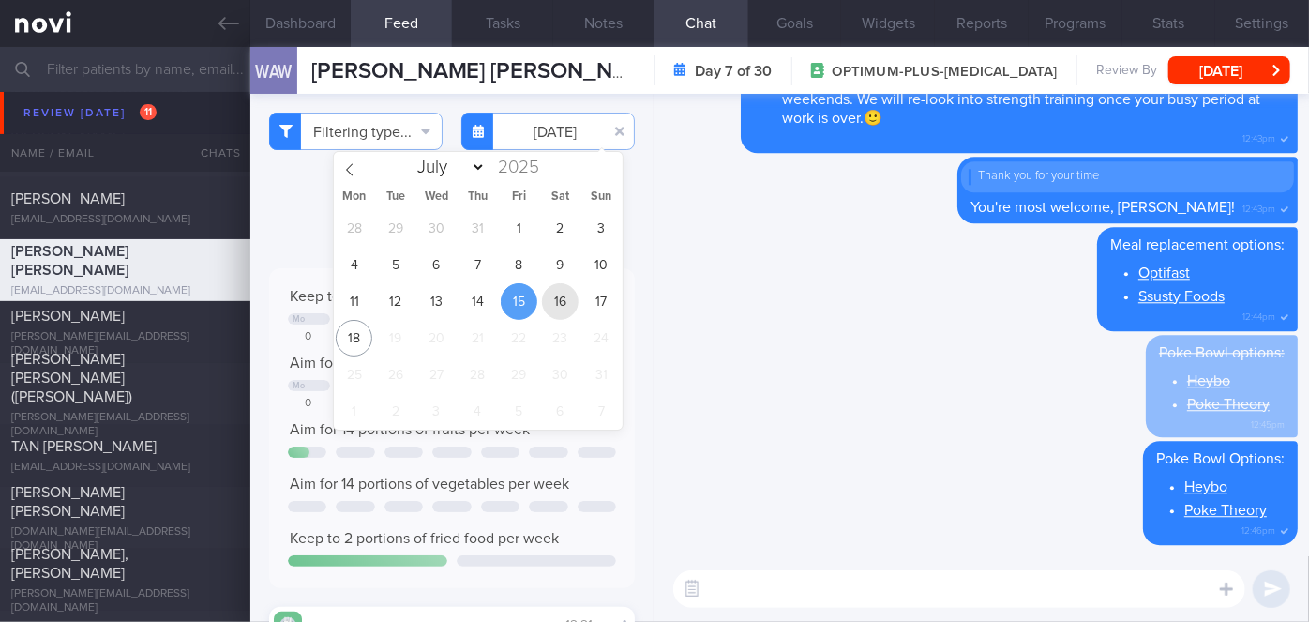
click at [567, 296] on span "16" at bounding box center [560, 301] width 37 height 37
type input "[DATE]"
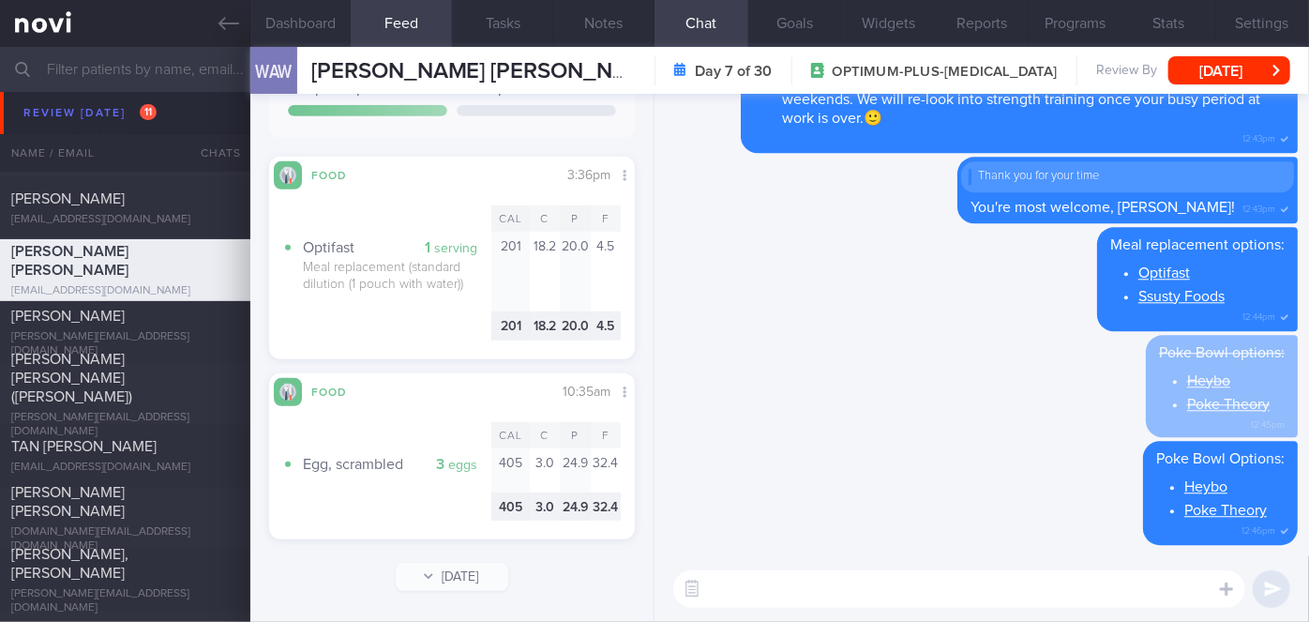
click at [837, 593] on textarea at bounding box center [959, 589] width 572 height 38
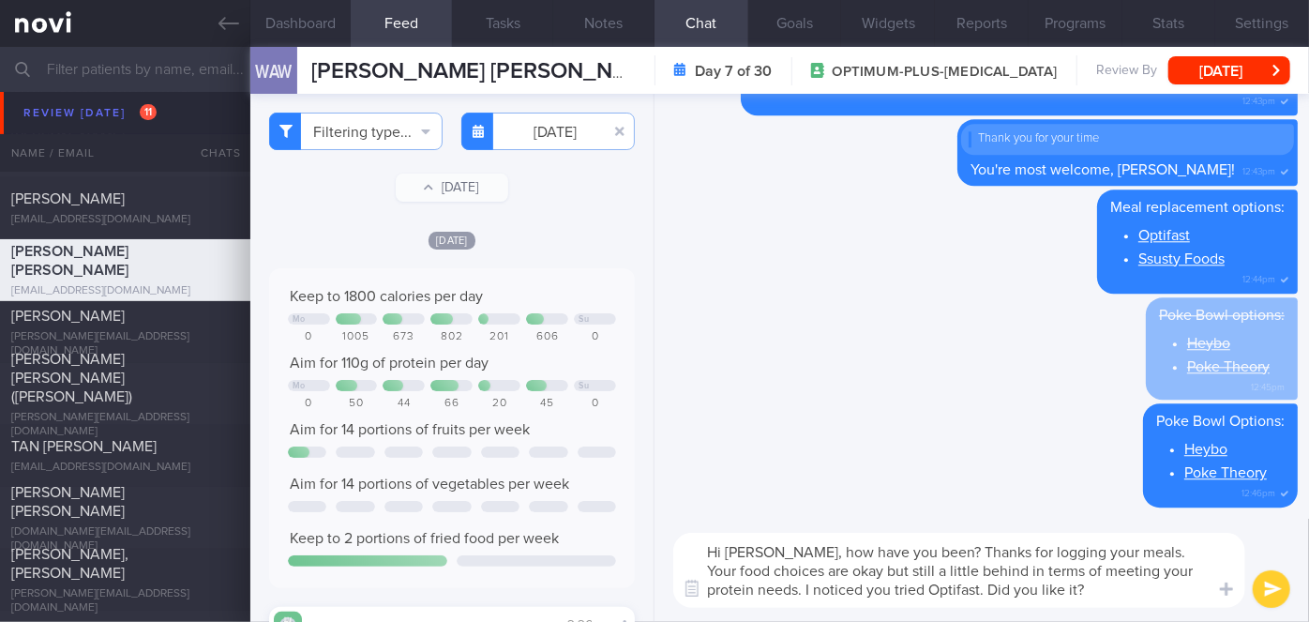
type textarea "Hi [PERSON_NAME], how have you been? Thanks for logging your meals. Your food c…"
click at [1275, 591] on button "submit" at bounding box center [1272, 589] width 38 height 38
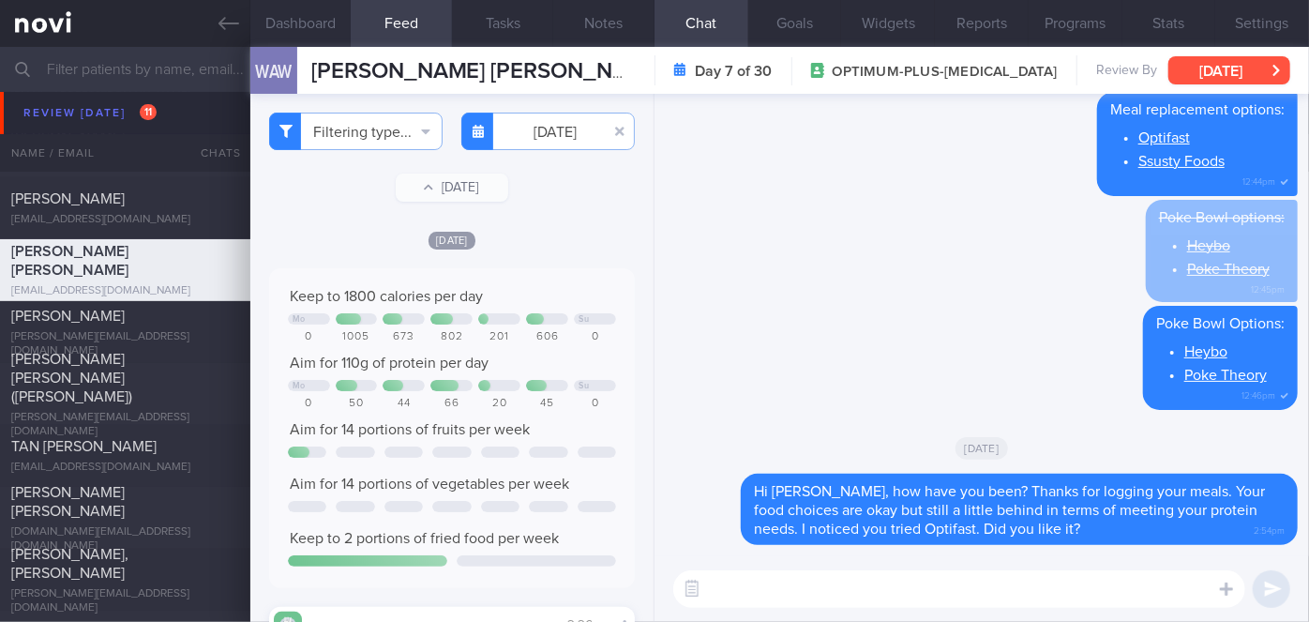
click at [1275, 78] on button "[DATE]" at bounding box center [1229, 70] width 122 height 28
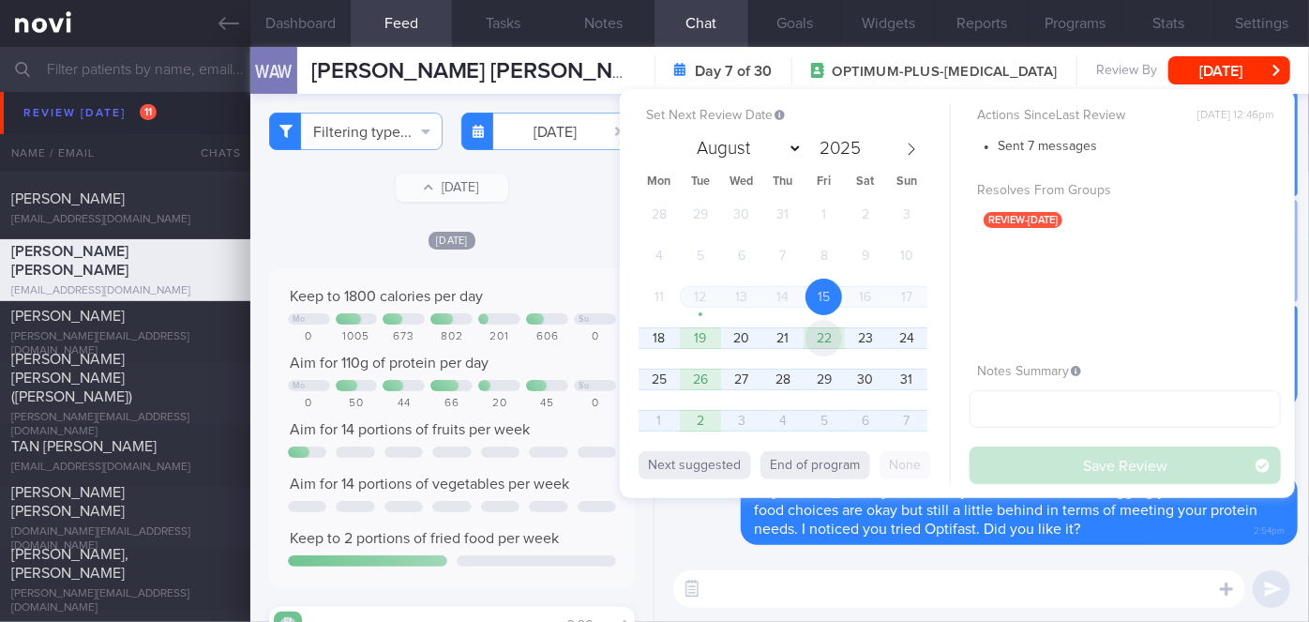
click at [819, 337] on span "22" at bounding box center [823, 338] width 37 height 37
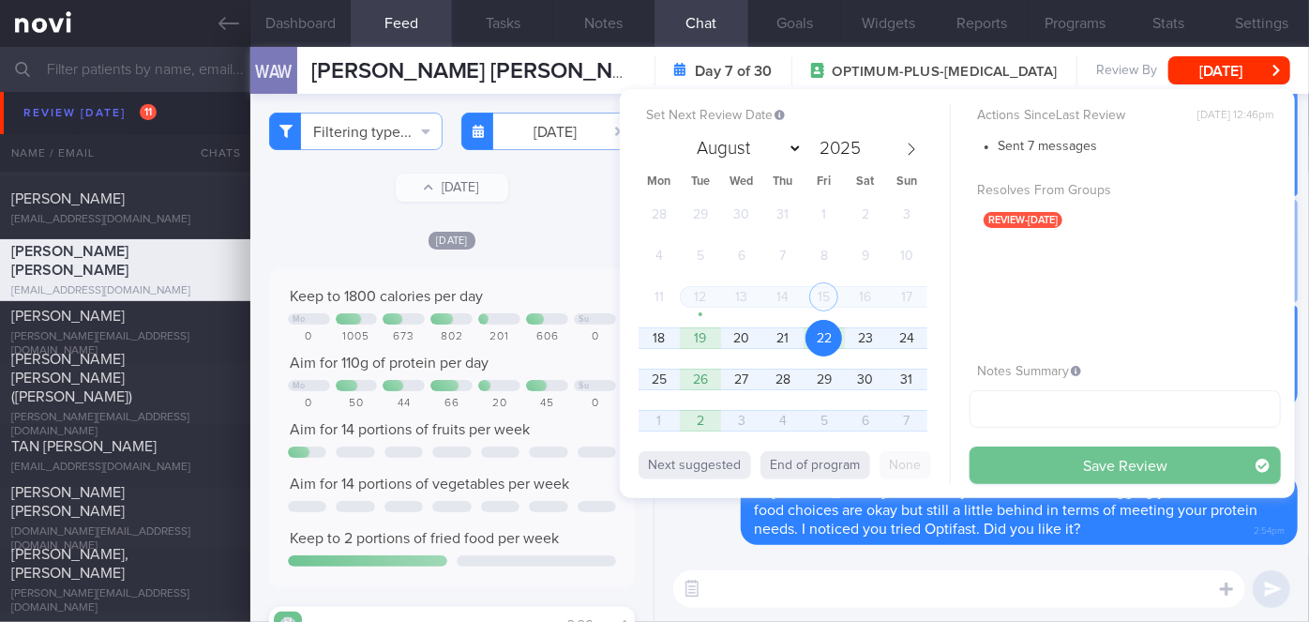
click at [1023, 464] on button "Save Review" at bounding box center [1124, 465] width 311 height 38
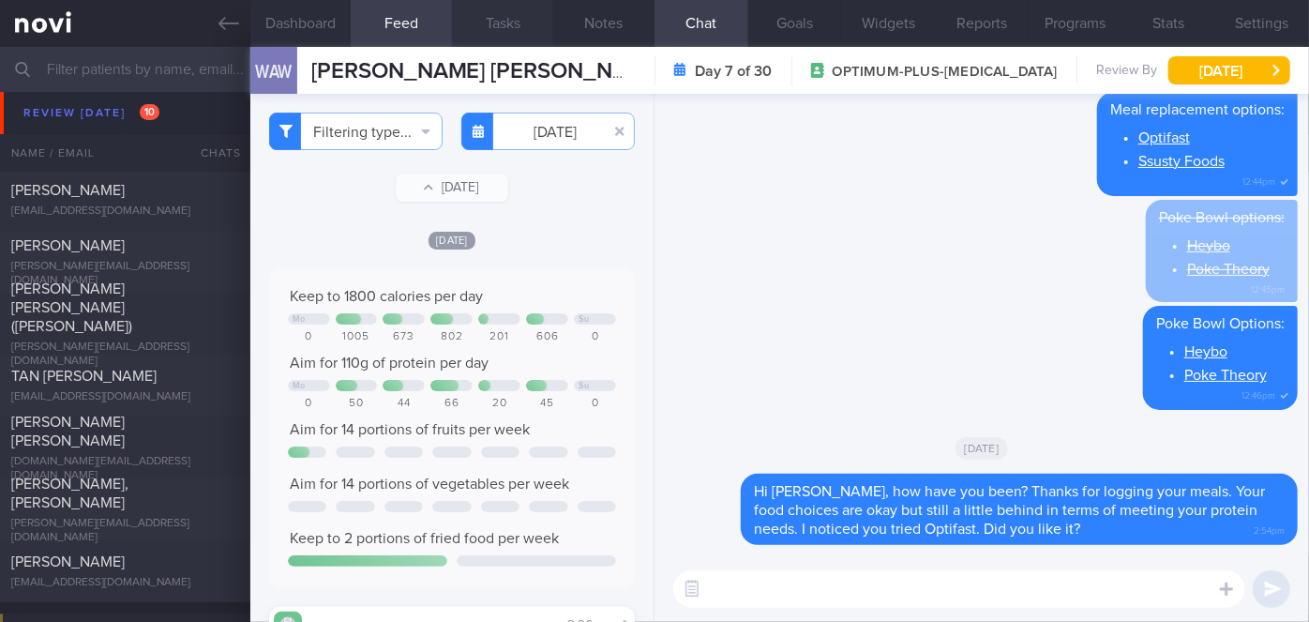
scroll to position [5542, 0]
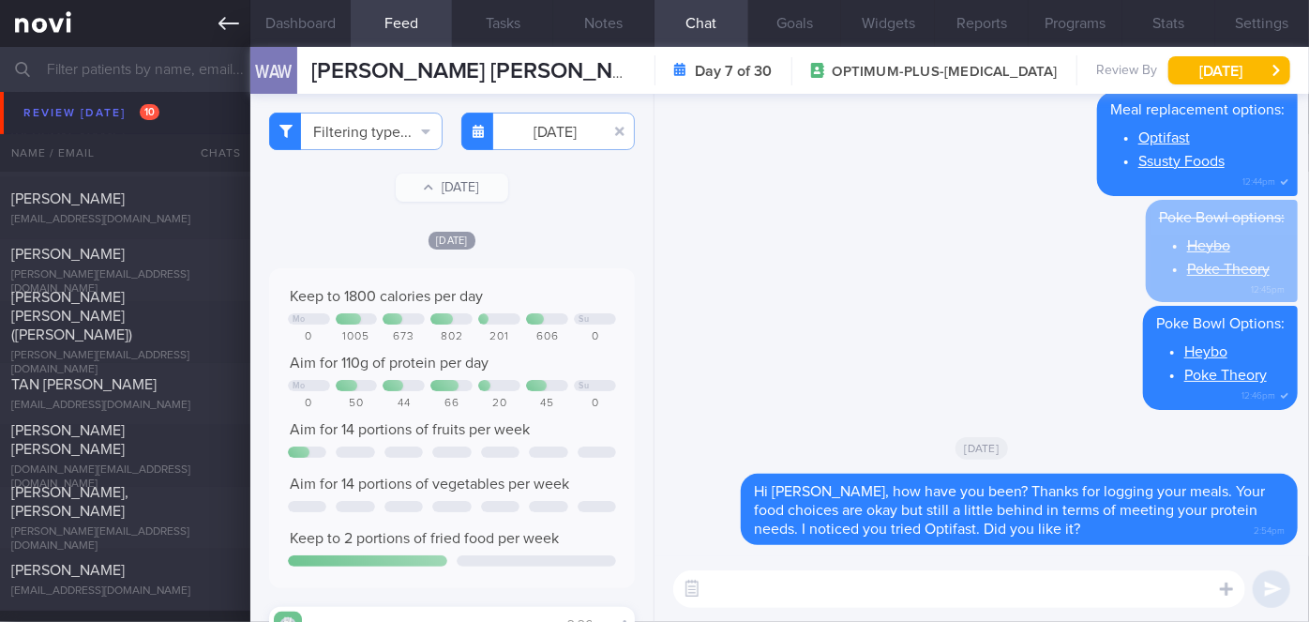
click at [219, 23] on icon at bounding box center [228, 23] width 21 height 13
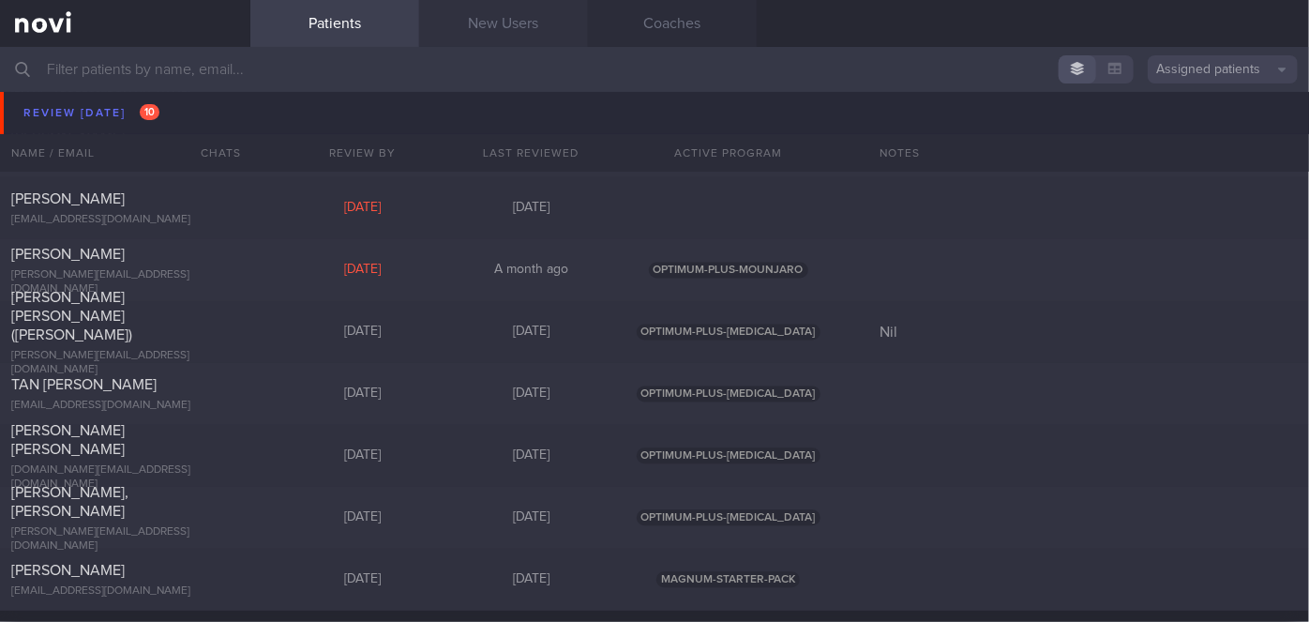
click at [477, 23] on link "New Users" at bounding box center [503, 23] width 169 height 47
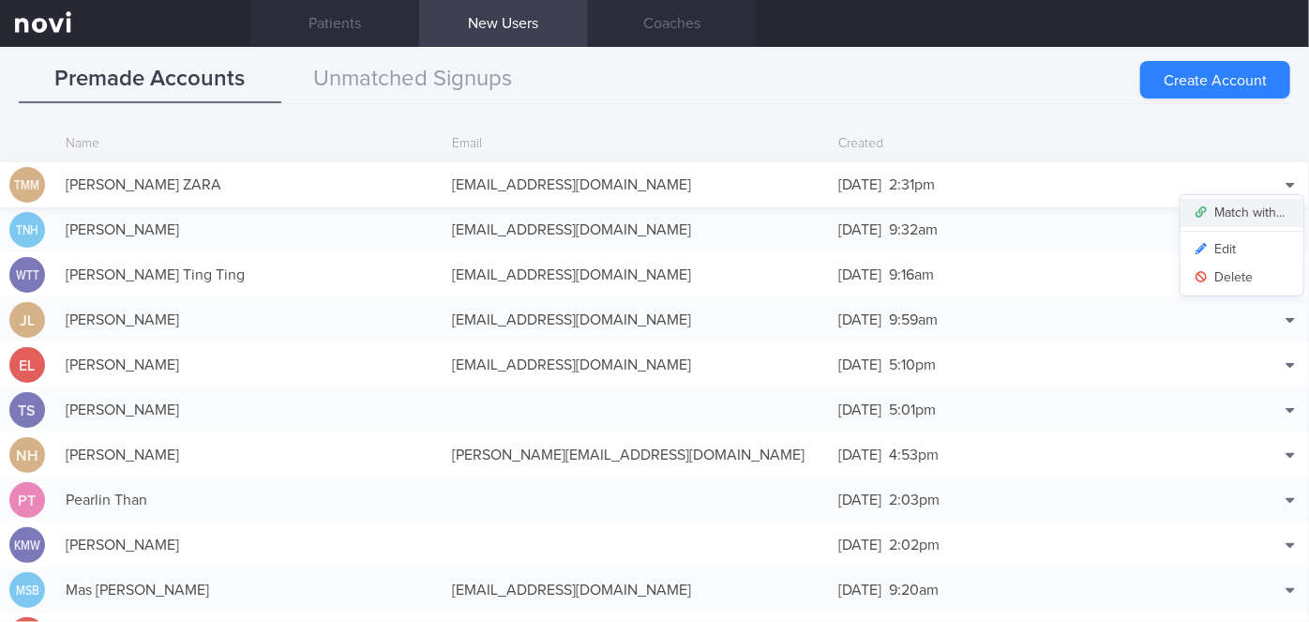
click at [1239, 208] on button "Match with..." at bounding box center [1241, 213] width 123 height 28
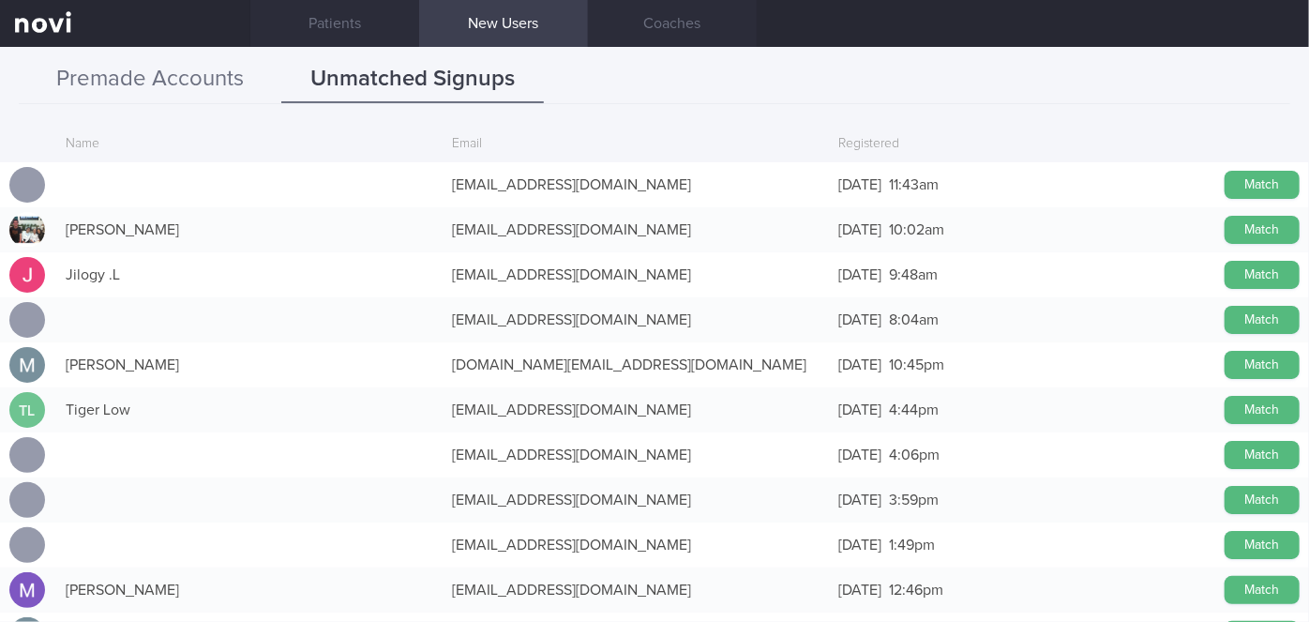
click at [171, 83] on button "Premade Accounts" at bounding box center [150, 79] width 263 height 47
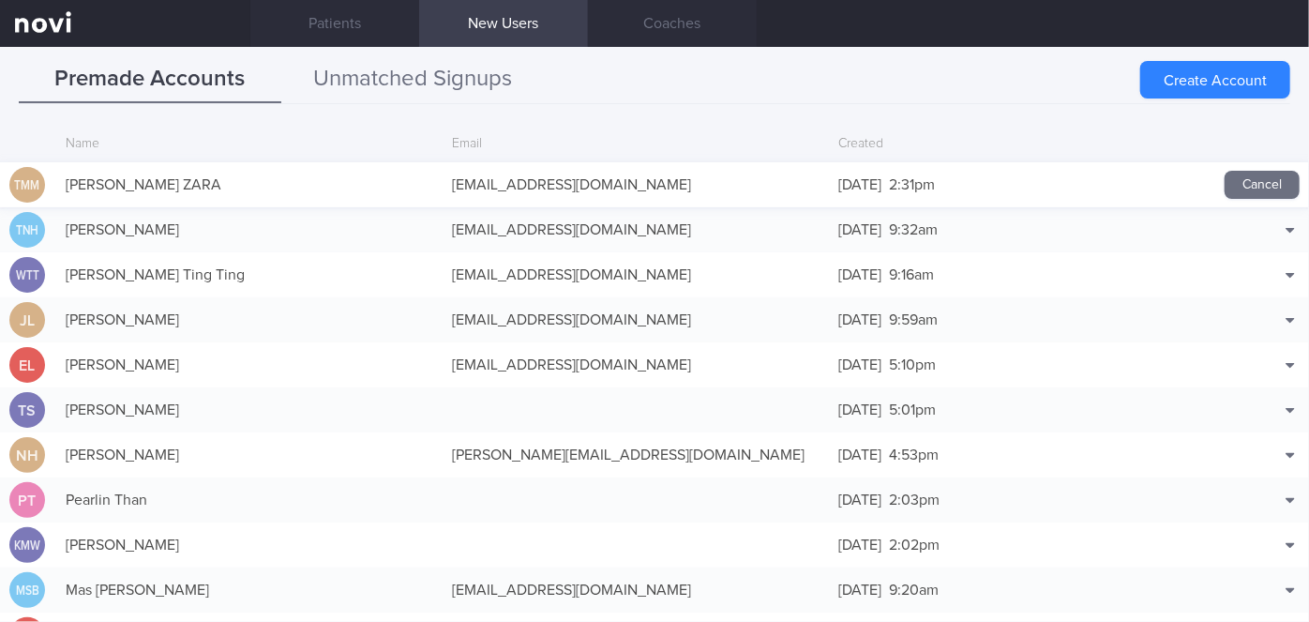
click at [421, 82] on button "Unmatched Signups" at bounding box center [412, 79] width 263 height 47
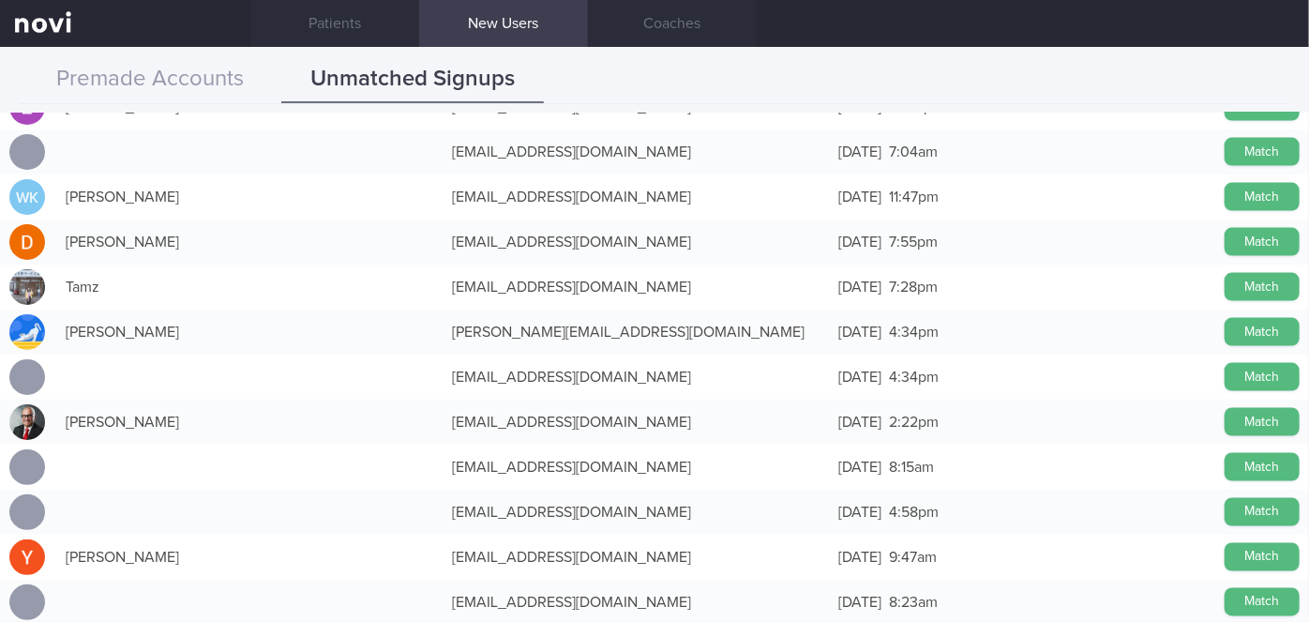
scroll to position [1429, 0]
drag, startPoint x: 450, startPoint y: 262, endPoint x: 812, endPoint y: 51, distance: 418.9
click at [812, 51] on div "Premade Accounts Unmatched Signups Create Account Name Email Created TMM [PERSO…" at bounding box center [654, 334] width 1309 height 575
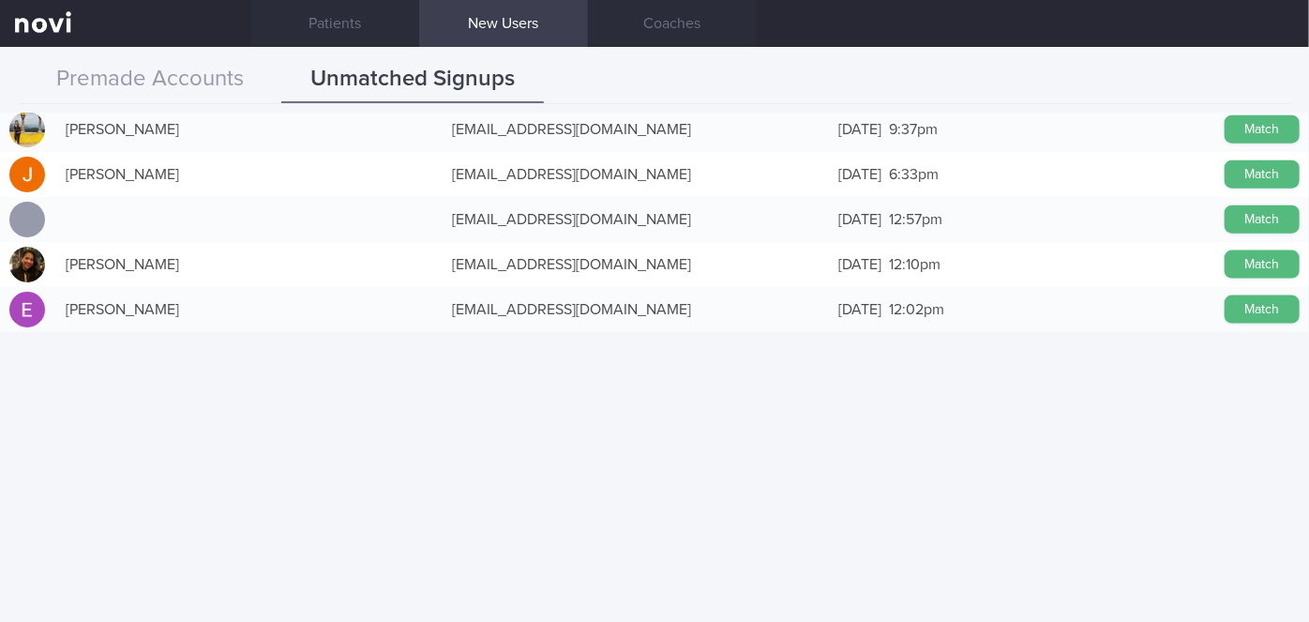
scroll to position [848, 0]
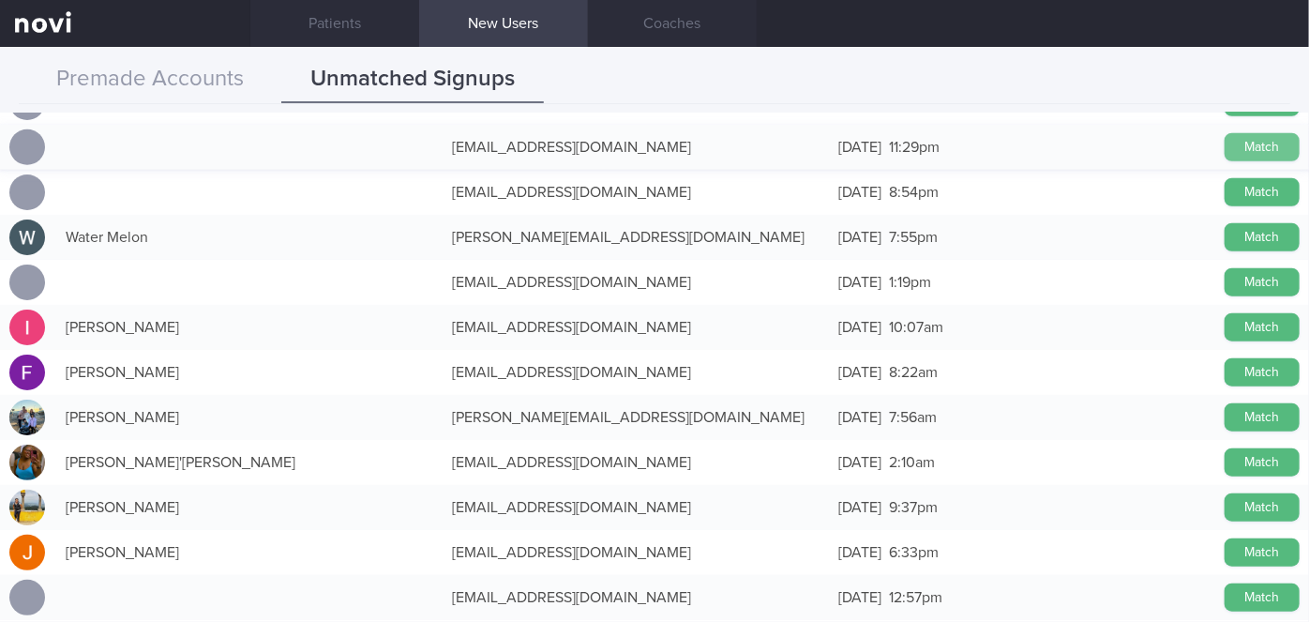
click at [1258, 149] on button "Match" at bounding box center [1261, 147] width 75 height 28
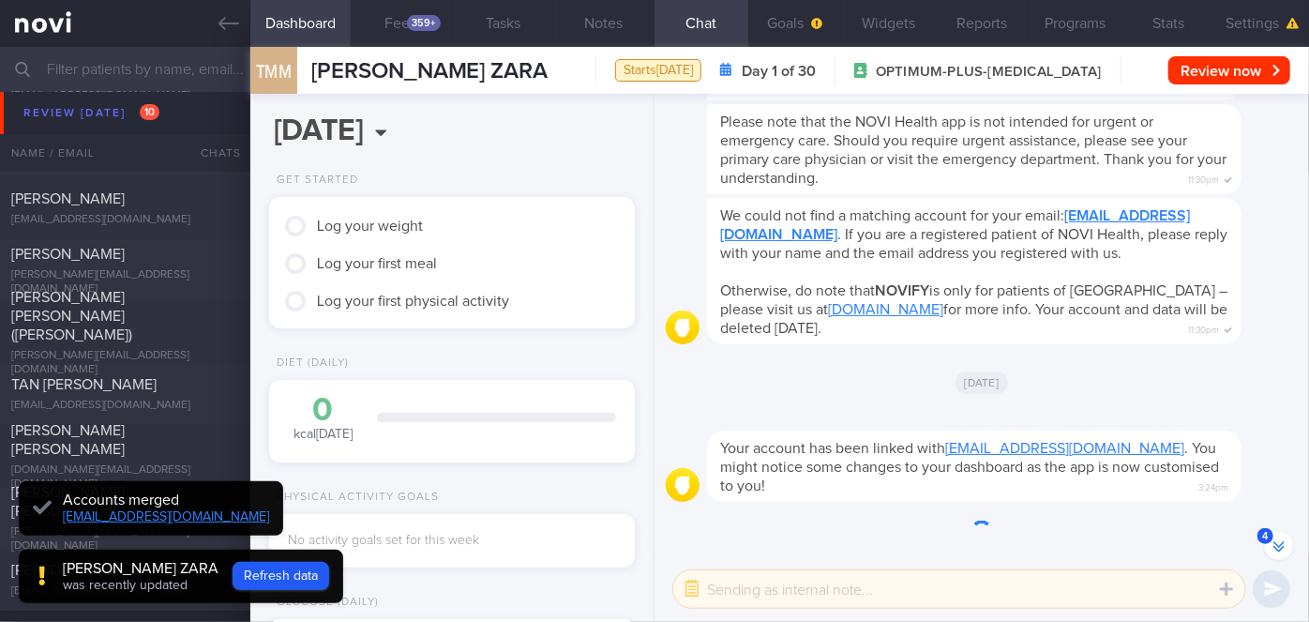
scroll to position [-452, 0]
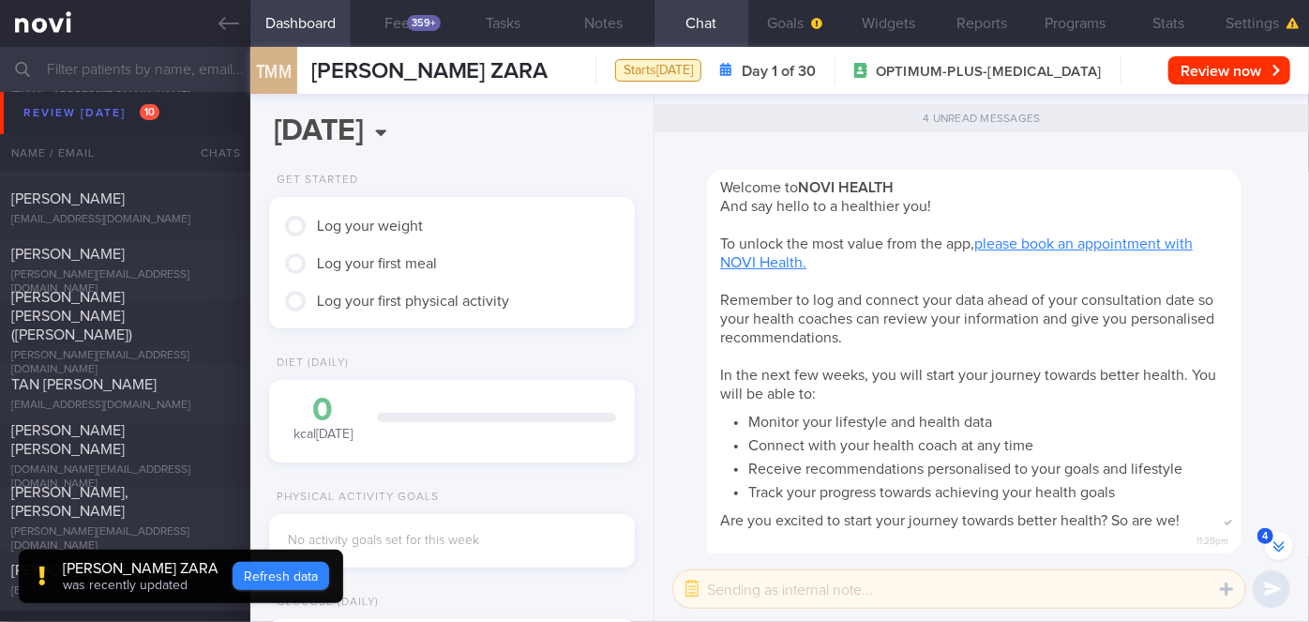
click at [329, 576] on button "Refresh data" at bounding box center [281, 576] width 97 height 28
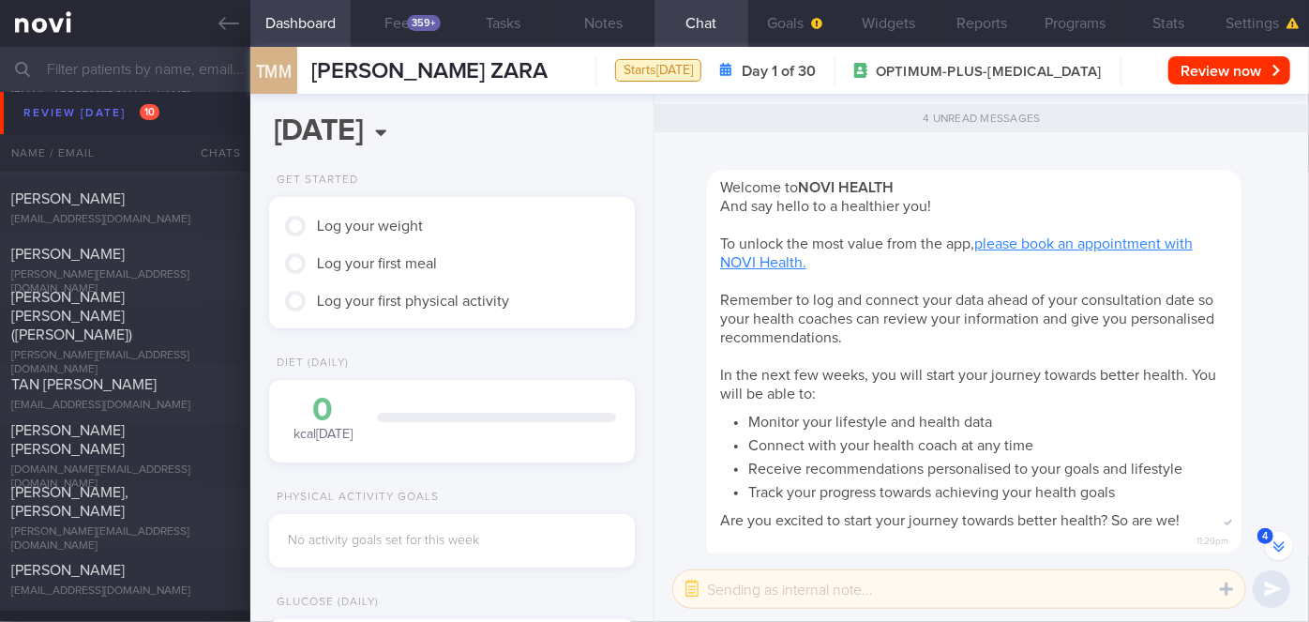
scroll to position [0, 0]
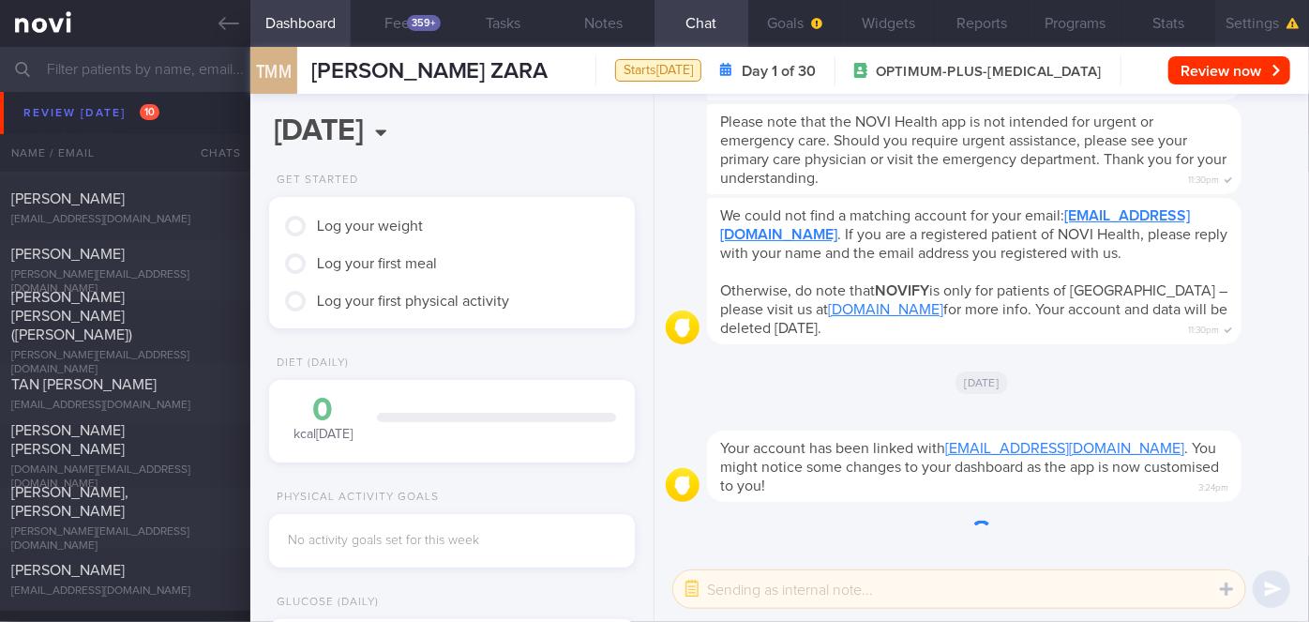
click at [1257, 22] on button "Settings" at bounding box center [1262, 23] width 94 height 47
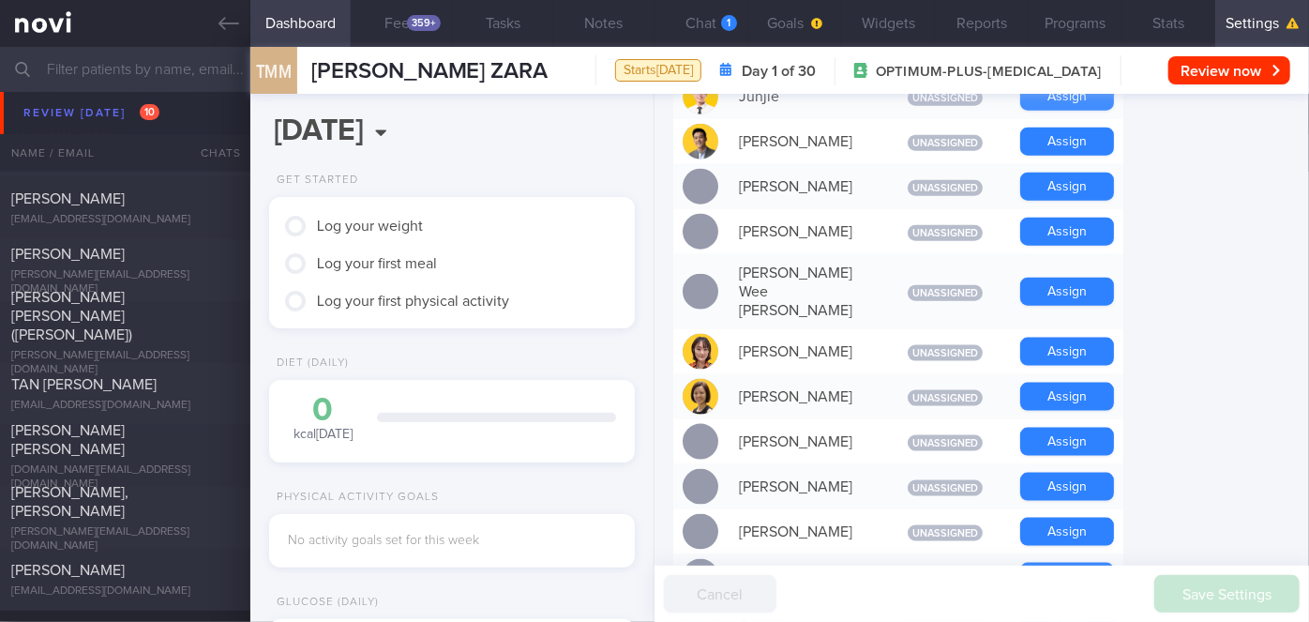
scroll to position [1123, 0]
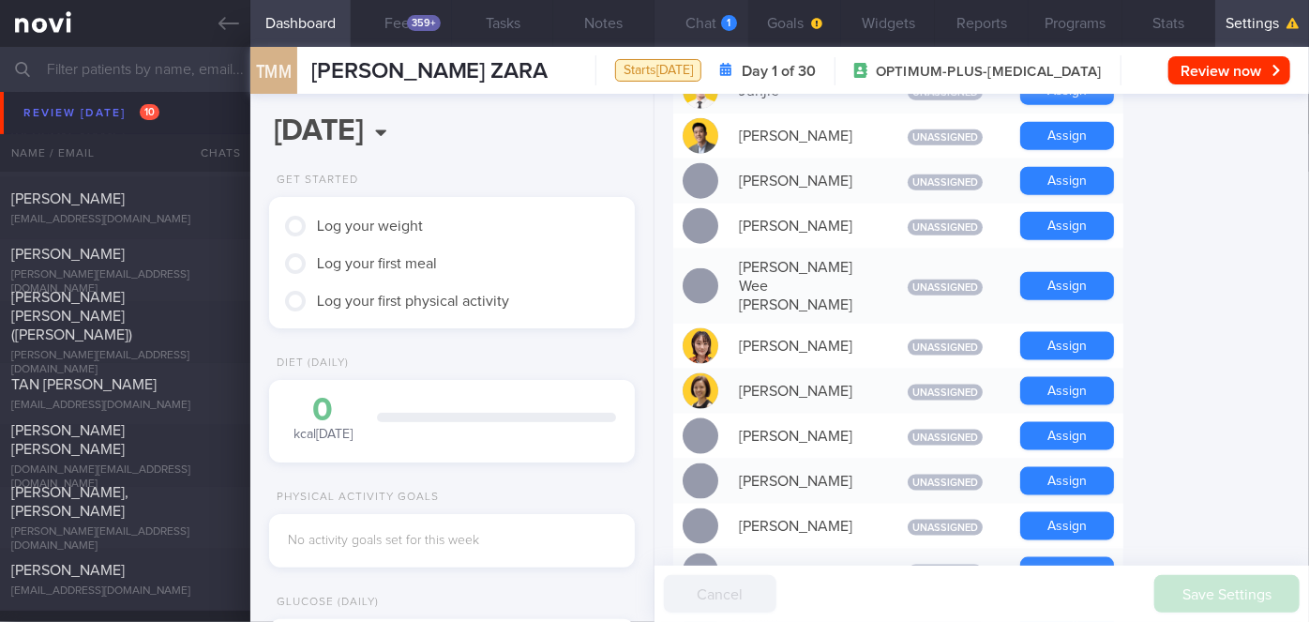
click at [728, 9] on button "Chat 1" at bounding box center [701, 23] width 94 height 47
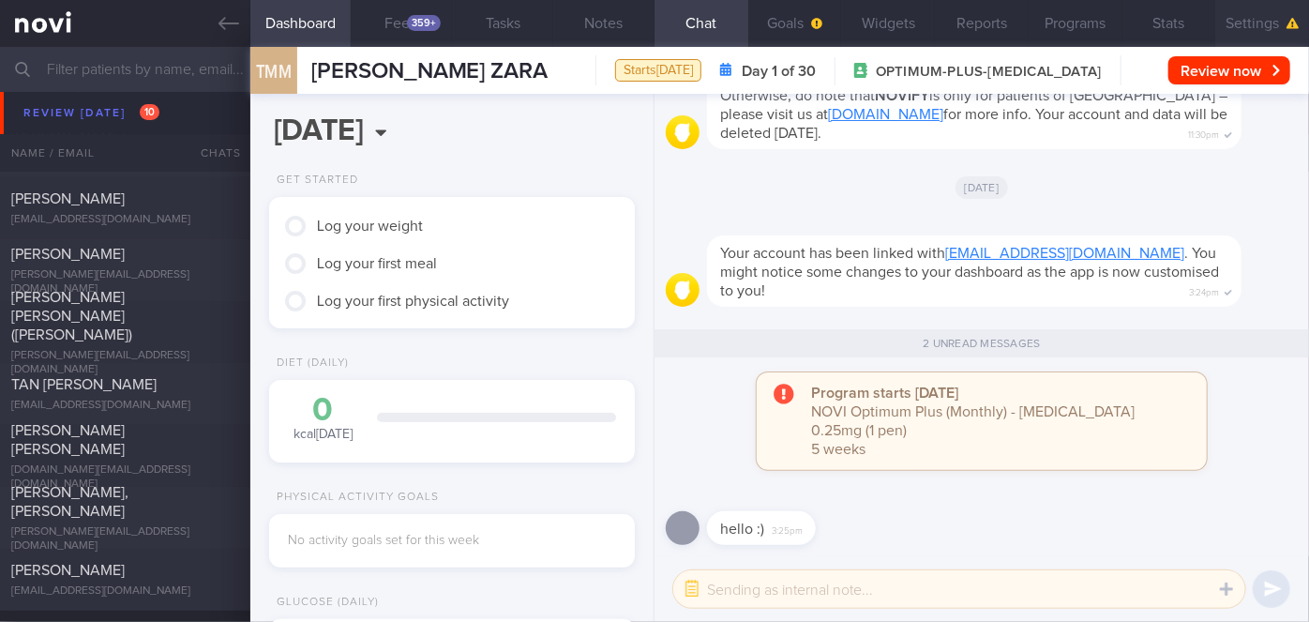
click at [1246, 25] on button "Settings" at bounding box center [1262, 23] width 94 height 47
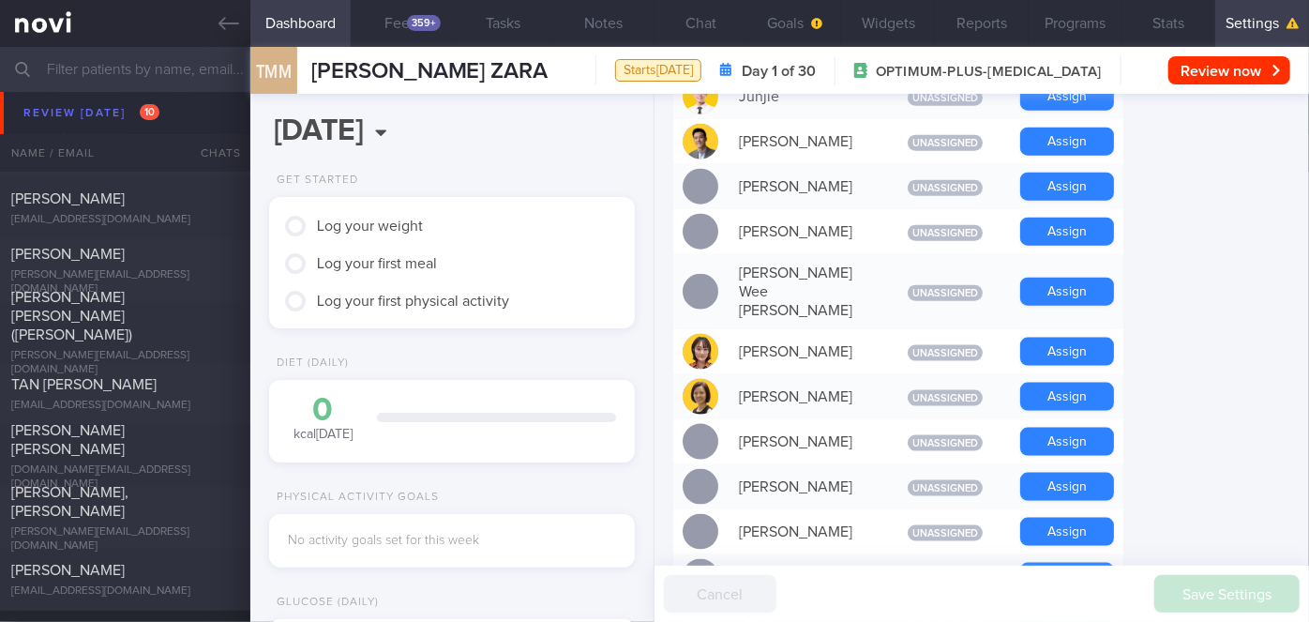
scroll to position [1410, 0]
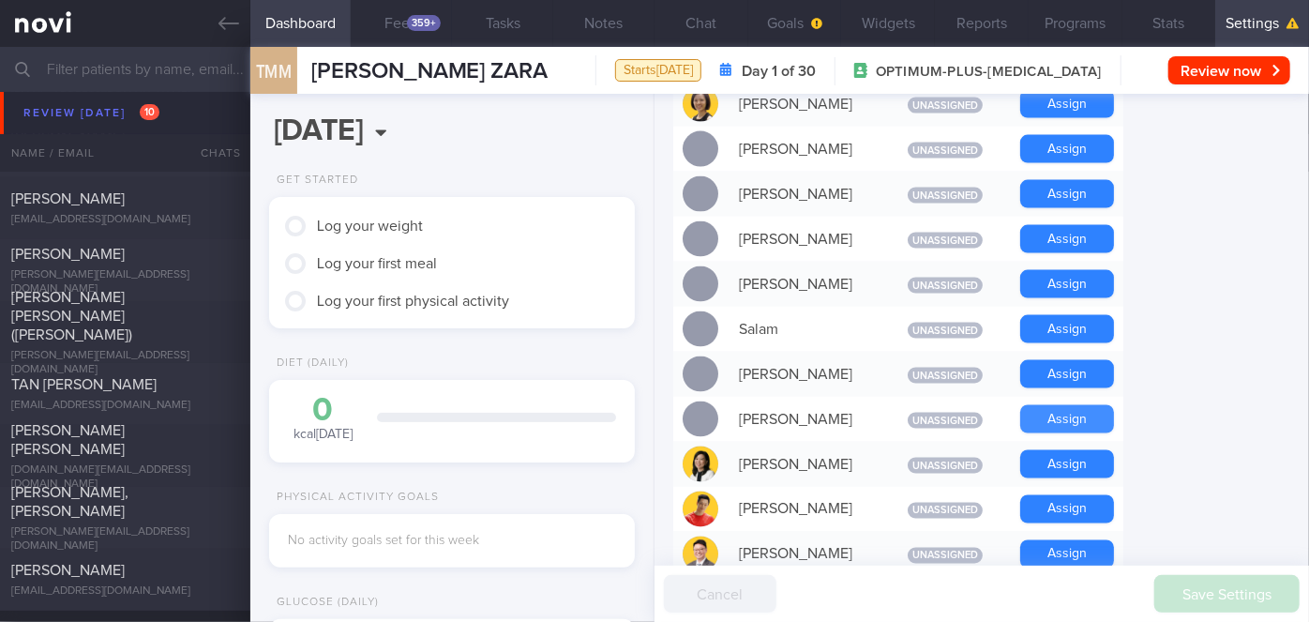
click at [1058, 405] on button "Assign" at bounding box center [1067, 419] width 94 height 28
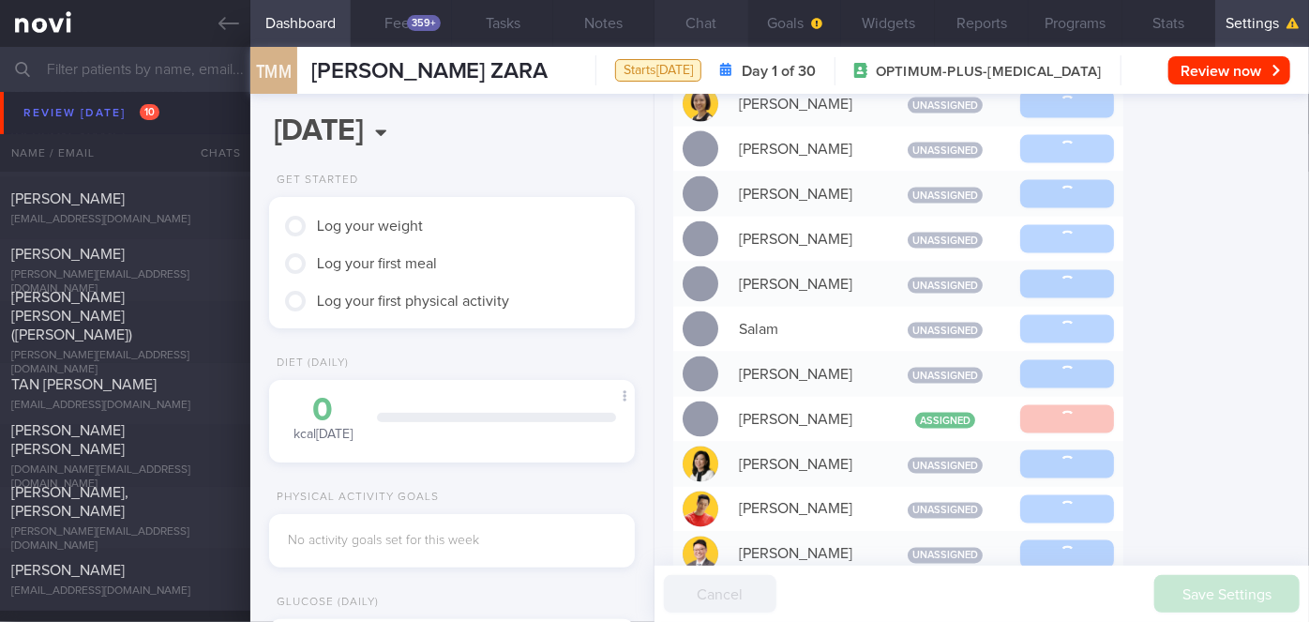
click at [731, 33] on button "Chat" at bounding box center [701, 23] width 94 height 47
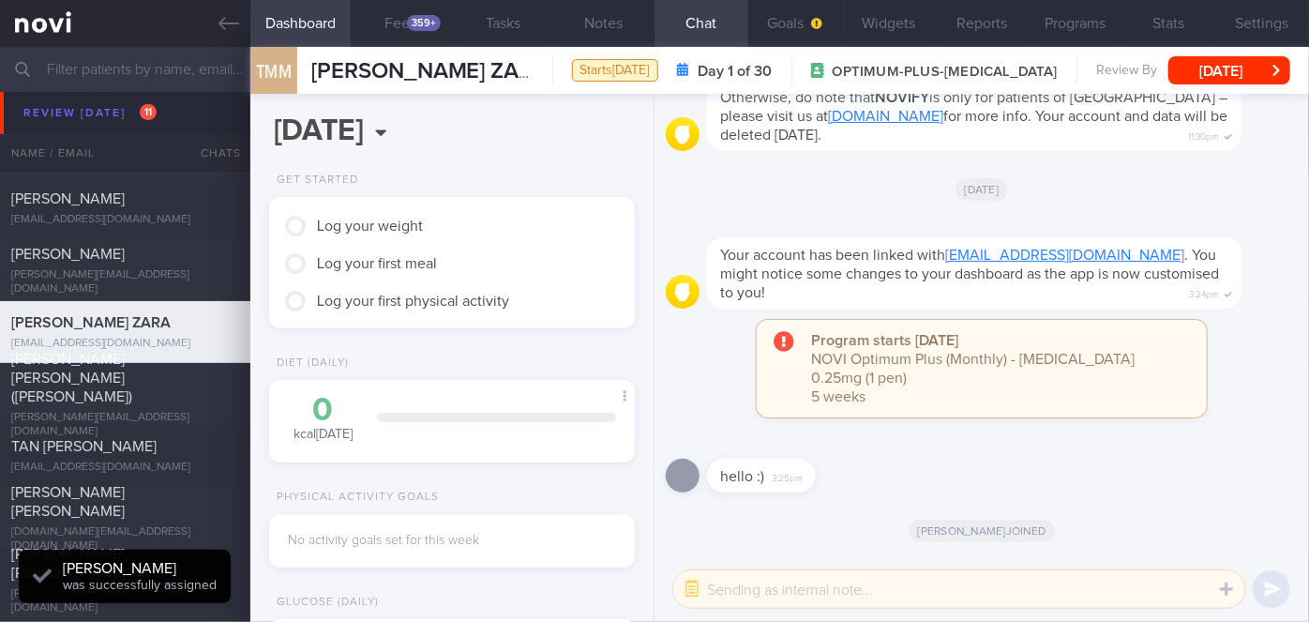
scroll to position [163, 327]
click at [821, 588] on textarea at bounding box center [959, 589] width 572 height 38
click at [696, 587] on button "button" at bounding box center [692, 589] width 34 height 34
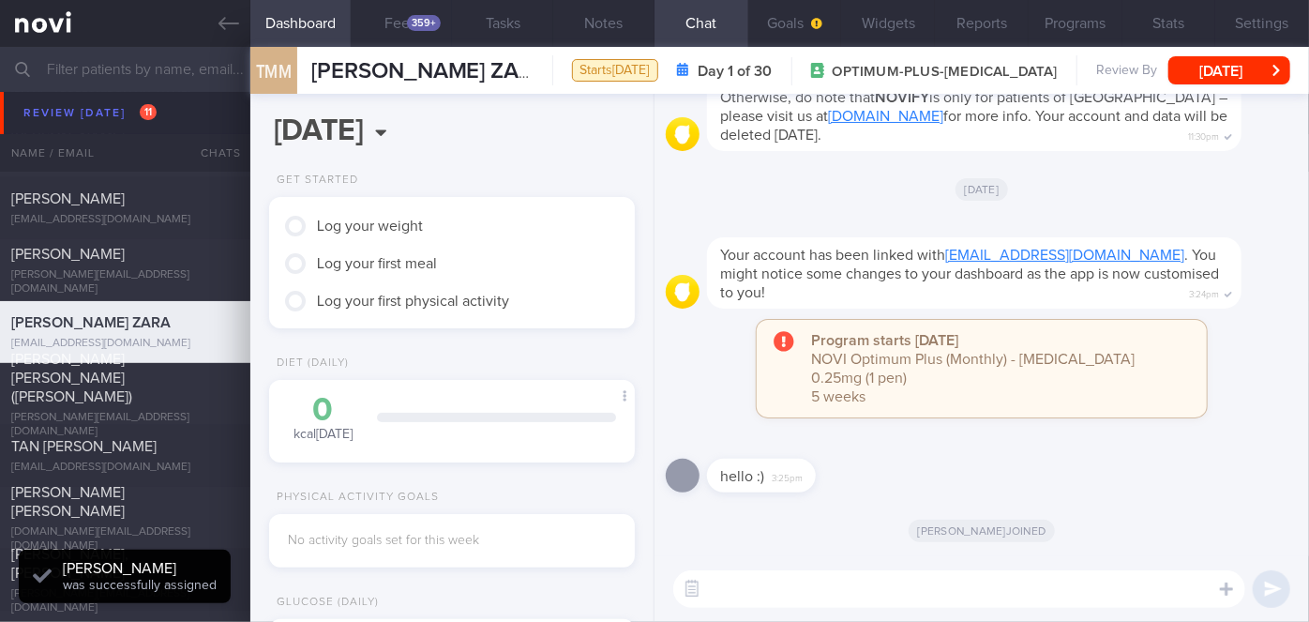
click at [729, 587] on textarea at bounding box center [959, 589] width 572 height 38
type textarea "Hi"
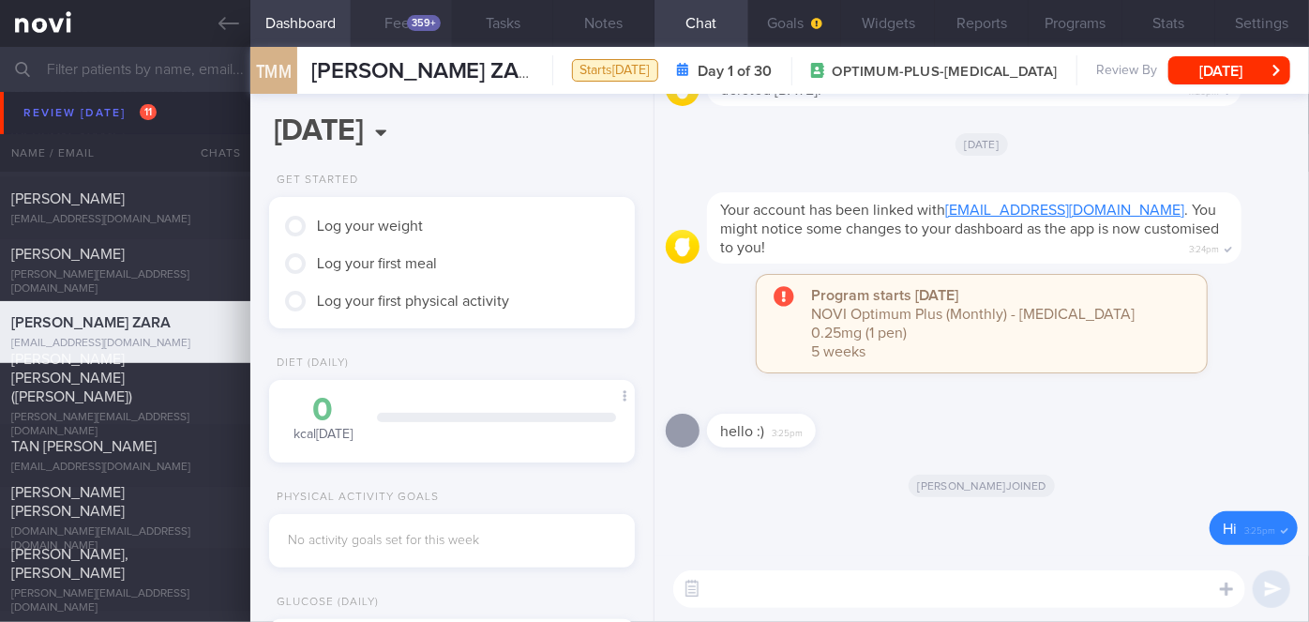
click at [398, 13] on button "Feed 359+" at bounding box center [401, 23] width 101 height 47
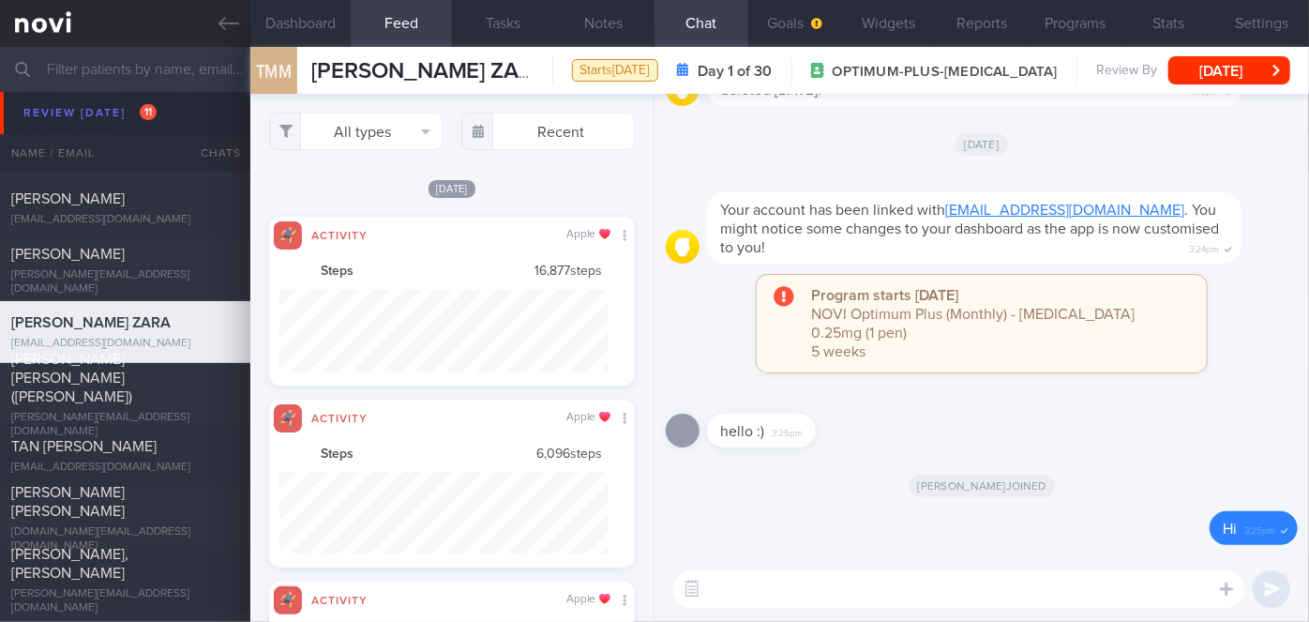
scroll to position [81, 328]
click at [1030, 413] on div "hello :) 3:25pm" at bounding box center [982, 425] width 632 height 68
click at [1272, 24] on button "Settings" at bounding box center [1262, 23] width 94 height 47
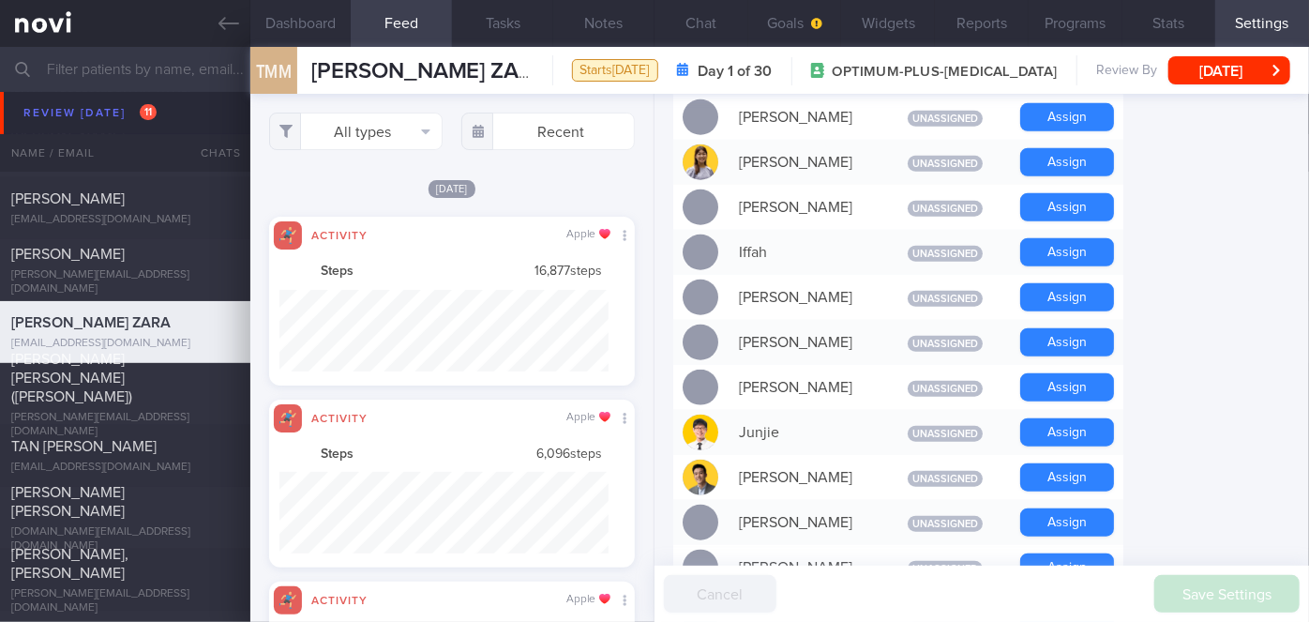
scroll to position [689, 0]
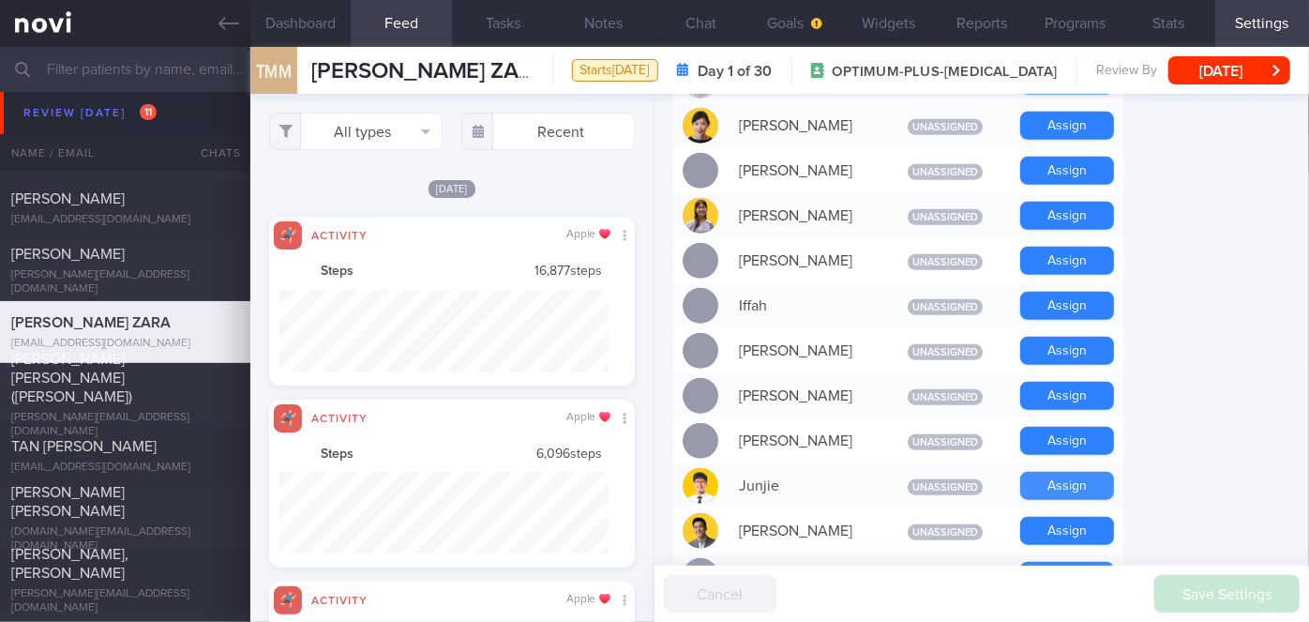
click at [1084, 488] on button "Assign" at bounding box center [1067, 486] width 94 height 28
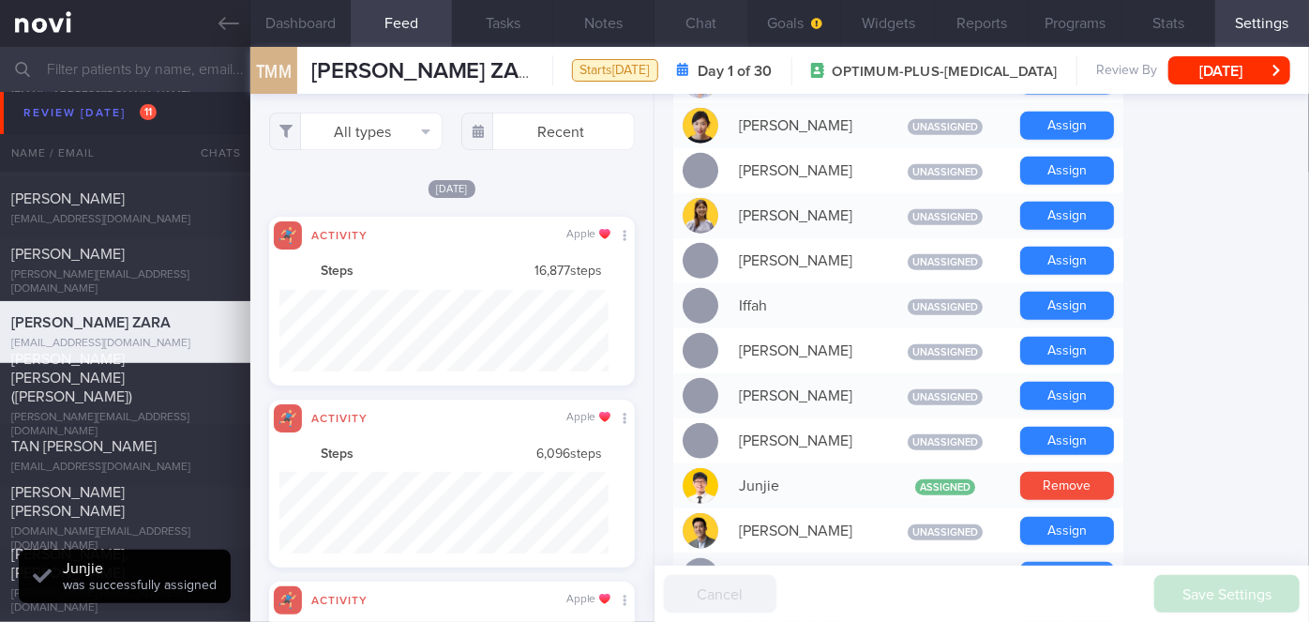
scroll to position [163, 327]
click at [691, 29] on button "Chat" at bounding box center [701, 23] width 94 height 47
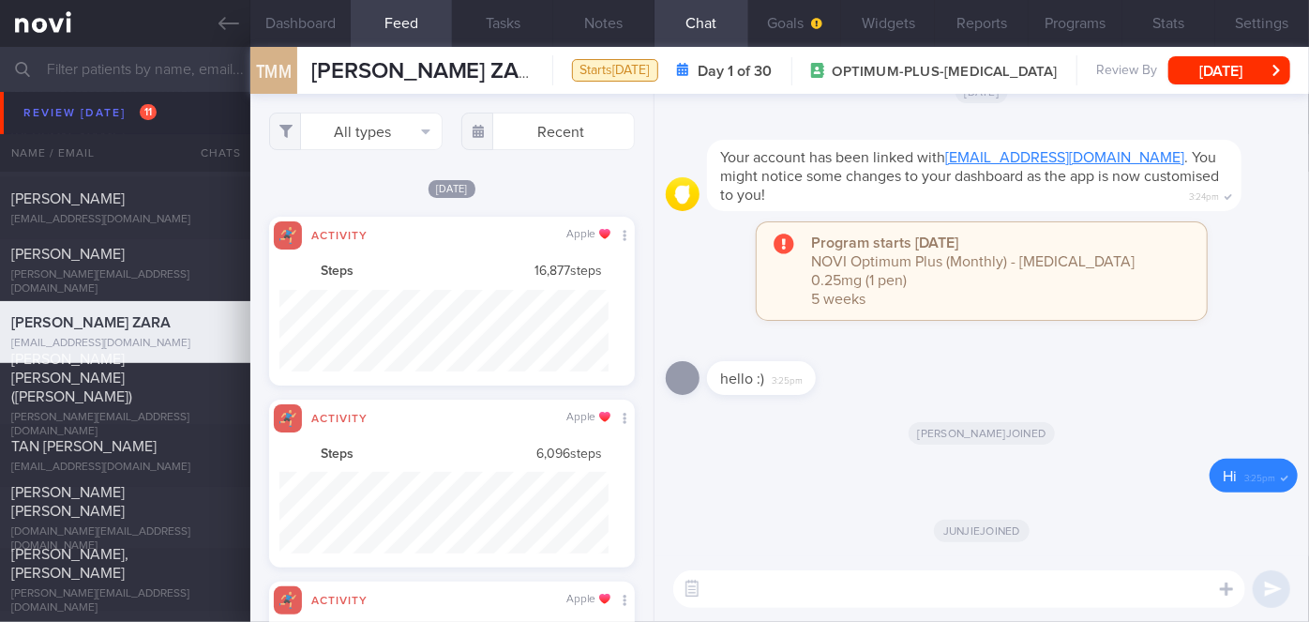
click at [788, 586] on textarea at bounding box center [959, 589] width 572 height 38
paste textarea "Hi Ms [PERSON_NAME], I'm [PERSON_NAME], your Health Coach. It was nice speaking…"
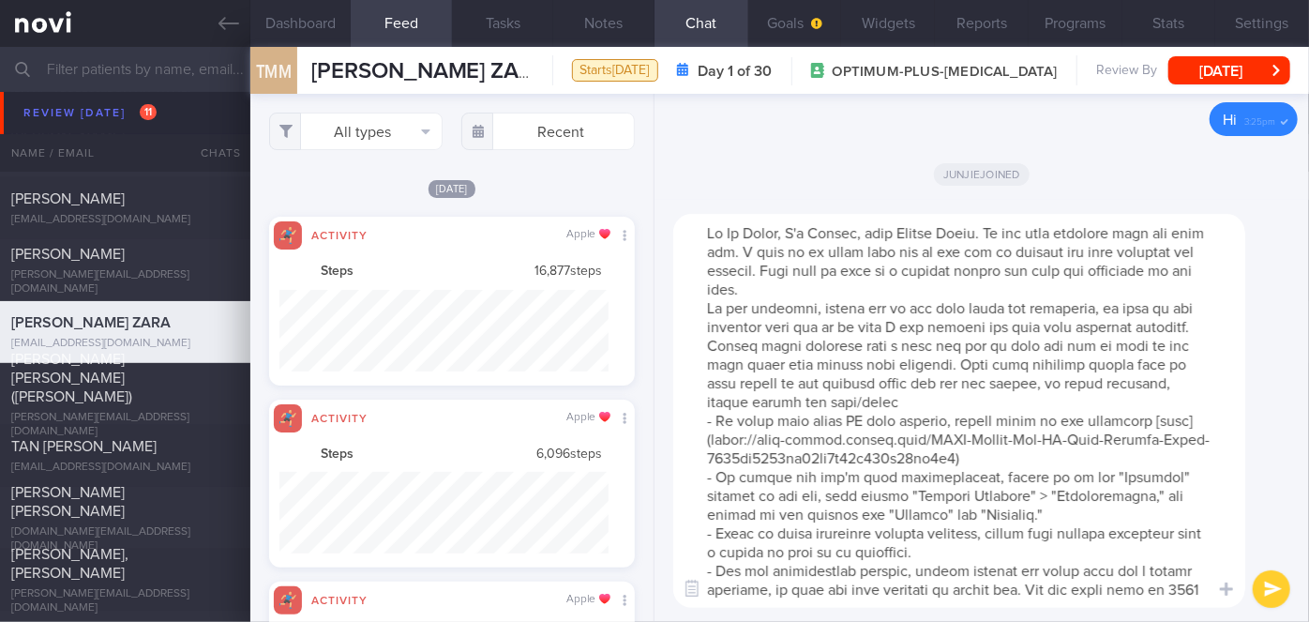
click at [780, 230] on textarea at bounding box center [959, 411] width 572 height 394
click at [878, 288] on textarea at bounding box center [959, 411] width 572 height 394
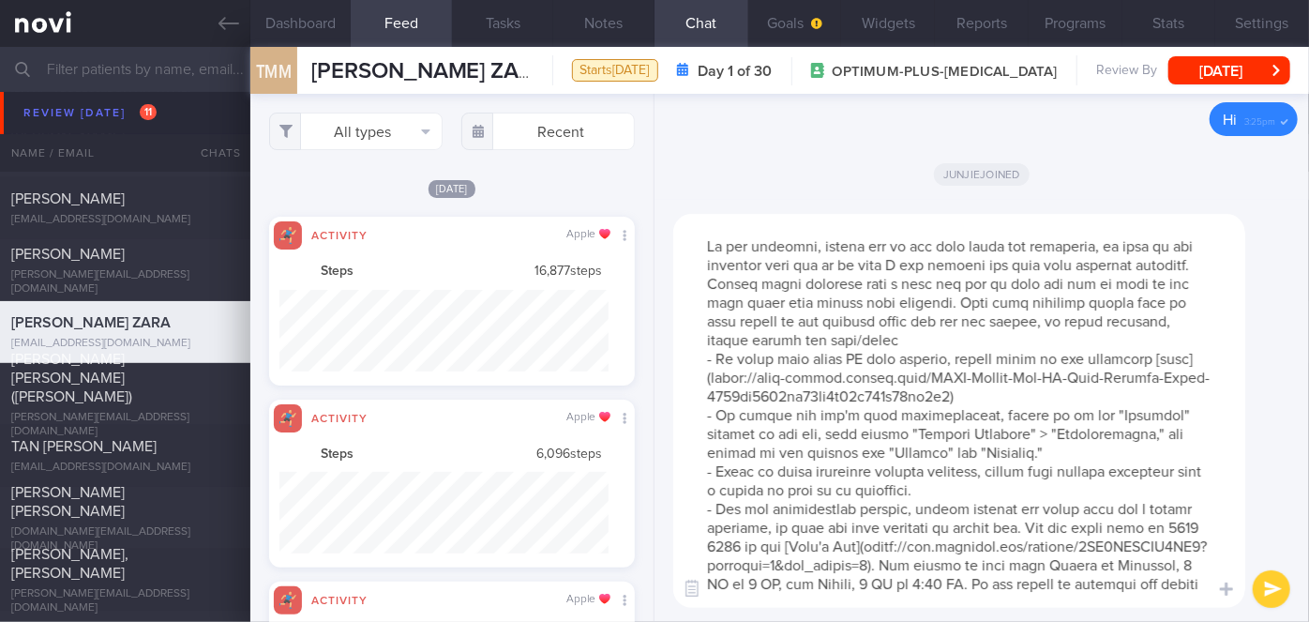
scroll to position [130, 0]
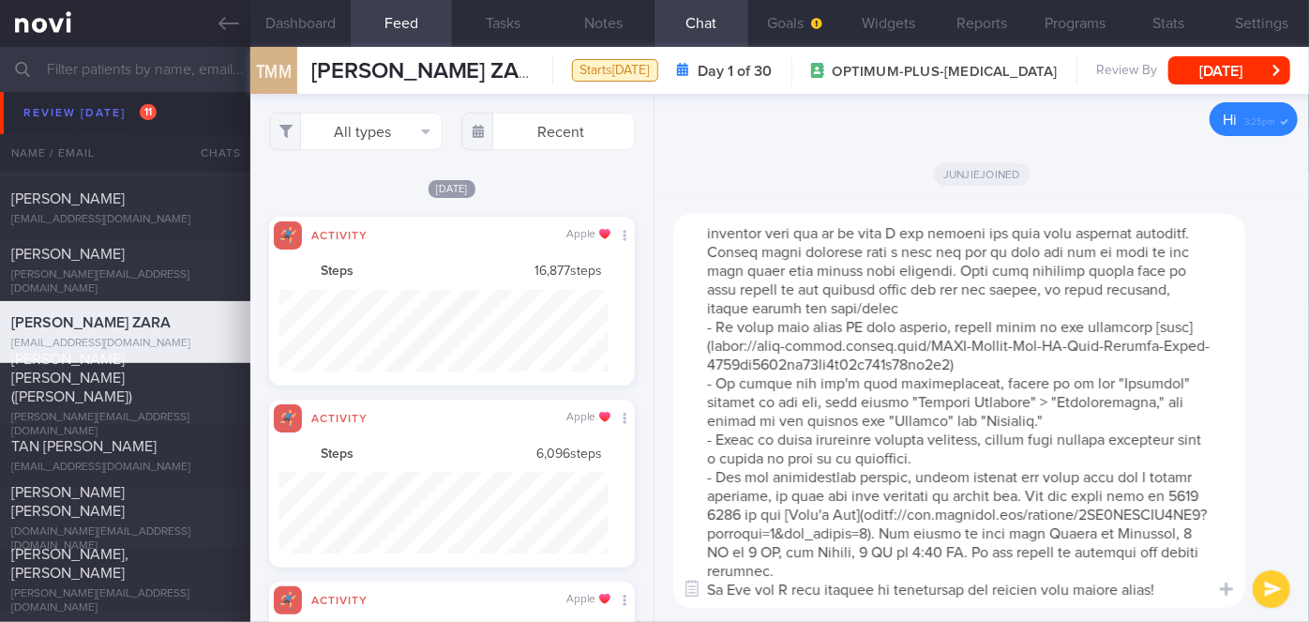
click at [876, 569] on textarea at bounding box center [959, 411] width 572 height 394
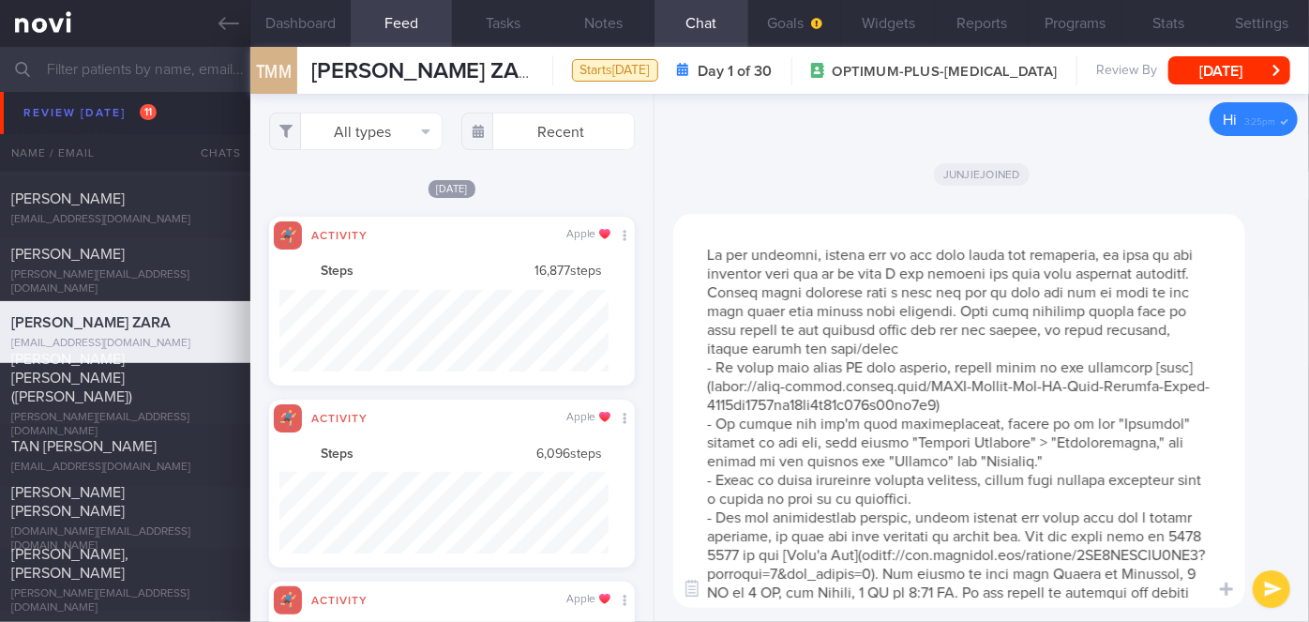
scroll to position [0, 0]
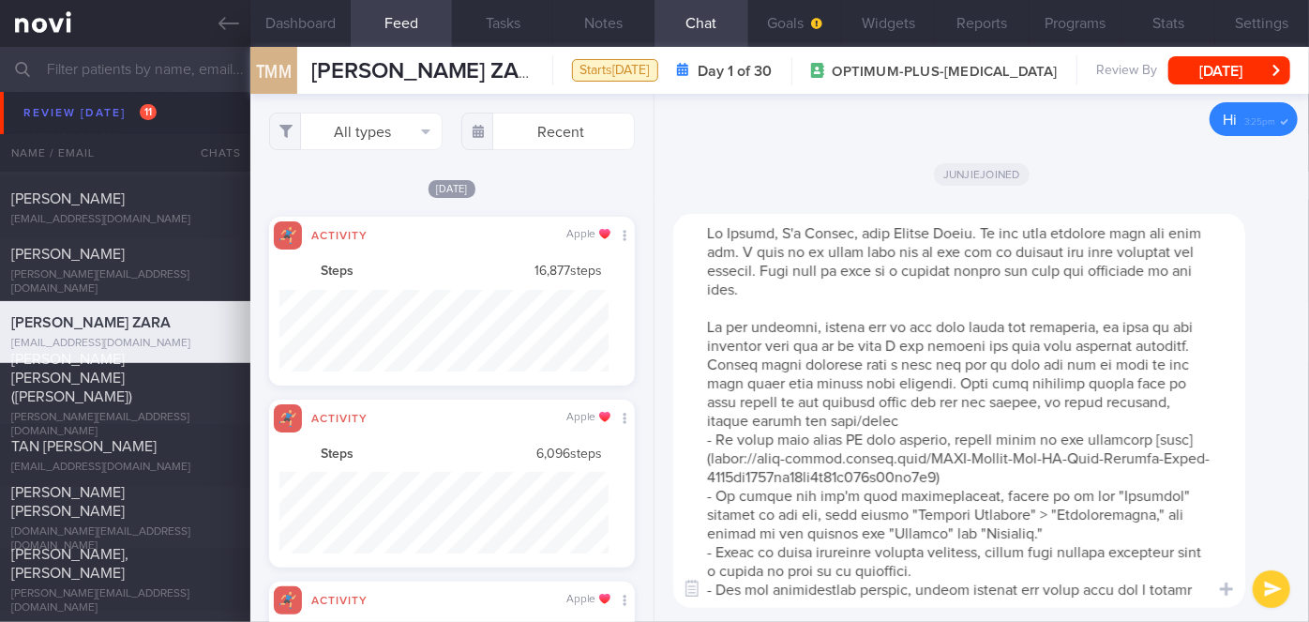
type textarea "Hi [PERSON_NAME], I'm [PERSON_NAME], your Health Coach. It was nice speaking wi…"
click at [1268, 594] on button "submit" at bounding box center [1272, 589] width 38 height 38
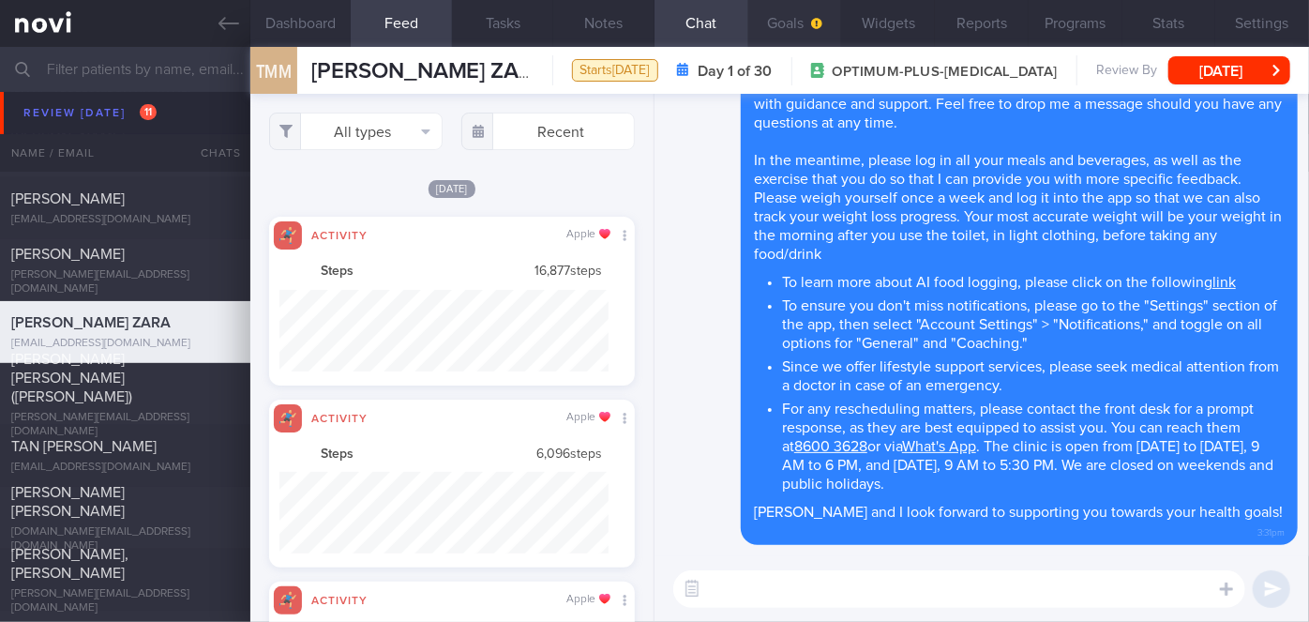
click at [805, 24] on button "Goals" at bounding box center [795, 23] width 94 height 47
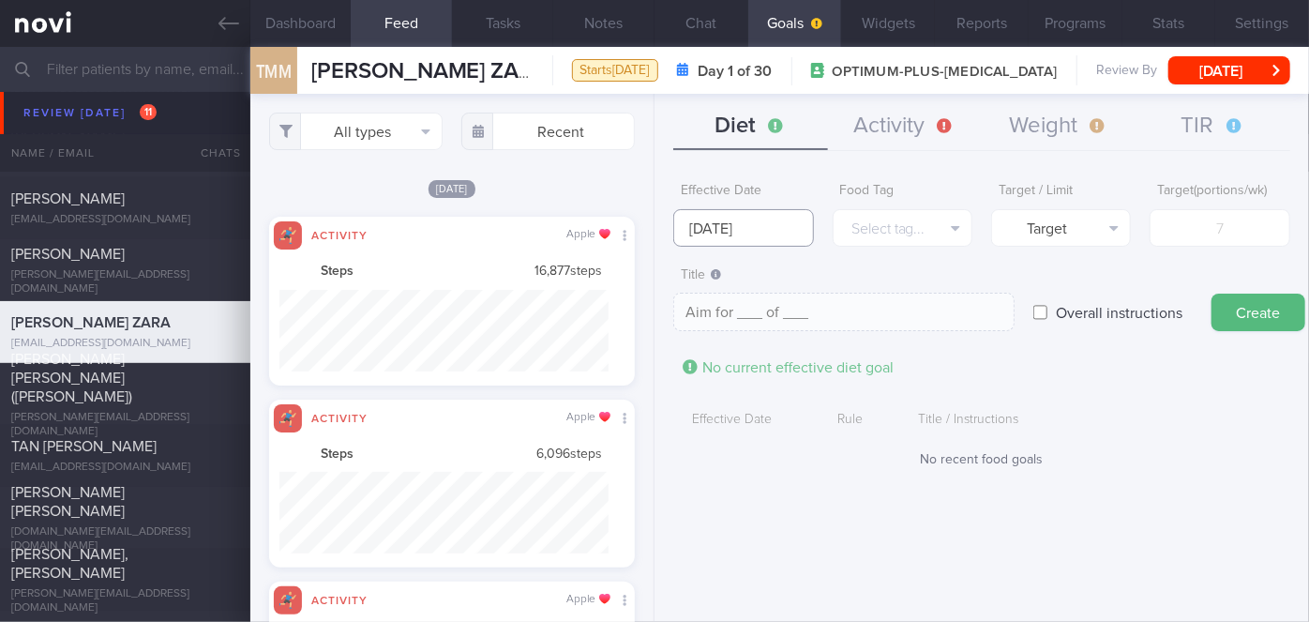
click at [780, 213] on input "[DATE]" at bounding box center [743, 228] width 140 height 38
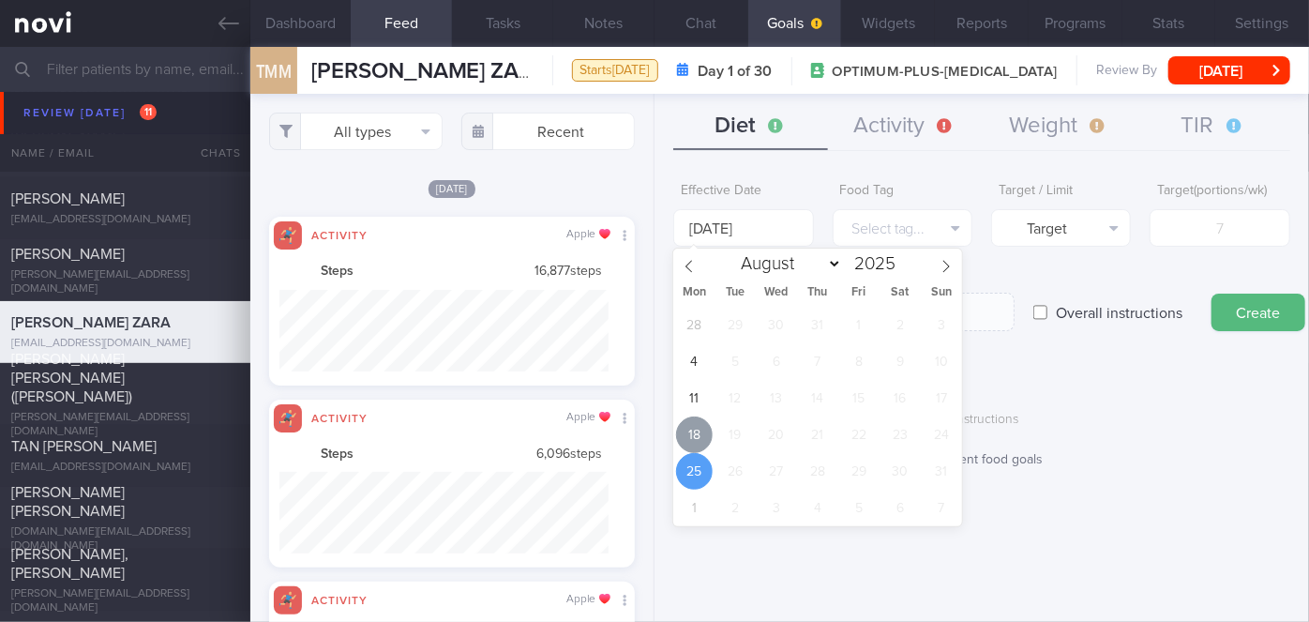
click at [692, 432] on span "18" at bounding box center [694, 434] width 37 height 37
type input "[DATE]"
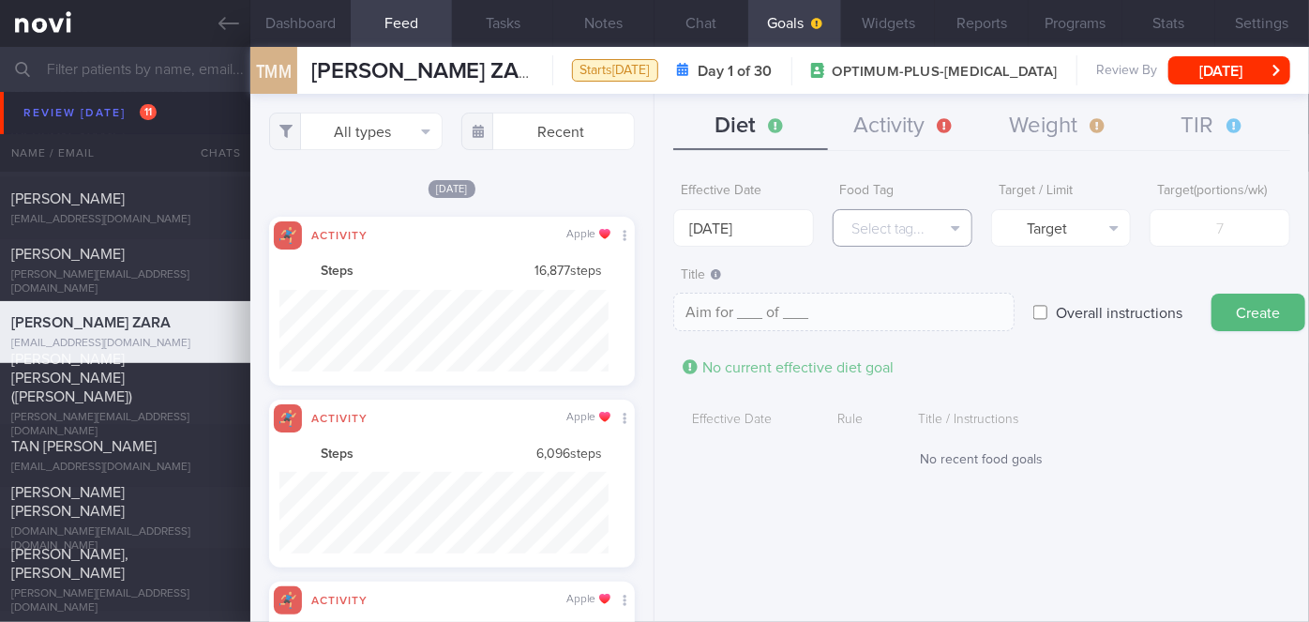
click at [895, 231] on button "Select tag..." at bounding box center [903, 228] width 140 height 38
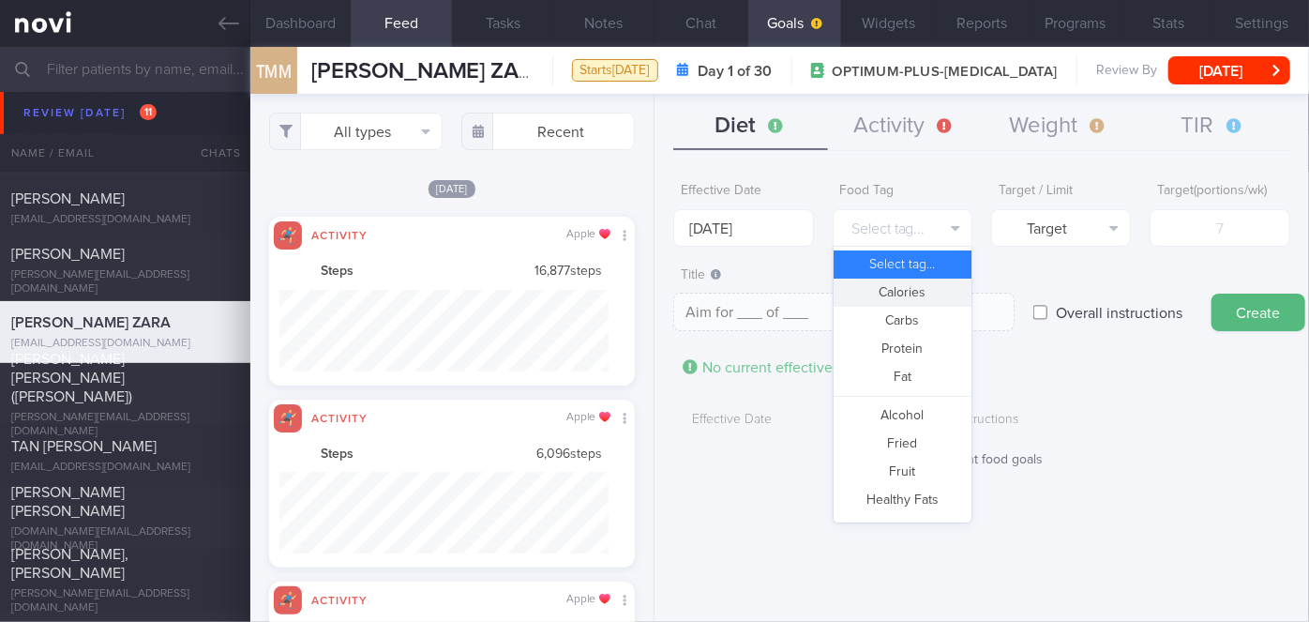
click at [920, 280] on button "Calories" at bounding box center [902, 292] width 138 height 28
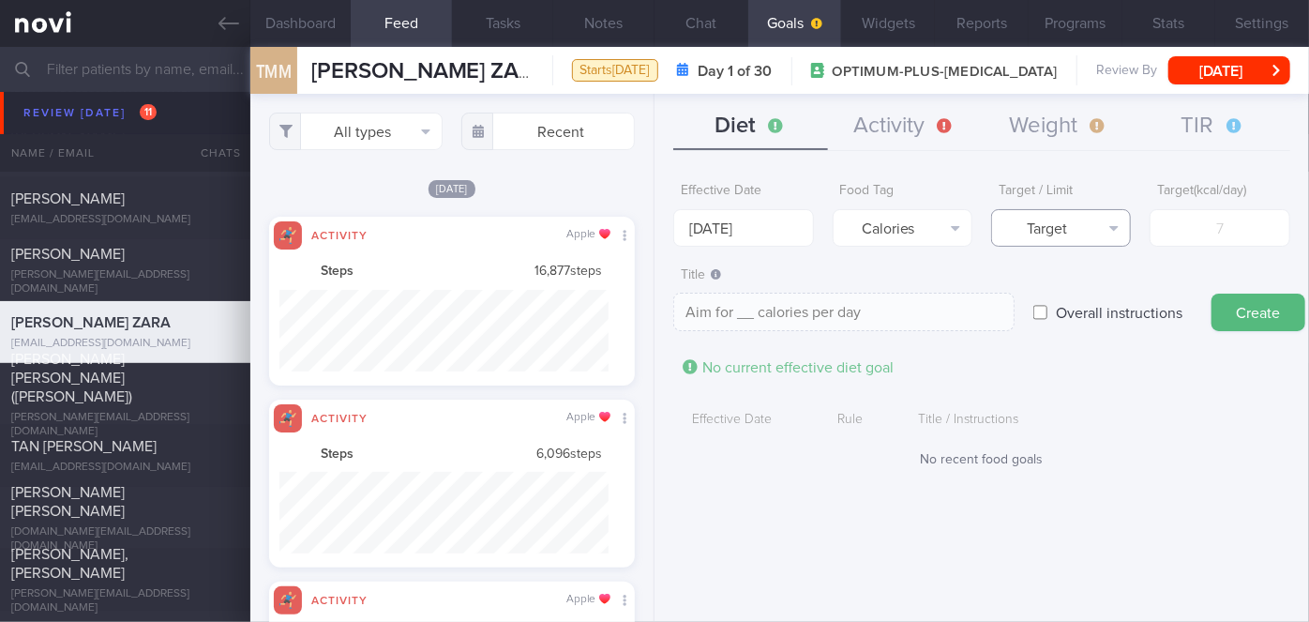
click at [1058, 232] on button "Target" at bounding box center [1061, 228] width 140 height 38
click at [1059, 293] on button "Limit" at bounding box center [1061, 292] width 138 height 28
type textarea "Keep to __ calories per day"
click at [1233, 226] on input "number" at bounding box center [1219, 228] width 140 height 38
type input "1"
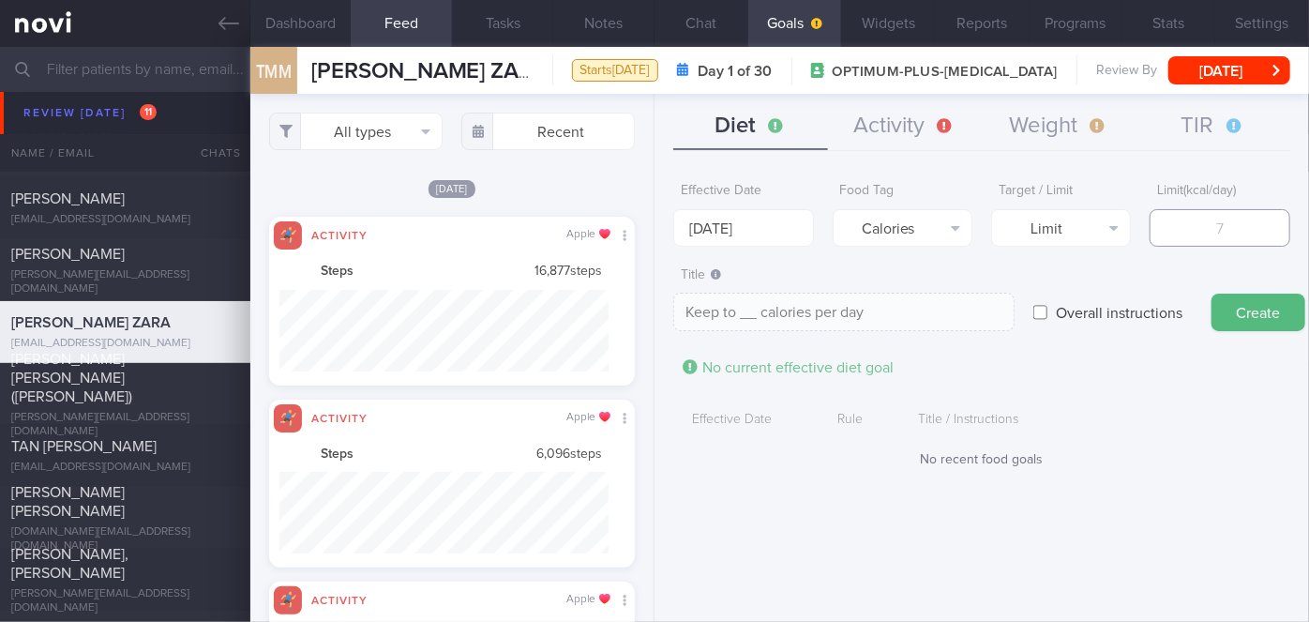
type textarea "Keep to 1 calories per day"
type input "12"
type textarea "Keep to 12 calories per day"
type input "120"
type textarea "Keep to 120 calories per day"
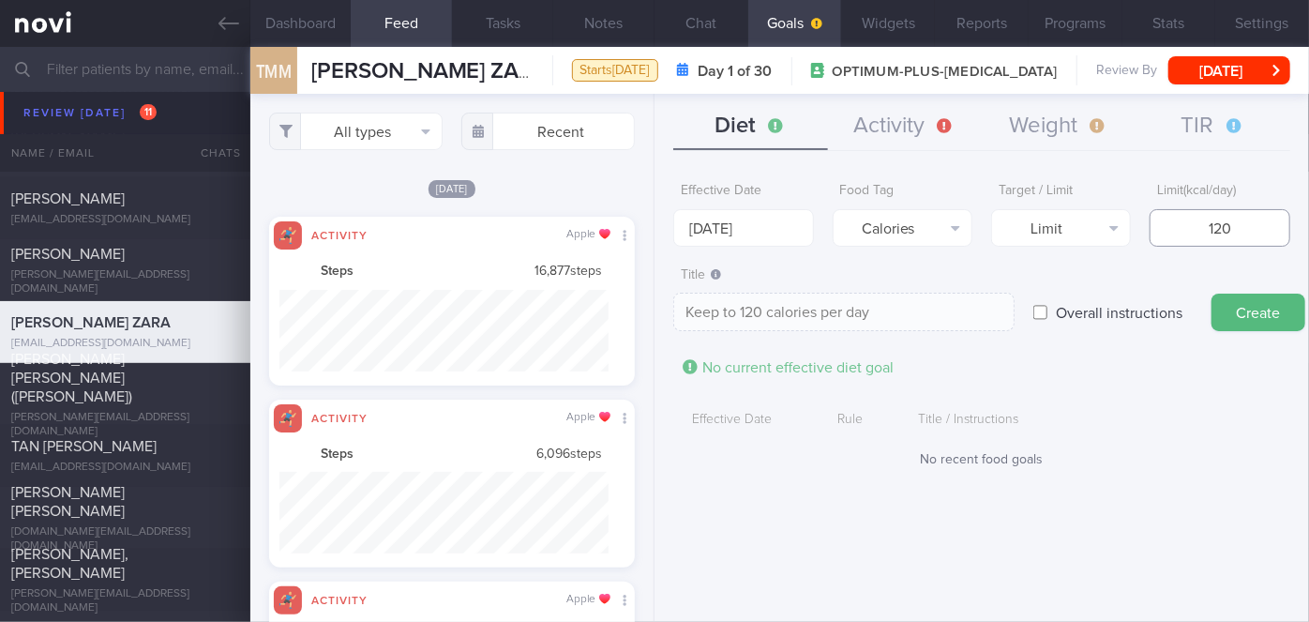
type input "1200"
type textarea "Keep to 1200 calories per day"
type input "1200"
click at [1265, 305] on button "Create" at bounding box center [1258, 312] width 94 height 38
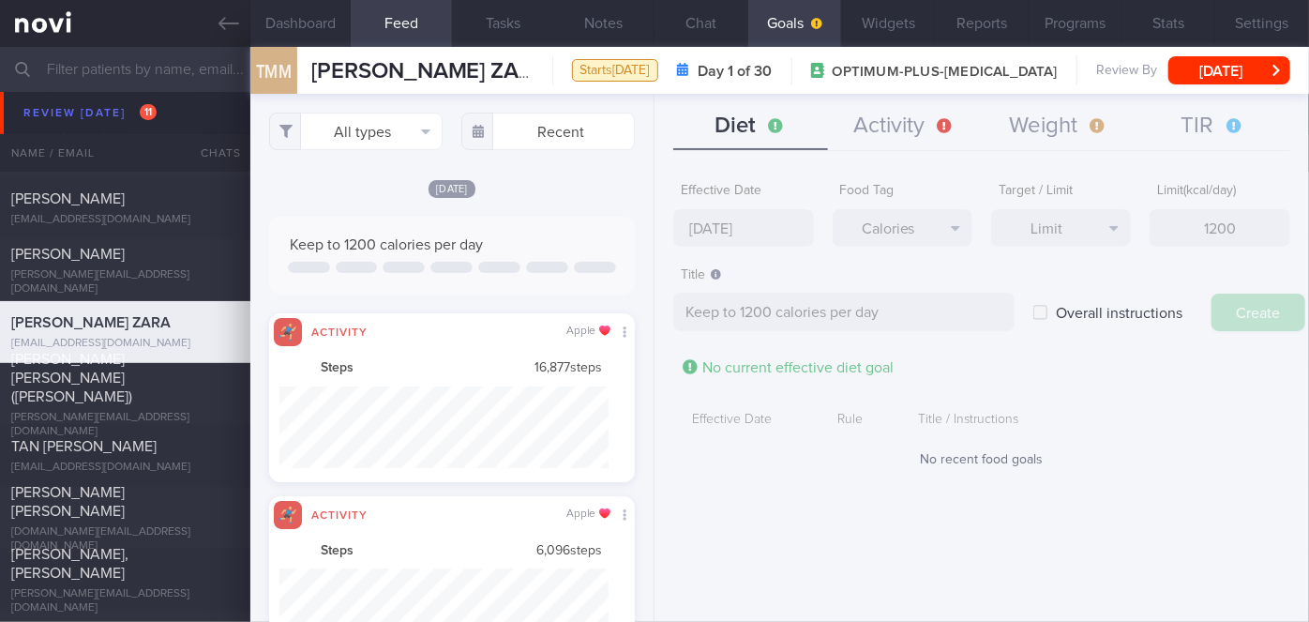
type input "[DATE]"
type textarea "Aim for ___ of ___"
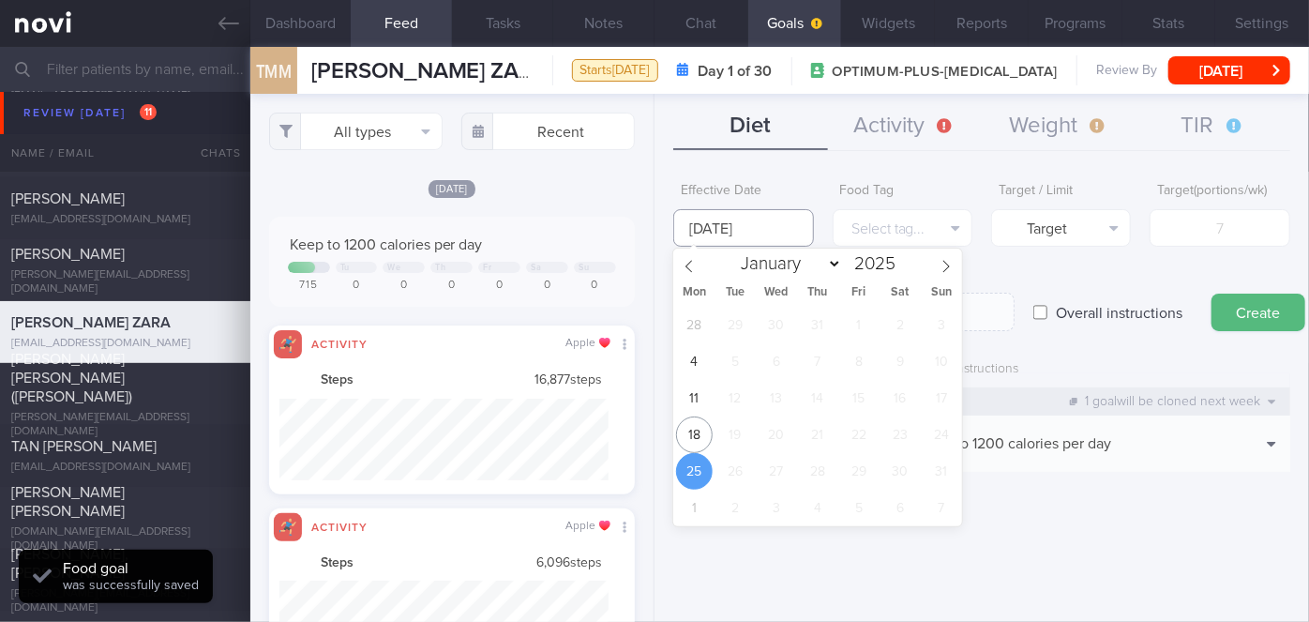
click at [797, 231] on input "[DATE]" at bounding box center [743, 228] width 140 height 38
click at [690, 433] on span "18" at bounding box center [694, 434] width 37 height 37
type input "[DATE]"
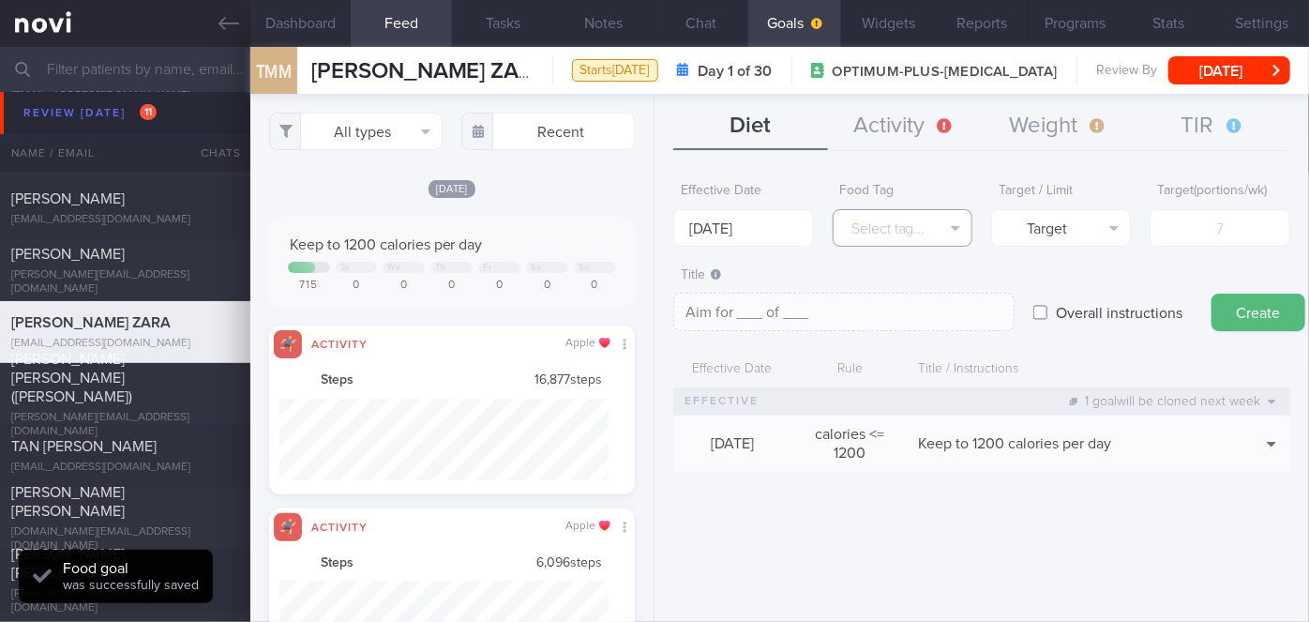
click at [886, 240] on button "Select tag..." at bounding box center [903, 228] width 140 height 38
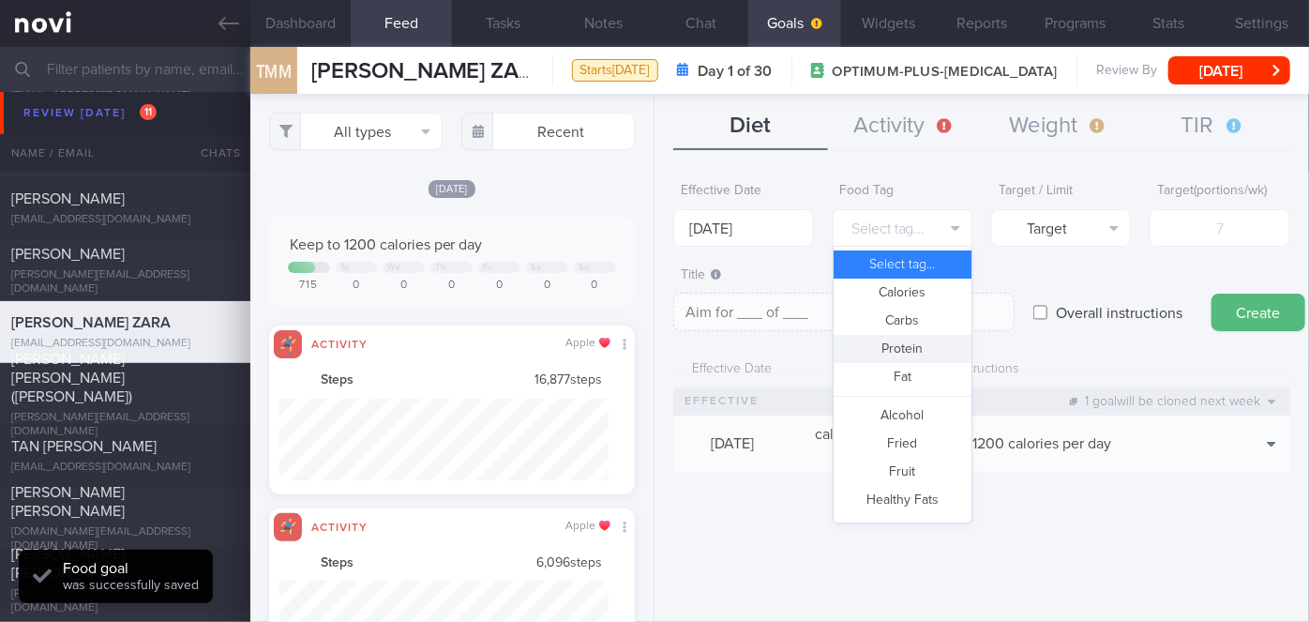
click at [927, 359] on button "Protein" at bounding box center [902, 349] width 138 height 28
type textarea "Aim for __g of protein per day"
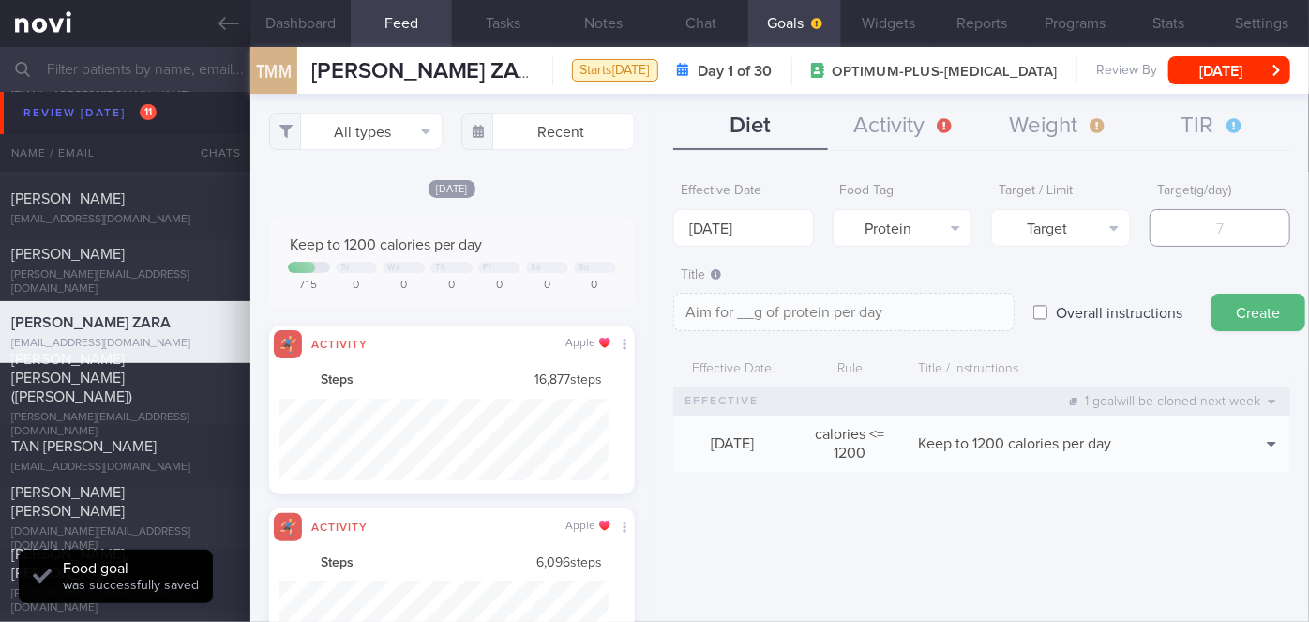
click at [1183, 232] on input "number" at bounding box center [1219, 228] width 140 height 38
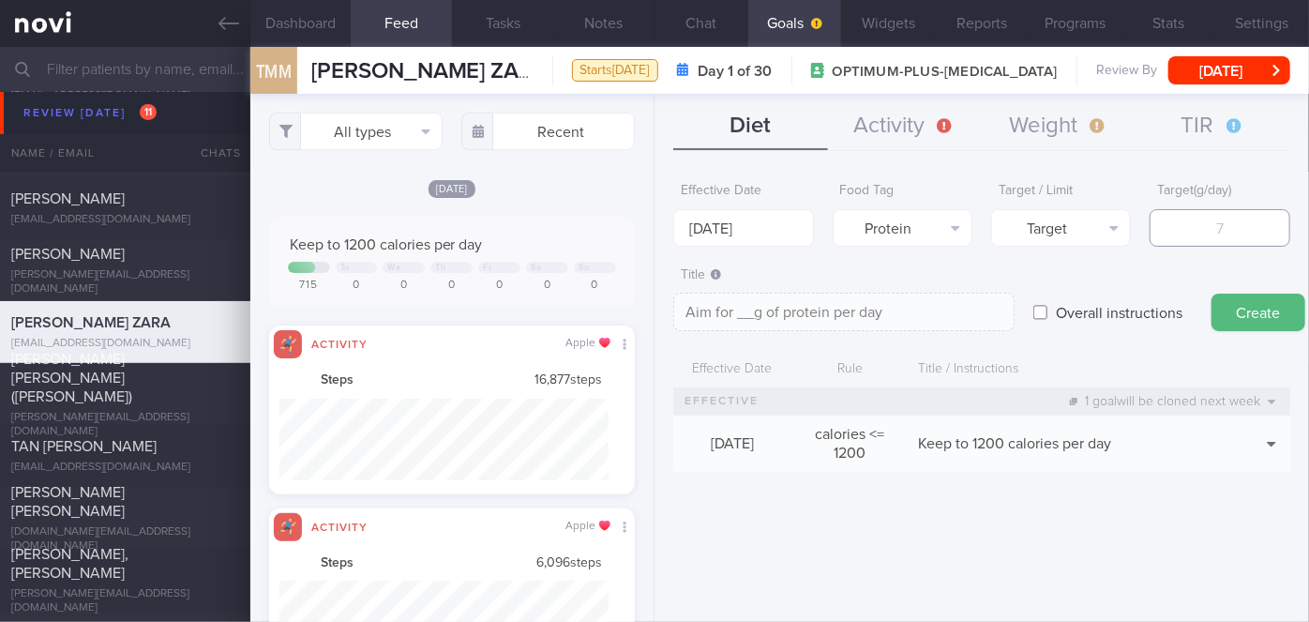
type input "7"
type textarea "Aim for 7g of protein per day"
type input "75"
type textarea "Aim for 75g of protein per day"
type input "75"
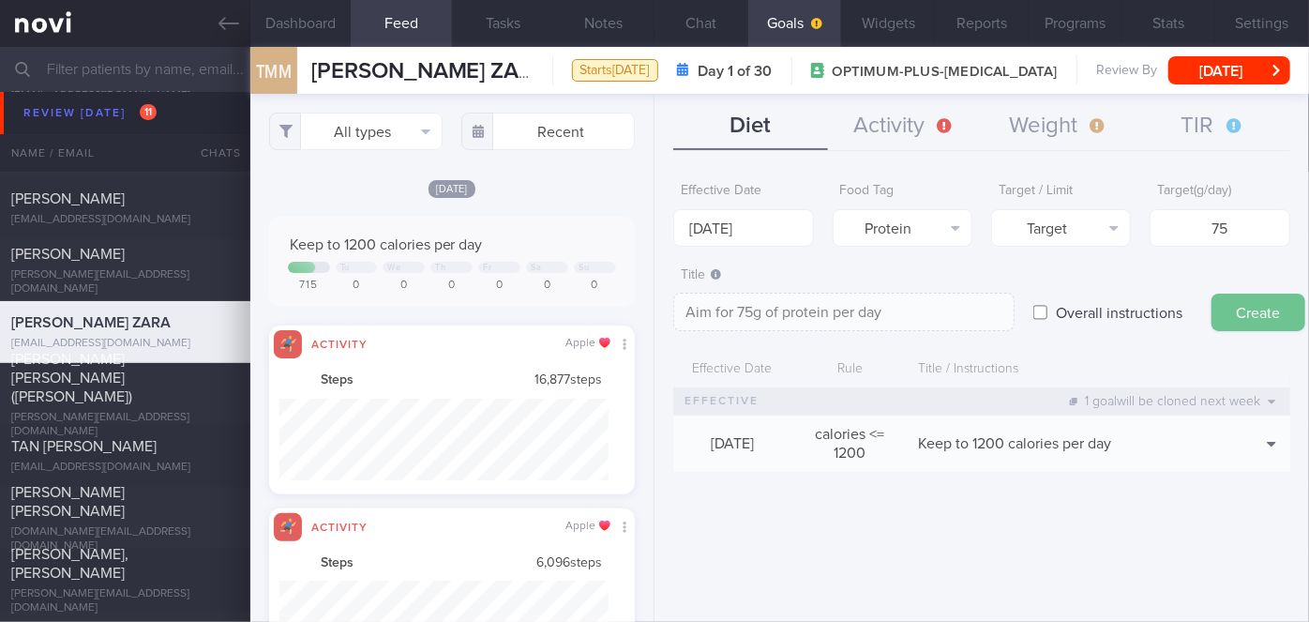
click at [1265, 314] on button "Create" at bounding box center [1258, 312] width 94 height 38
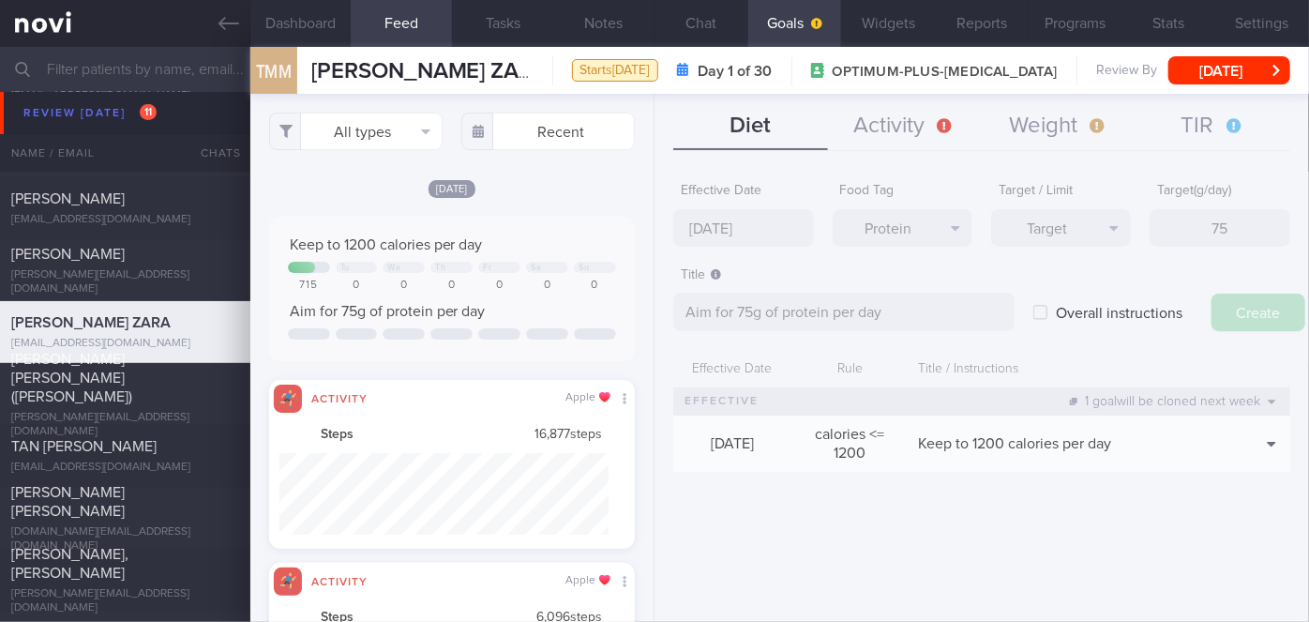
type input "[DATE]"
type textarea "Aim for ___ of ___"
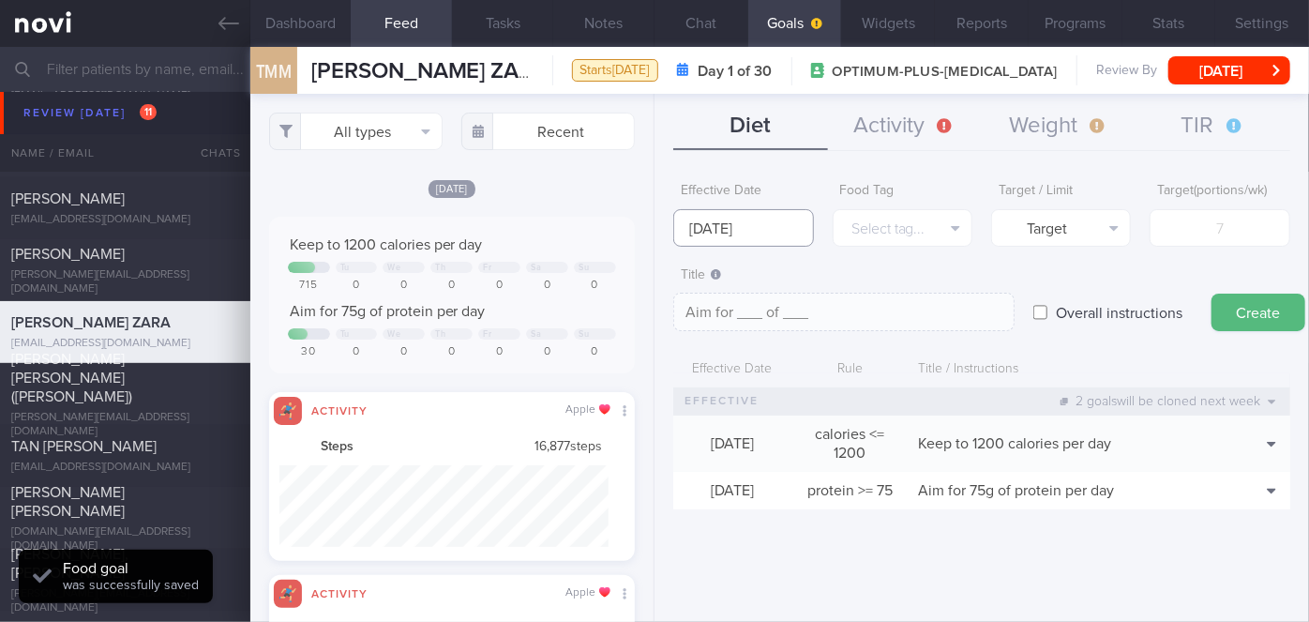
click at [751, 233] on input "[DATE]" at bounding box center [743, 228] width 140 height 38
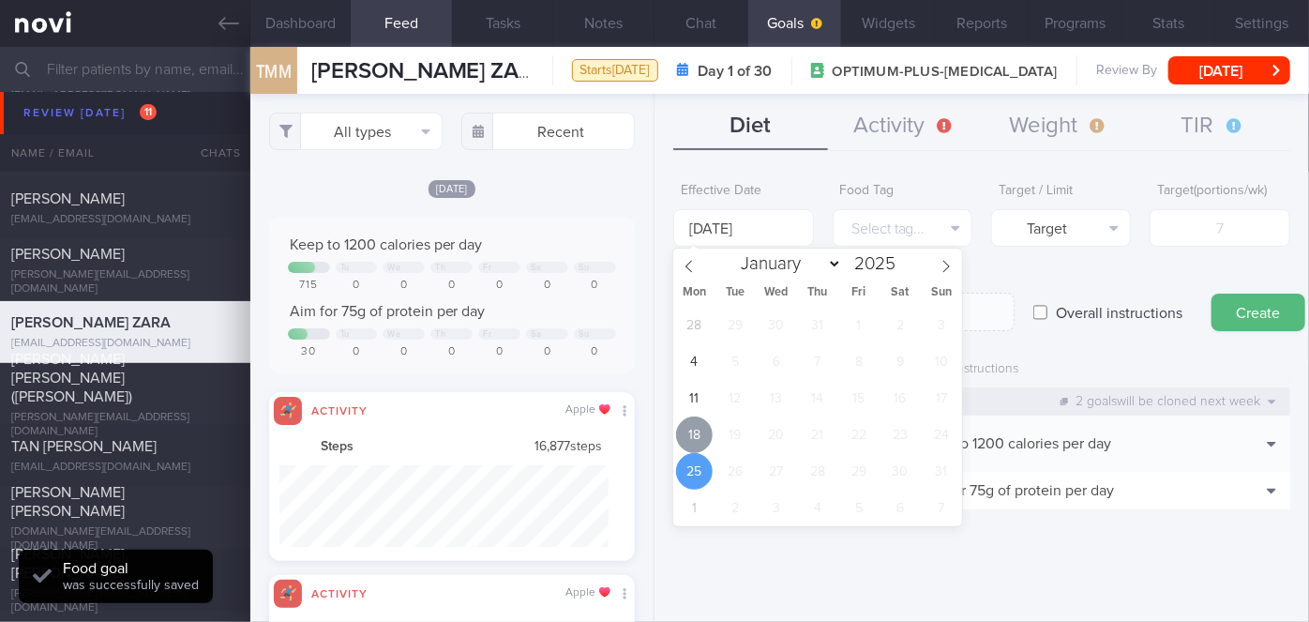
click at [700, 435] on span "18" at bounding box center [694, 434] width 37 height 37
type input "[DATE]"
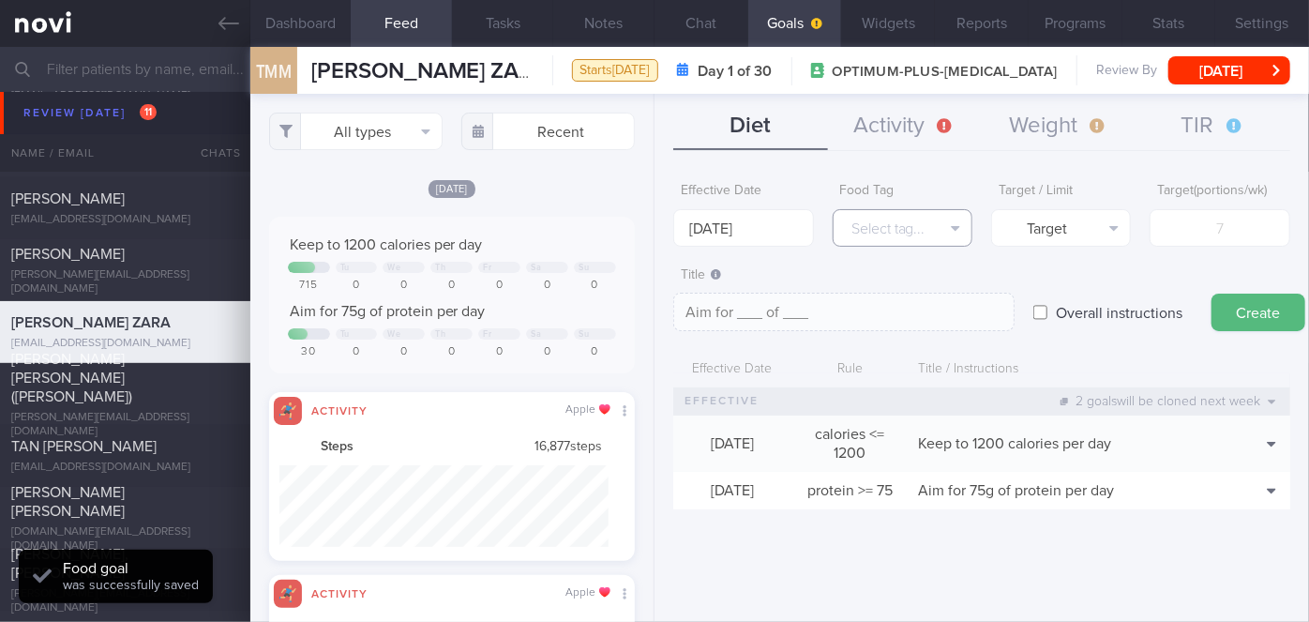
click at [861, 235] on button "Select tag..." at bounding box center [903, 228] width 140 height 38
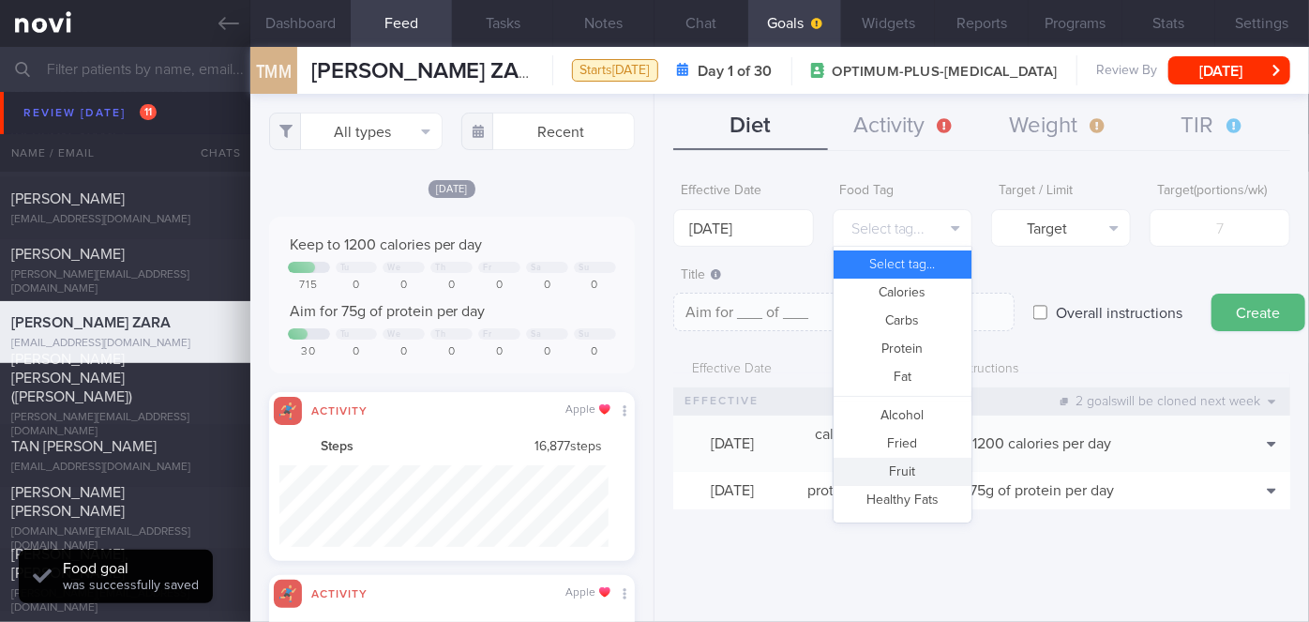
click at [885, 459] on button "Fruit" at bounding box center [902, 472] width 138 height 28
type textarea "Aim for __ portions of fruits per week"
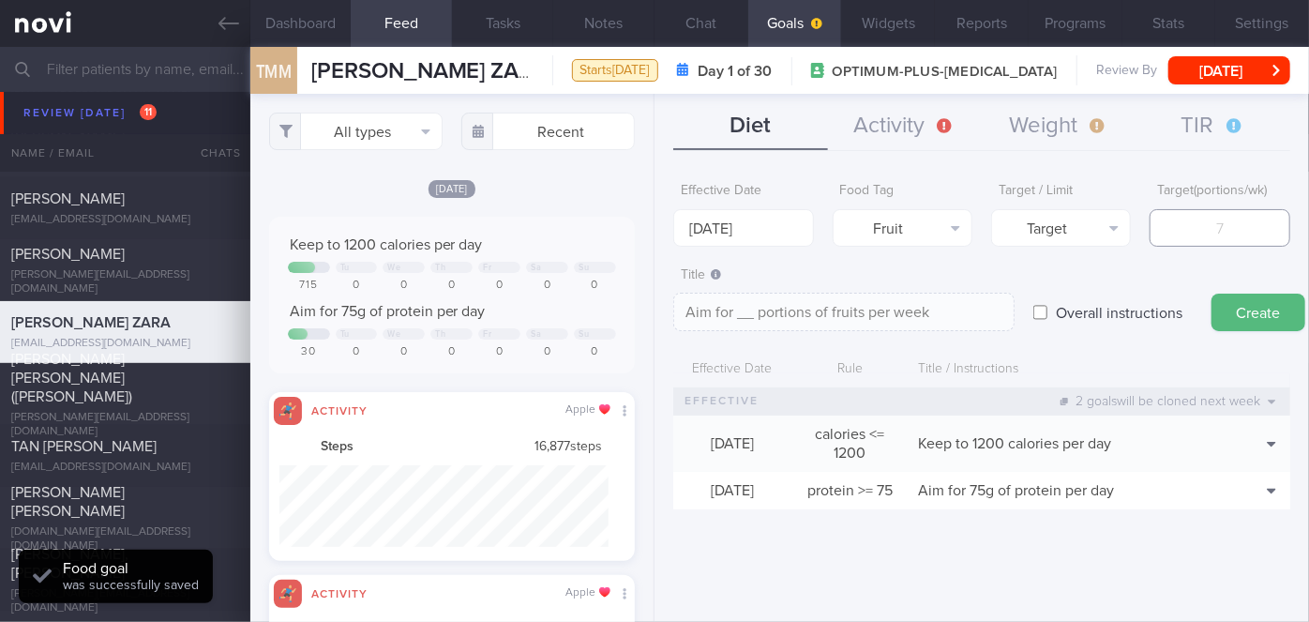
click at [1214, 236] on input "number" at bounding box center [1219, 228] width 140 height 38
type input "1"
type textarea "Aim for 1 portions of fruits per week"
type input "14"
type textarea "Aim for 14 portions of fruits per week"
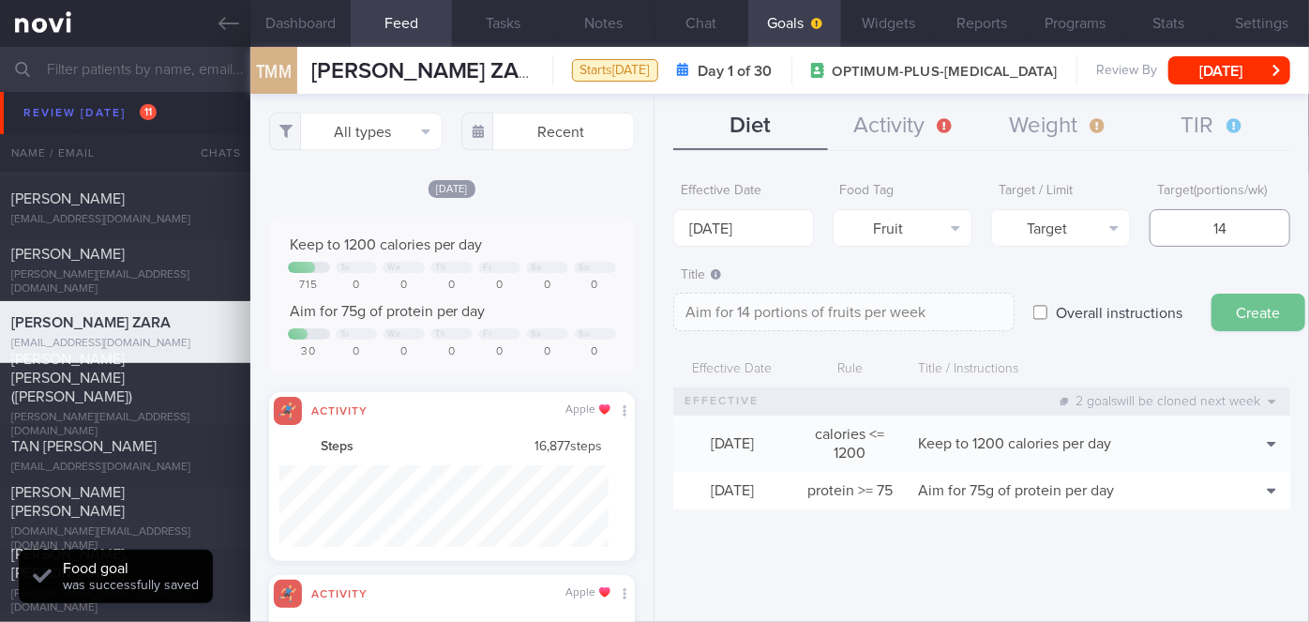
type input "14"
click at [1283, 306] on button "Create" at bounding box center [1258, 312] width 94 height 38
type input "[DATE]"
type textarea "Aim for ___ of ___"
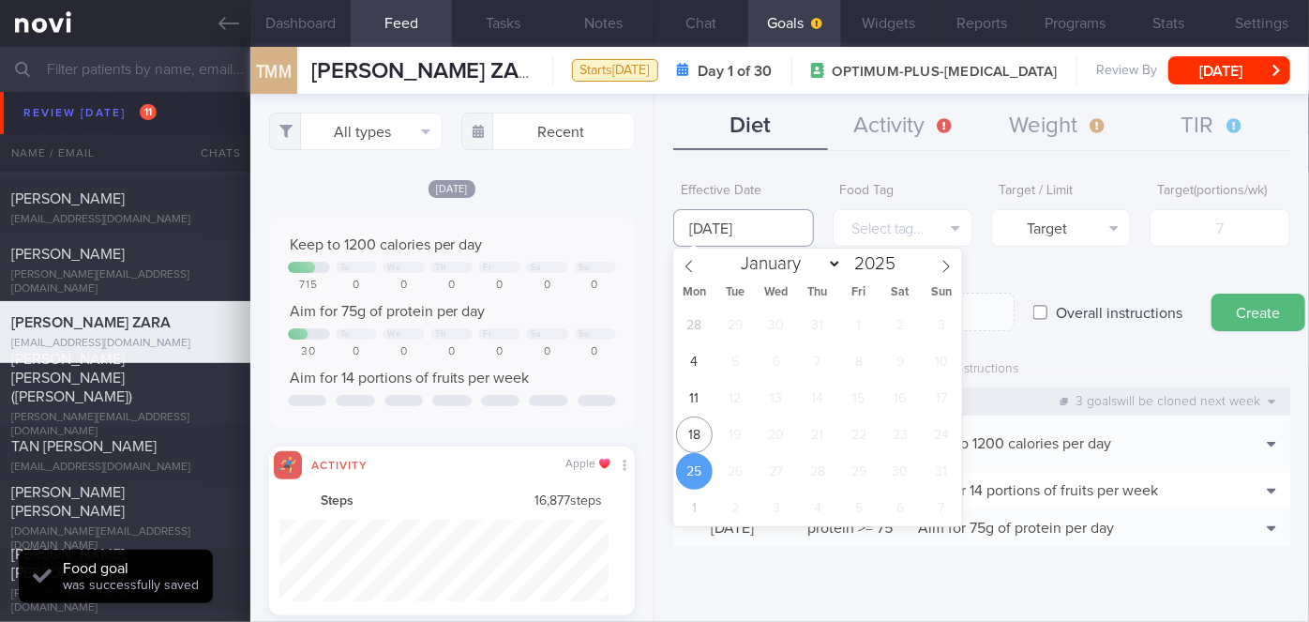
click at [762, 228] on input "[DATE]" at bounding box center [743, 228] width 140 height 38
click at [696, 426] on span "18" at bounding box center [694, 434] width 37 height 37
type input "[DATE]"
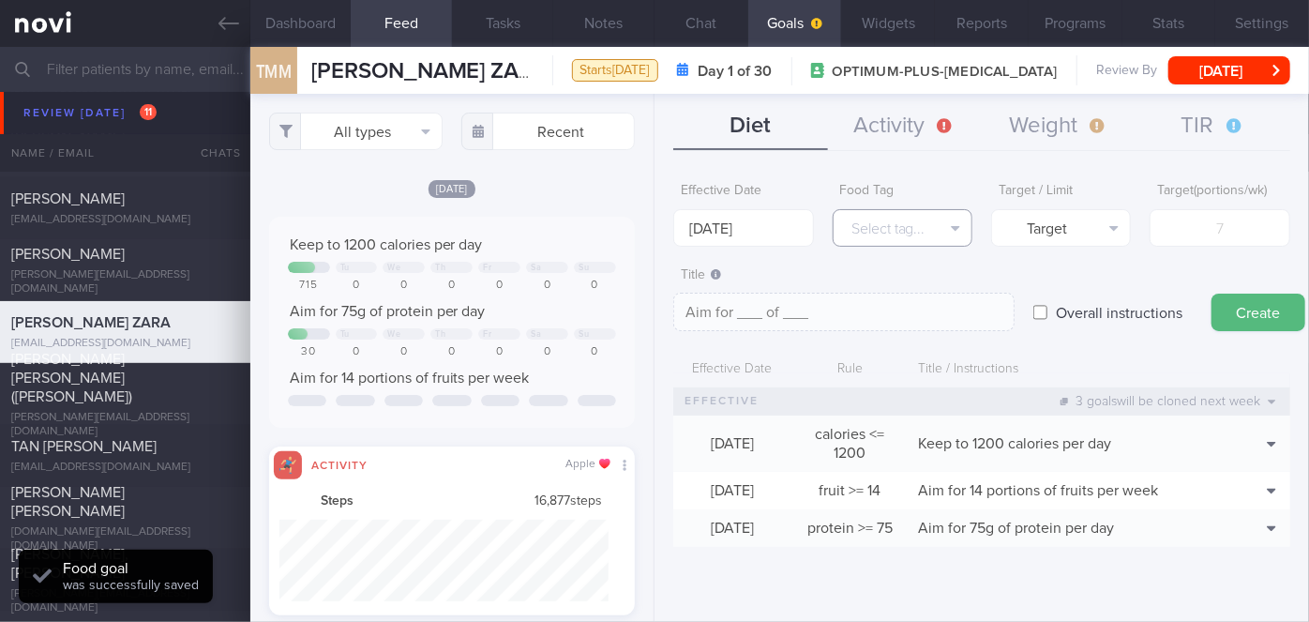
click at [896, 233] on button "Select tag..." at bounding box center [903, 228] width 140 height 38
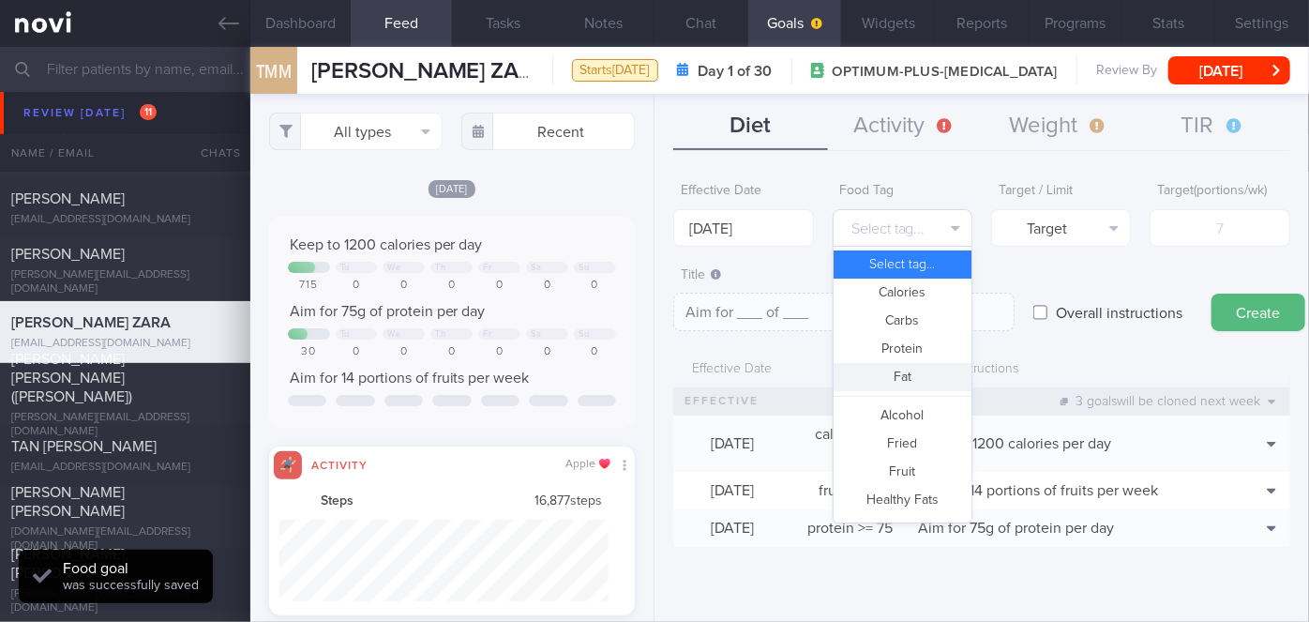
scroll to position [557, 0]
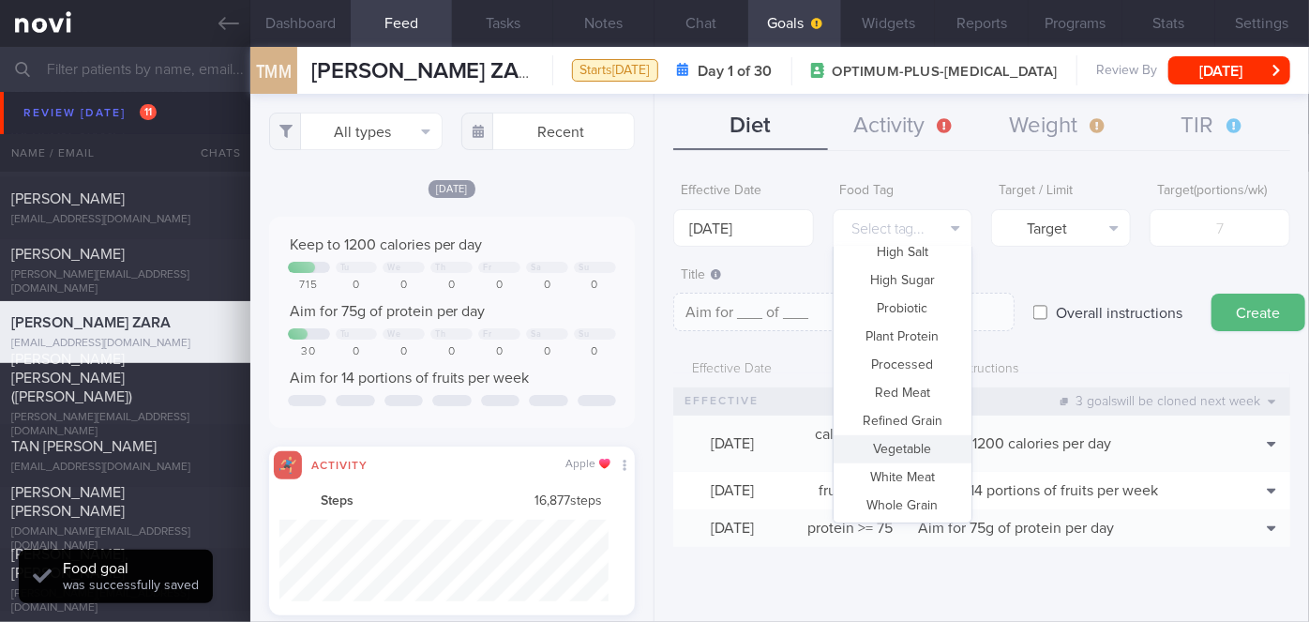
click at [906, 453] on button "Vegetable" at bounding box center [902, 449] width 138 height 28
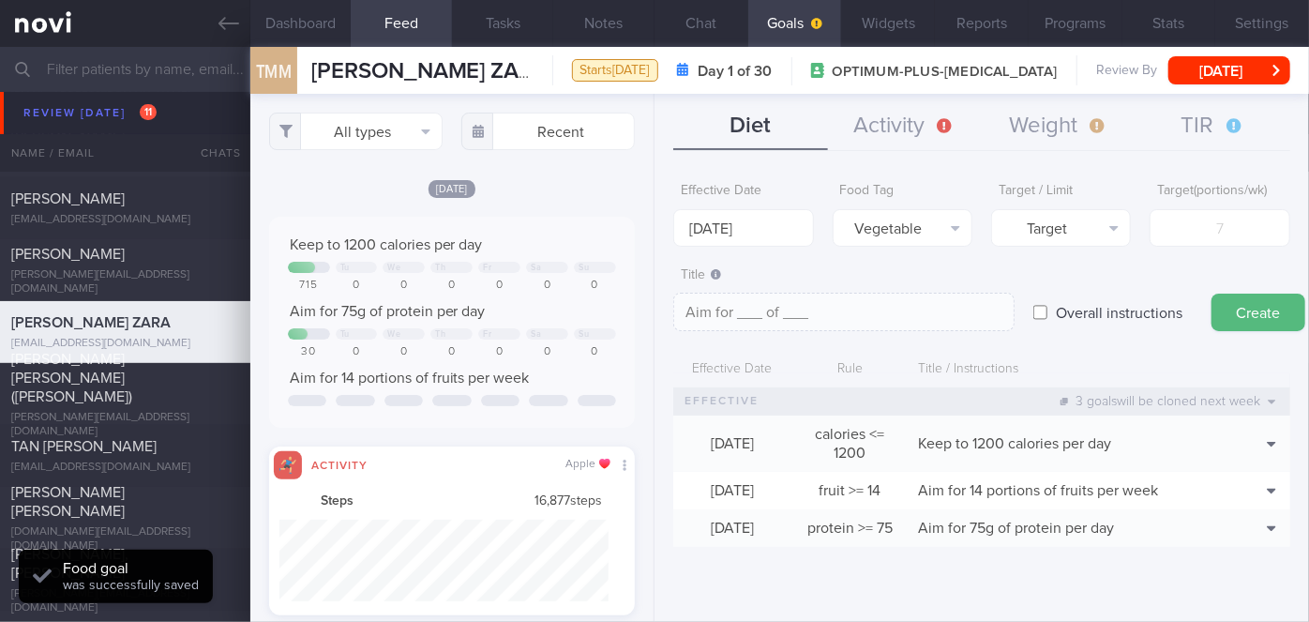
type textarea "Aim for __ portions of vegetables per week"
click at [1209, 233] on input "number" at bounding box center [1219, 228] width 140 height 38
type input "1"
type textarea "Aim for 1 portions of vegetables per week"
type input "14"
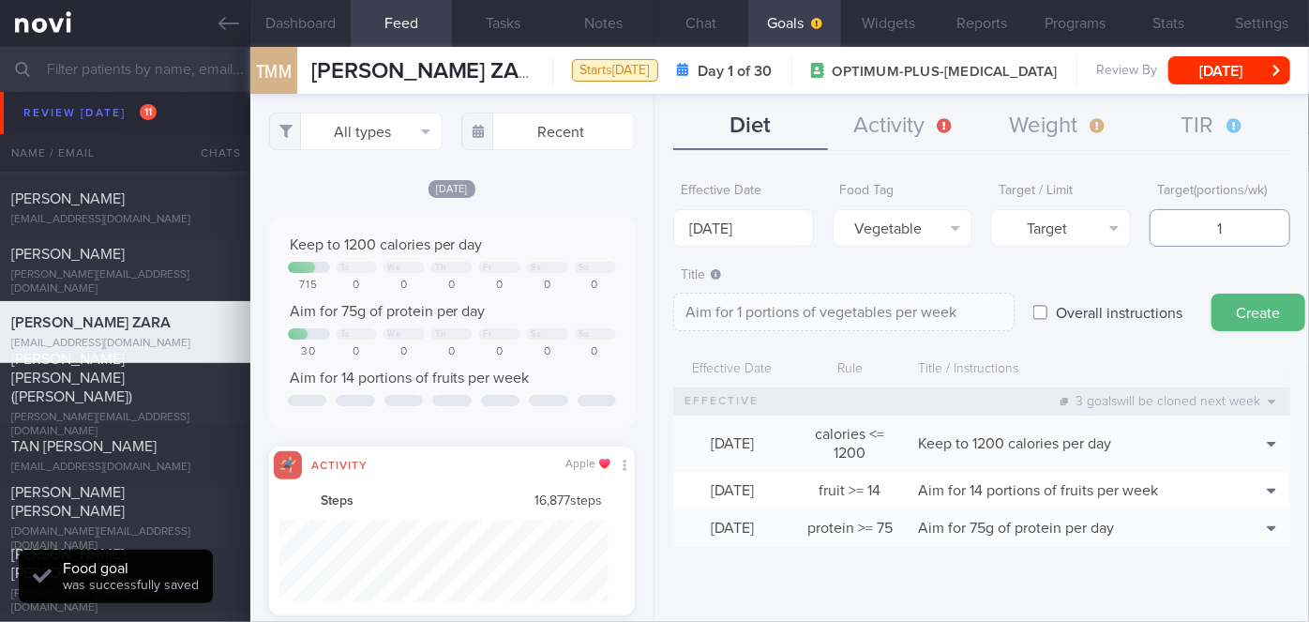
type textarea "Aim for 14 portions of vegetables per week"
type input "14"
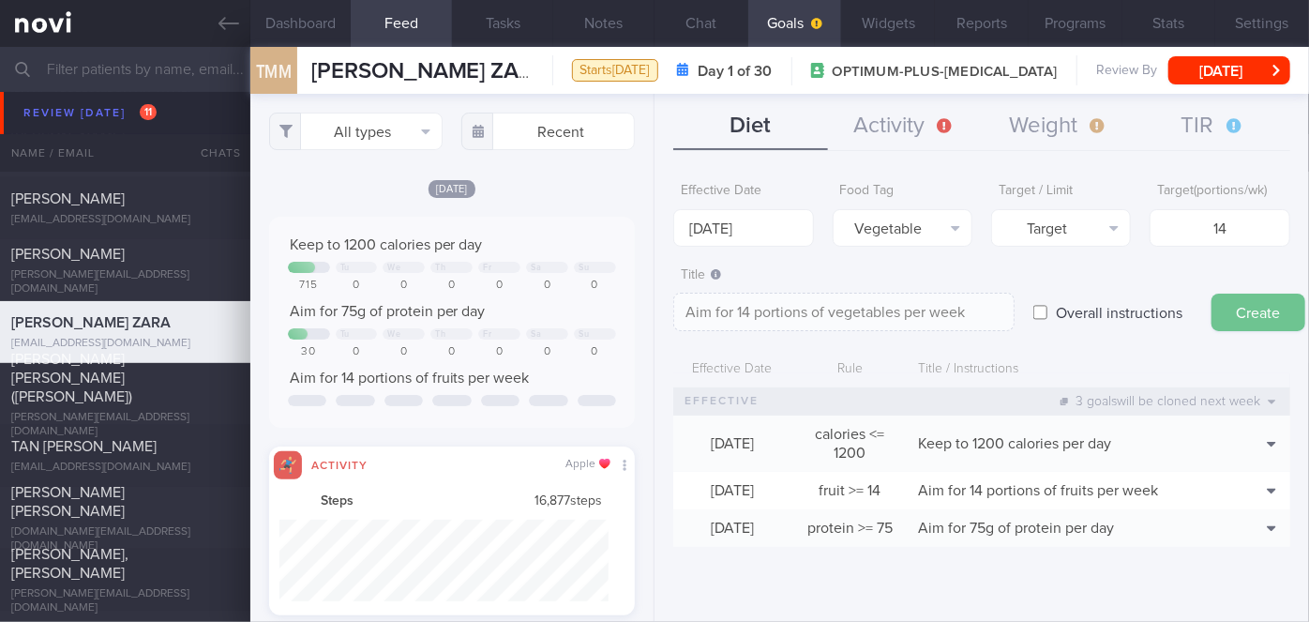
click at [1232, 308] on button "Create" at bounding box center [1258, 312] width 94 height 38
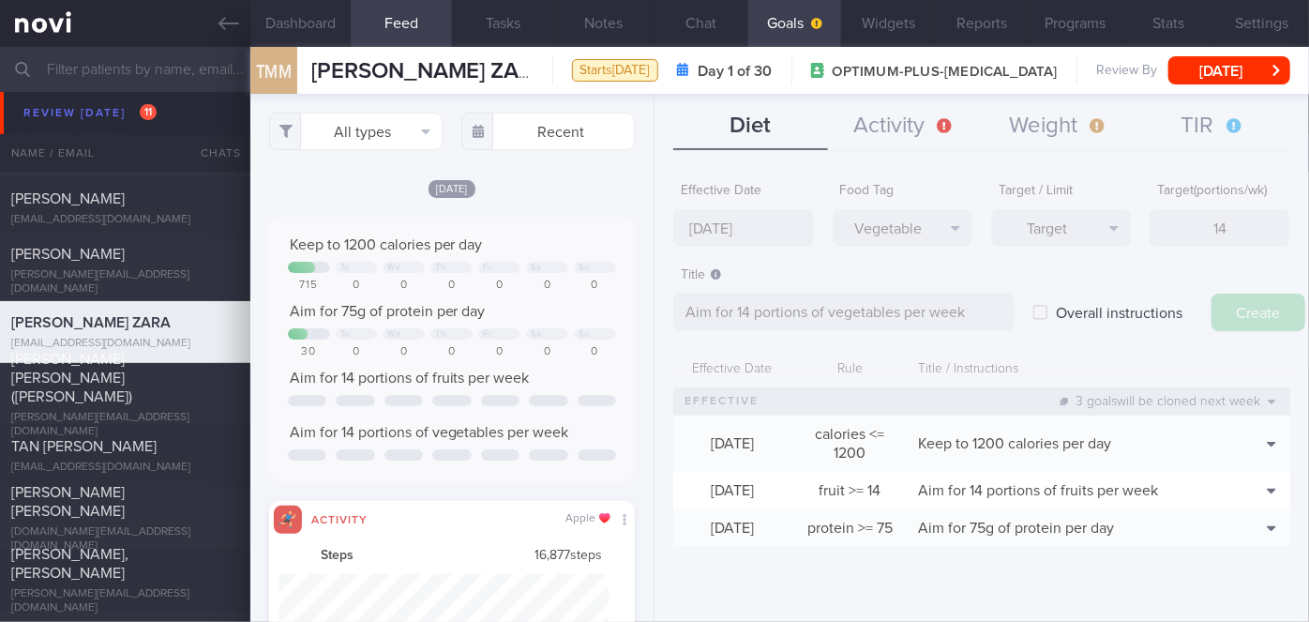
type input "[DATE]"
type textarea "Aim for ___ of ___"
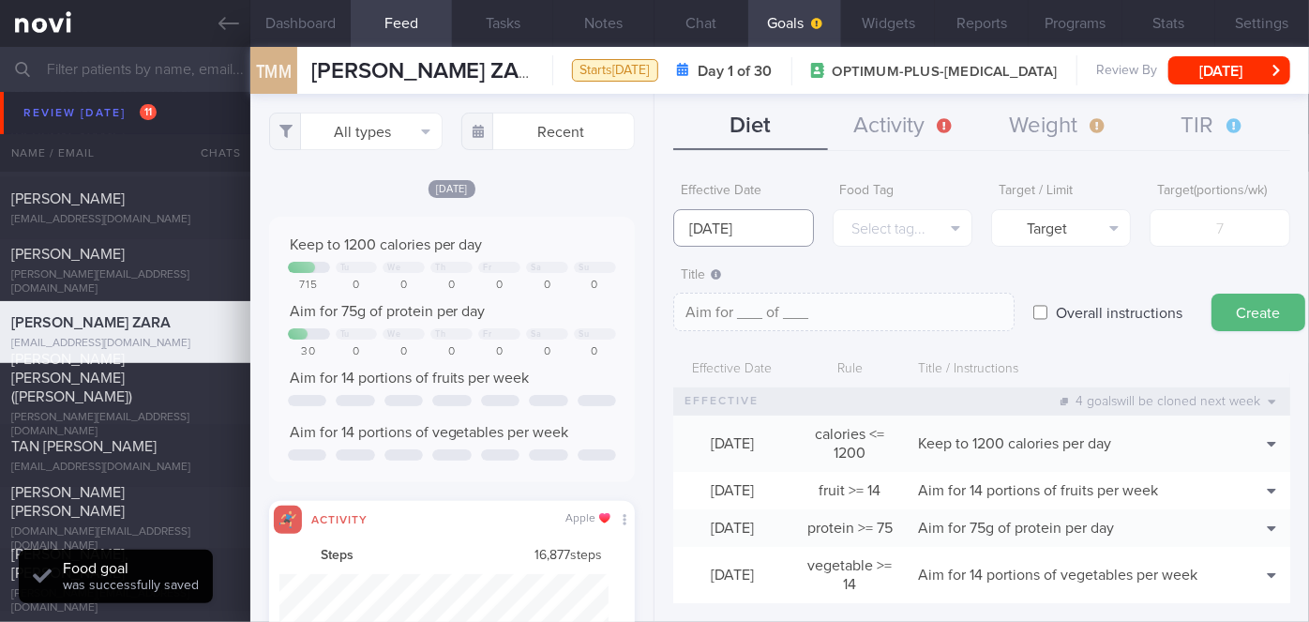
click at [728, 229] on input "[DATE]" at bounding box center [743, 228] width 140 height 38
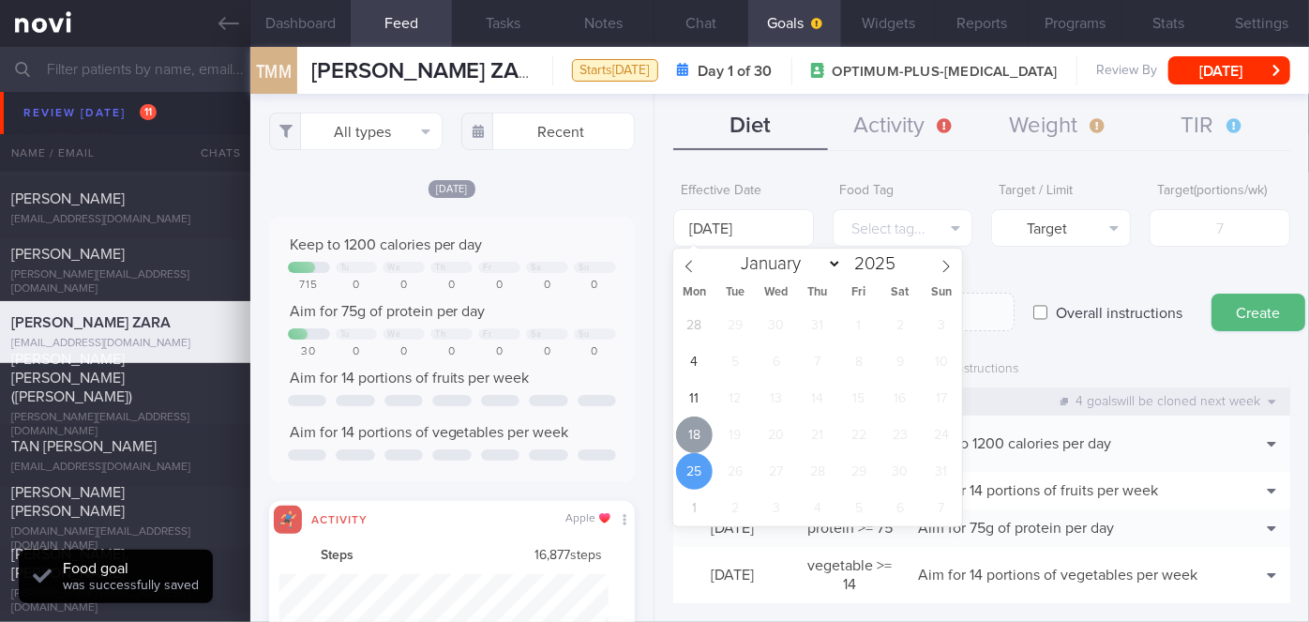
click at [703, 435] on span "18" at bounding box center [694, 434] width 37 height 37
type input "[DATE]"
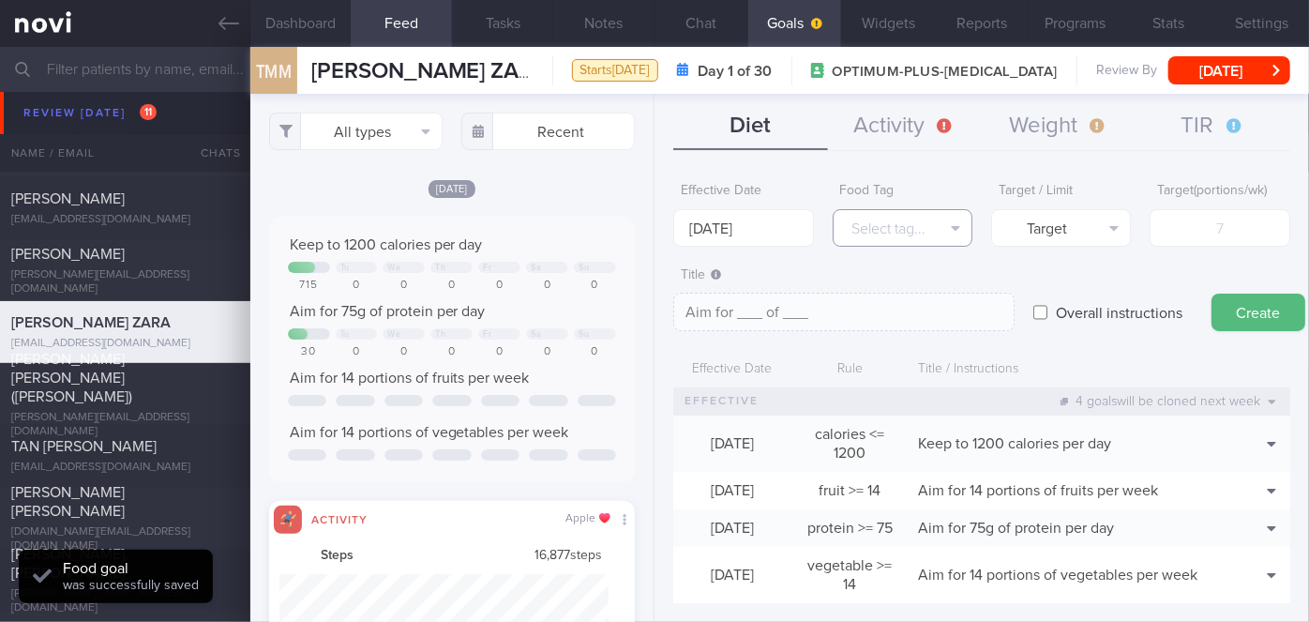
click at [878, 213] on button "Select tag..." at bounding box center [903, 228] width 140 height 38
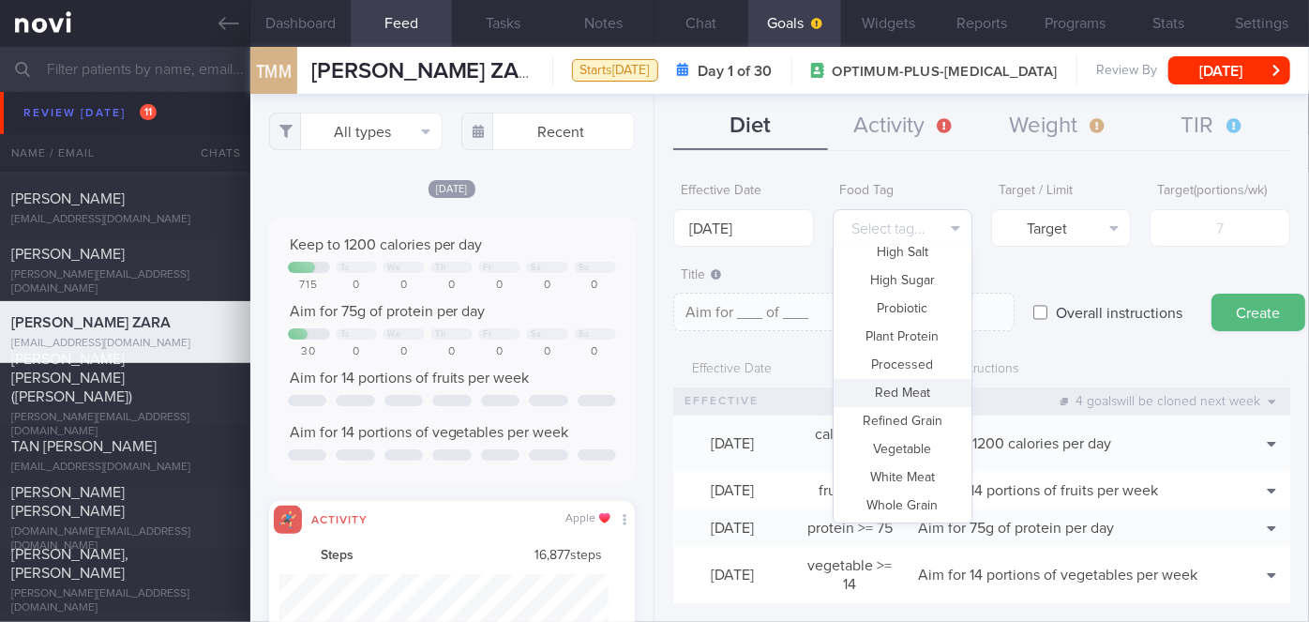
scroll to position [386, 0]
click at [906, 449] on button "High Sugar" at bounding box center [902, 451] width 138 height 28
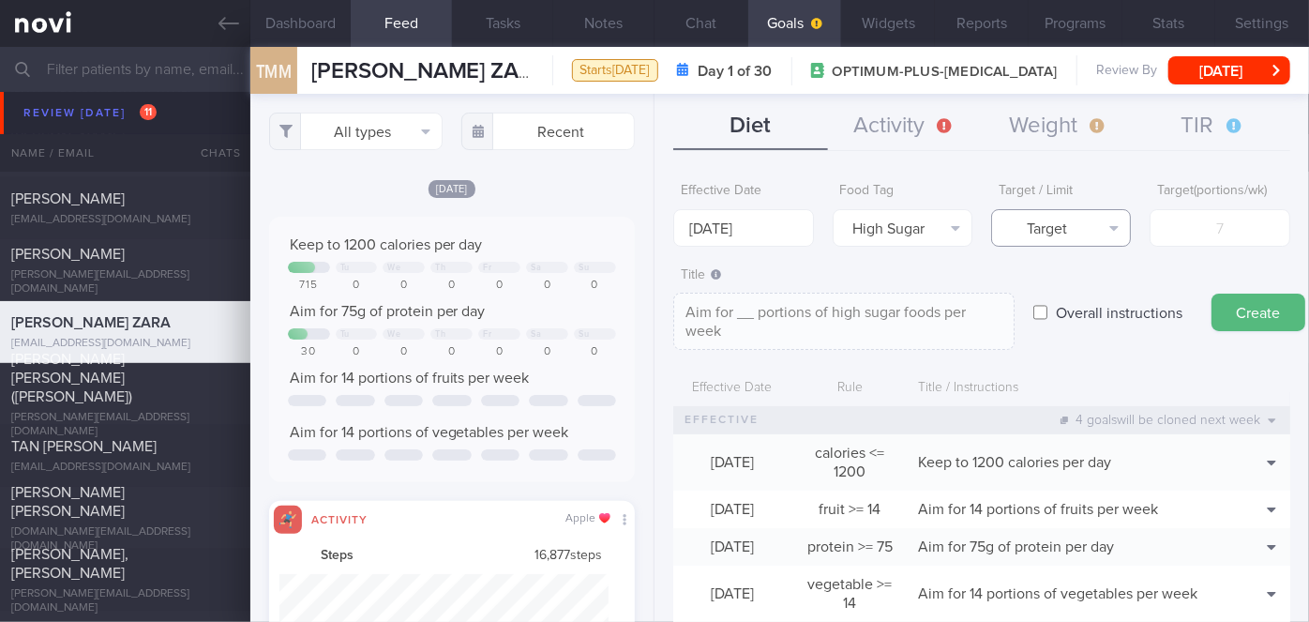
click at [1065, 221] on button "Target" at bounding box center [1061, 228] width 140 height 38
click at [1070, 294] on button "Limit" at bounding box center [1061, 292] width 138 height 28
type textarea "Keep to __ portions of high sugar foods per week"
click at [1183, 230] on input "number" at bounding box center [1219, 228] width 140 height 38
type input "2"
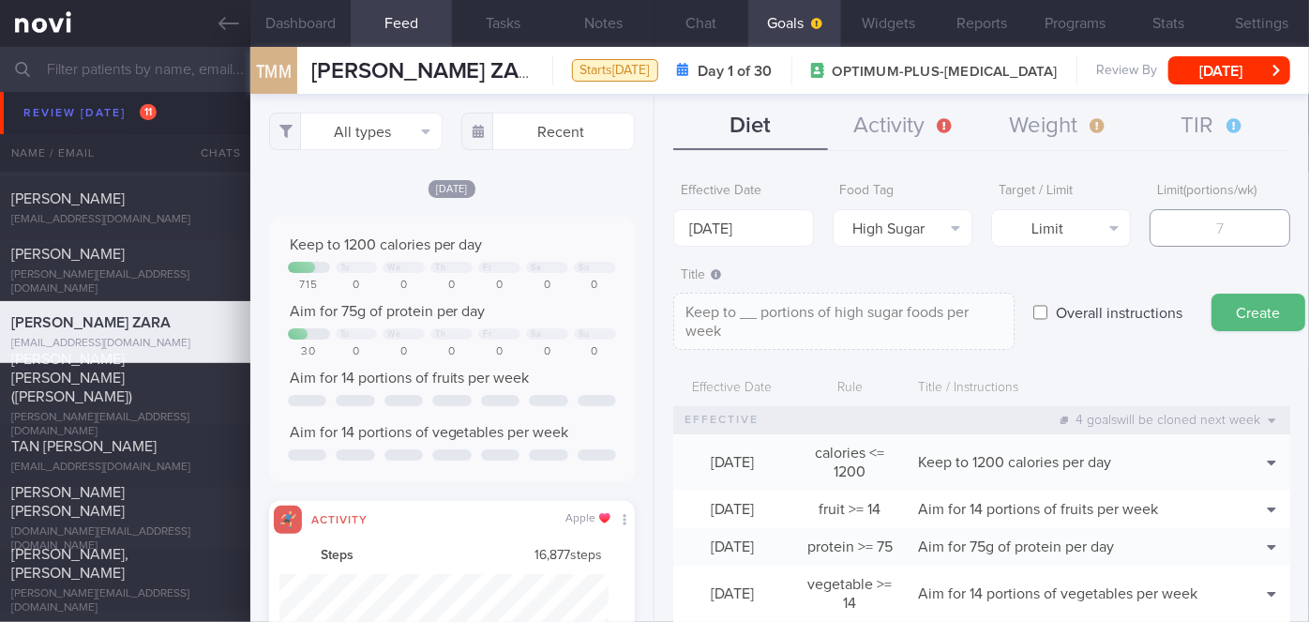
type textarea "Keep to 2 portions of high sugar foods per week"
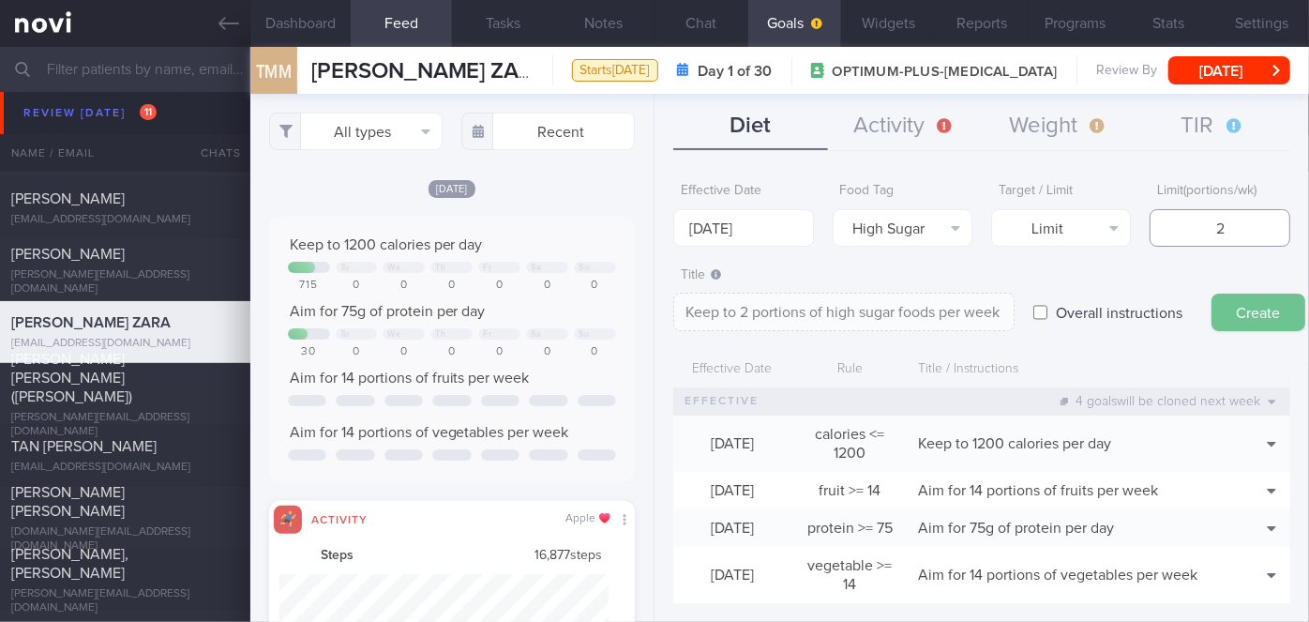
type input "2"
click at [1246, 315] on button "Create" at bounding box center [1258, 312] width 94 height 38
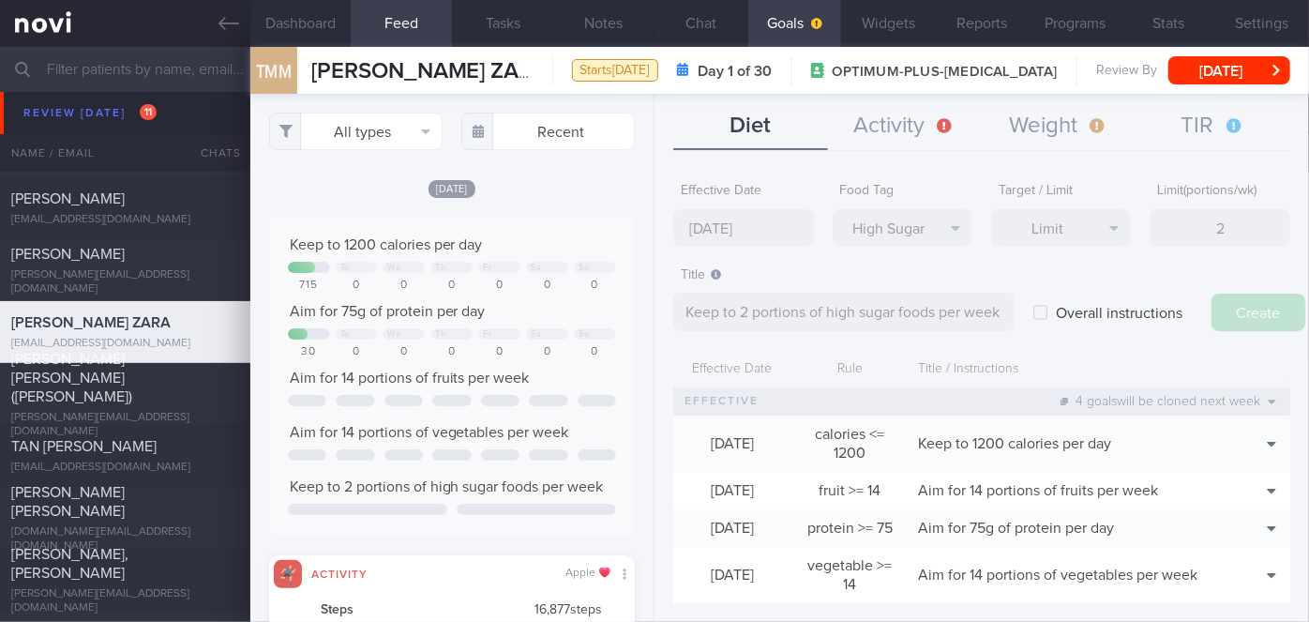
type input "[DATE]"
type textarea "Aim for ___ of ___"
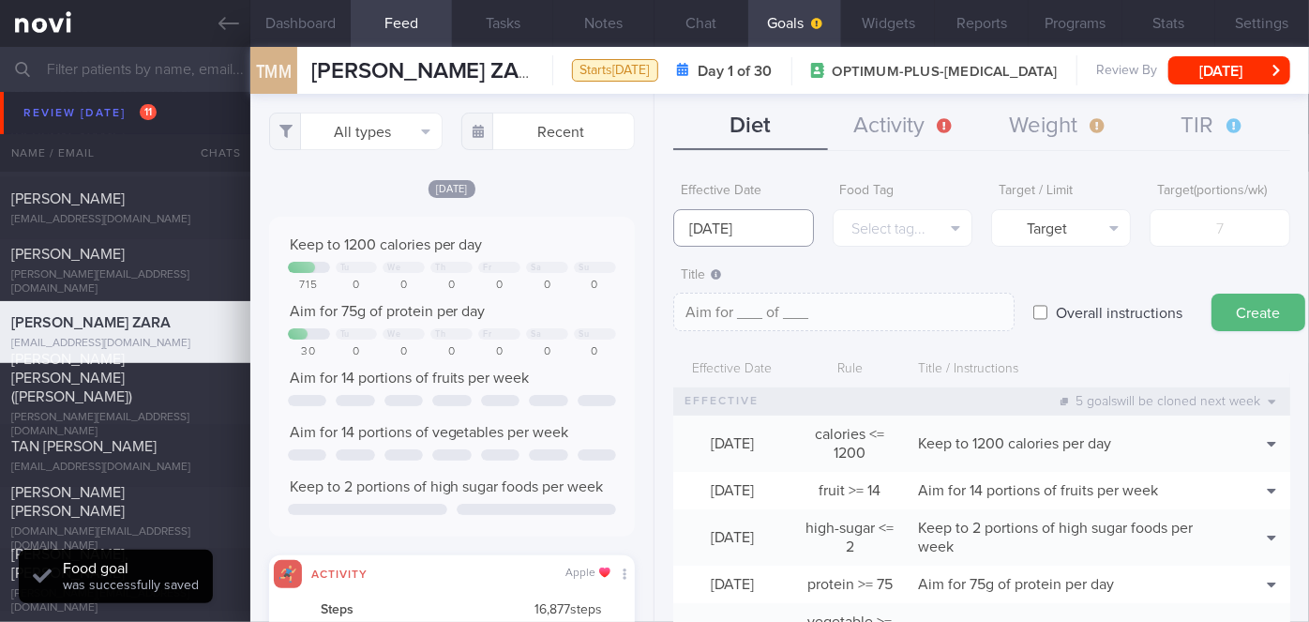
click at [738, 230] on input "[DATE]" at bounding box center [743, 228] width 140 height 38
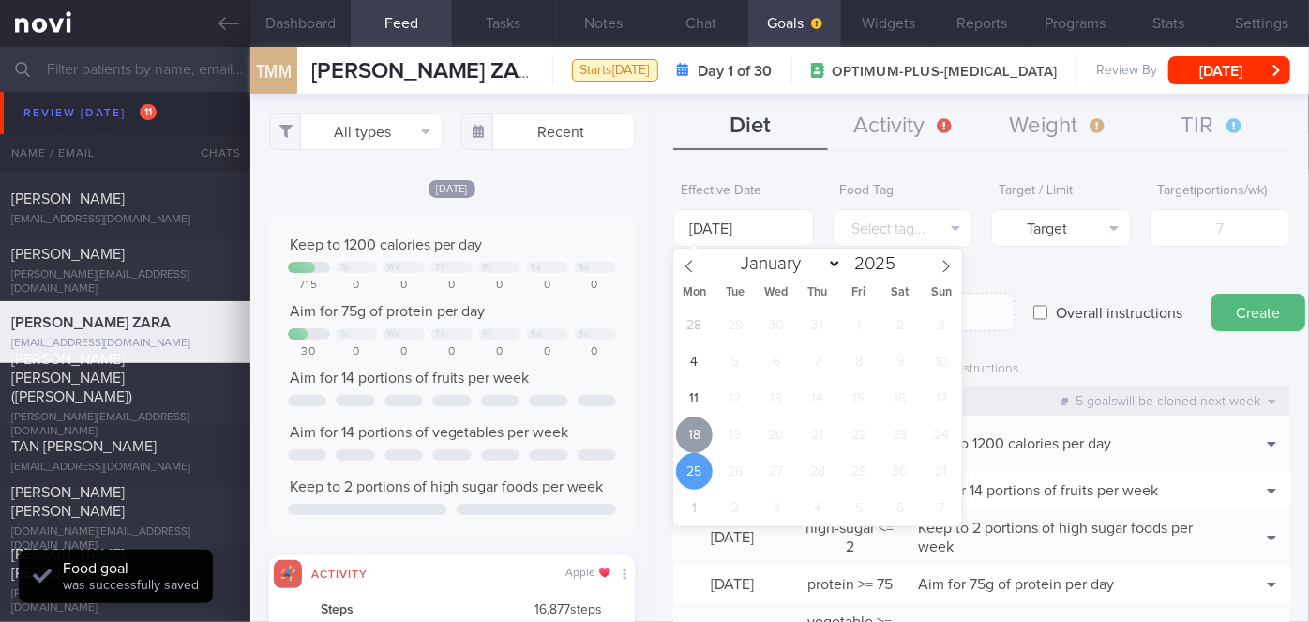
click at [697, 426] on span "18" at bounding box center [694, 434] width 37 height 37
type input "[DATE]"
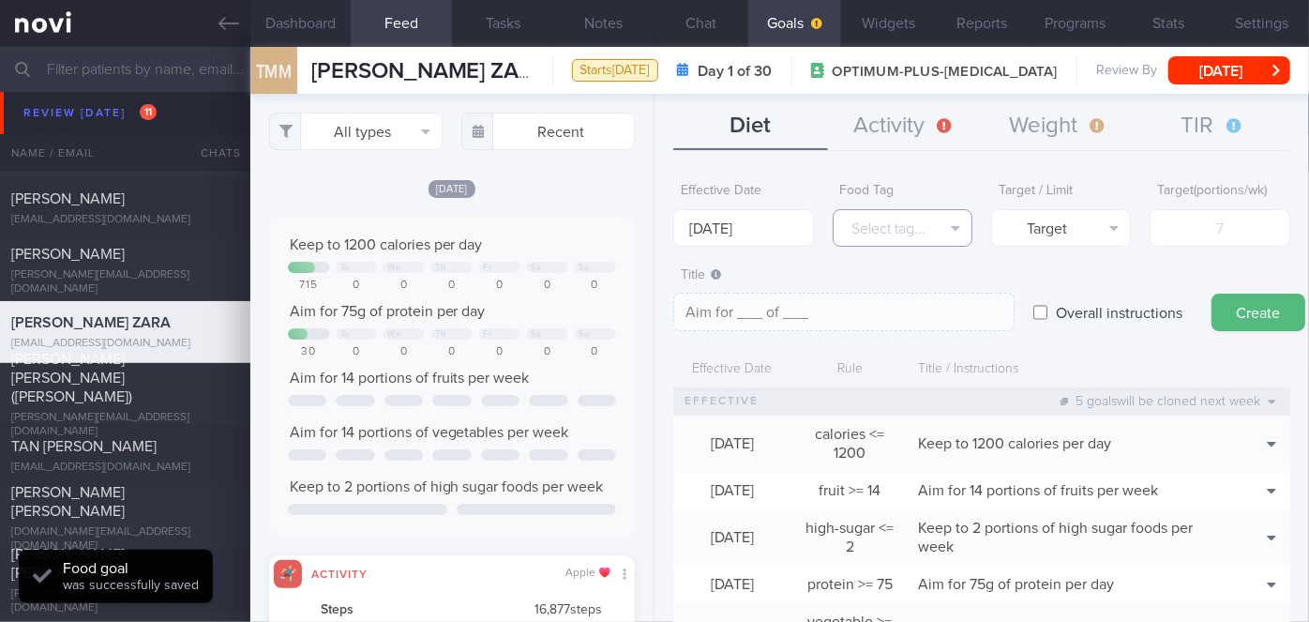
click at [888, 233] on button "Select tag..." at bounding box center [903, 228] width 140 height 38
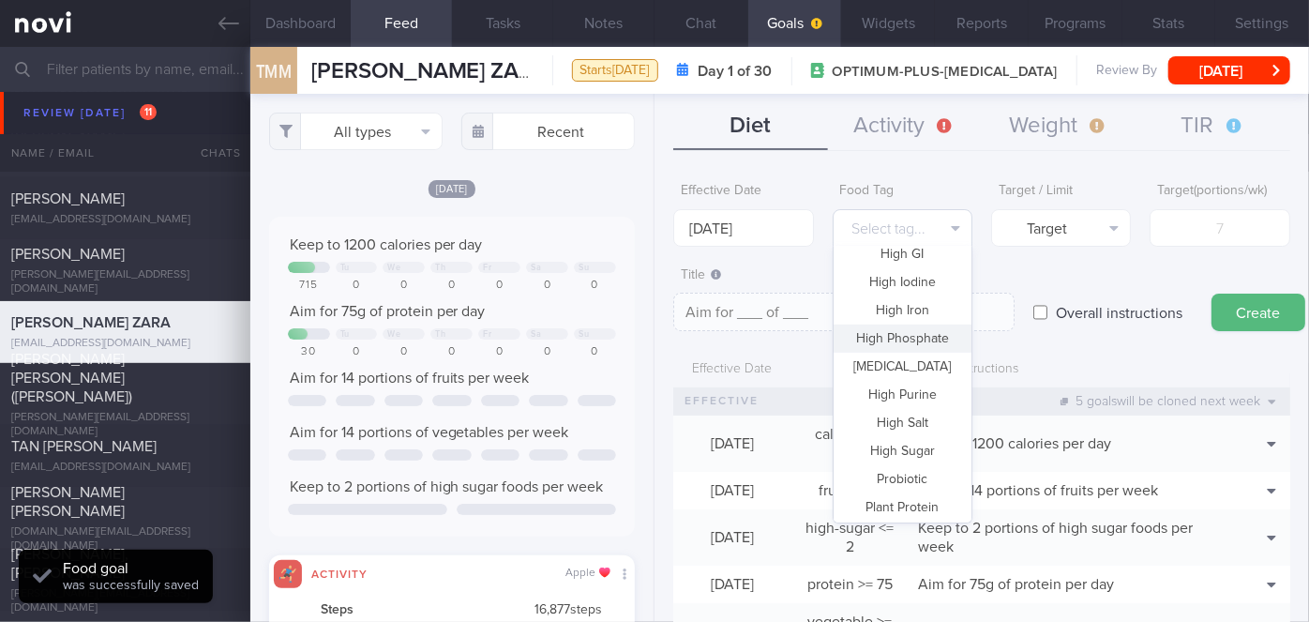
scroll to position [0, 0]
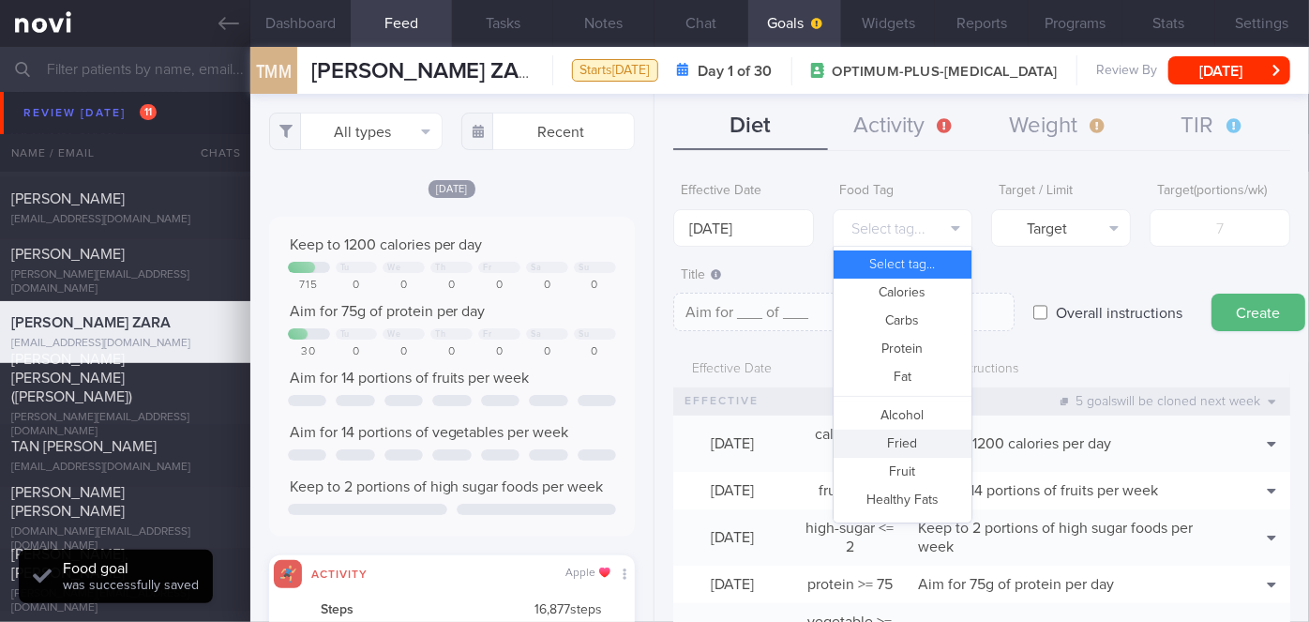
click at [897, 449] on button "Fried" at bounding box center [902, 443] width 138 height 28
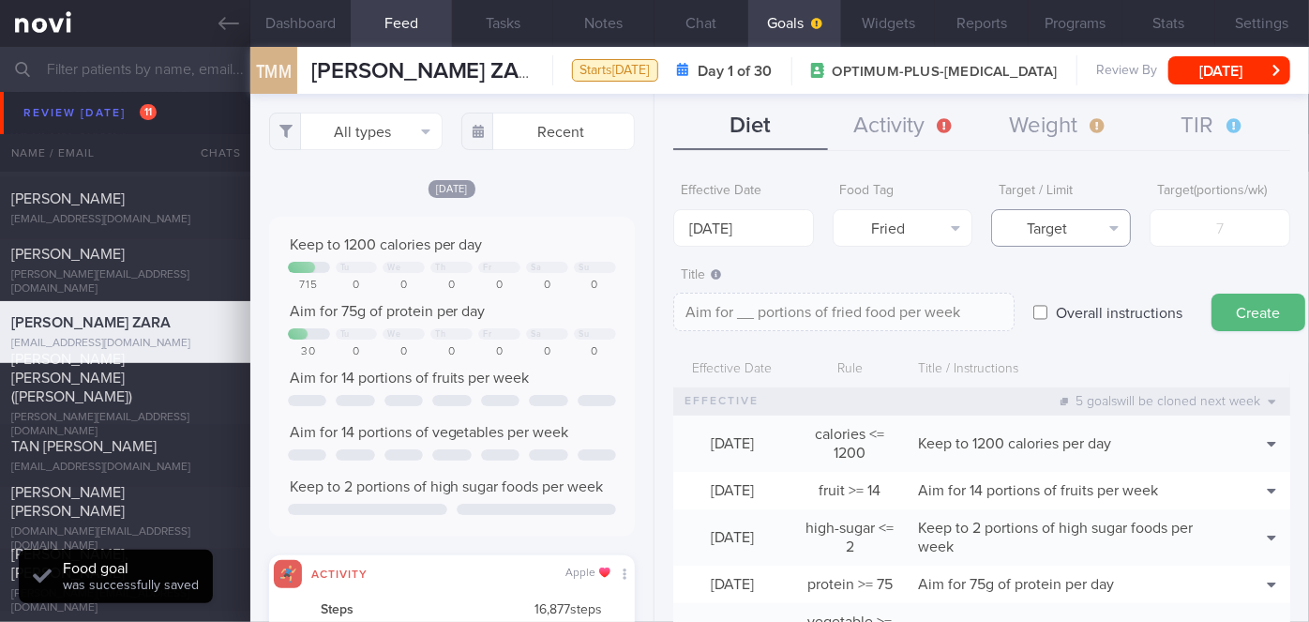
click at [1097, 225] on button "Target" at bounding box center [1061, 228] width 140 height 38
click at [1092, 290] on button "Limit" at bounding box center [1061, 292] width 138 height 28
type textarea "Keep to __ portions of fried food per week"
click at [1204, 236] on input "number" at bounding box center [1219, 228] width 140 height 38
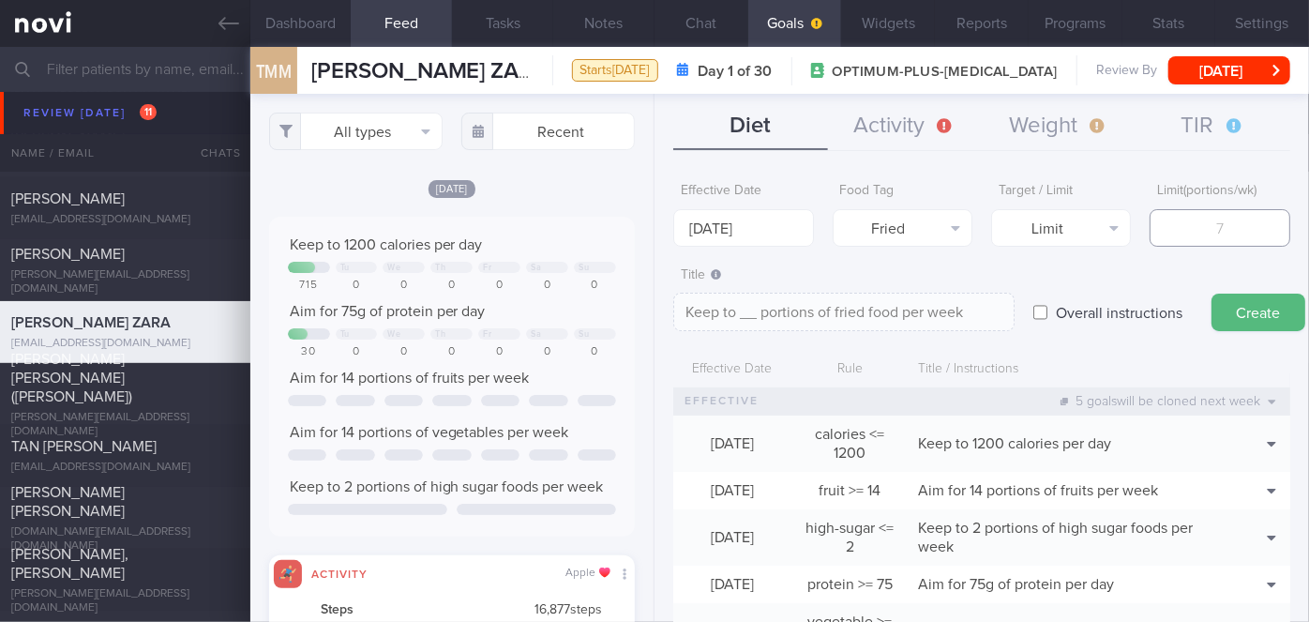
type input "2"
type textarea "Keep to 2 portions of fried food per week"
type input "2"
click at [1251, 306] on button "Create" at bounding box center [1258, 312] width 94 height 38
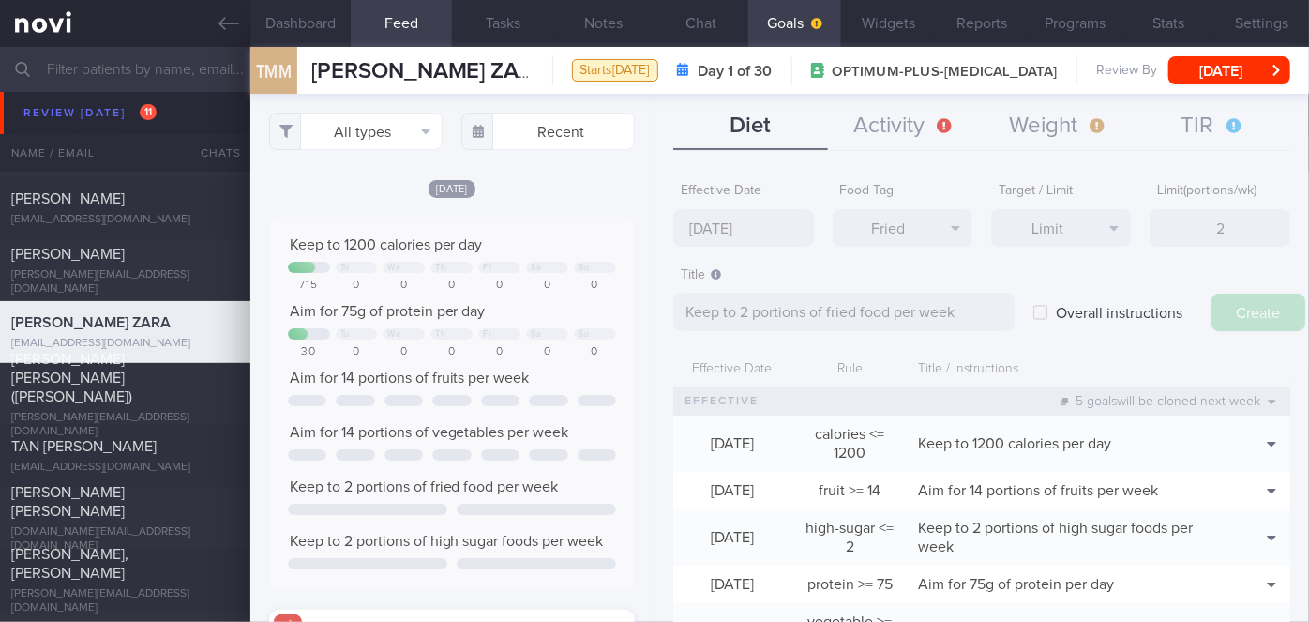
type input "[DATE]"
type textarea "Aim for ___ of ___"
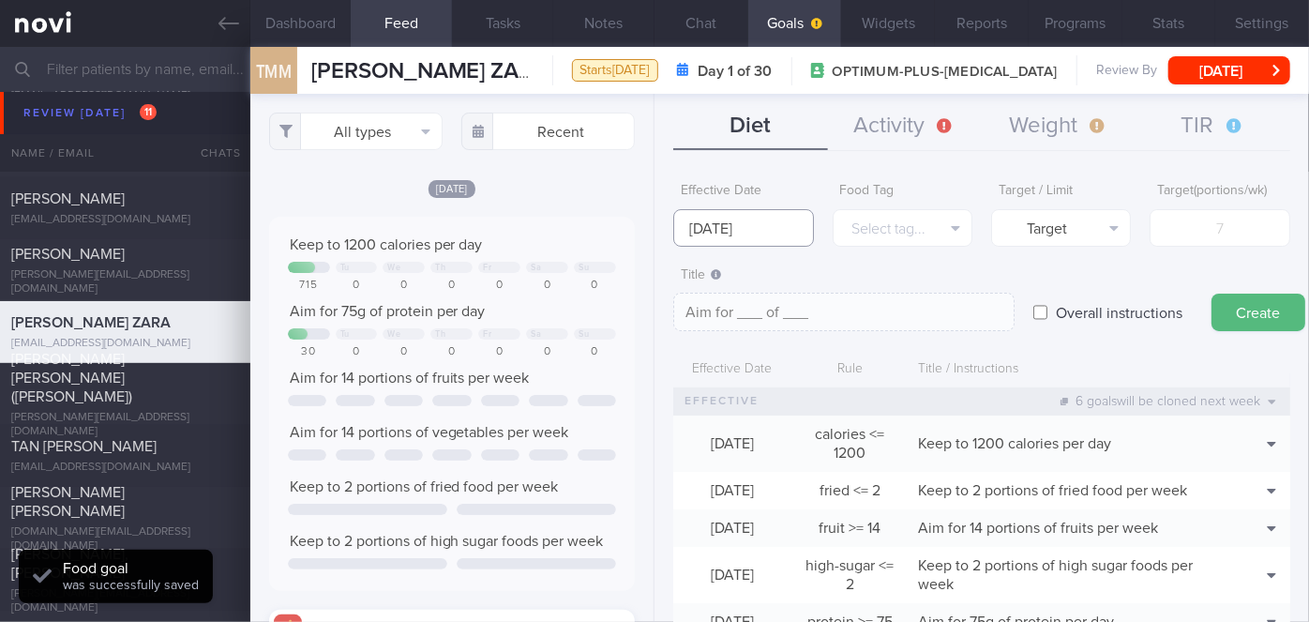
click at [750, 238] on input "[DATE]" at bounding box center [743, 228] width 140 height 38
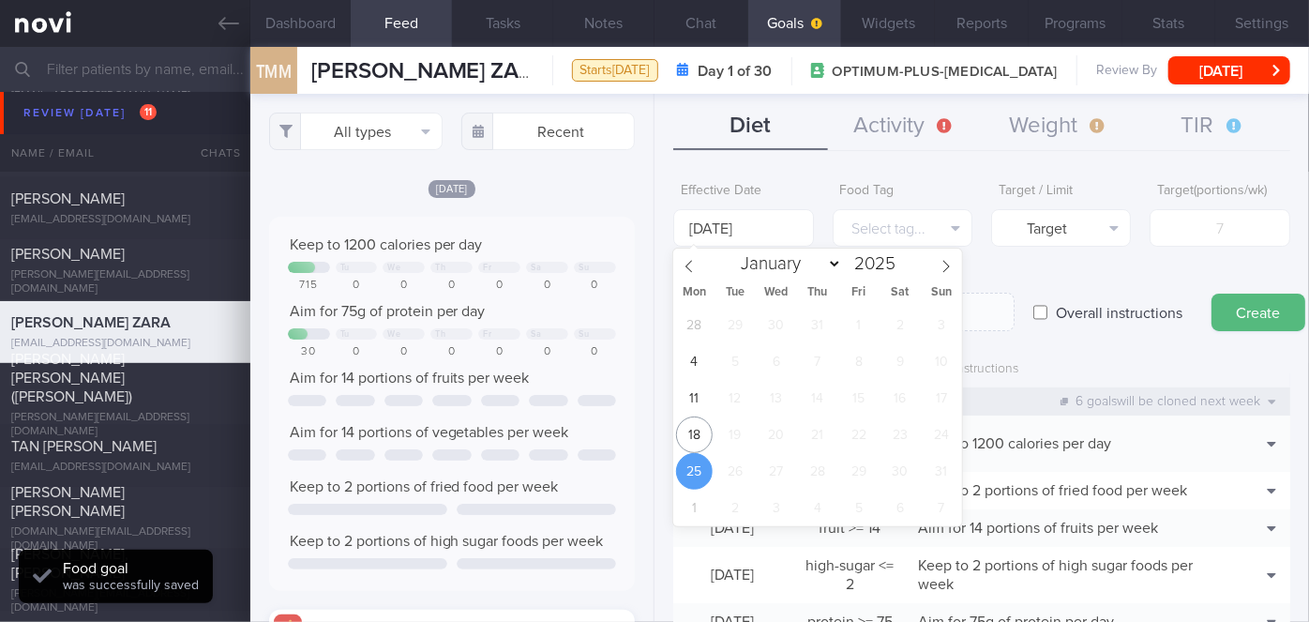
click at [706, 418] on div "28 29 30 31 1 2 3 4 5 6 7 8 9 10 11 12 13 14 15 16 17 18 19 20 21 22 23 24 25 2…" at bounding box center [817, 416] width 289 height 219
click at [703, 418] on span "18" at bounding box center [694, 434] width 37 height 37
type input "[DATE]"
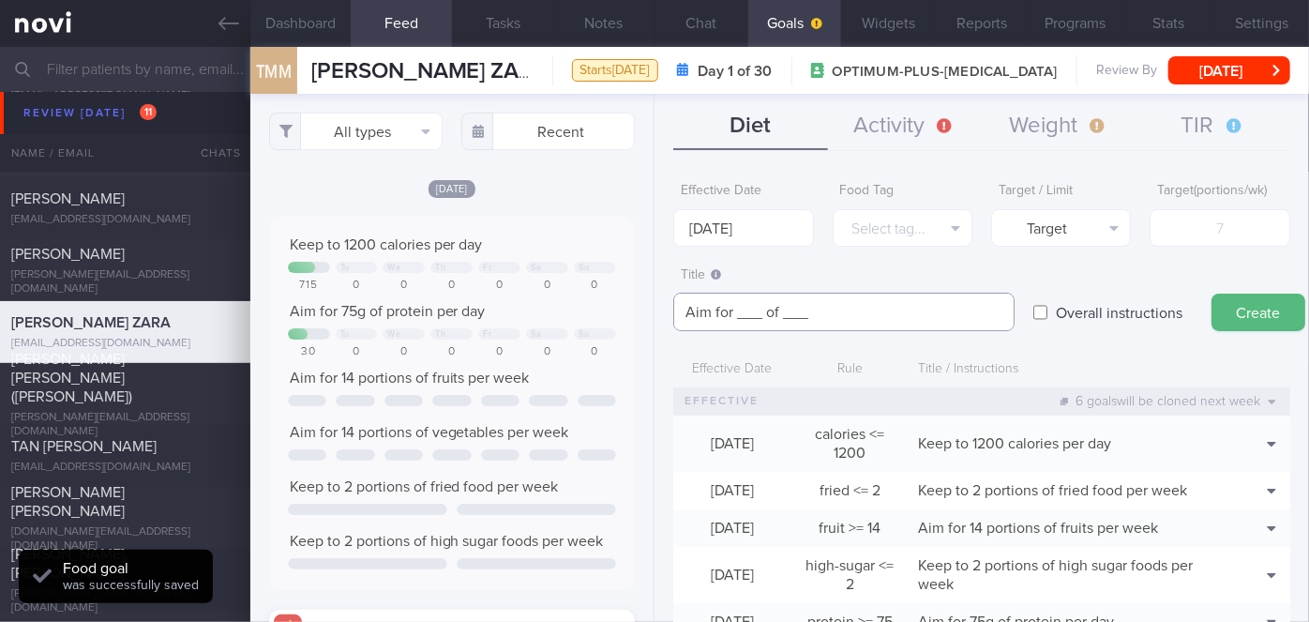
click at [760, 313] on textarea "Aim for ___ of ___" at bounding box center [843, 312] width 341 height 38
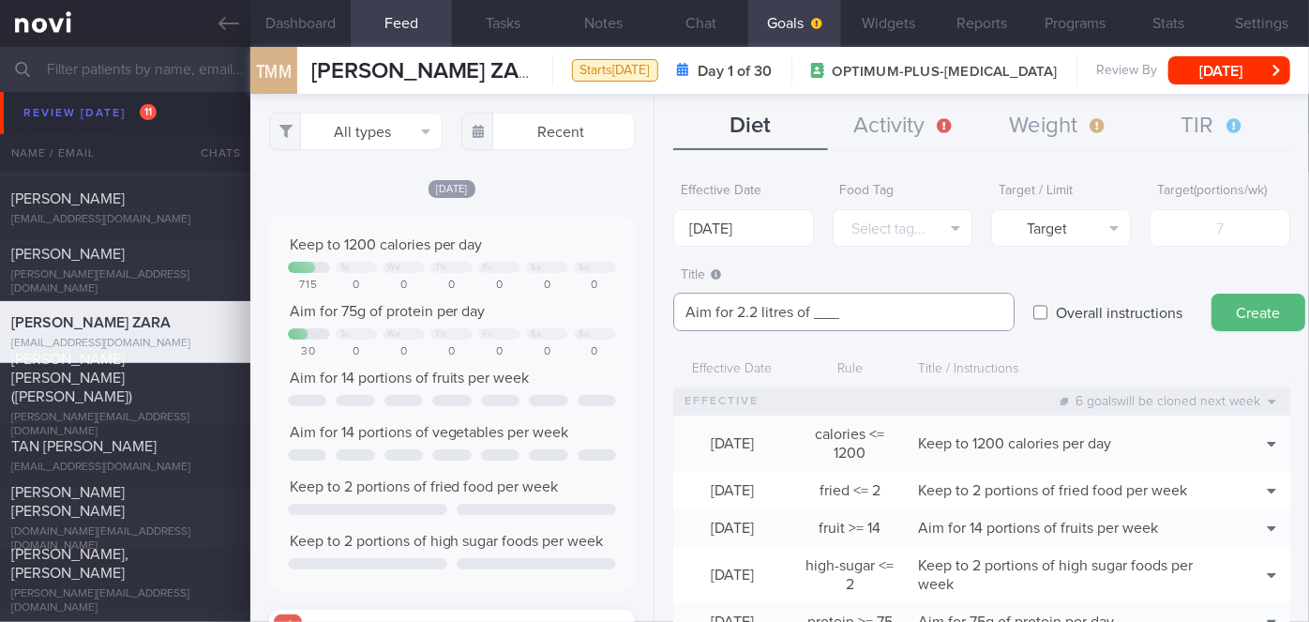
click at [851, 313] on textarea "Aim for 2.2 litres of ___" at bounding box center [843, 312] width 341 height 38
type textarea "Aim for 2.2 litres of fluid daily"
click at [1154, 314] on label "Overall instructions" at bounding box center [1118, 312] width 145 height 38
click at [1047, 314] on input "Overall instructions" at bounding box center [1040, 312] width 14 height 38
checkbox input "true"
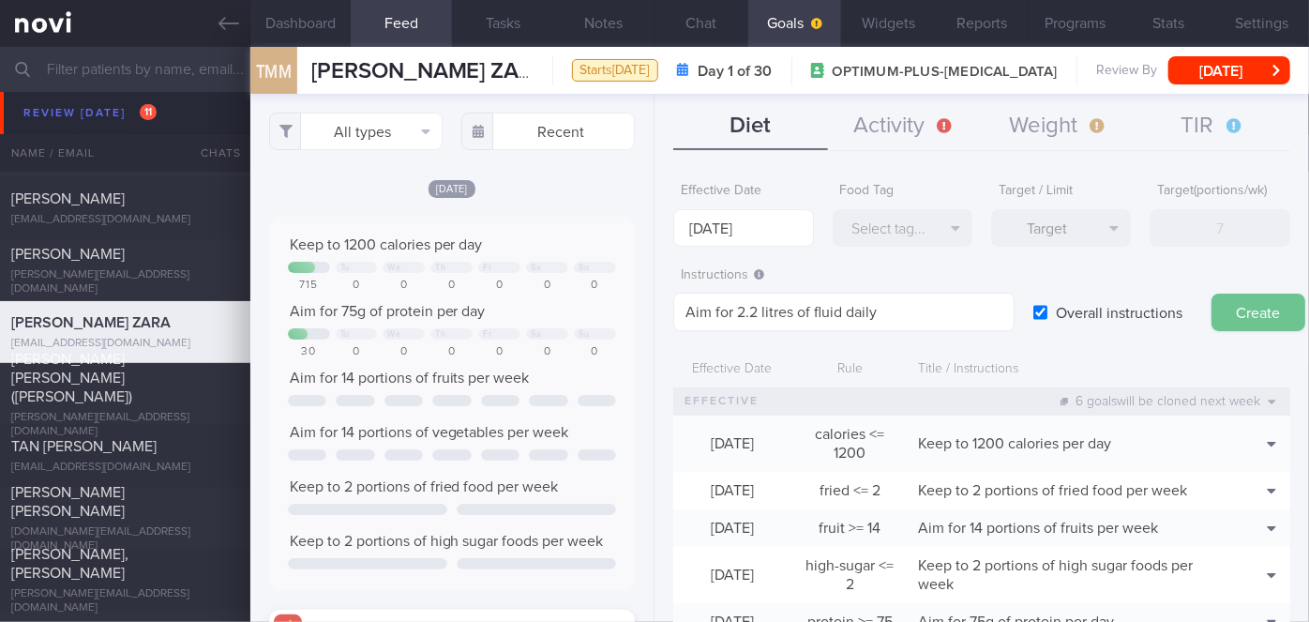
click at [1243, 303] on button "Create" at bounding box center [1258, 312] width 94 height 38
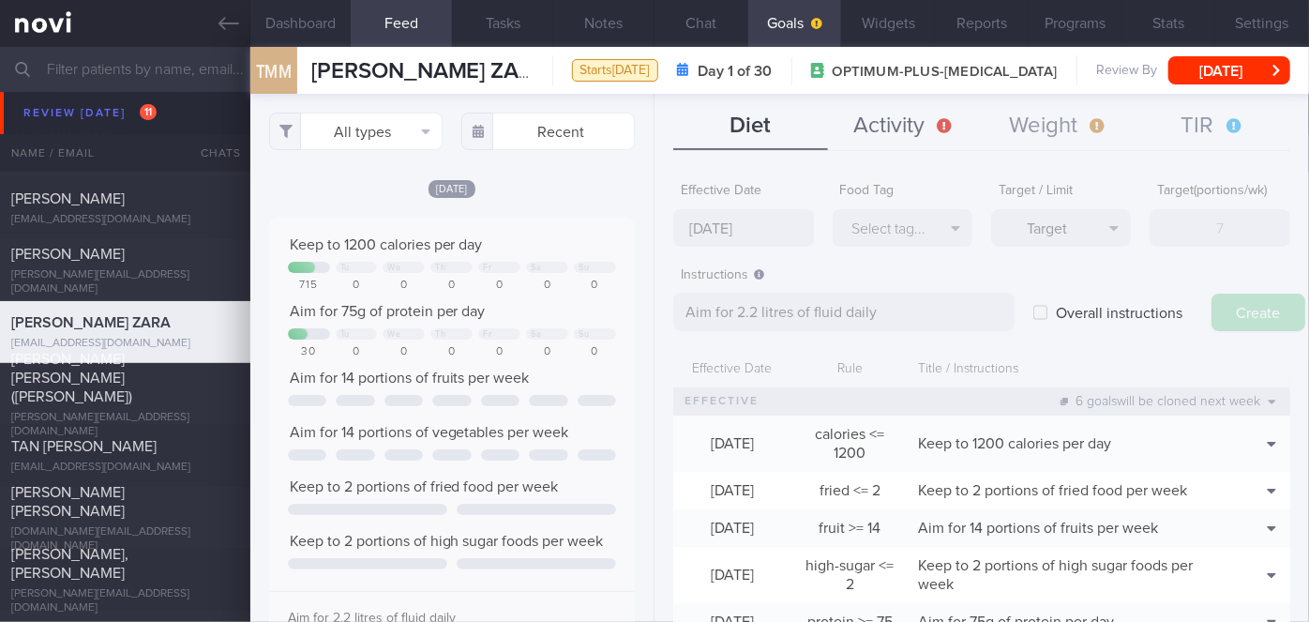
type input "[DATE]"
type textarea "Aim for ___ of ___"
checkbox input "false"
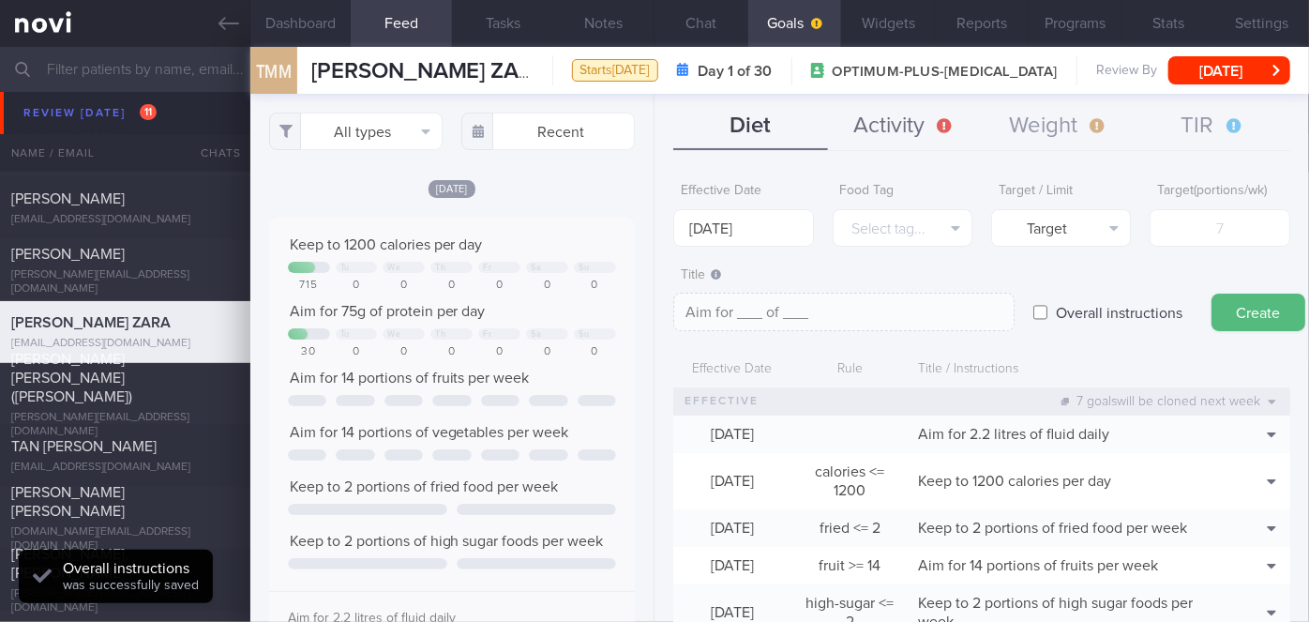
click at [917, 105] on button "Activity" at bounding box center [905, 126] width 154 height 47
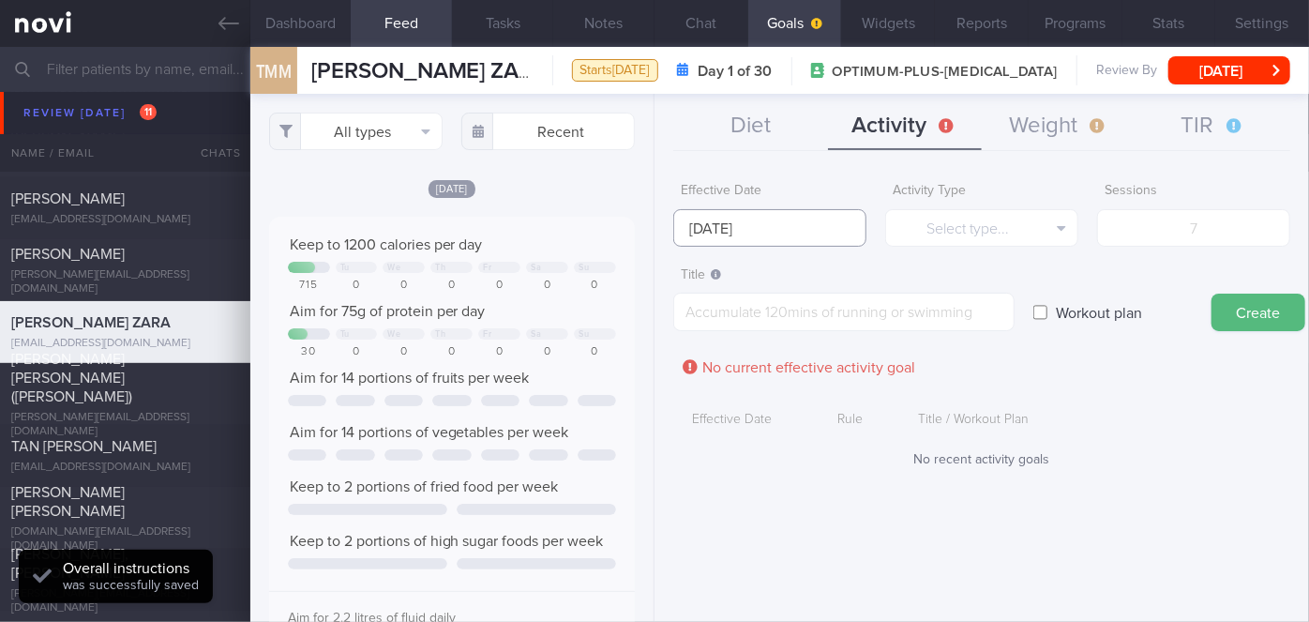
click at [759, 220] on input "[DATE]" at bounding box center [769, 228] width 193 height 38
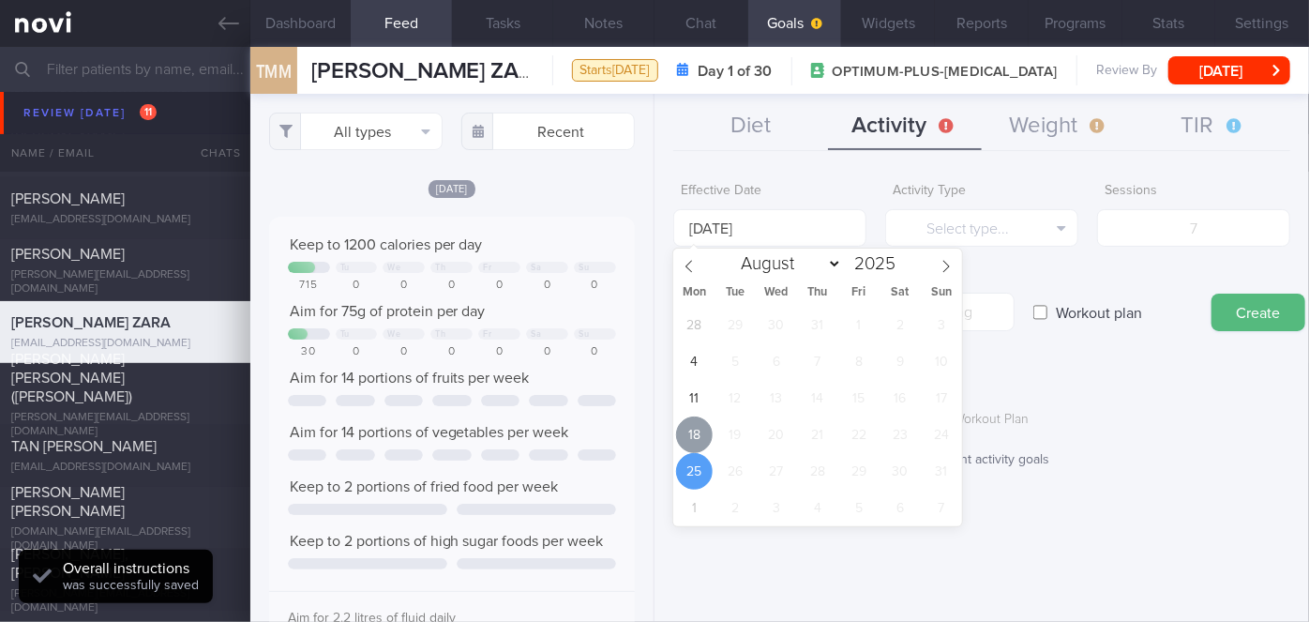
click at [696, 433] on span "18" at bounding box center [694, 434] width 37 height 37
type input "[DATE]"
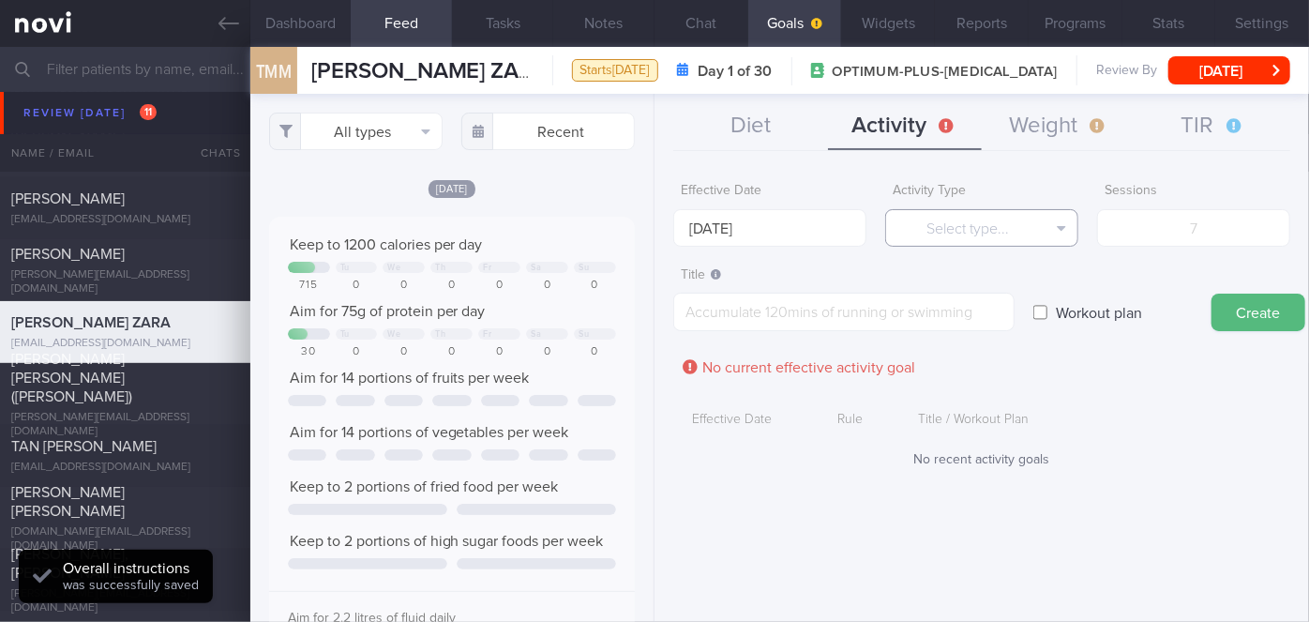
click at [981, 233] on button "Select type..." at bounding box center [981, 228] width 193 height 38
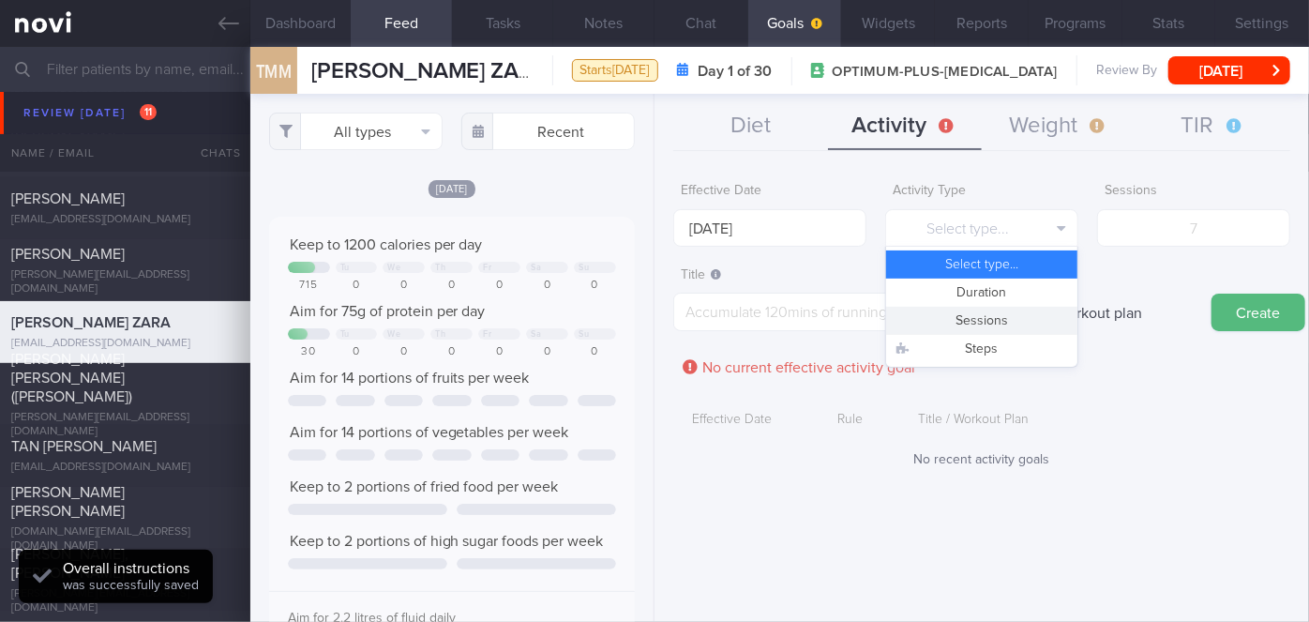
click at [984, 320] on button "Sessions" at bounding box center [981, 321] width 191 height 28
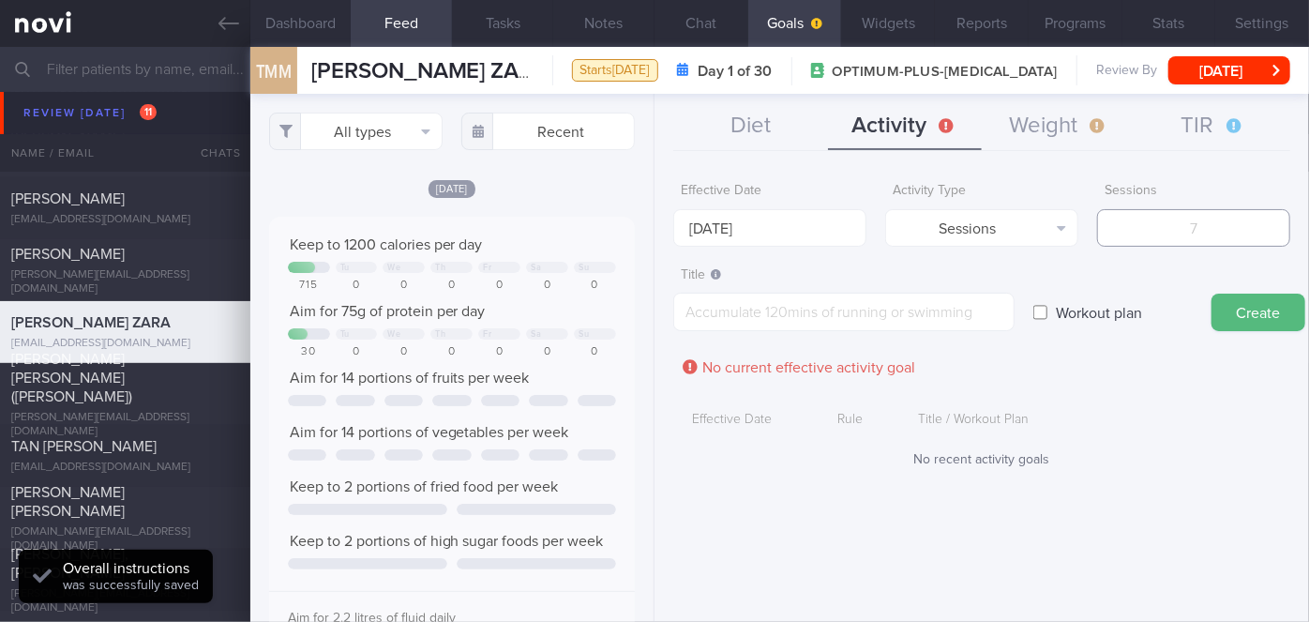
click at [1189, 221] on input "number" at bounding box center [1193, 228] width 193 height 38
type input "2"
click at [888, 308] on textarea at bounding box center [843, 312] width 341 height 38
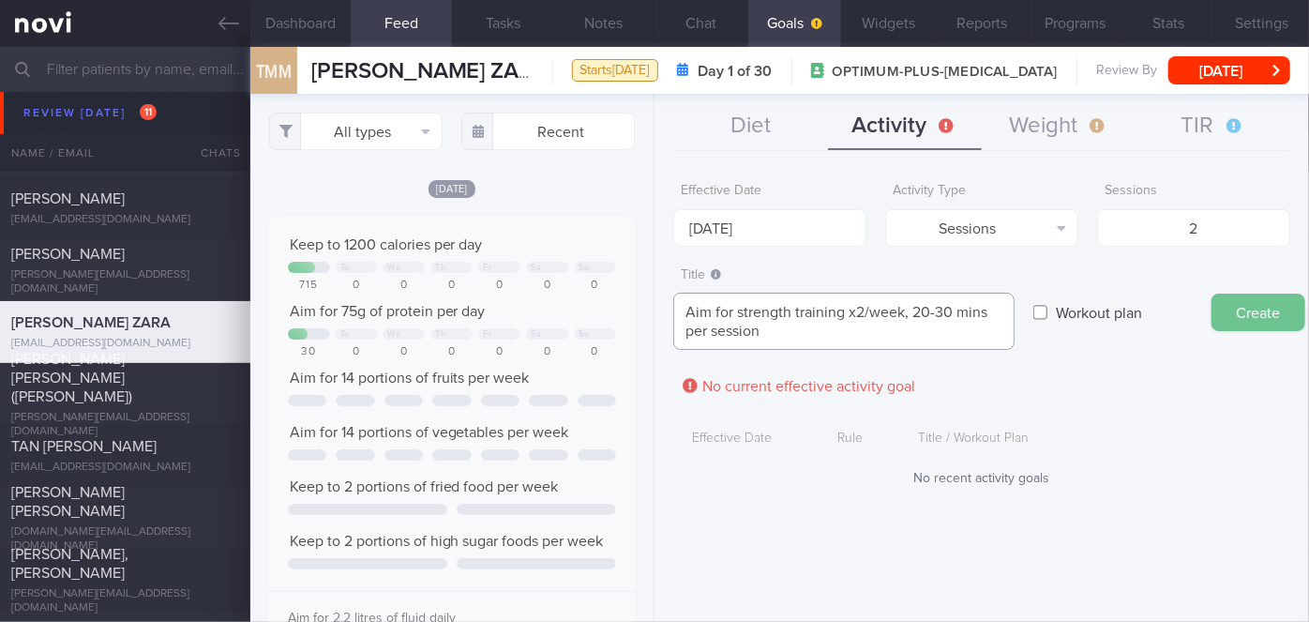
type textarea "Aim for strength training x2/week, 20-30 mins per session"
click at [1237, 307] on button "Create" at bounding box center [1258, 312] width 94 height 38
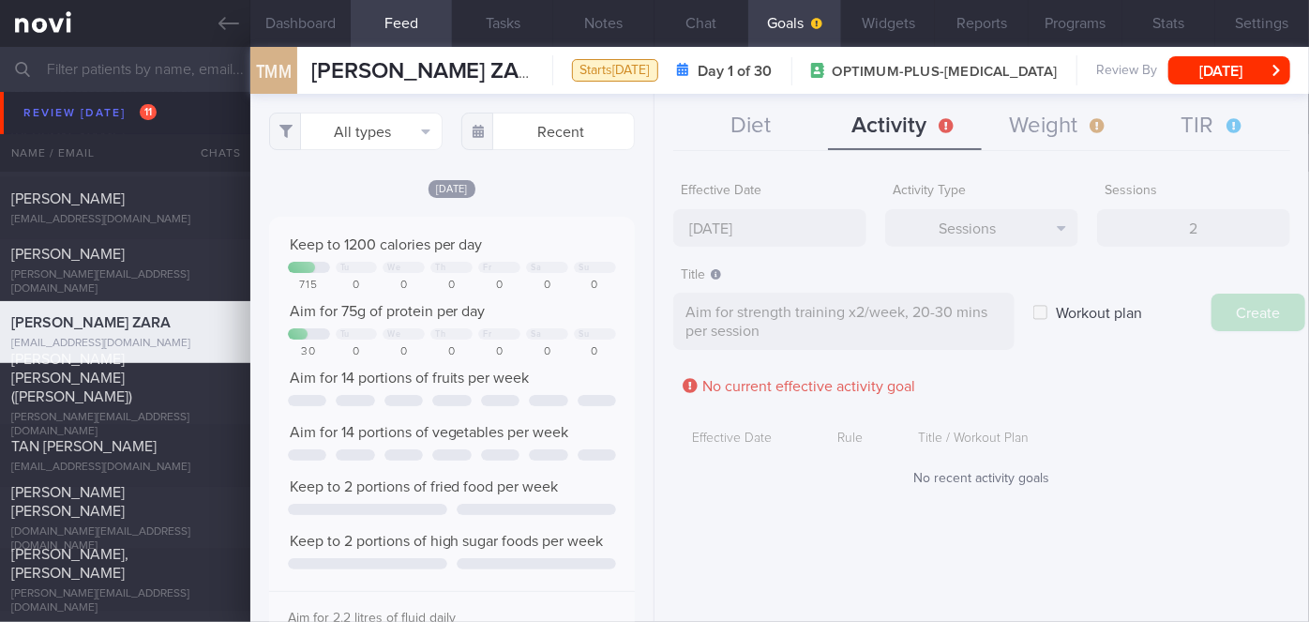
type input "[DATE]"
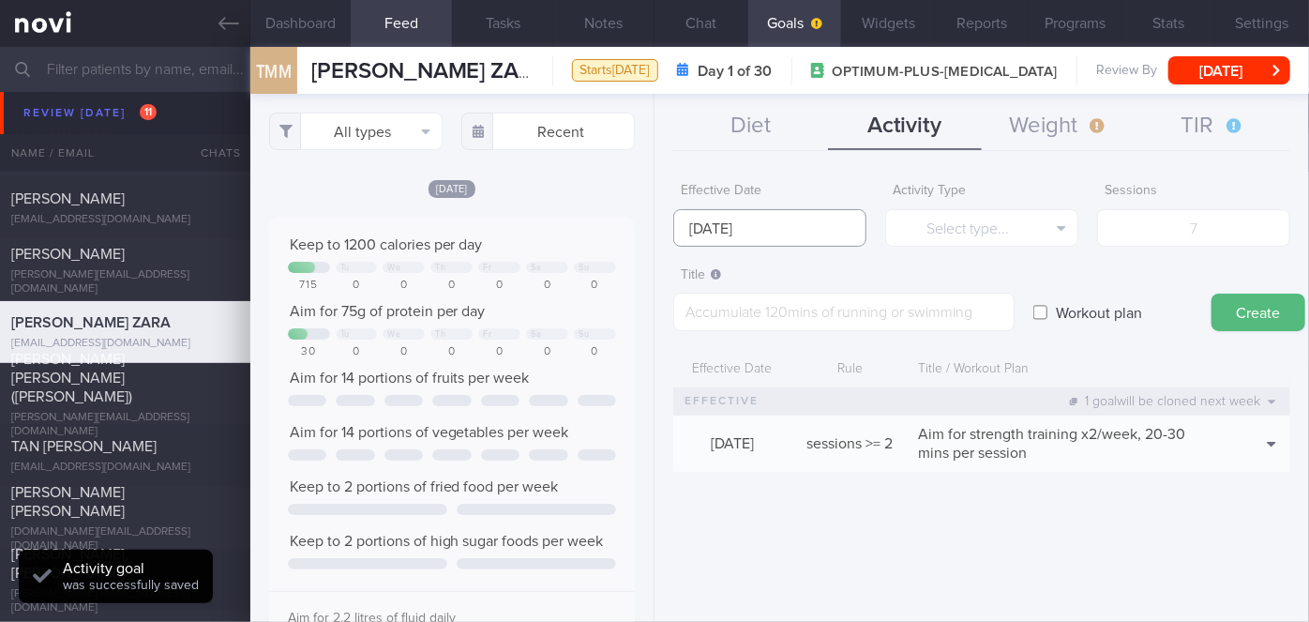
click at [756, 235] on input "[DATE]" at bounding box center [769, 228] width 193 height 38
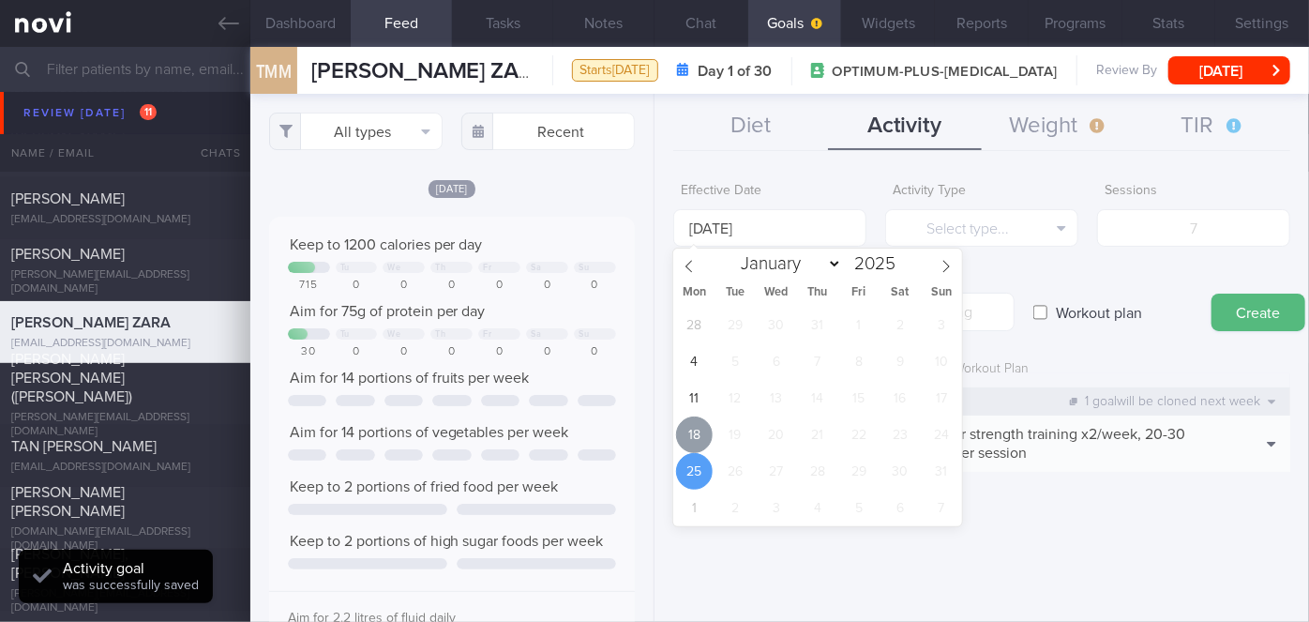
click at [693, 444] on span "18" at bounding box center [694, 434] width 37 height 37
type input "[DATE]"
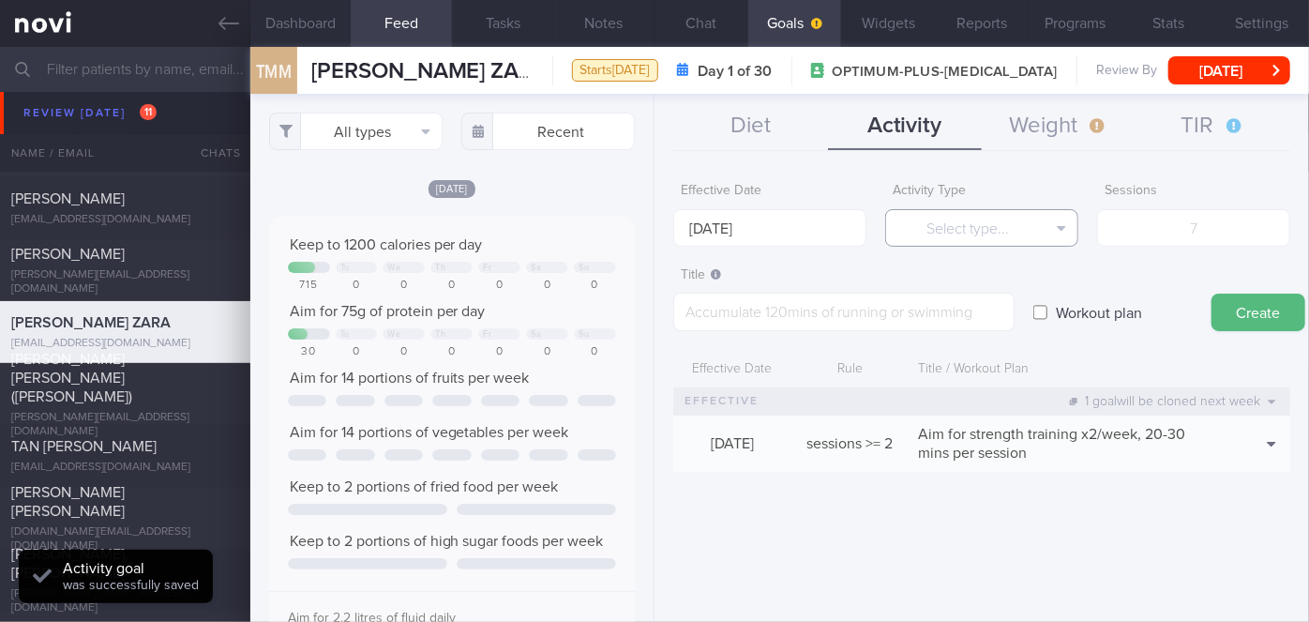
click at [1011, 228] on button "Select type..." at bounding box center [981, 228] width 193 height 38
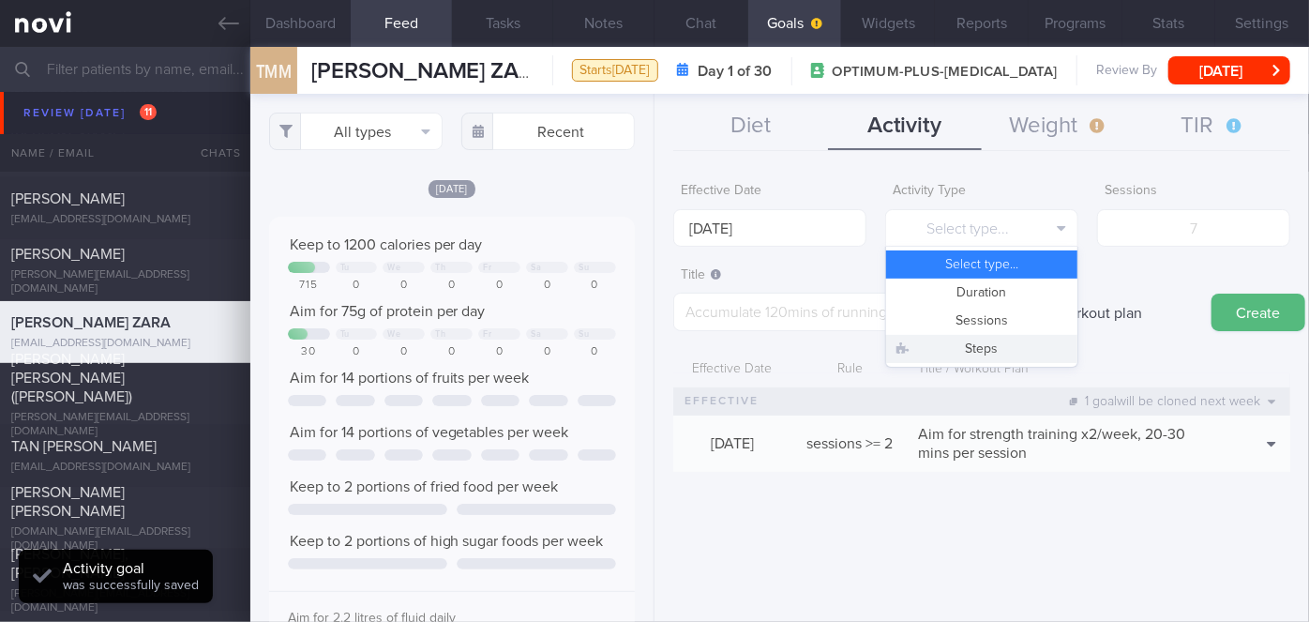
click at [1024, 351] on button "Steps" at bounding box center [981, 349] width 191 height 28
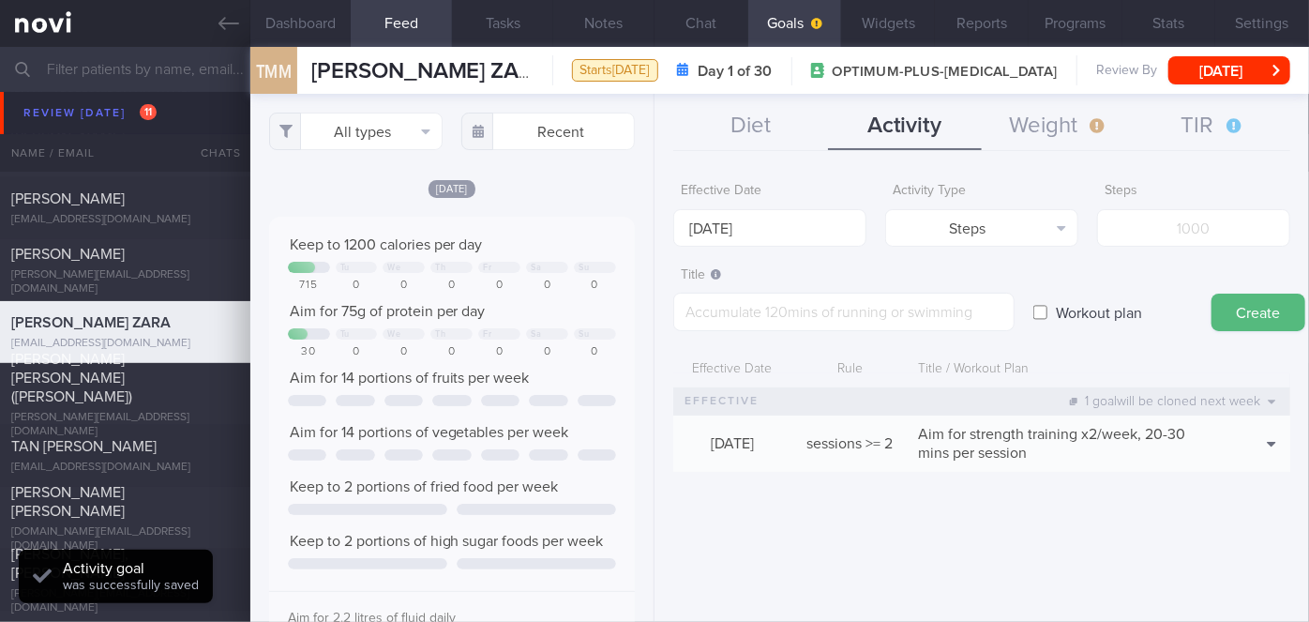
click at [1175, 246] on form "Effective Date [DATE] Activity Type Steps Select type... Duration Sessions Step…" at bounding box center [981, 331] width 617 height 317
click at [1190, 230] on input "number" at bounding box center [1193, 228] width 193 height 38
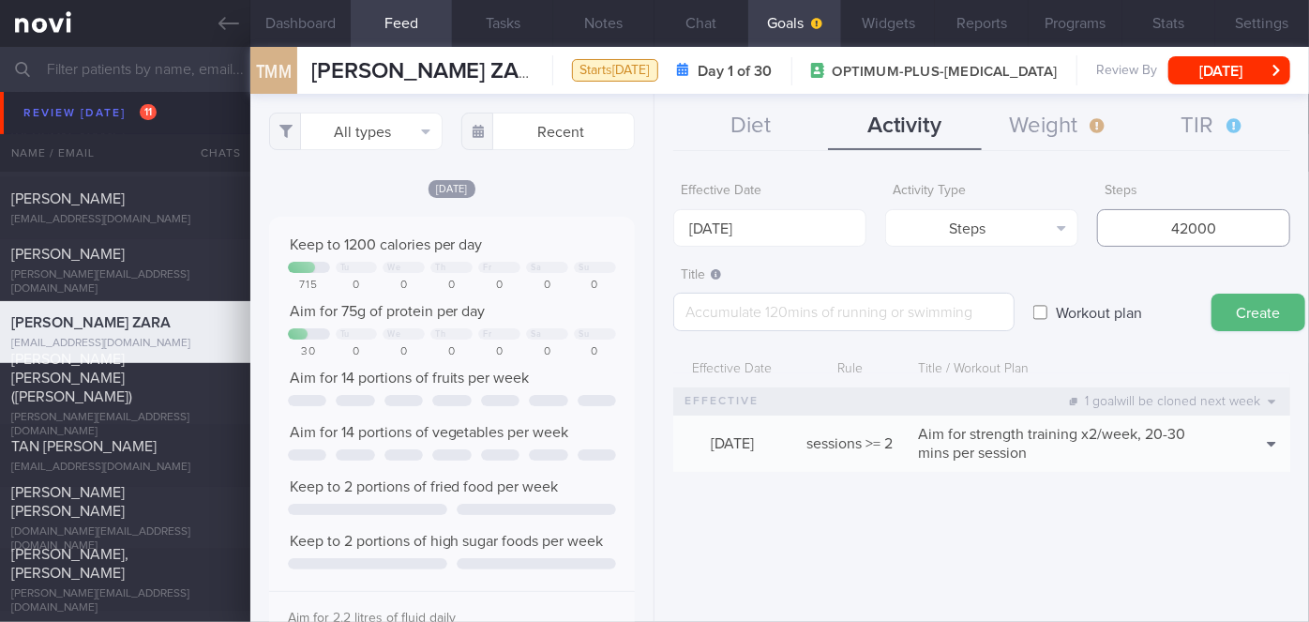
type input "42000"
click at [939, 313] on textarea at bounding box center [843, 312] width 341 height 38
type textarea "A"
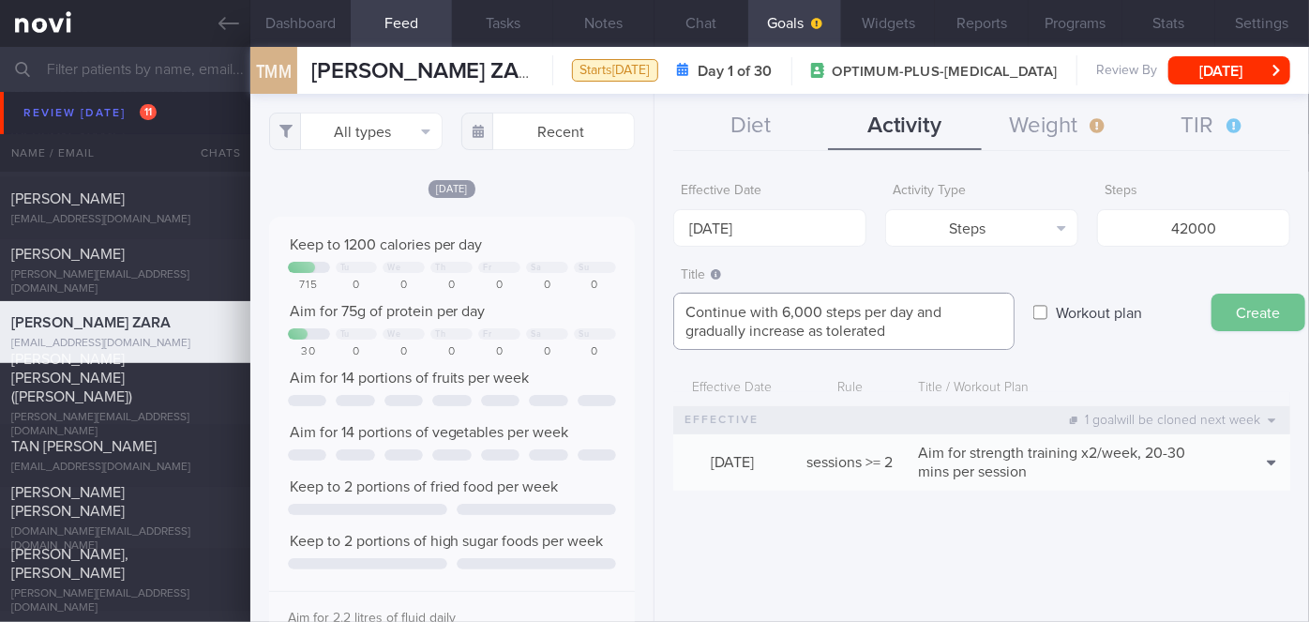
type textarea "Continue with 6,000 steps per day and gradually increase as tolerated"
click at [1246, 313] on button "Create" at bounding box center [1258, 312] width 94 height 38
type input "[DATE]"
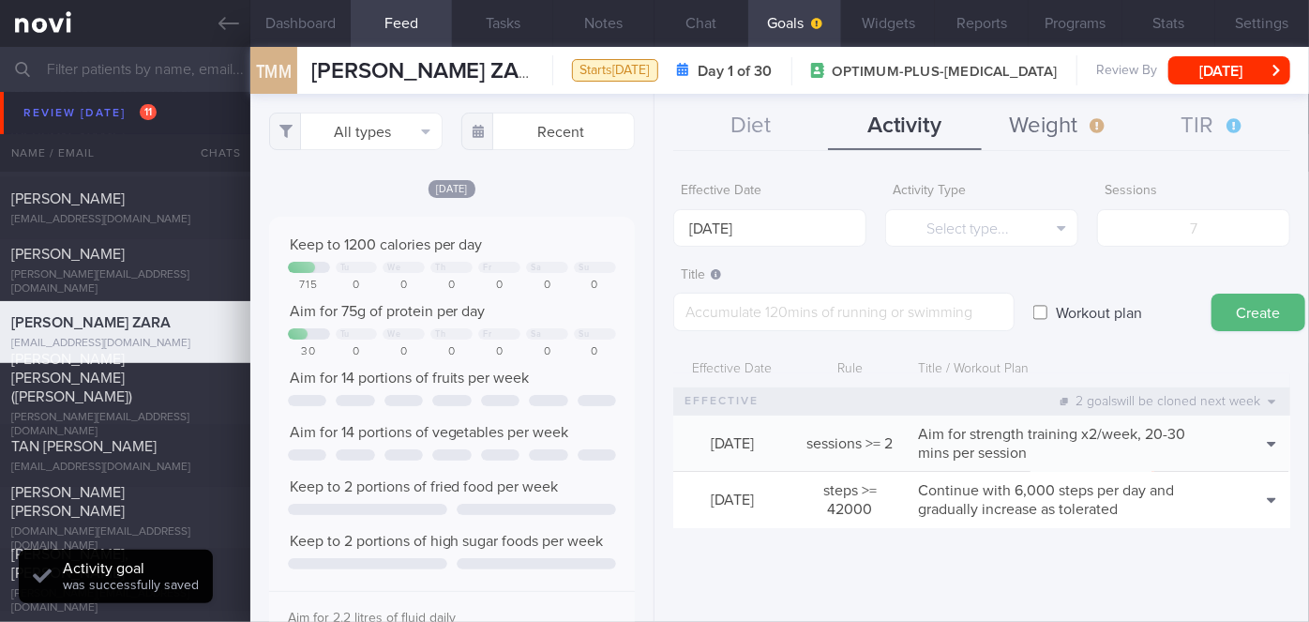
click at [1046, 138] on button "Weight" at bounding box center [1059, 126] width 154 height 47
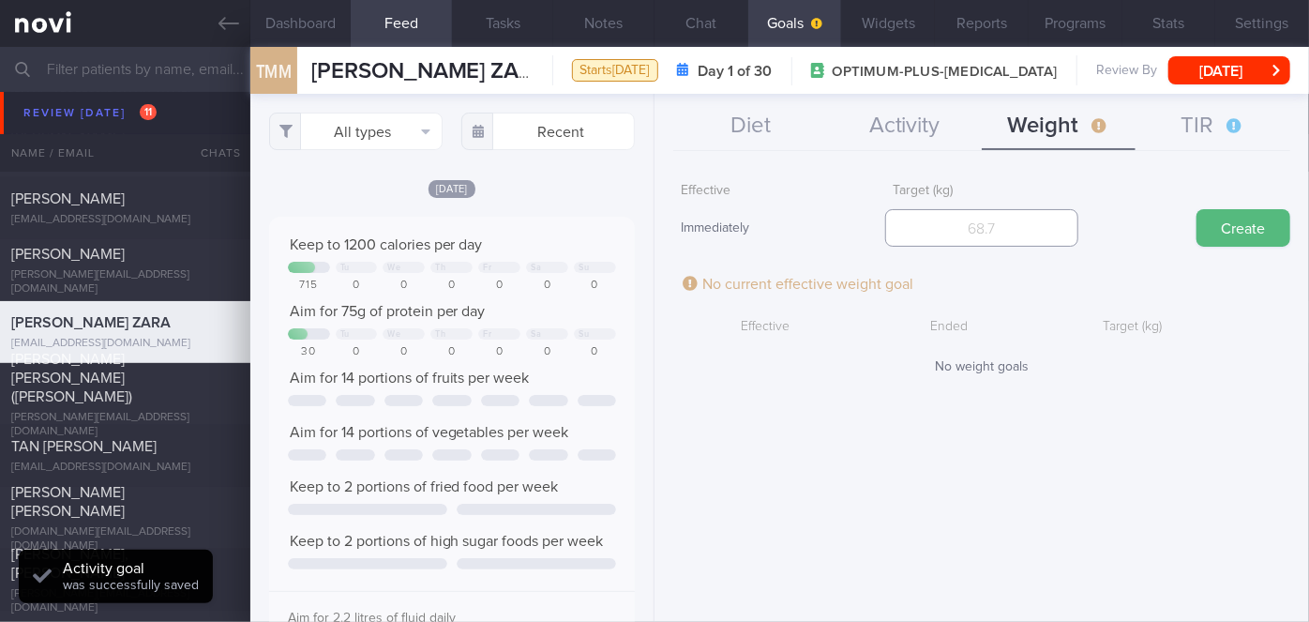
click at [1043, 225] on input "number" at bounding box center [981, 228] width 193 height 38
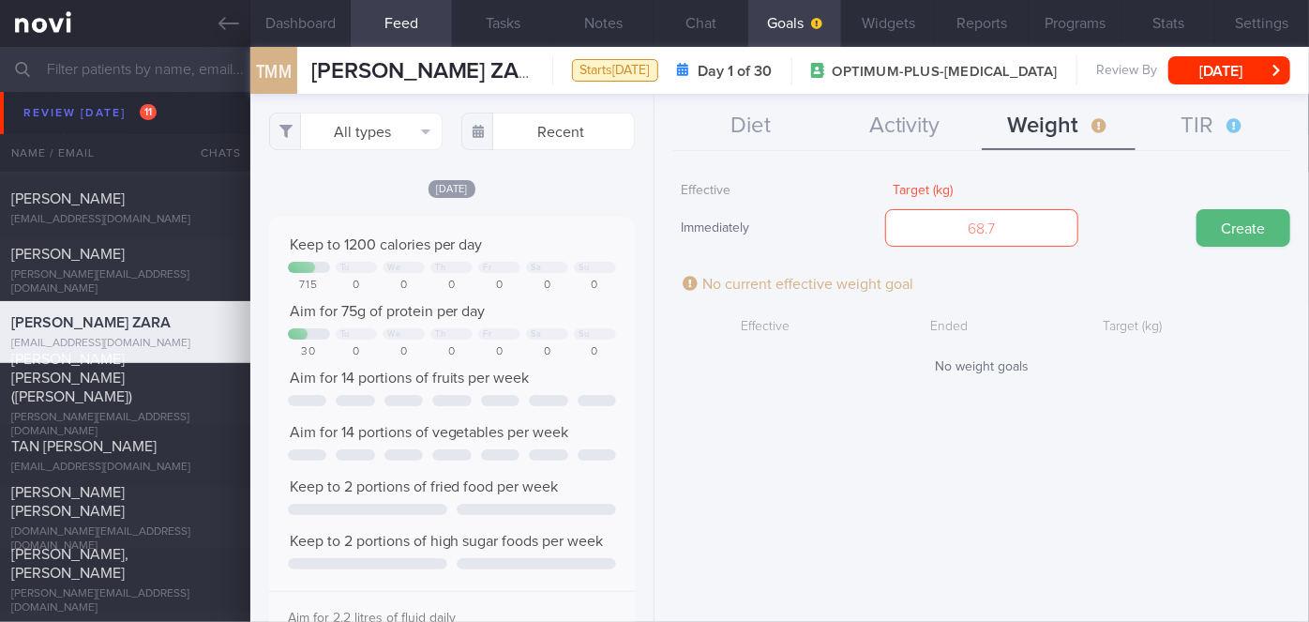
click at [972, 510] on div "Effective Immediately Target (kg) Create No current effective weight goal Effec…" at bounding box center [981, 390] width 654 height 462
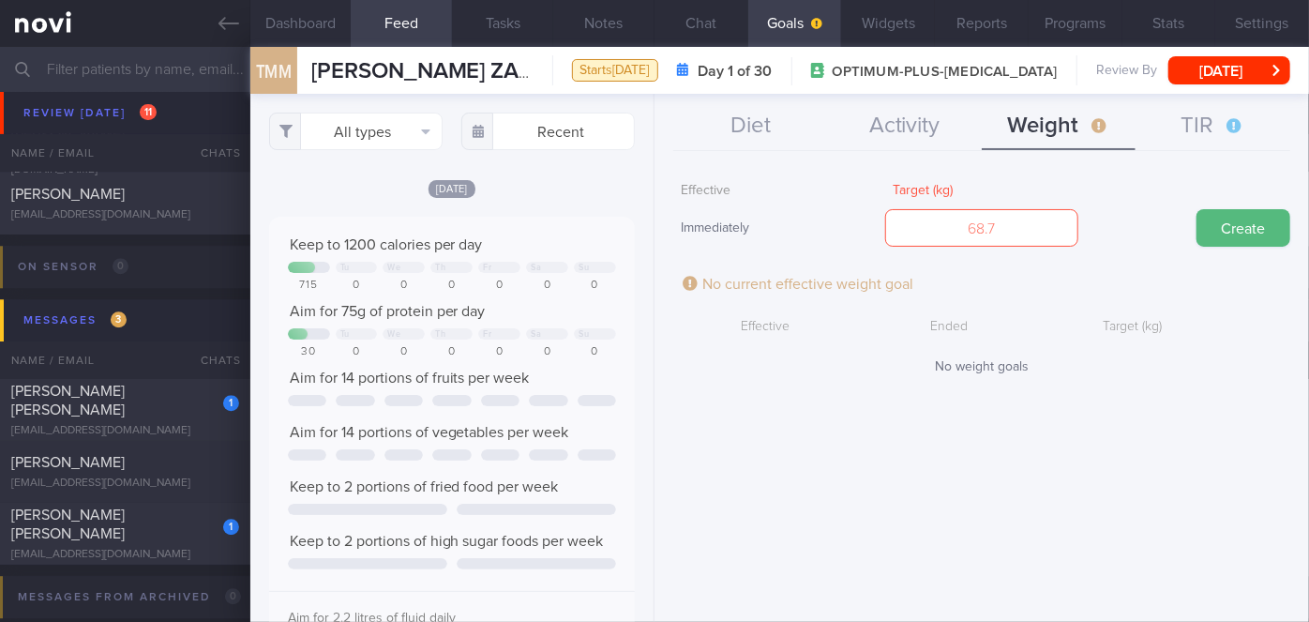
scroll to position [6053, 0]
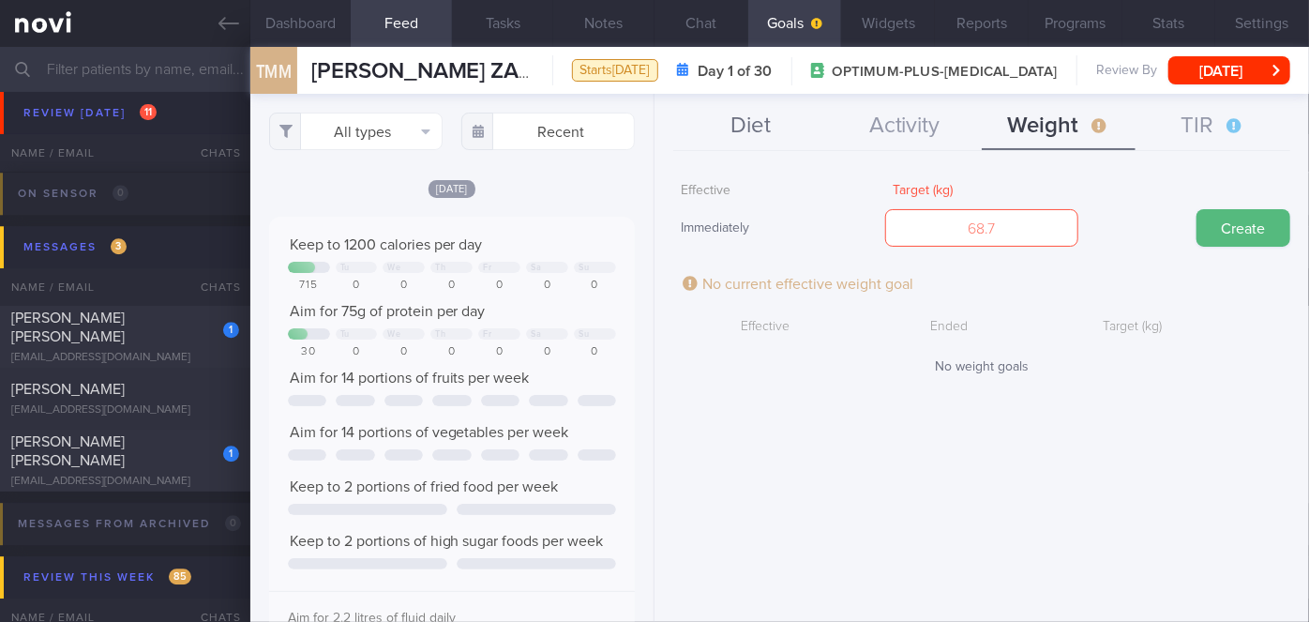
drag, startPoint x: 149, startPoint y: 473, endPoint x: 720, endPoint y: 126, distance: 668.6
click at [150, 474] on div "[EMAIL_ADDRESS][DOMAIN_NAME]" at bounding box center [125, 481] width 228 height 14
click at [1017, 225] on input "number" at bounding box center [981, 228] width 193 height 38
type input "68.2"
click at [1250, 236] on button "Create" at bounding box center [1243, 228] width 94 height 38
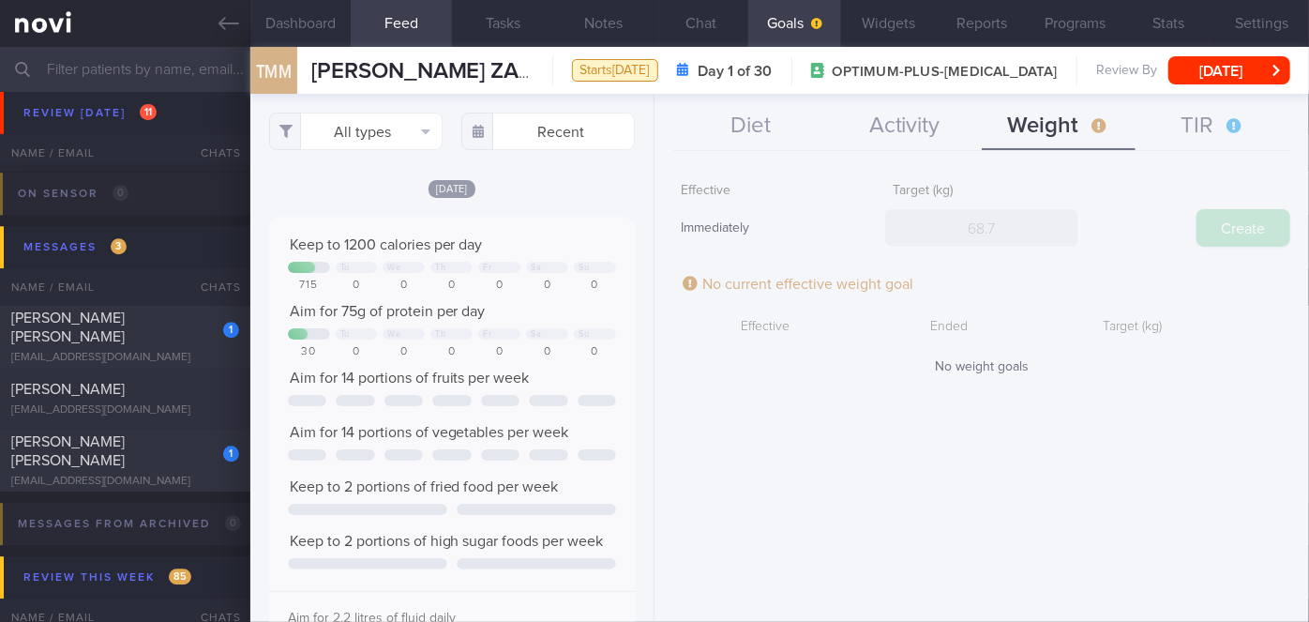
scroll to position [186, 320]
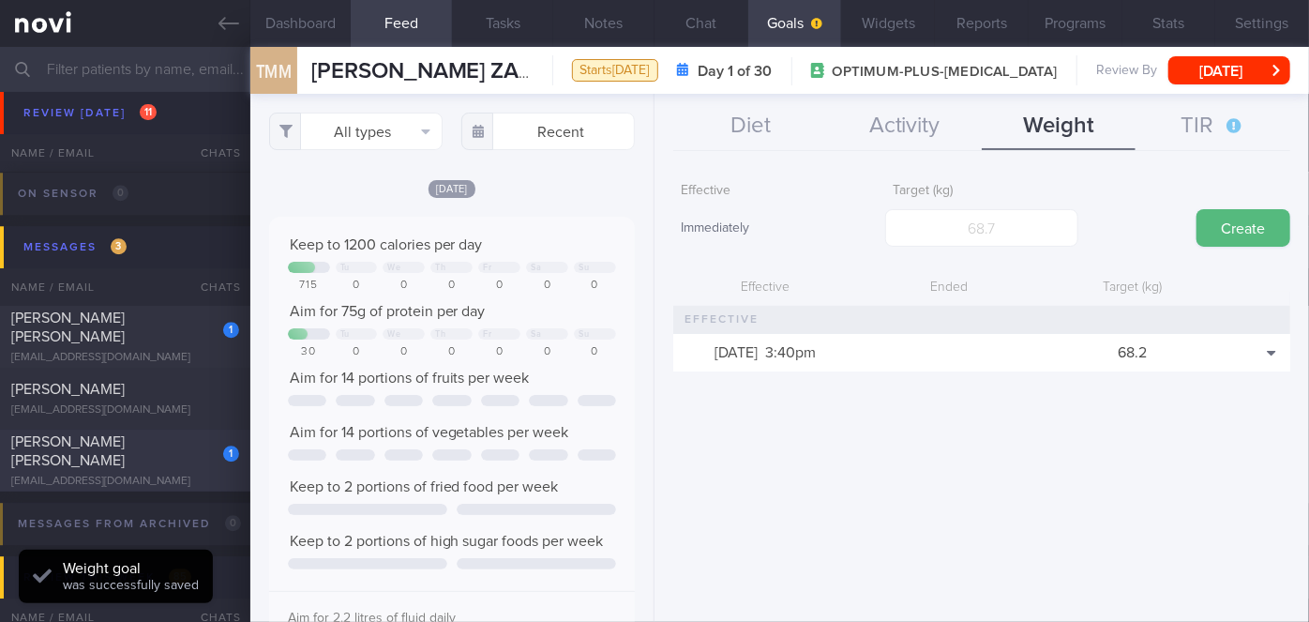
click at [214, 455] on div "1" at bounding box center [218, 446] width 41 height 29
click at [692, 21] on button "Chat" at bounding box center [701, 23] width 94 height 47
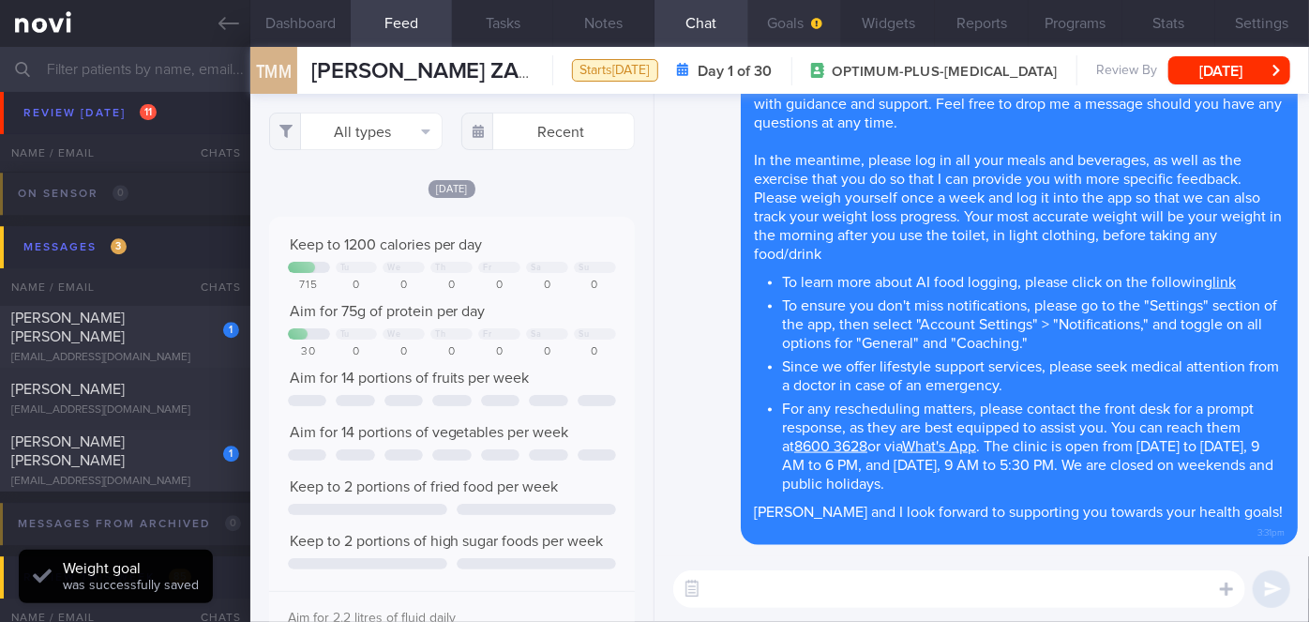
click at [789, 37] on button "Goals" at bounding box center [795, 23] width 94 height 47
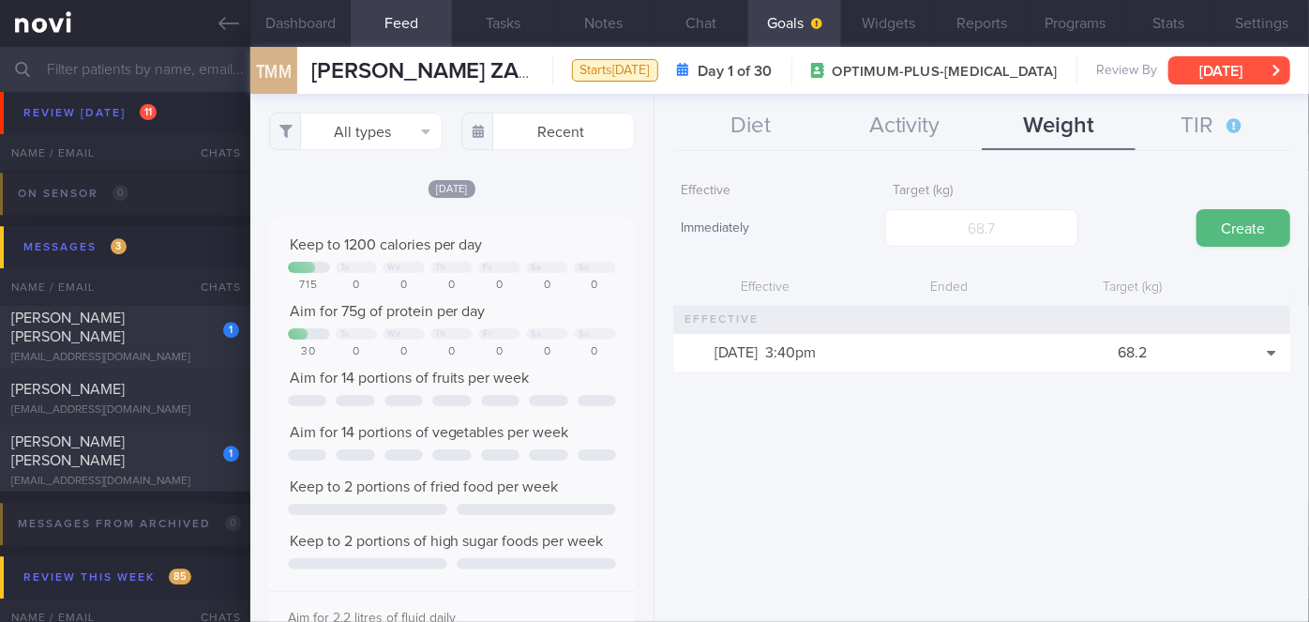
click at [1228, 77] on button "[DATE]" at bounding box center [1229, 70] width 122 height 28
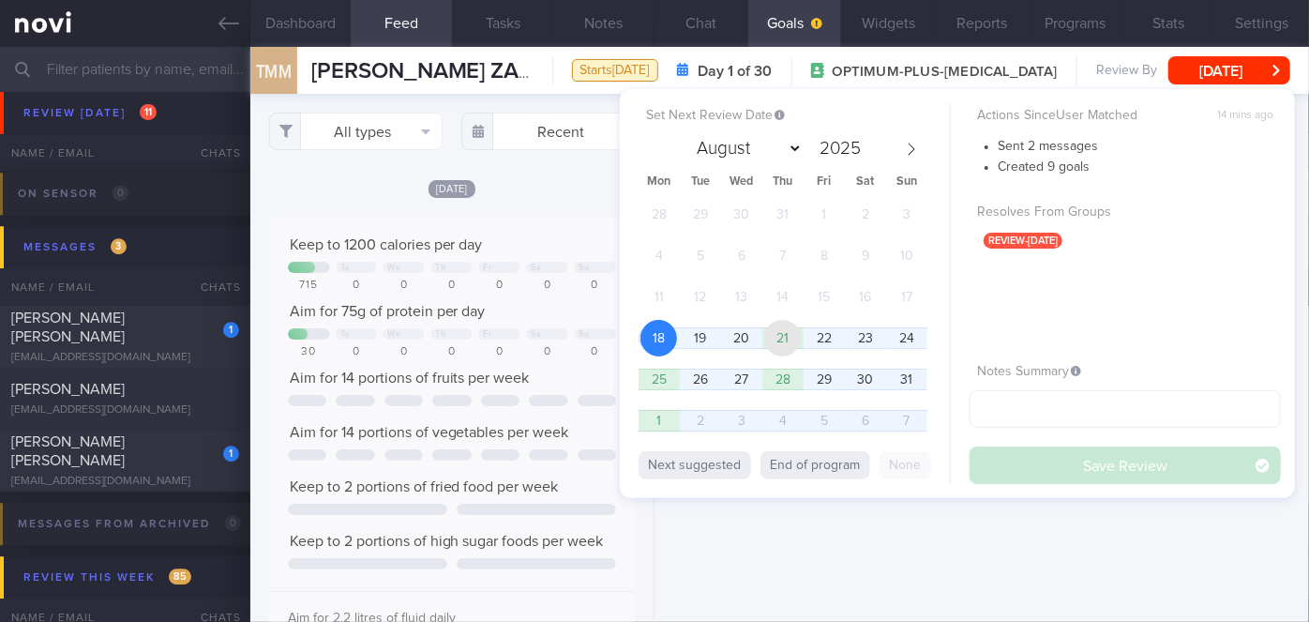
click at [782, 340] on span "21" at bounding box center [782, 338] width 37 height 37
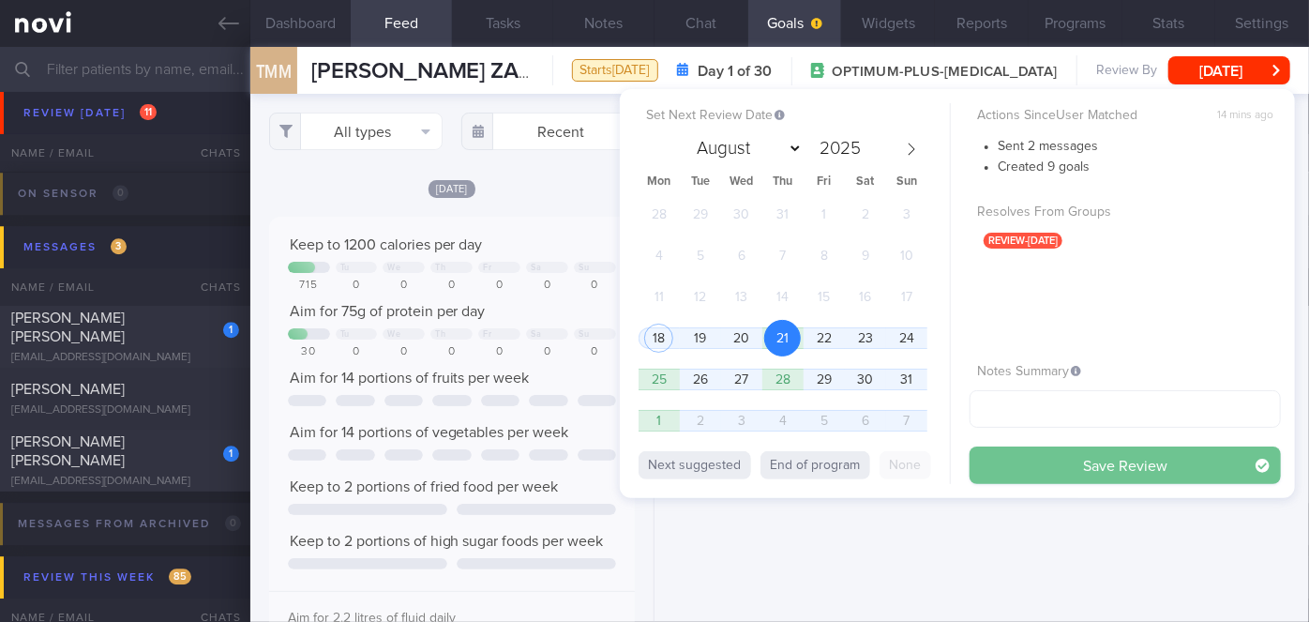
click at [1107, 465] on button "Save Review" at bounding box center [1124, 465] width 311 height 38
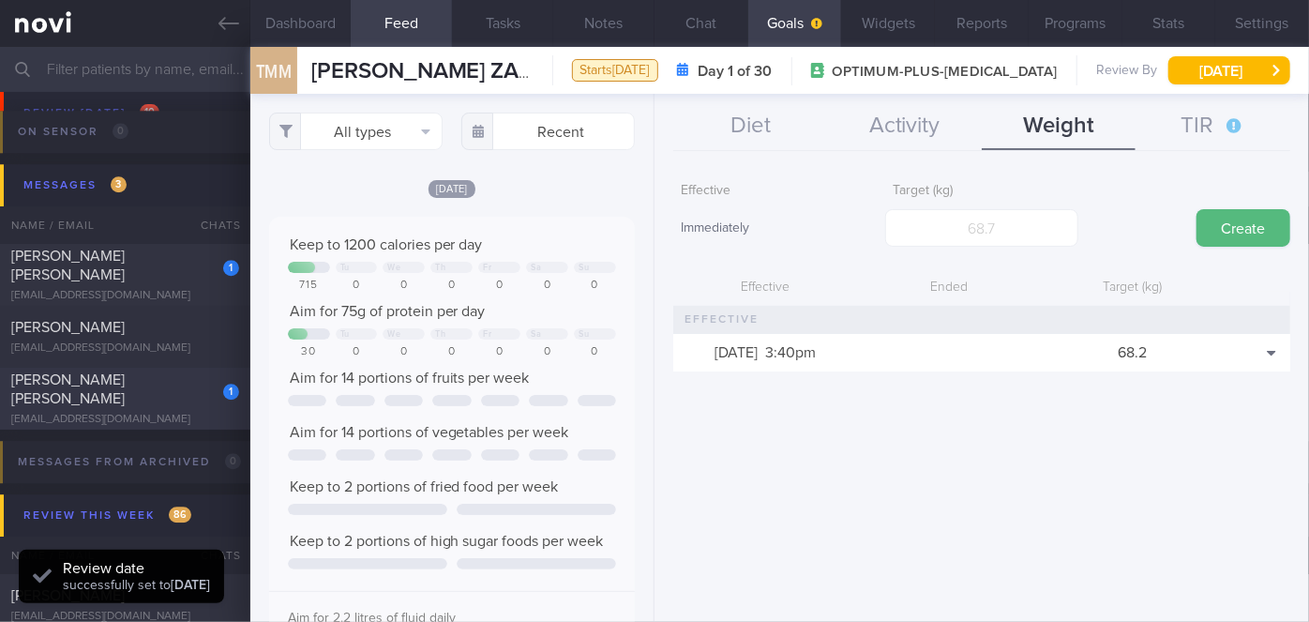
scroll to position [163, 327]
click at [196, 400] on div "[PERSON_NAME] [PERSON_NAME]" at bounding box center [122, 389] width 223 height 38
checkbox input "false"
type input "[DATE]"
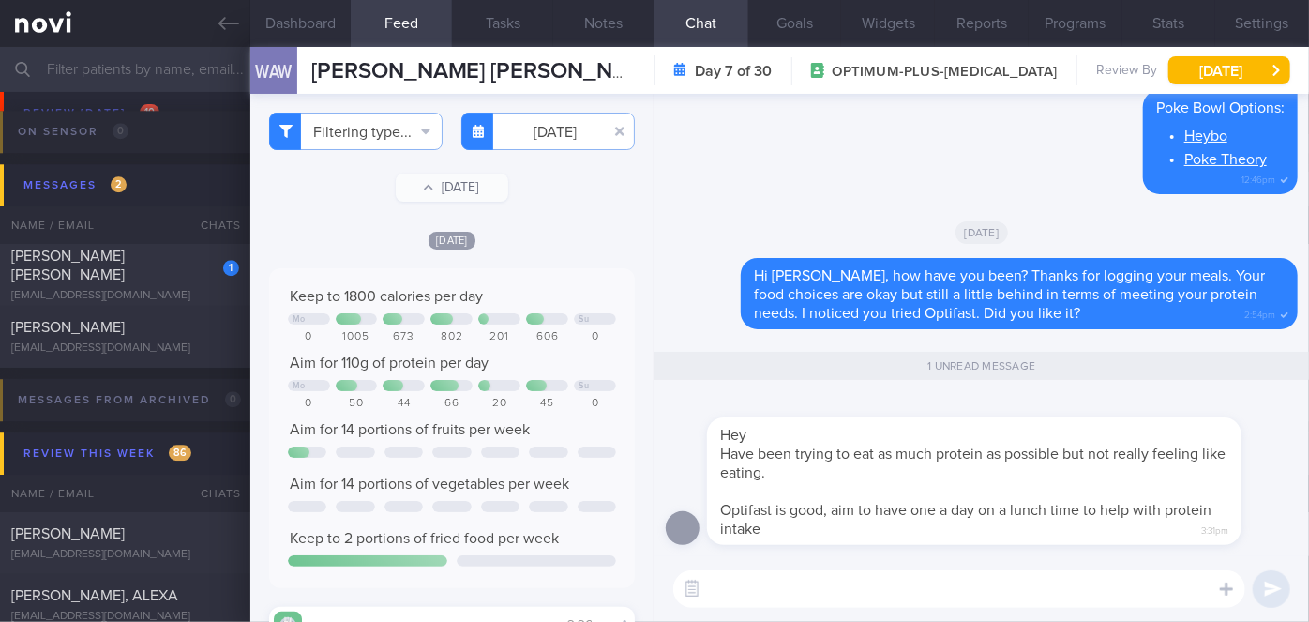
click at [904, 593] on textarea at bounding box center [959, 589] width 572 height 38
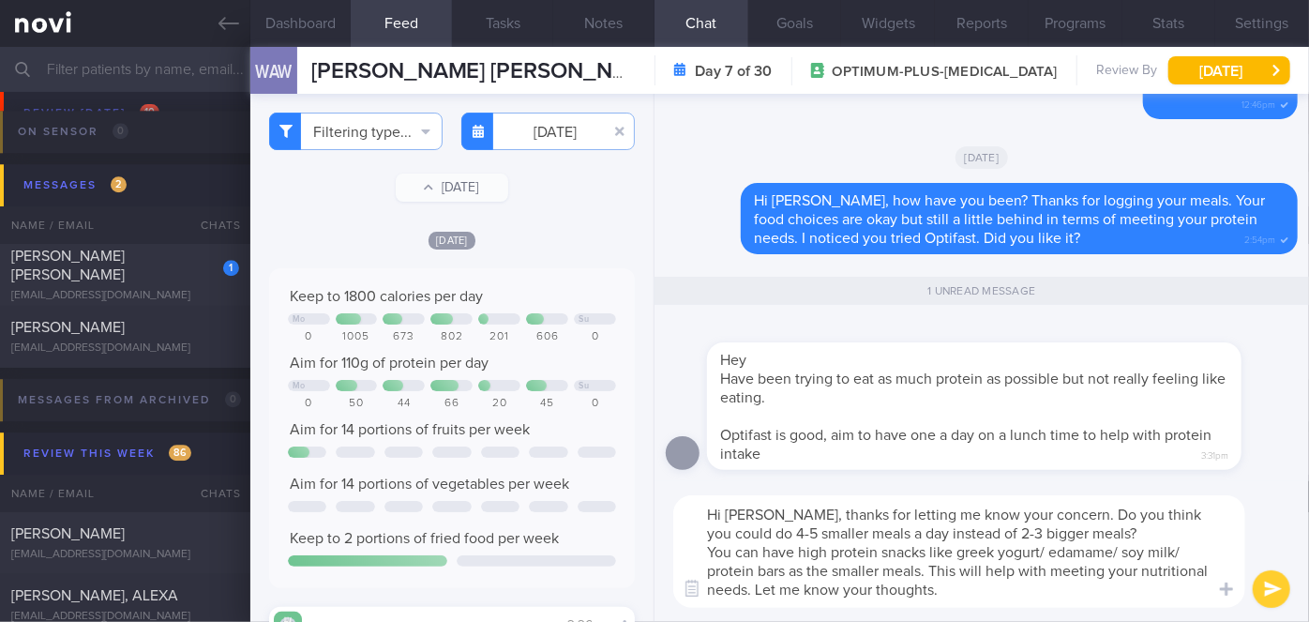
click at [893, 589] on textarea "Hi [PERSON_NAME], thanks for letting me know your concern. Do you think you cou…" at bounding box center [959, 551] width 572 height 113
click at [968, 587] on textarea "Hi [PERSON_NAME], thanks for letting me know your concern. Do you think you cou…" at bounding box center [959, 551] width 572 height 113
type textarea "Hi [PERSON_NAME], thanks for letting me know your concern. Do you think you cou…"
click at [1280, 585] on button "submit" at bounding box center [1272, 589] width 38 height 38
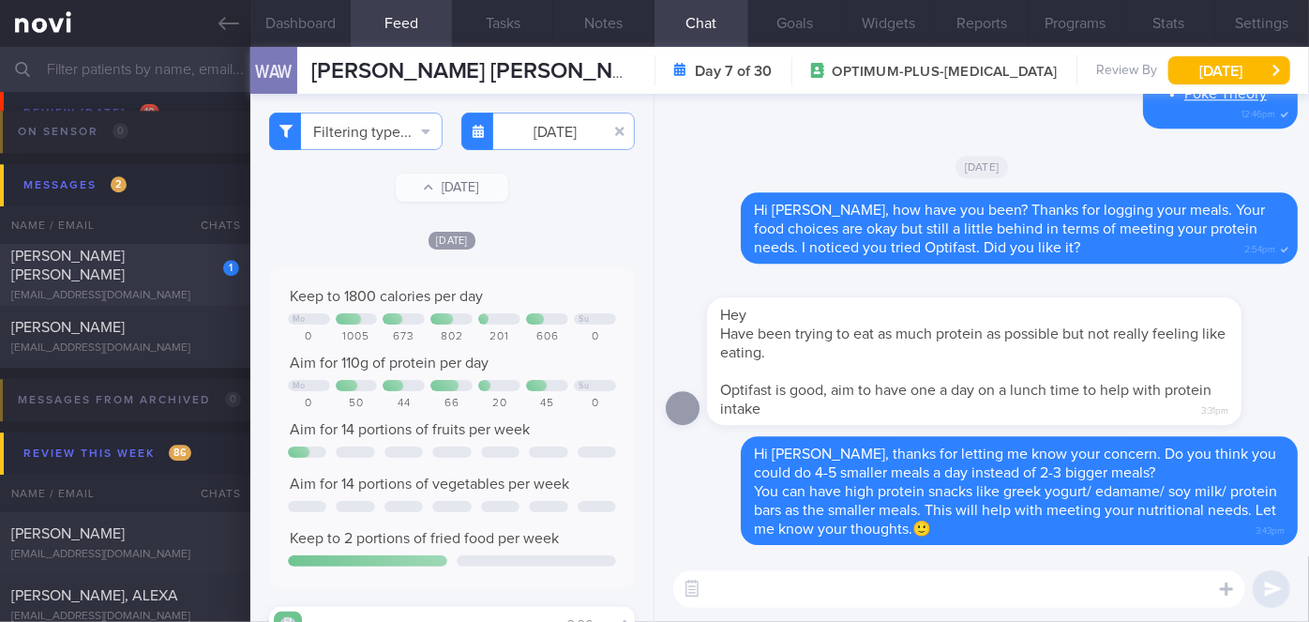
click at [192, 289] on div "[EMAIL_ADDRESS][DOMAIN_NAME]" at bounding box center [125, 296] width 228 height 14
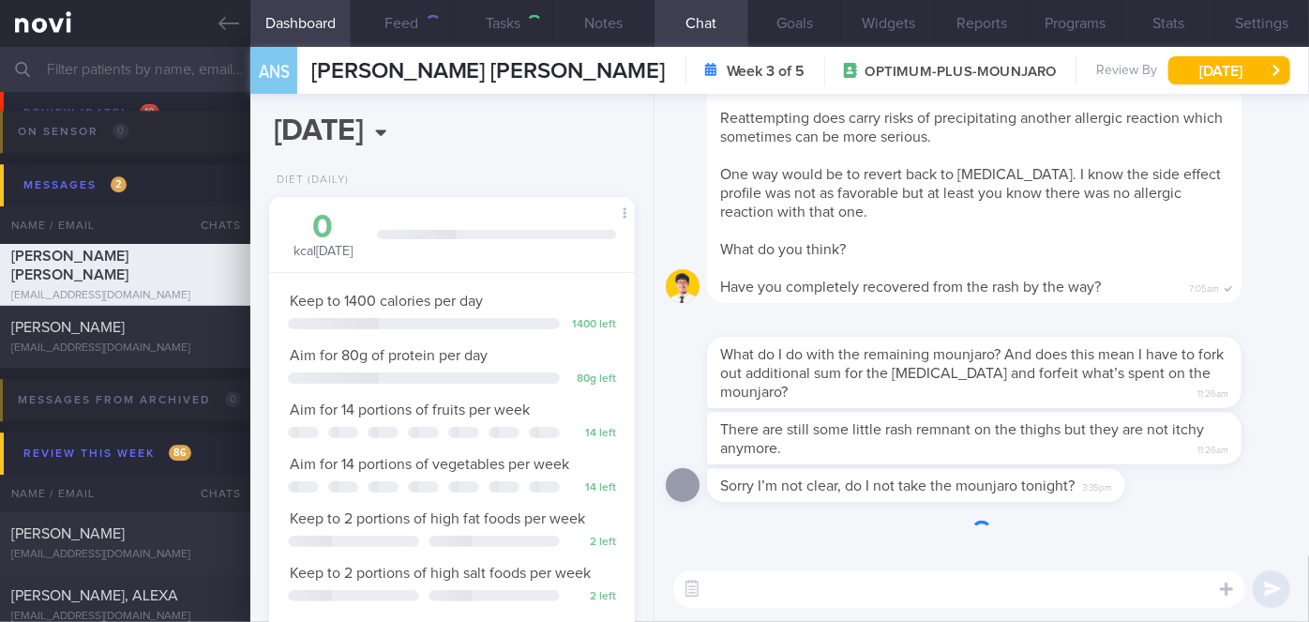
scroll to position [186, 320]
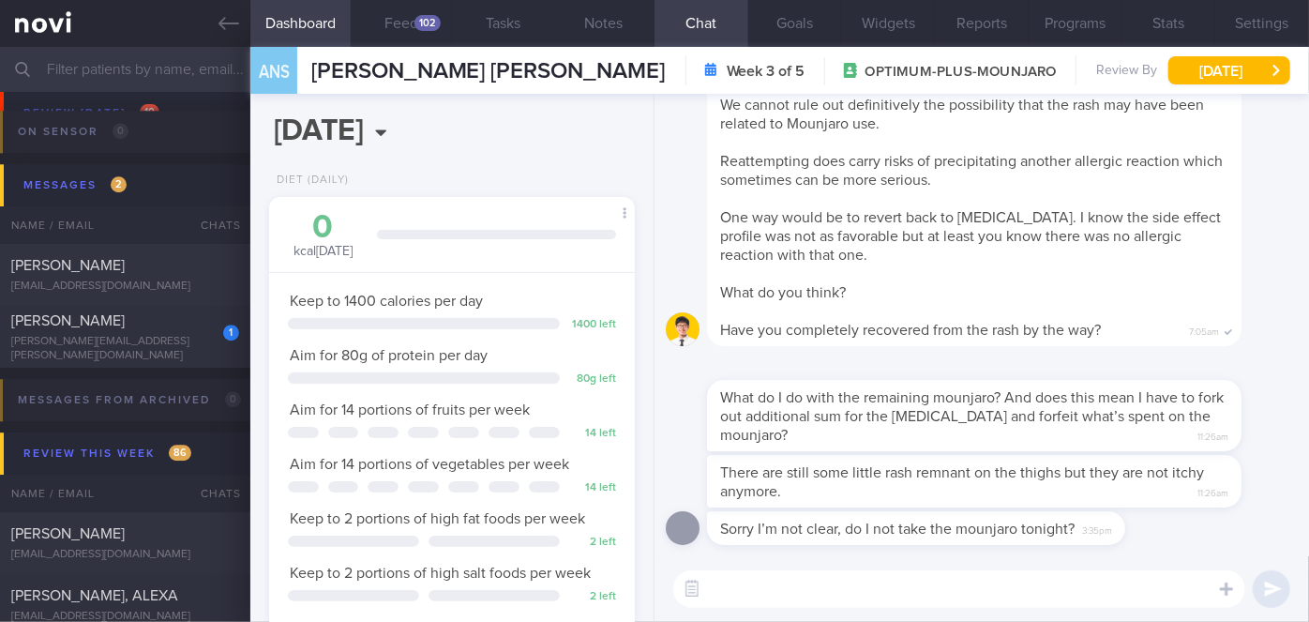
click at [806, 591] on textarea at bounding box center [959, 589] width 572 height 38
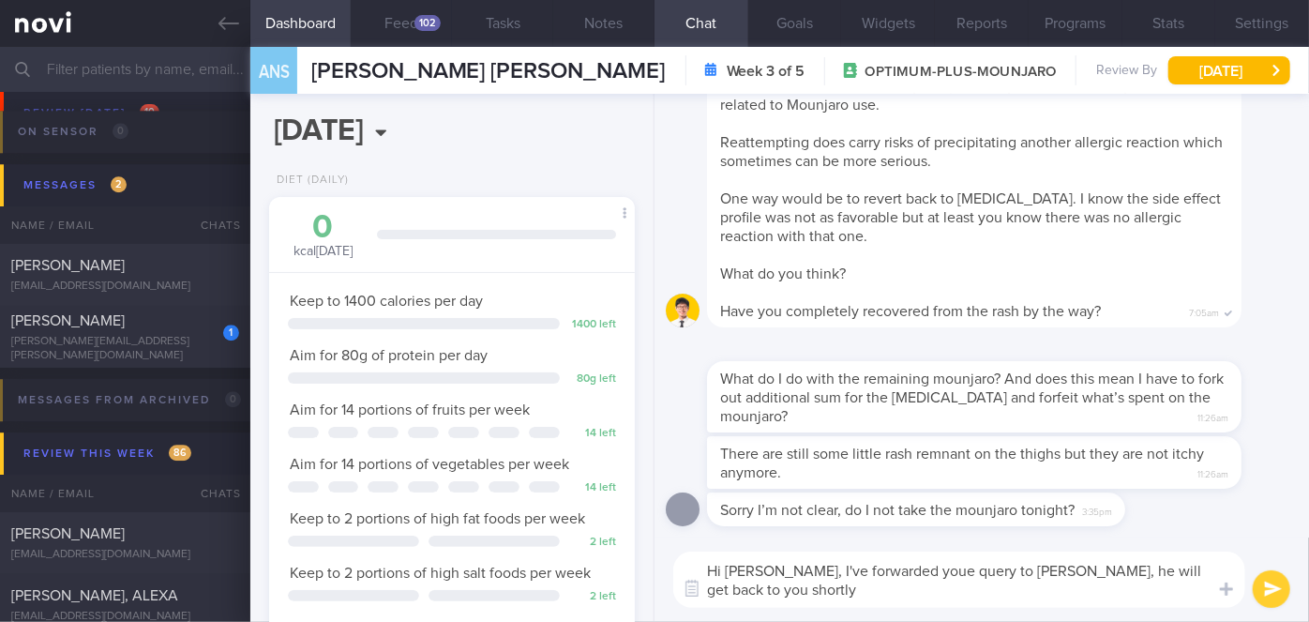
scroll to position [0, 0]
click at [908, 572] on textarea "Hi [PERSON_NAME], I've forwarded youe query to [PERSON_NAME], he will get back …" at bounding box center [959, 579] width 572 height 56
type textarea "Hi [PERSON_NAME], I've forwarded your query to [PERSON_NAME], he will get back …"
click at [1278, 588] on button "submit" at bounding box center [1272, 589] width 38 height 38
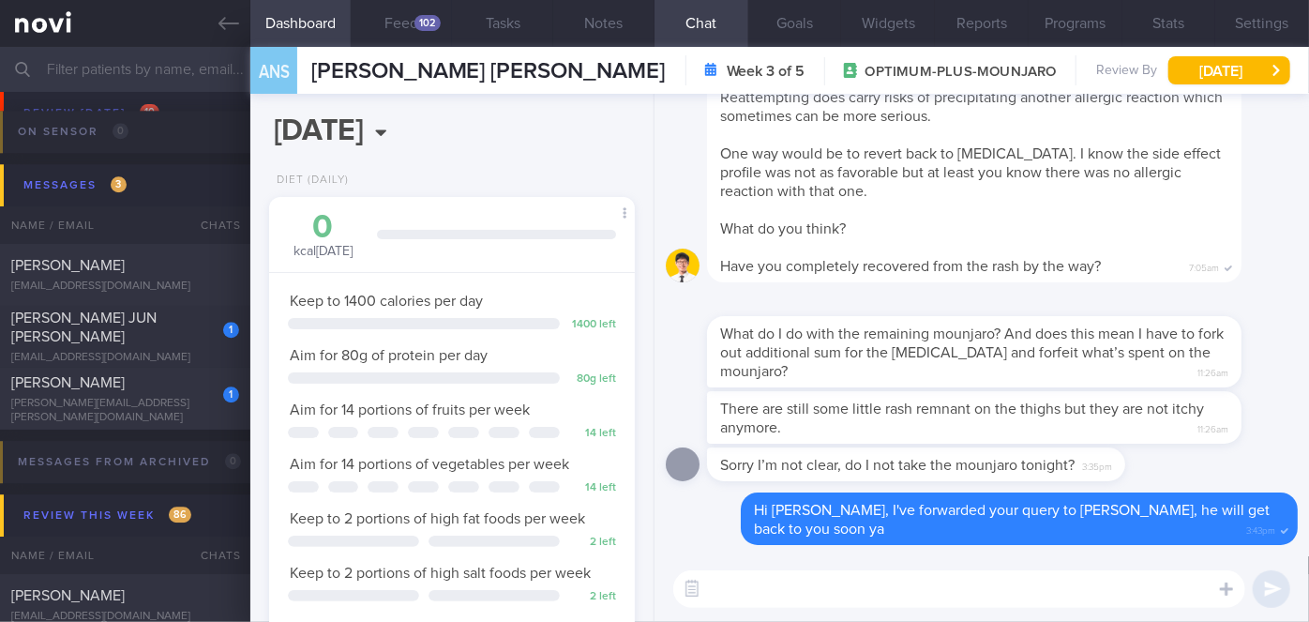
click at [933, 556] on div "​ ​" at bounding box center [981, 589] width 654 height 66
drag, startPoint x: 1281, startPoint y: 413, endPoint x: 1308, endPoint y: 436, distance: 35.9
click at [1308, 421] on div "Delete Hi [PERSON_NAME], I've forwarded your query to [PERSON_NAME], he will ge…" at bounding box center [981, 325] width 654 height 462
click at [1274, 333] on div "What do I do with the remaining mounjaro? And does this mean I have to fork out…" at bounding box center [1002, 340] width 591 height 94
click at [209, 402] on div "1" at bounding box center [218, 387] width 41 height 29
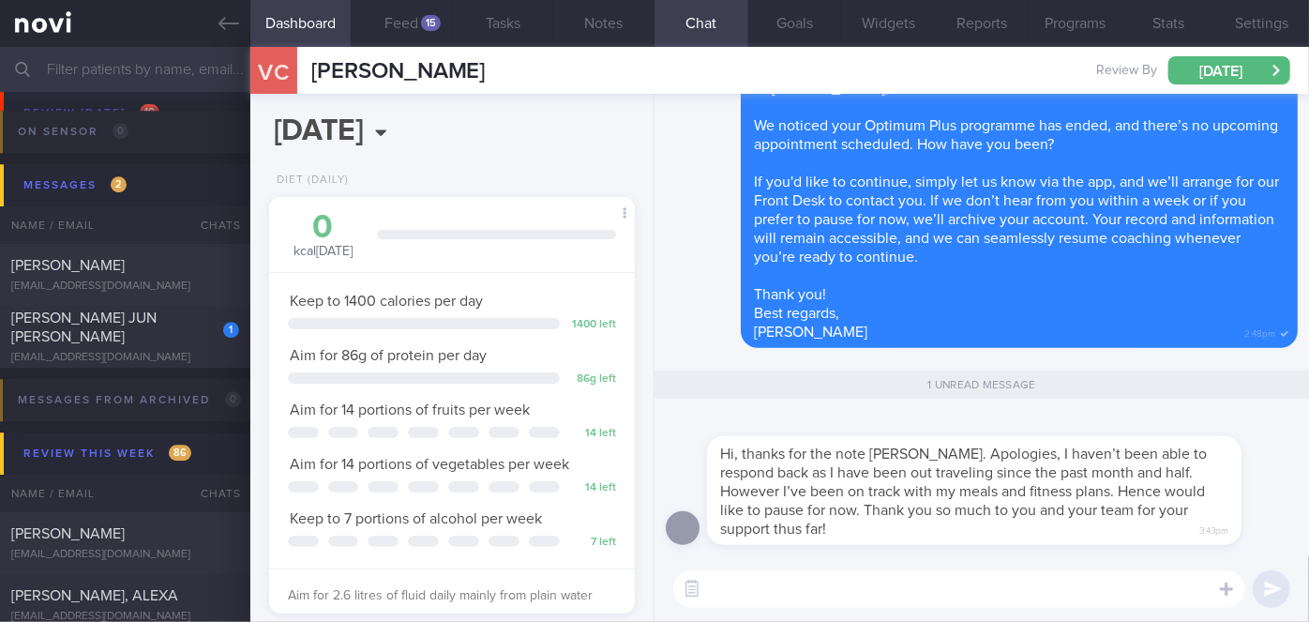
click at [824, 587] on textarea at bounding box center [959, 589] width 572 height 38
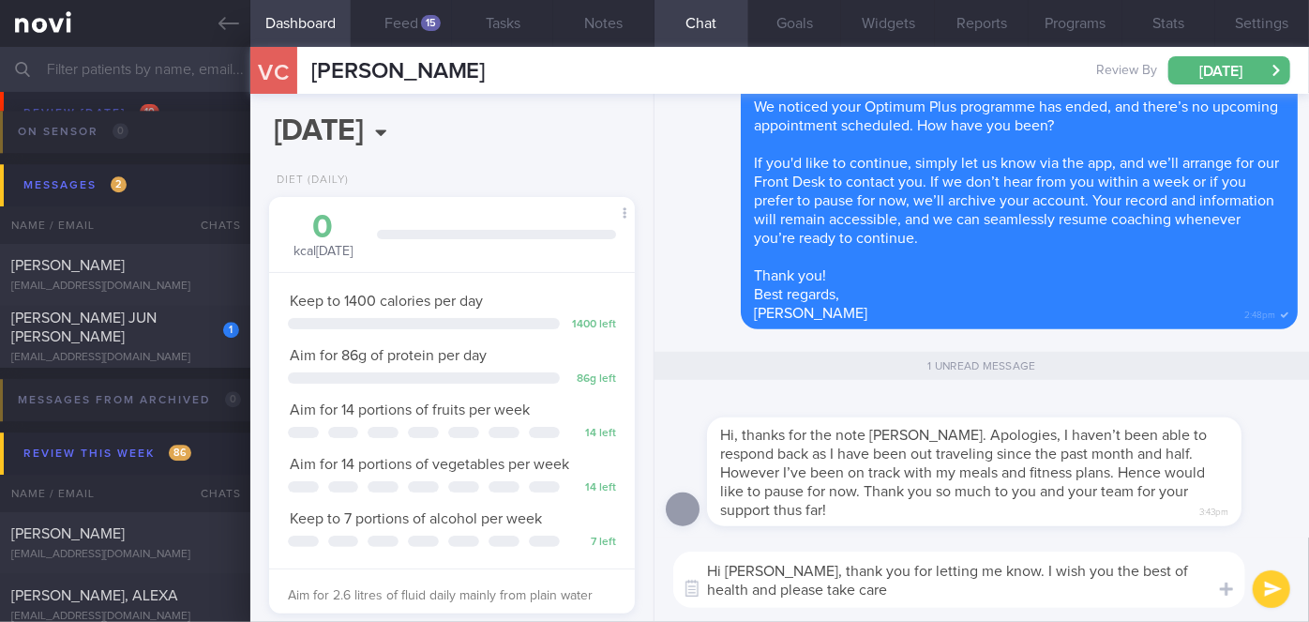
type textarea "Hi [PERSON_NAME], thank you for letting me know. I wish you the best of health …"
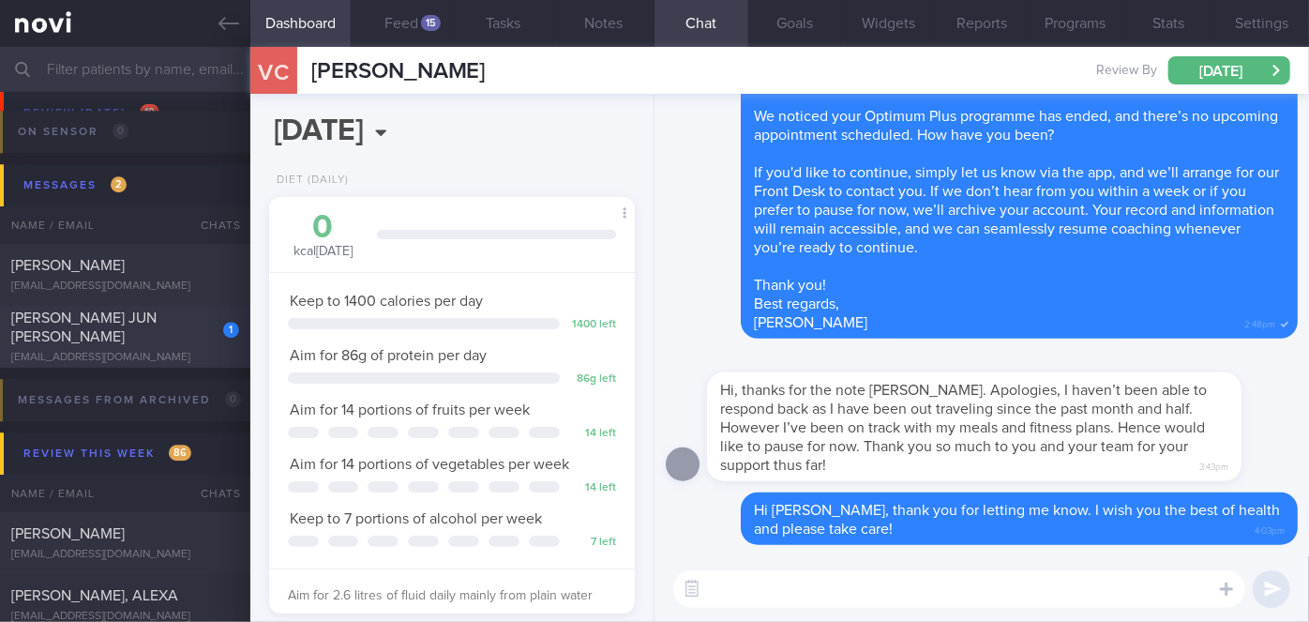
click at [175, 351] on div "[EMAIL_ADDRESS][DOMAIN_NAME]" at bounding box center [125, 358] width 228 height 14
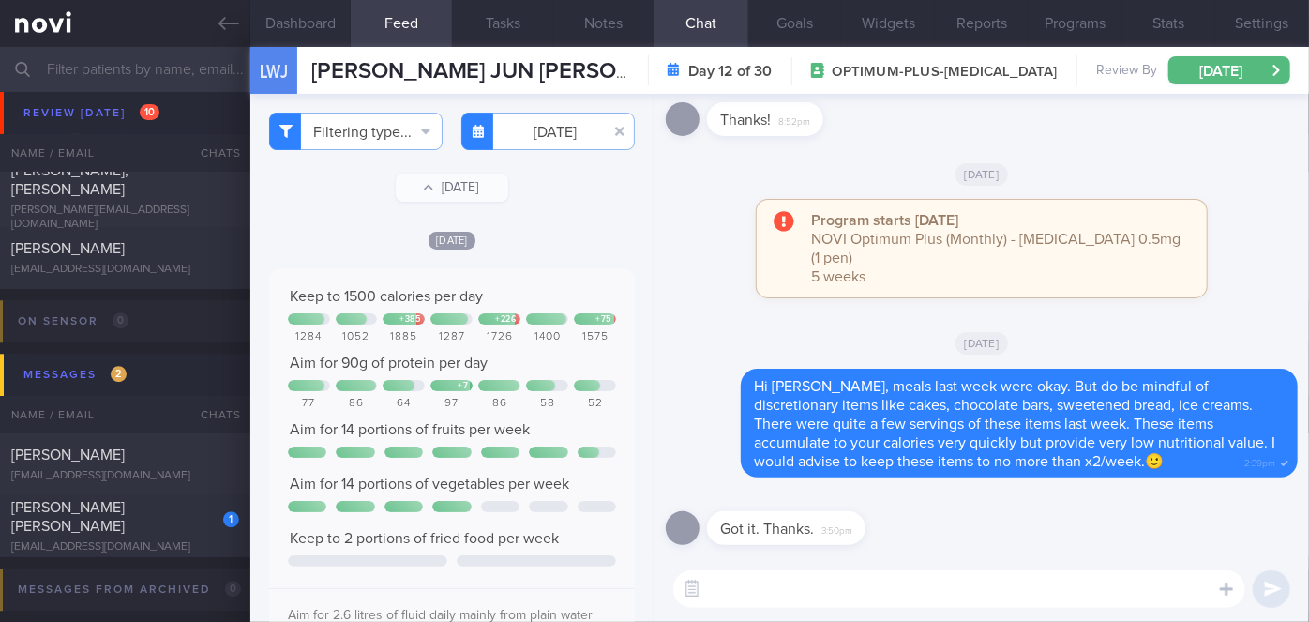
scroll to position [6119, 0]
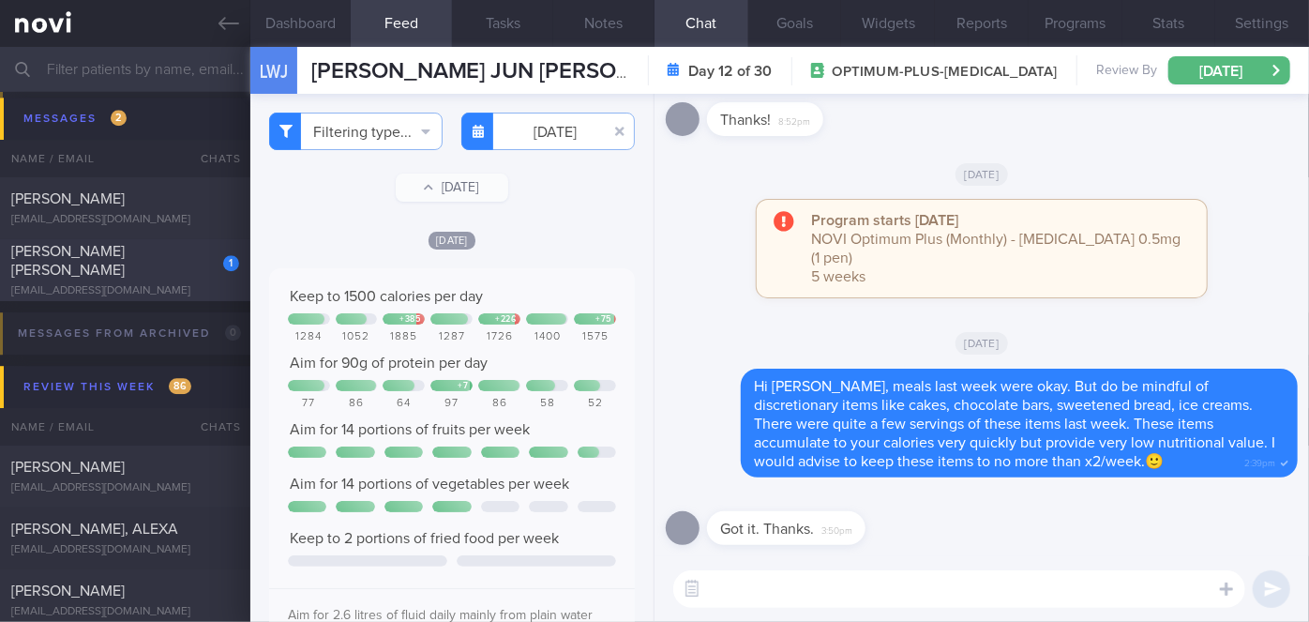
click at [125, 263] on span "[PERSON_NAME] [PERSON_NAME]" at bounding box center [67, 261] width 113 height 34
type input "[DATE]"
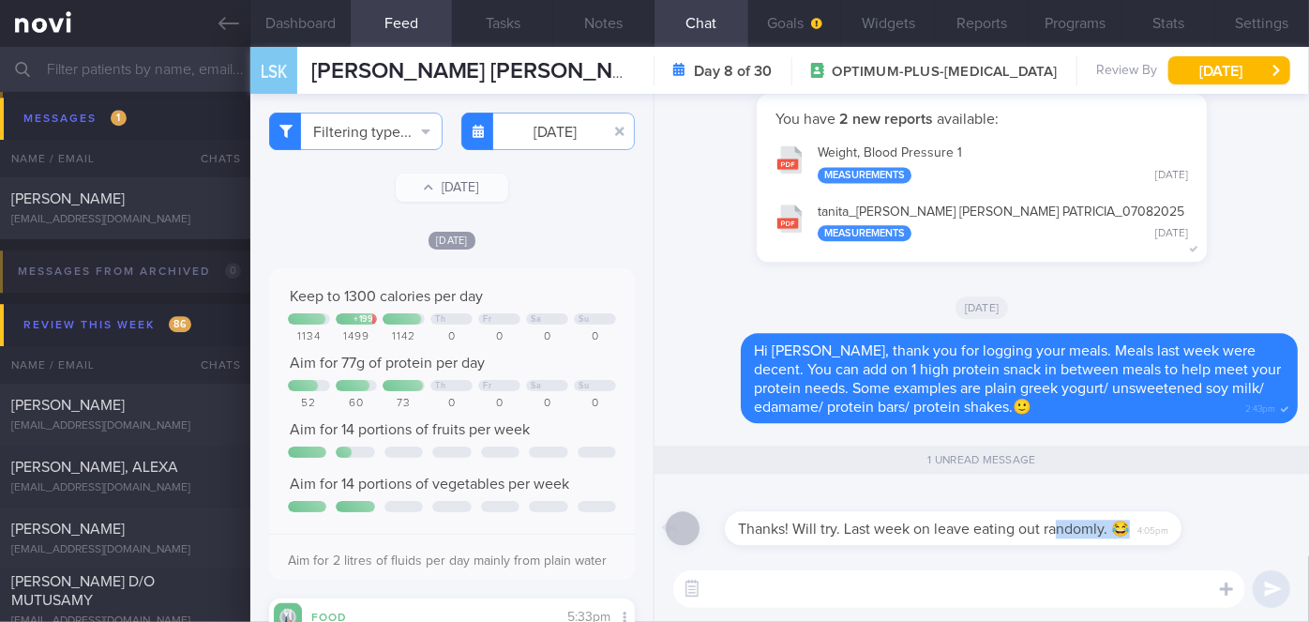
drag, startPoint x: 1040, startPoint y: 544, endPoint x: 1168, endPoint y: 515, distance: 131.7
click at [1167, 515] on div "Thanks! Will try. Last week on leave eating out randomly. 😂 4:05pm" at bounding box center [963, 516] width 513 height 56
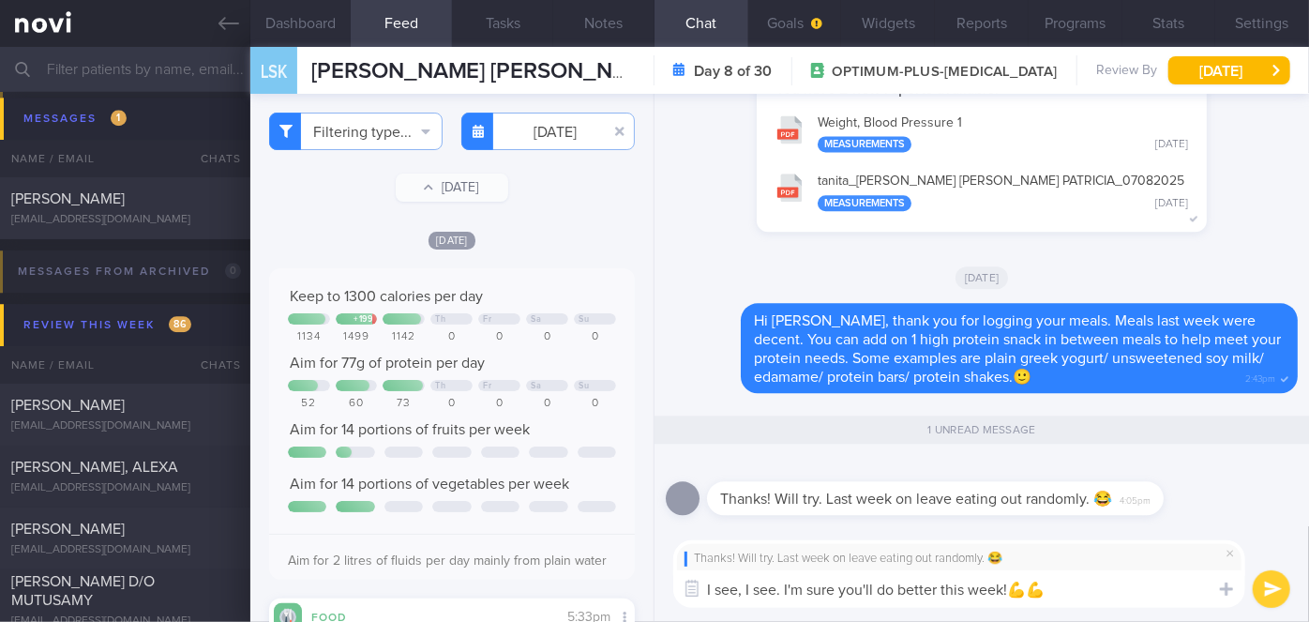
type textarea "I see, I see. I'm sure you'll do better this week!💪💪"
click at [1265, 583] on button "submit" at bounding box center [1272, 589] width 38 height 38
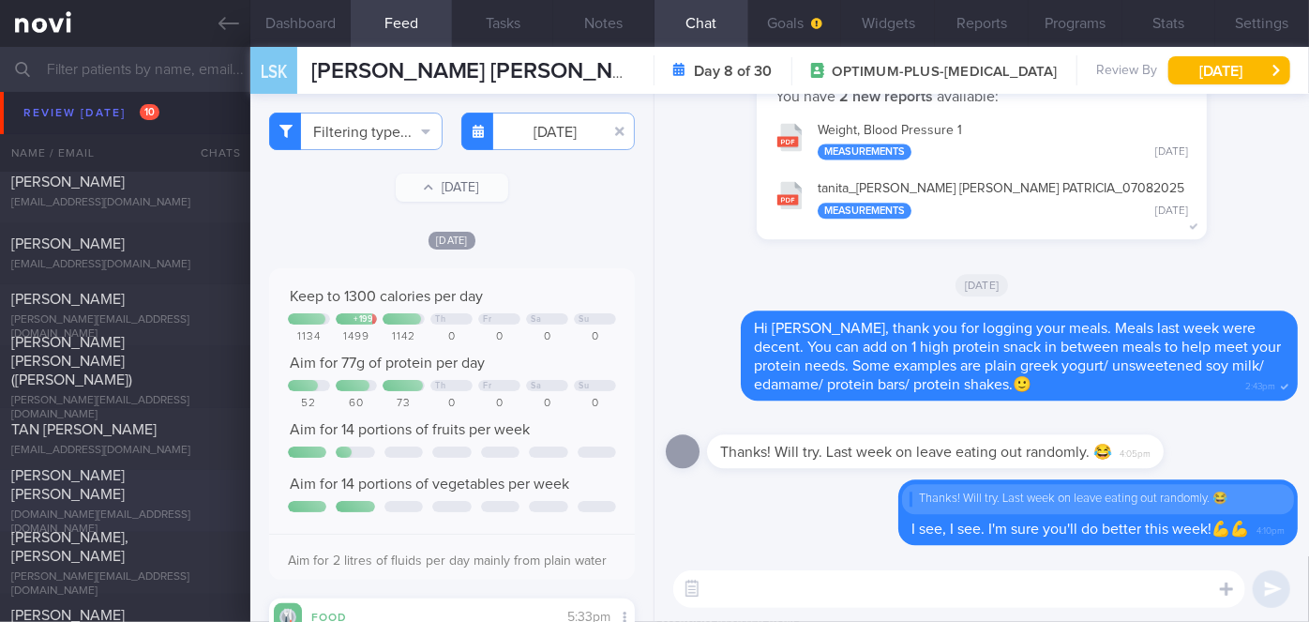
scroll to position [5522, 0]
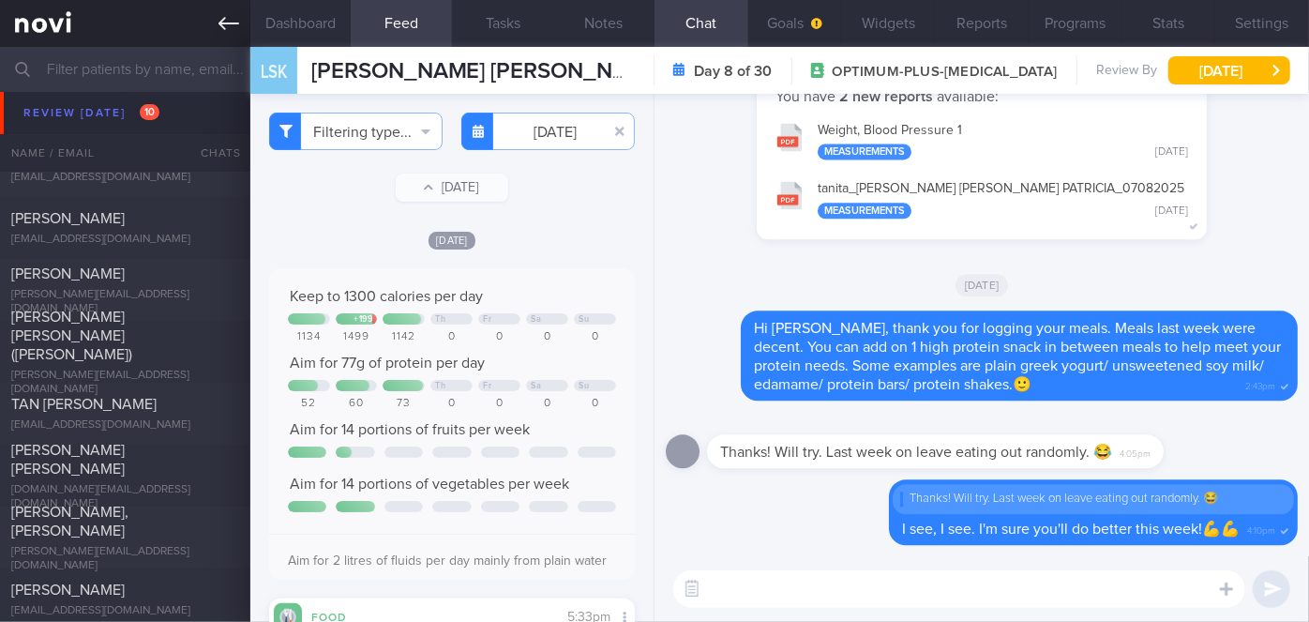
click at [222, 21] on icon at bounding box center [228, 23] width 21 height 13
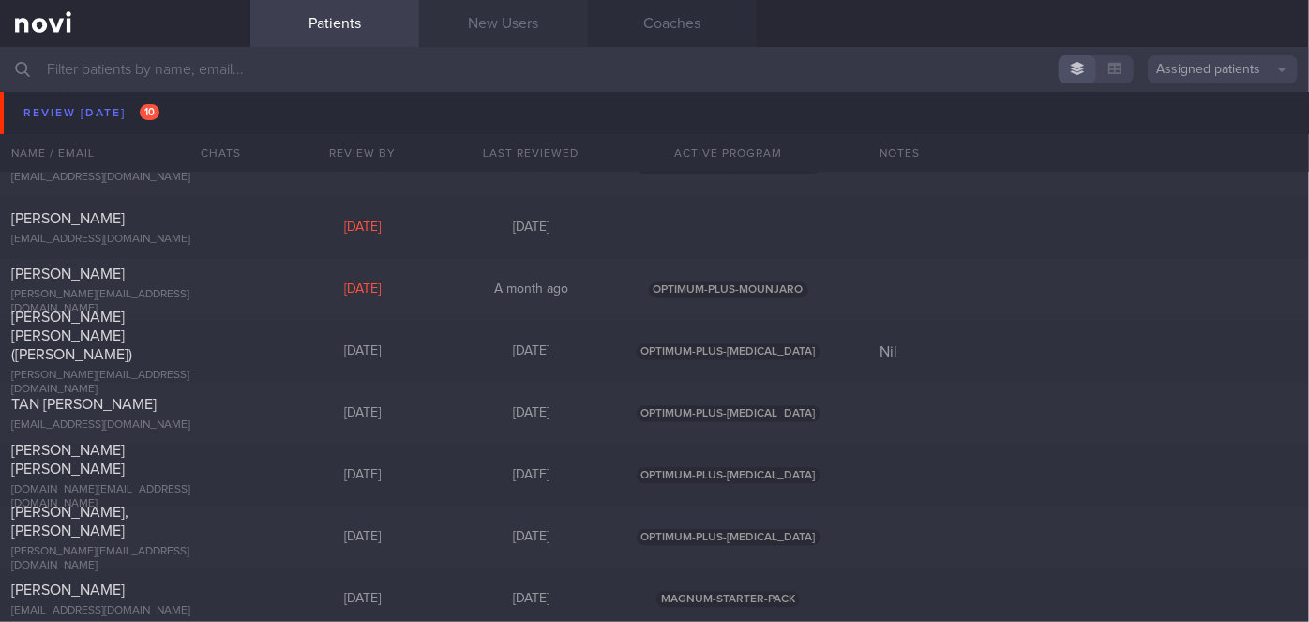
click at [503, 28] on link "New Users" at bounding box center [503, 23] width 169 height 47
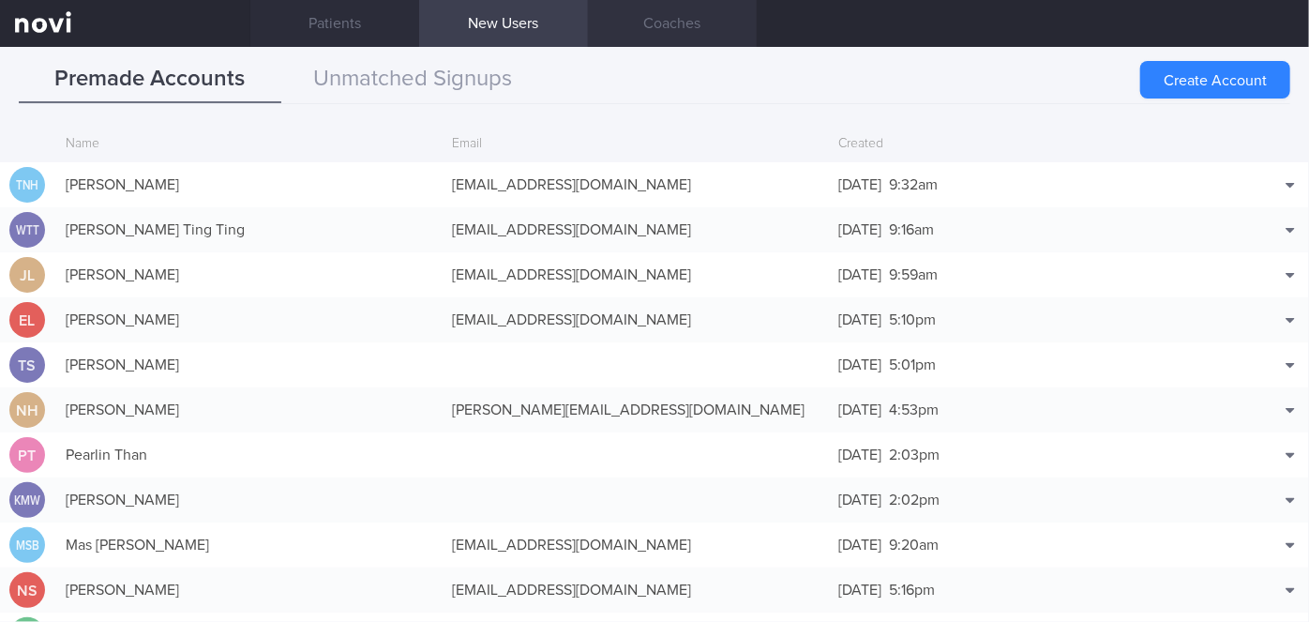
click at [646, 13] on link "Coaches" at bounding box center [672, 23] width 169 height 47
